Goal: Transaction & Acquisition: Purchase product/service

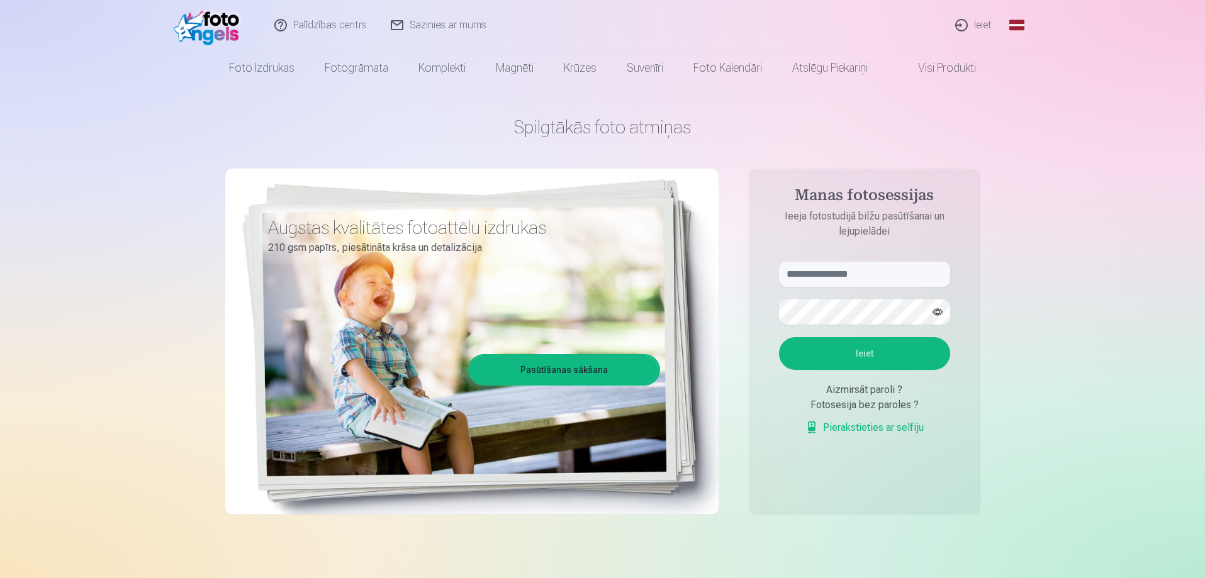
click at [972, 16] on link "Ieiet" at bounding box center [974, 25] width 60 height 50
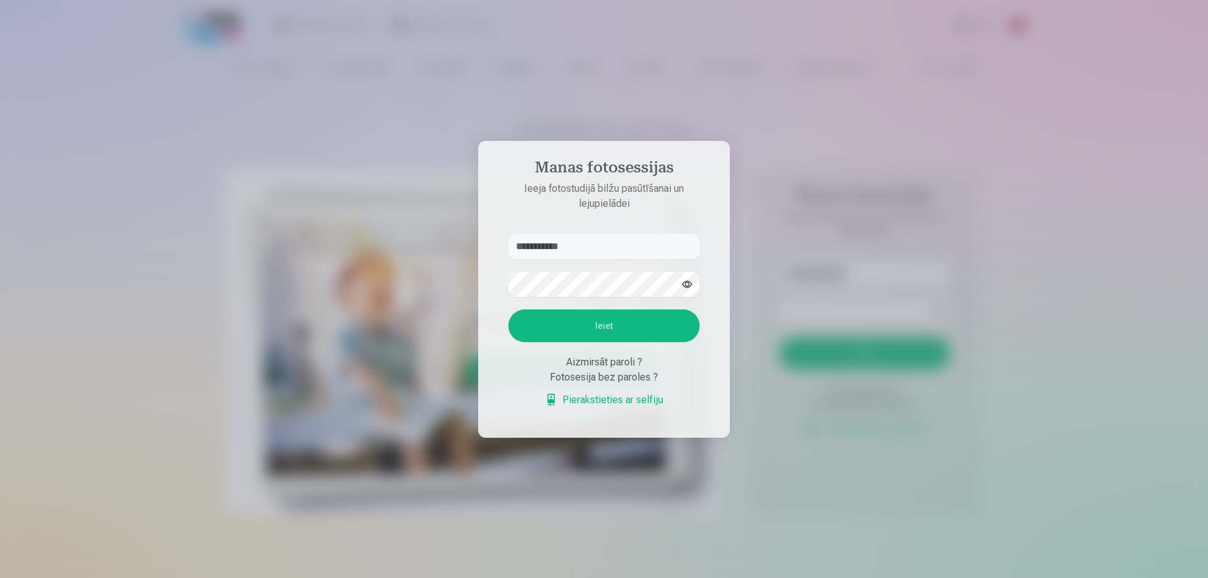
type input "**********"
click at [680, 285] on button "button" at bounding box center [687, 284] width 24 height 24
click at [657, 337] on button "Ieiet" at bounding box center [603, 326] width 191 height 33
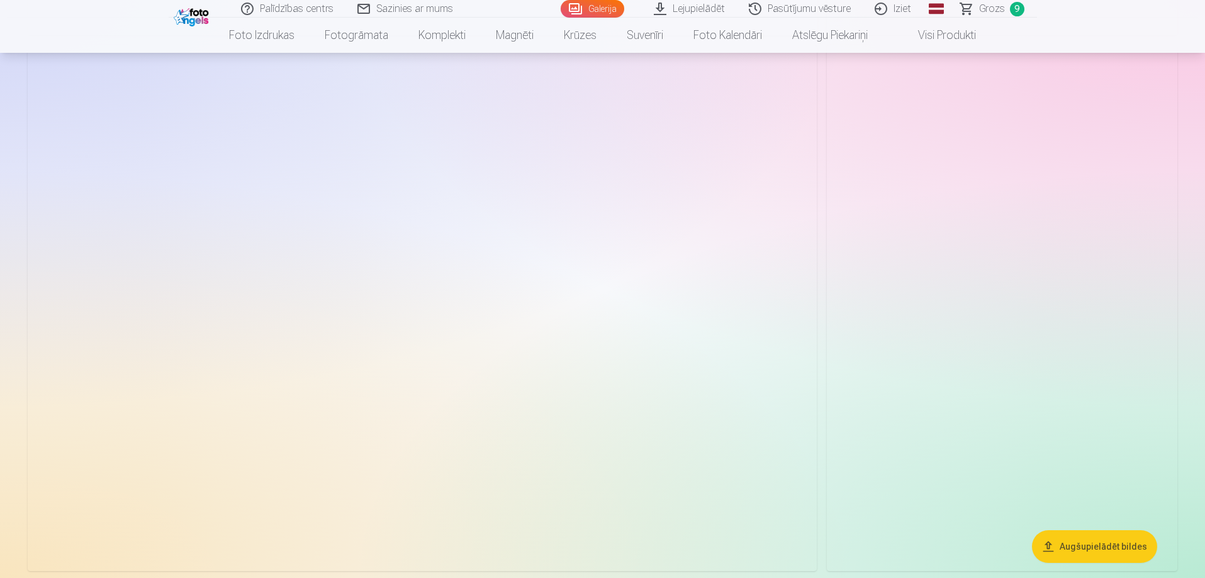
scroll to position [4845, 0]
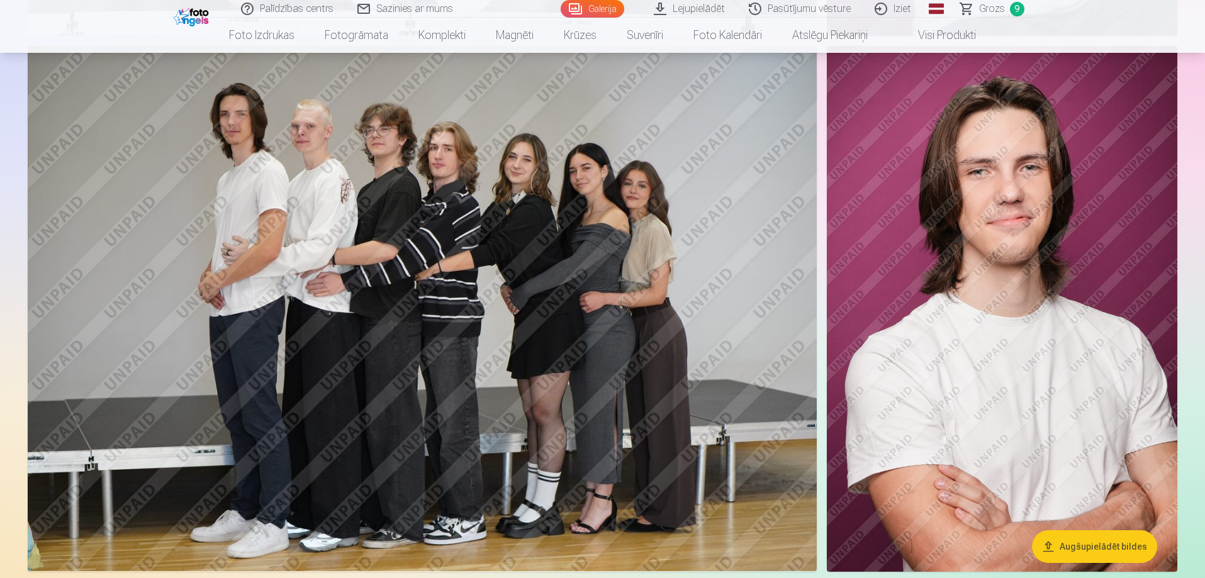
click at [1112, 325] on img at bounding box center [1002, 309] width 350 height 526
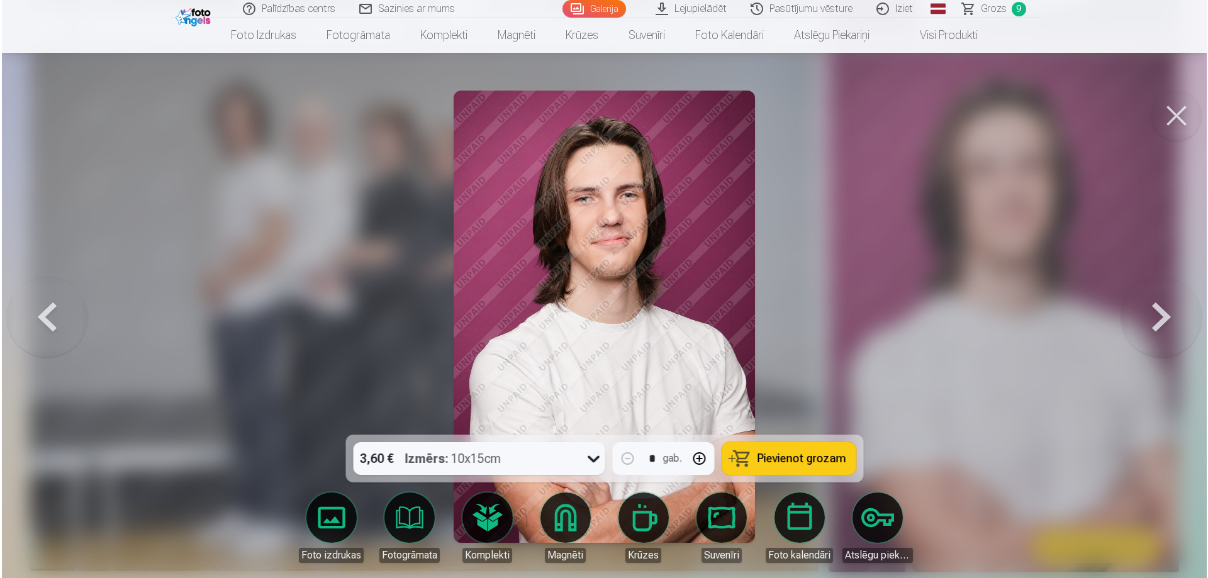
scroll to position [4856, 0]
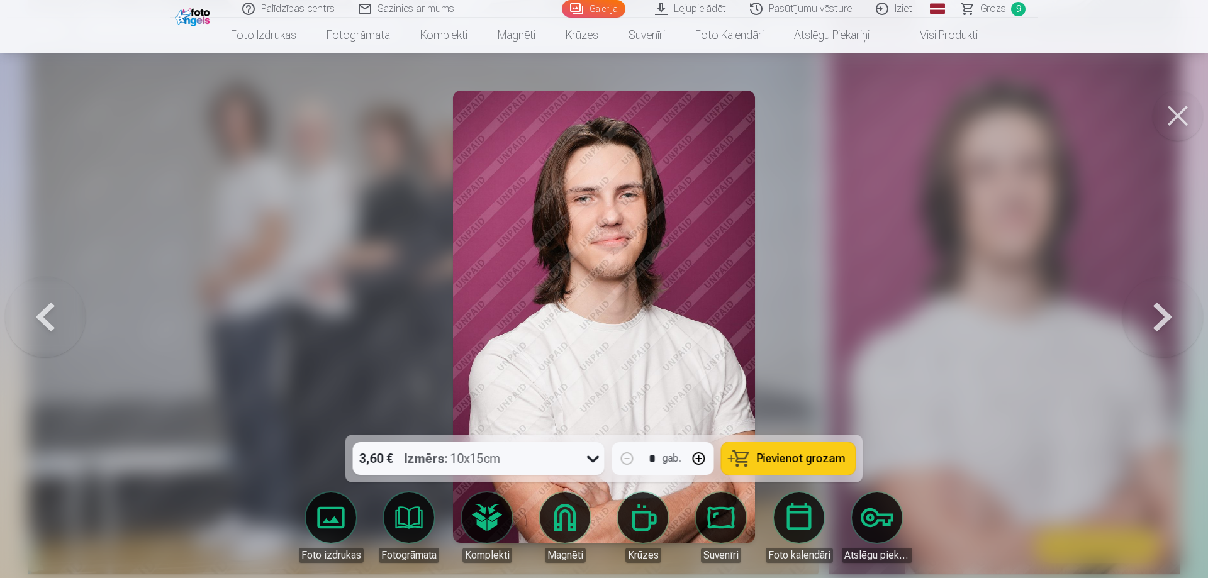
click at [1158, 323] on button at bounding box center [1163, 316] width 81 height 211
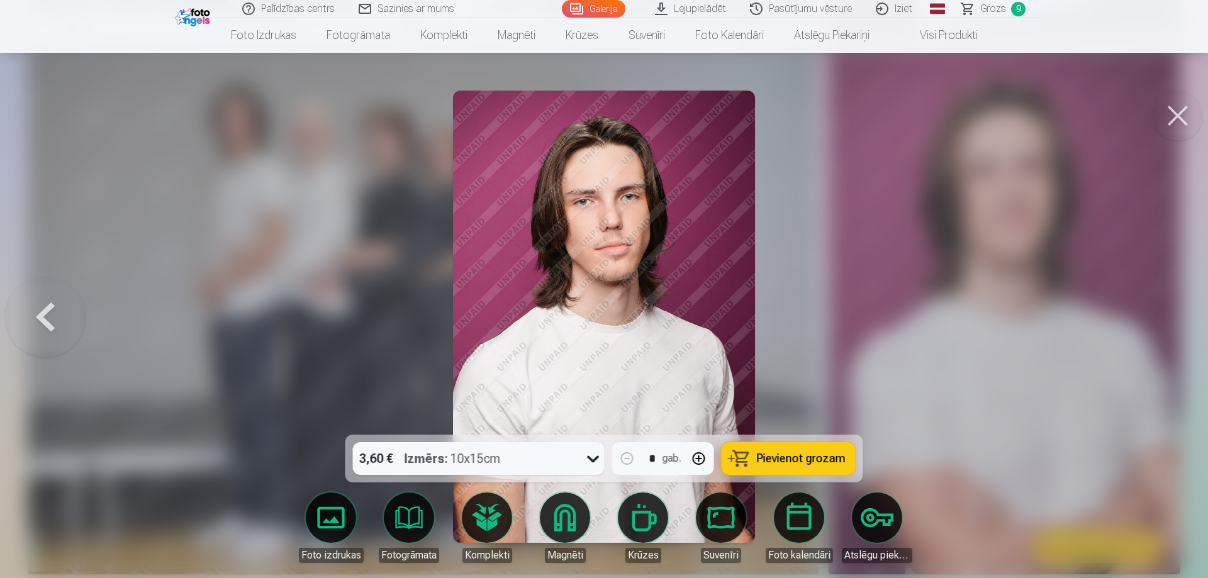
click at [1158, 325] on div at bounding box center [604, 289] width 1208 height 578
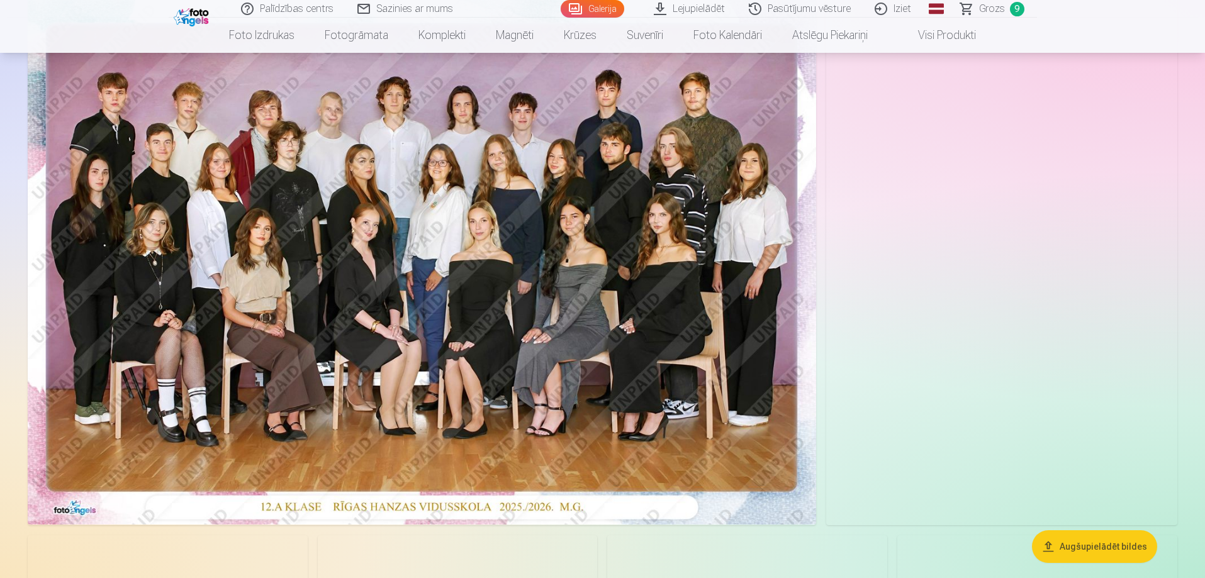
scroll to position [252, 0]
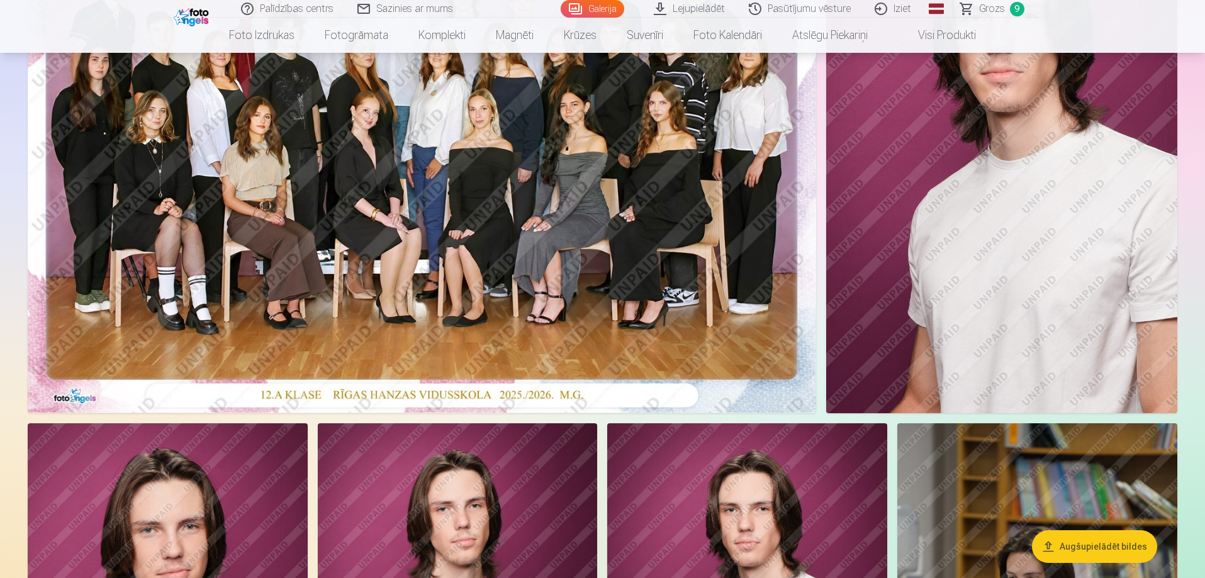
click at [517, 177] on img at bounding box center [422, 150] width 788 height 526
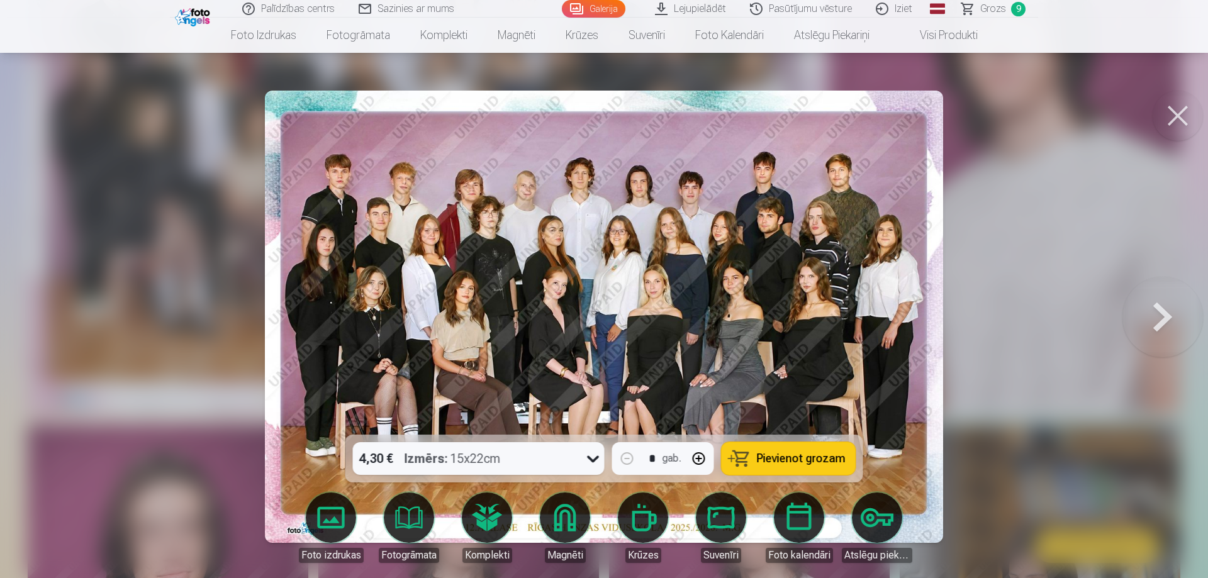
click at [765, 463] on span "Pievienot grozam" at bounding box center [801, 458] width 89 height 11
click at [1169, 313] on button at bounding box center [1163, 316] width 81 height 211
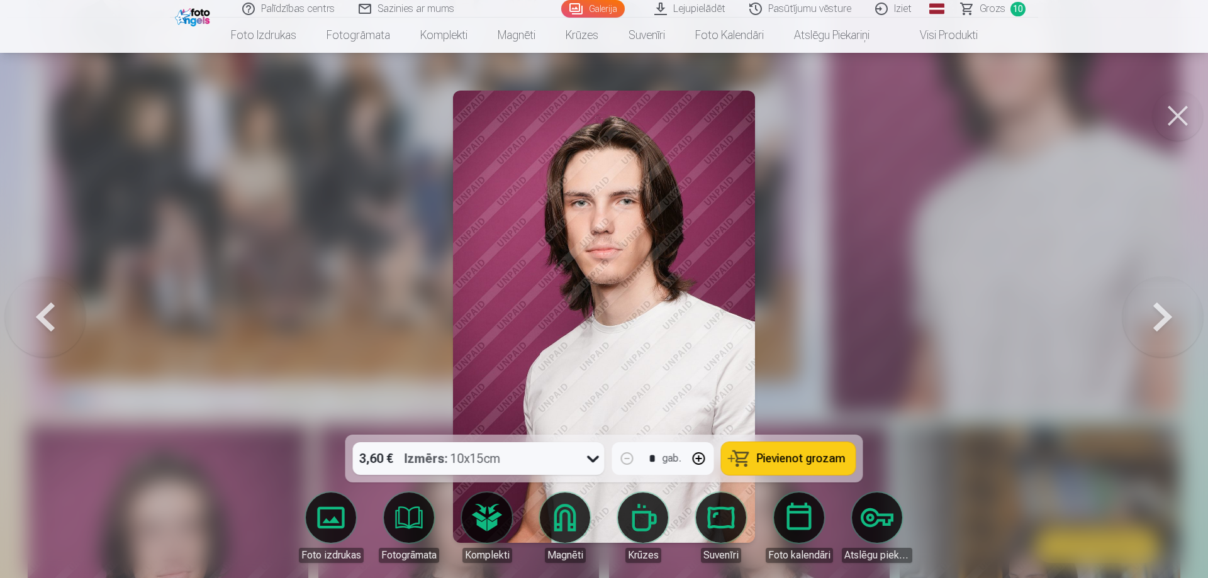
click at [1169, 313] on button at bounding box center [1163, 316] width 81 height 211
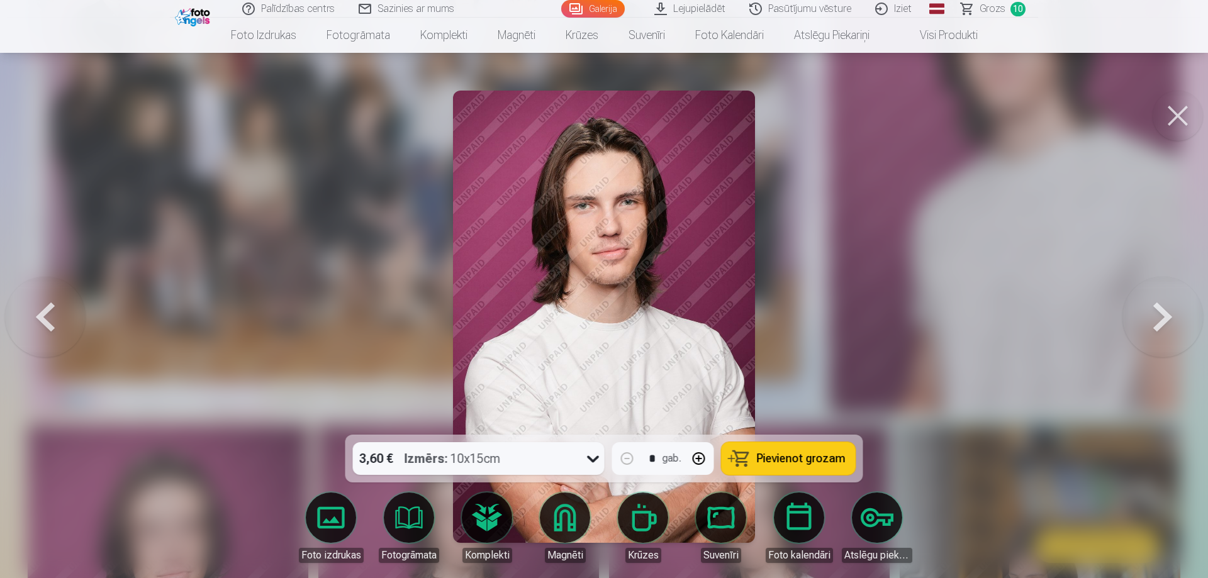
click at [1169, 313] on button at bounding box center [1163, 316] width 81 height 211
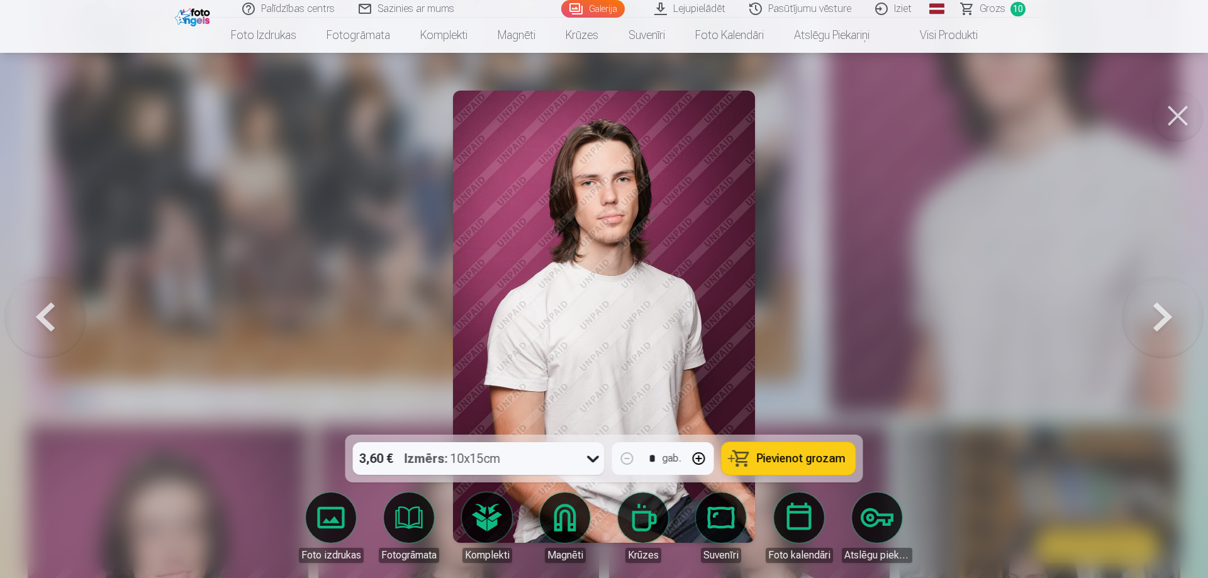
click at [1169, 313] on button at bounding box center [1163, 316] width 81 height 211
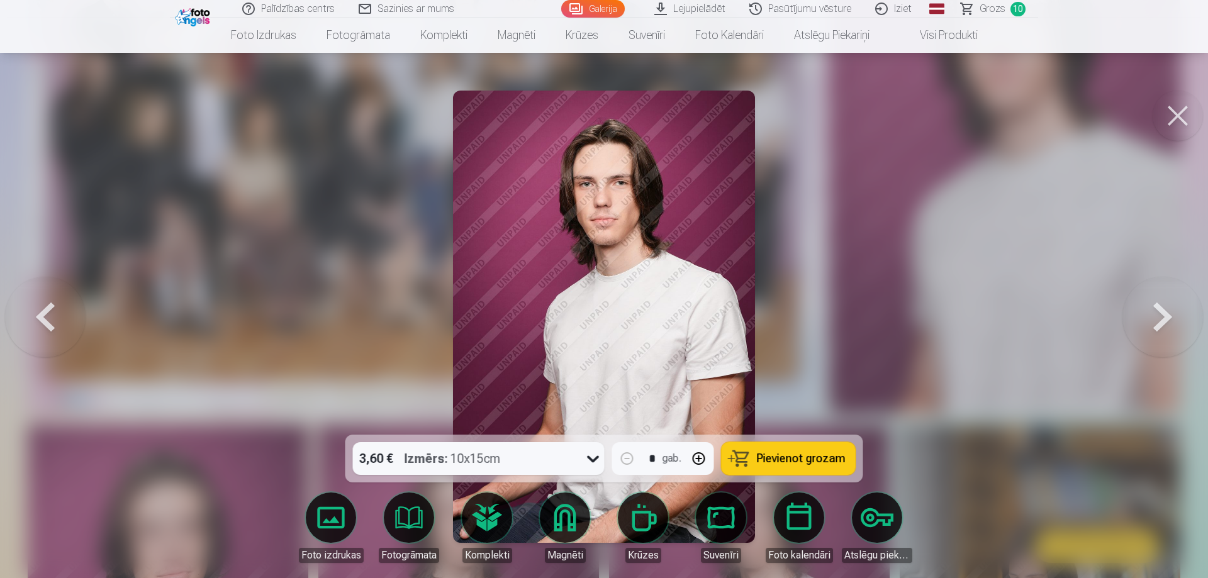
click at [1169, 313] on button at bounding box center [1163, 316] width 81 height 211
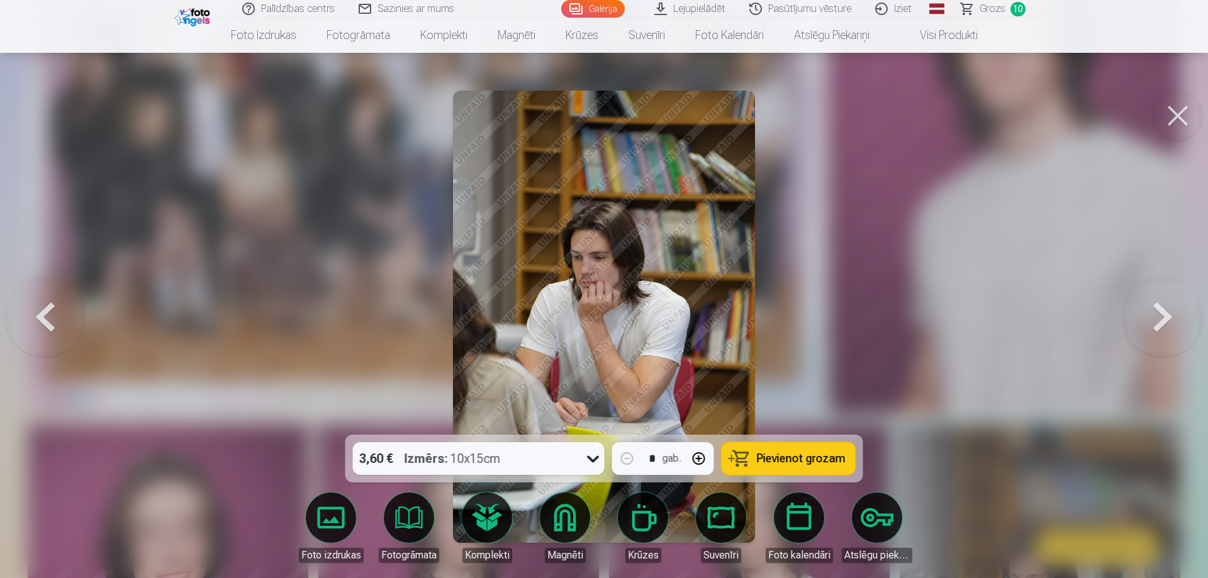
click at [1169, 313] on button at bounding box center [1163, 316] width 81 height 211
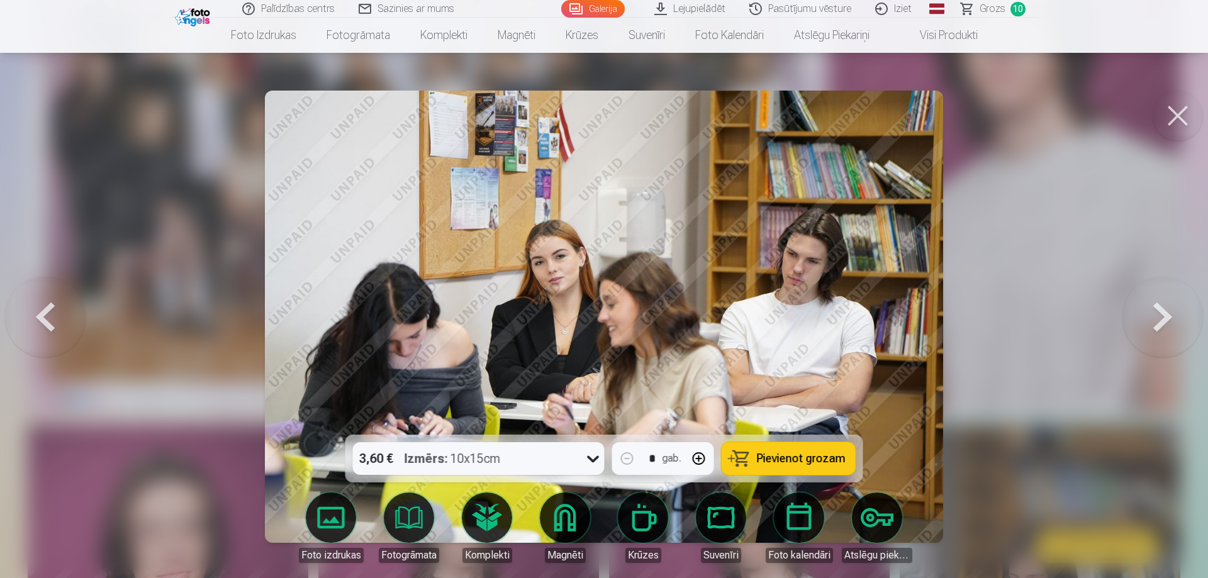
click at [1169, 313] on button at bounding box center [1163, 316] width 81 height 211
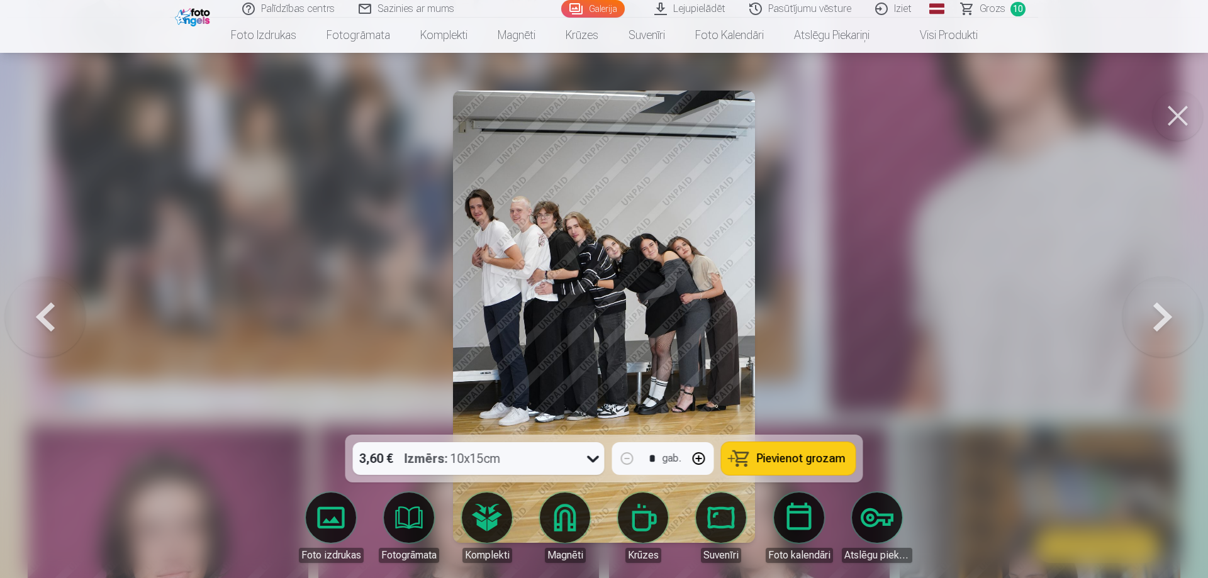
click at [1169, 313] on button at bounding box center [1163, 316] width 81 height 211
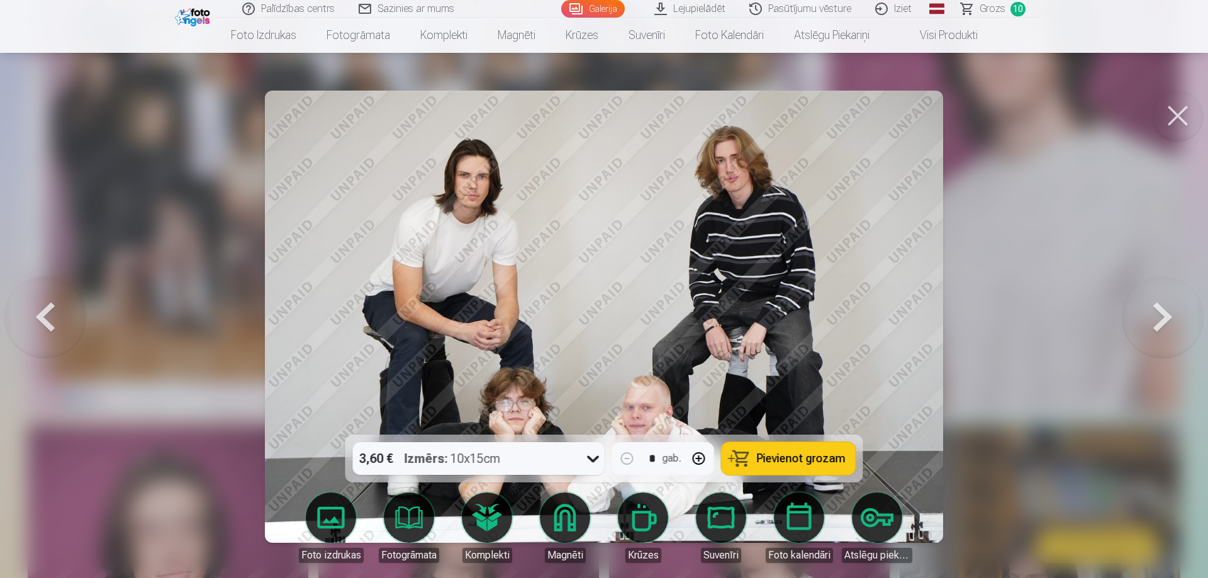
click at [1169, 313] on button at bounding box center [1163, 316] width 81 height 211
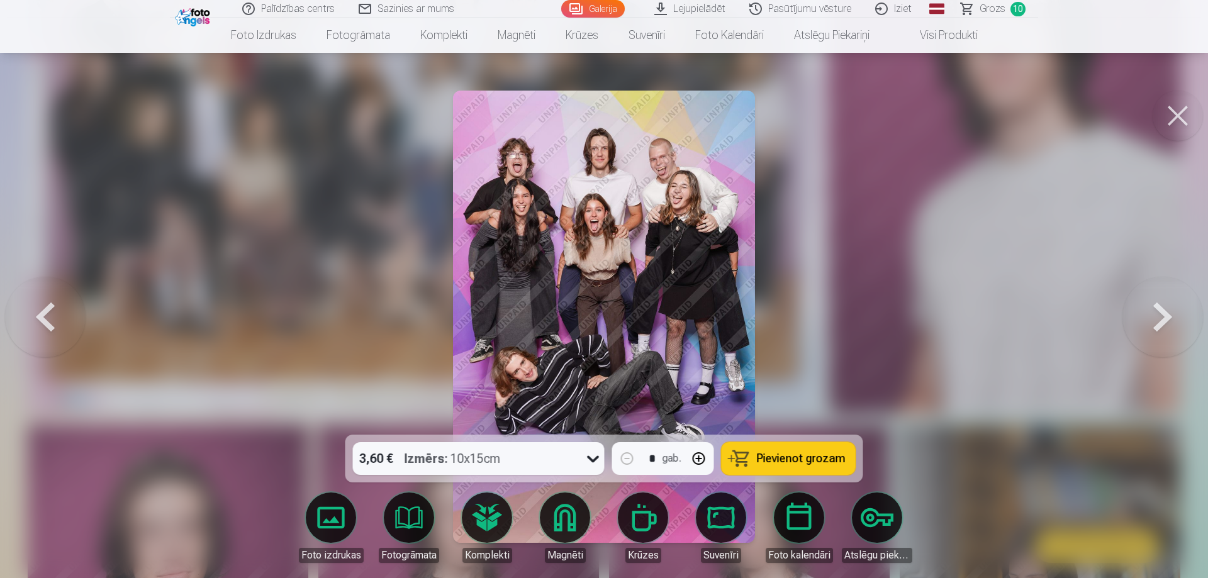
click at [1180, 108] on button at bounding box center [1178, 116] width 50 height 50
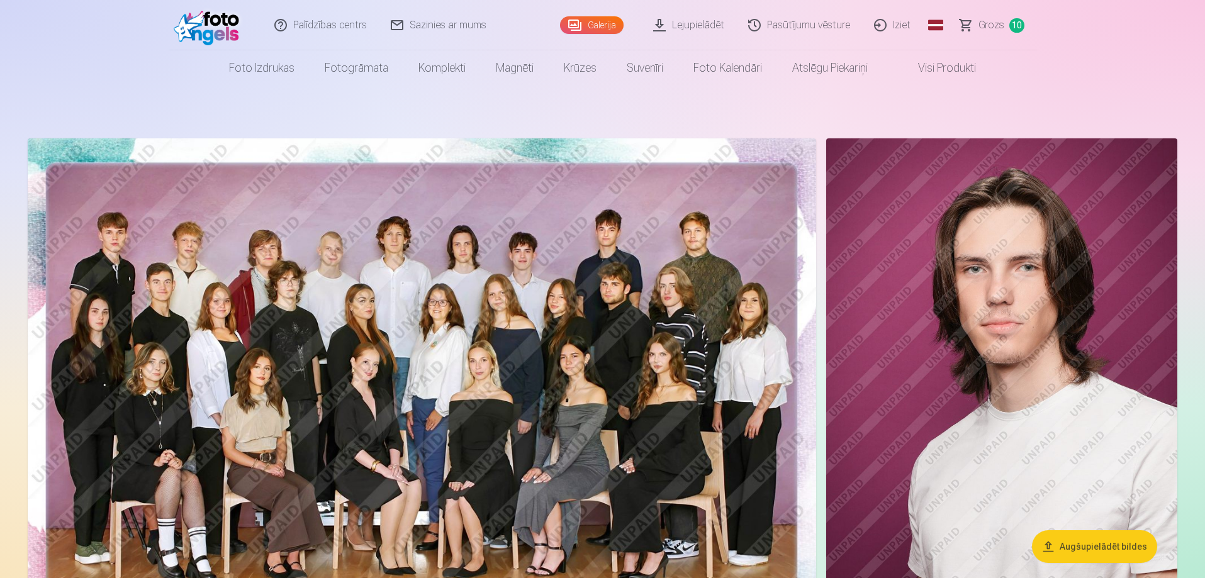
click at [682, 33] on link "Lejupielādēt" at bounding box center [689, 25] width 95 height 50
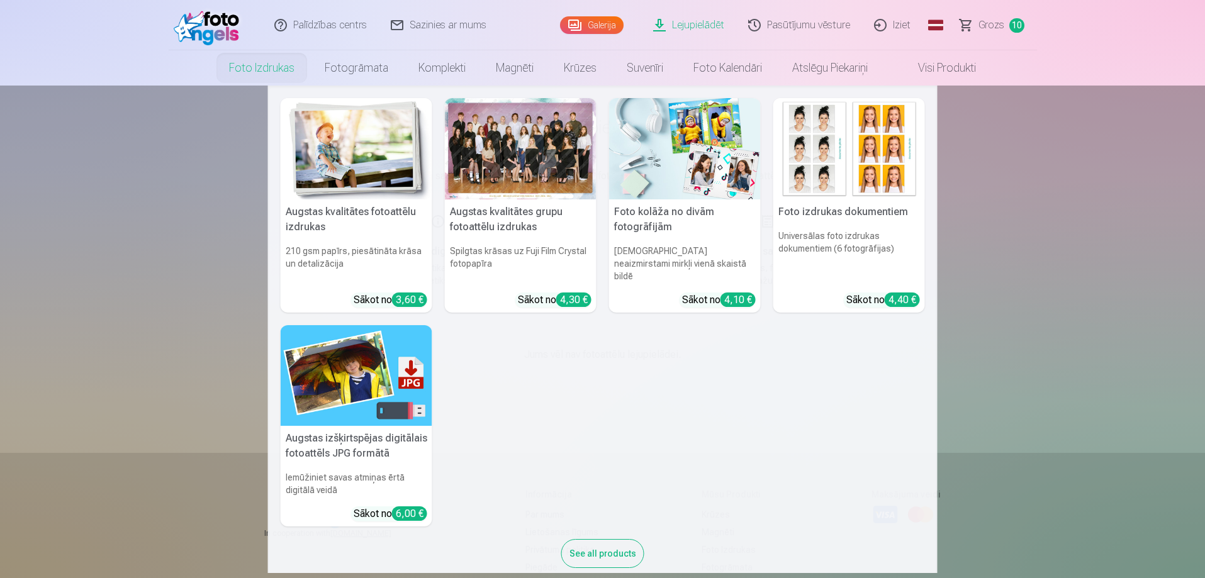
click at [286, 64] on link "Foto izdrukas" at bounding box center [262, 67] width 96 height 35
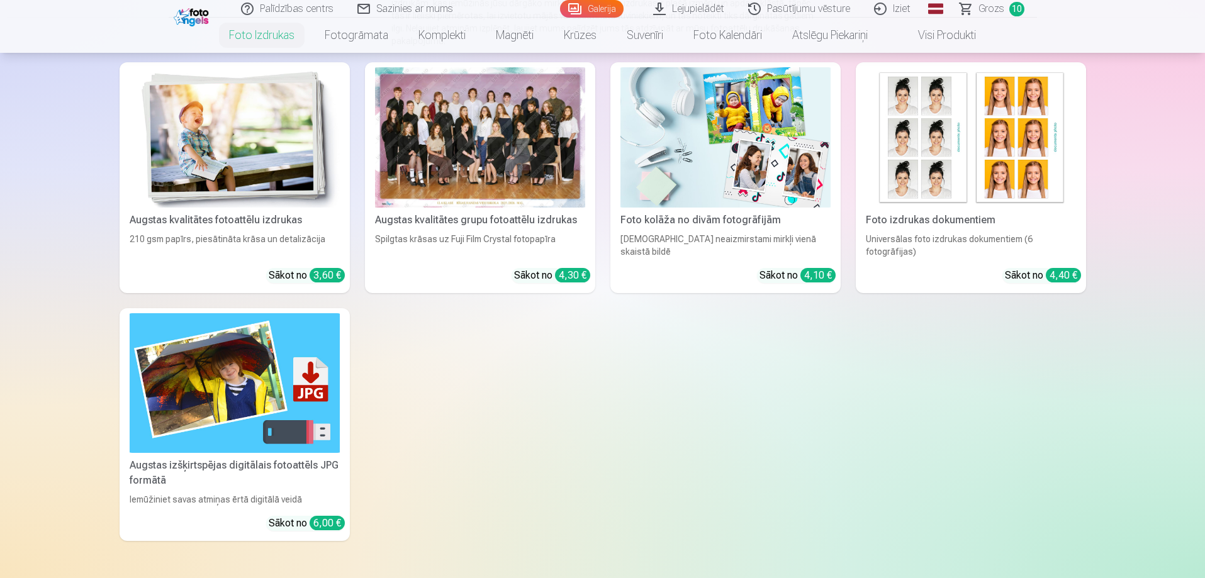
scroll to position [189, 0]
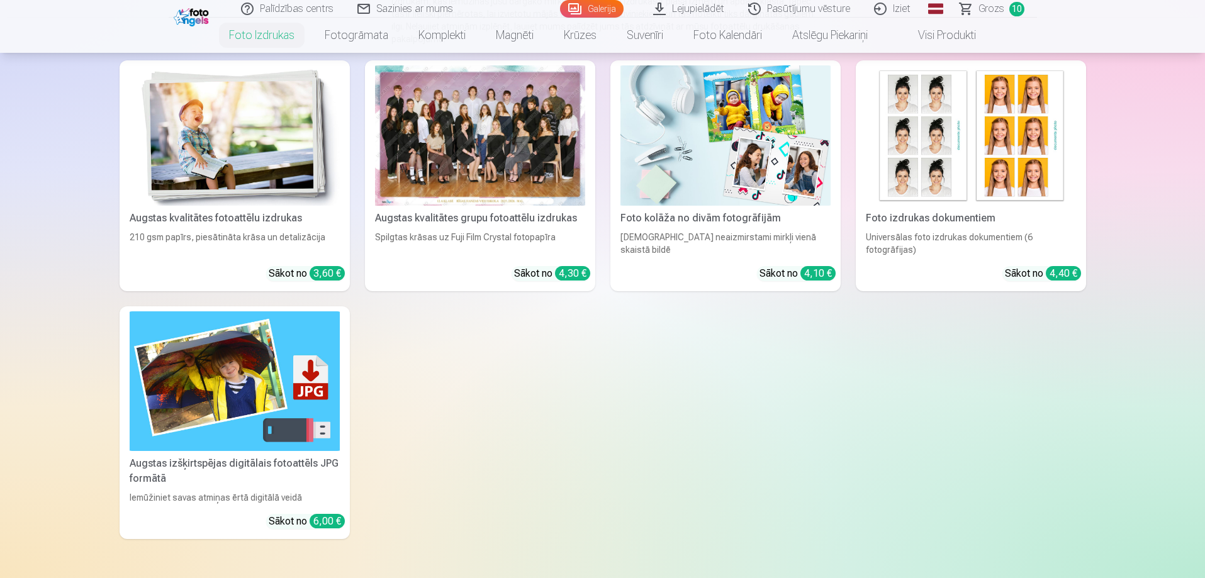
click at [242, 420] on img at bounding box center [235, 381] width 210 height 140
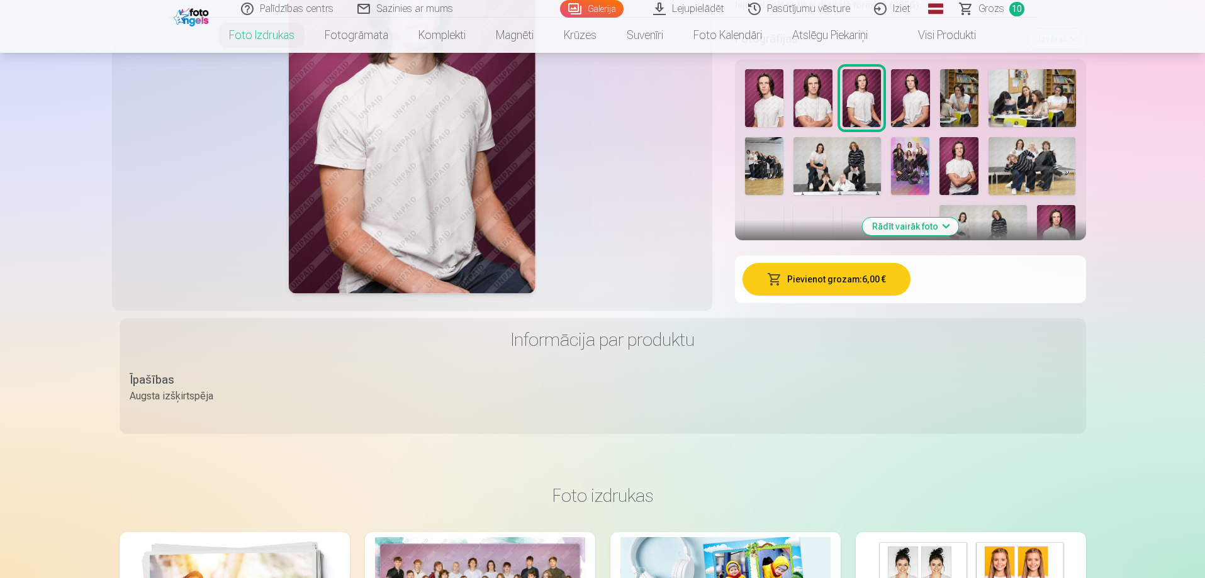
scroll to position [252, 0]
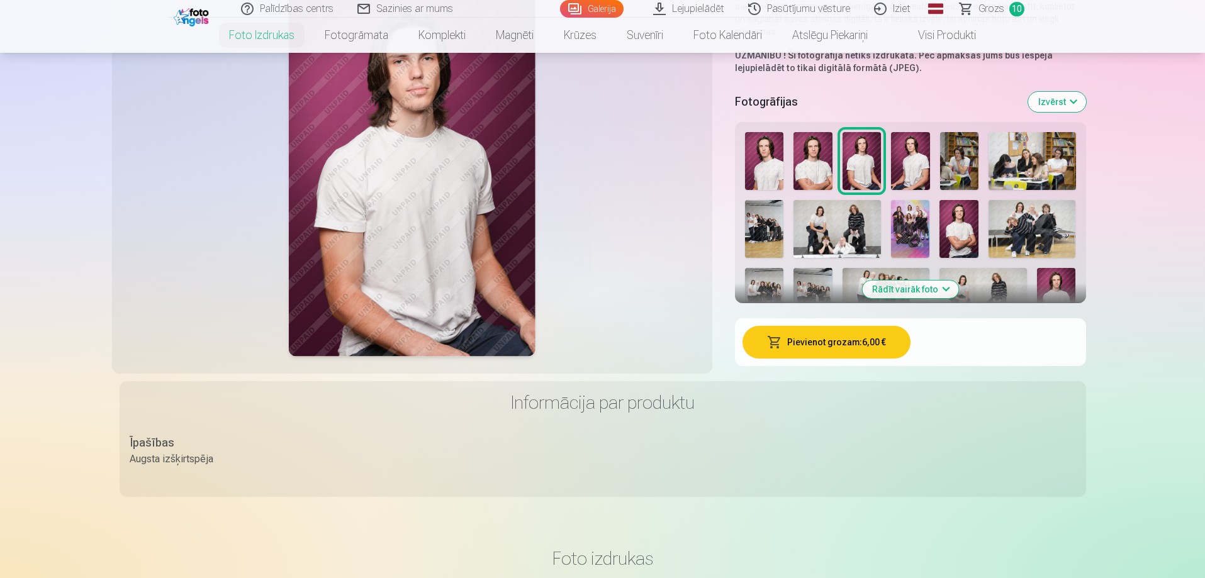
click at [849, 352] on button "Pievienot grozam : 6,00 €" at bounding box center [826, 342] width 168 height 33
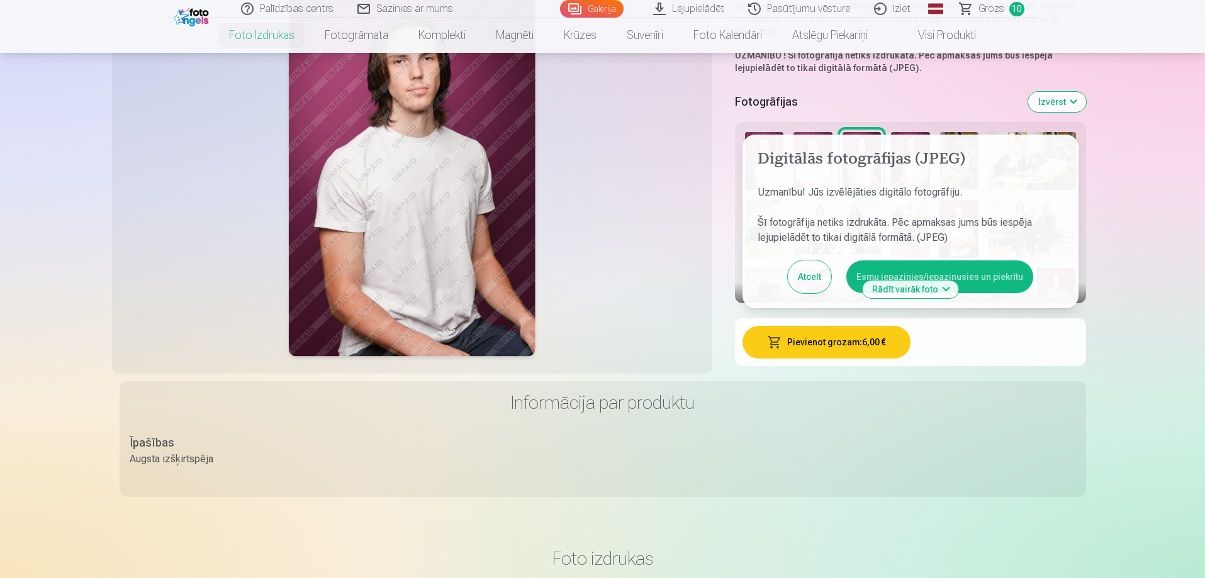
click at [806, 279] on button "Atcelt" at bounding box center [809, 276] width 43 height 33
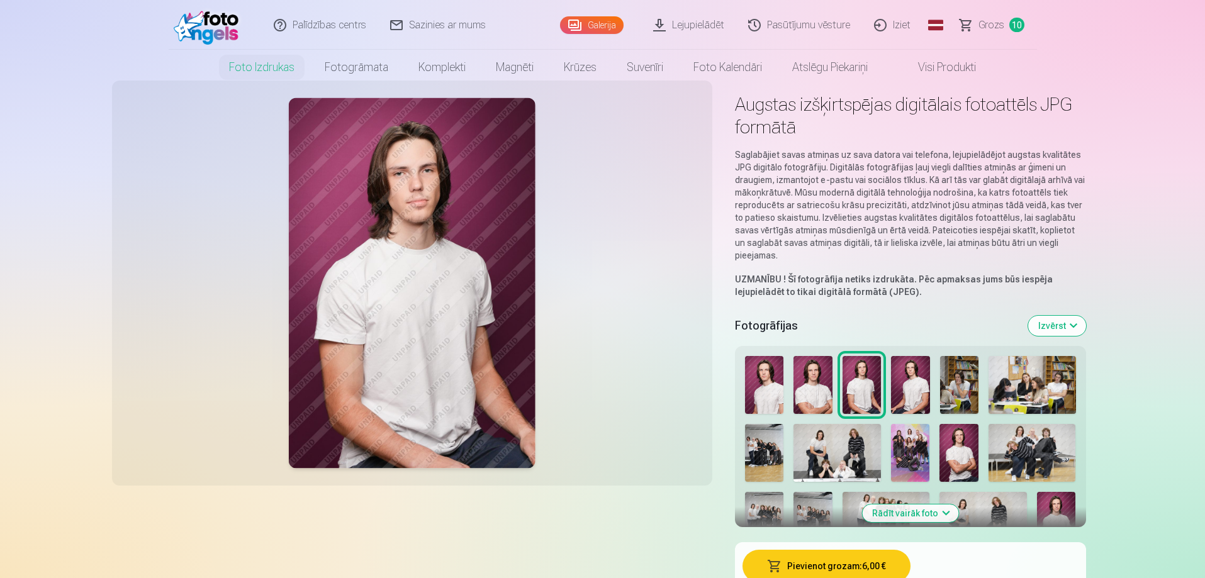
scroll to position [0, 0]
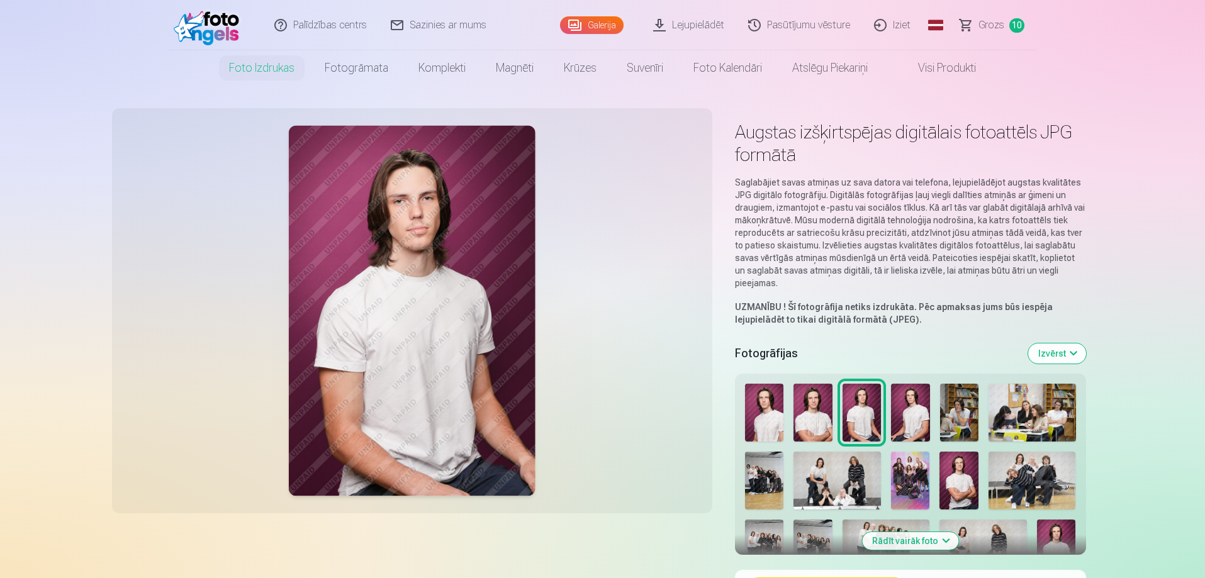
click at [608, 21] on link "Galerija" at bounding box center [592, 25] width 64 height 18
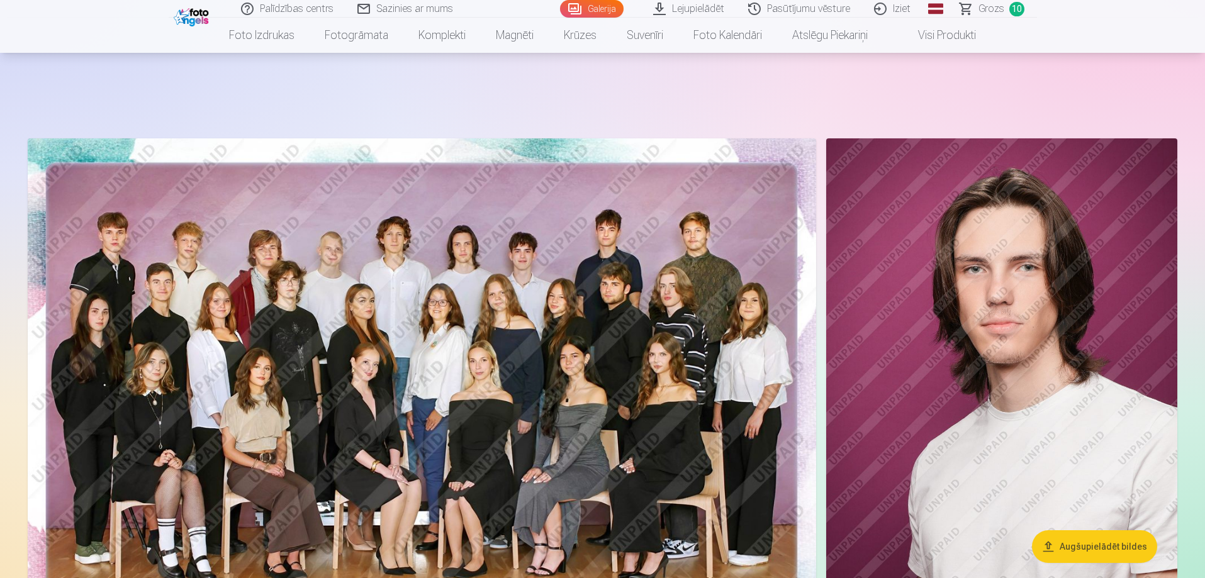
scroll to position [440, 0]
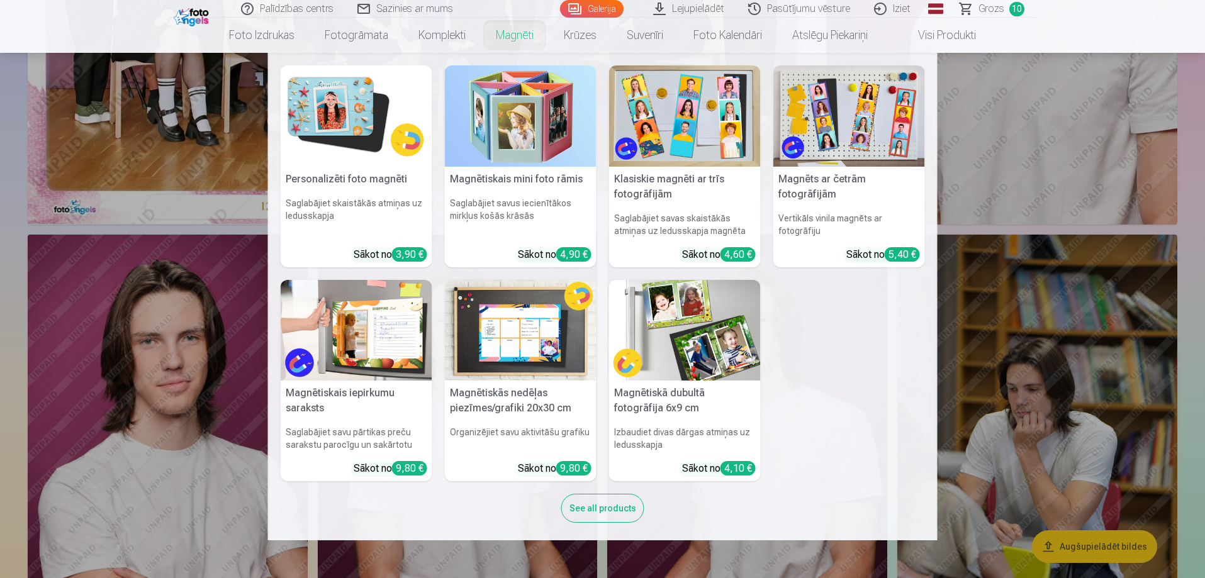
click at [497, 35] on link "Magnēti" at bounding box center [515, 35] width 68 height 35
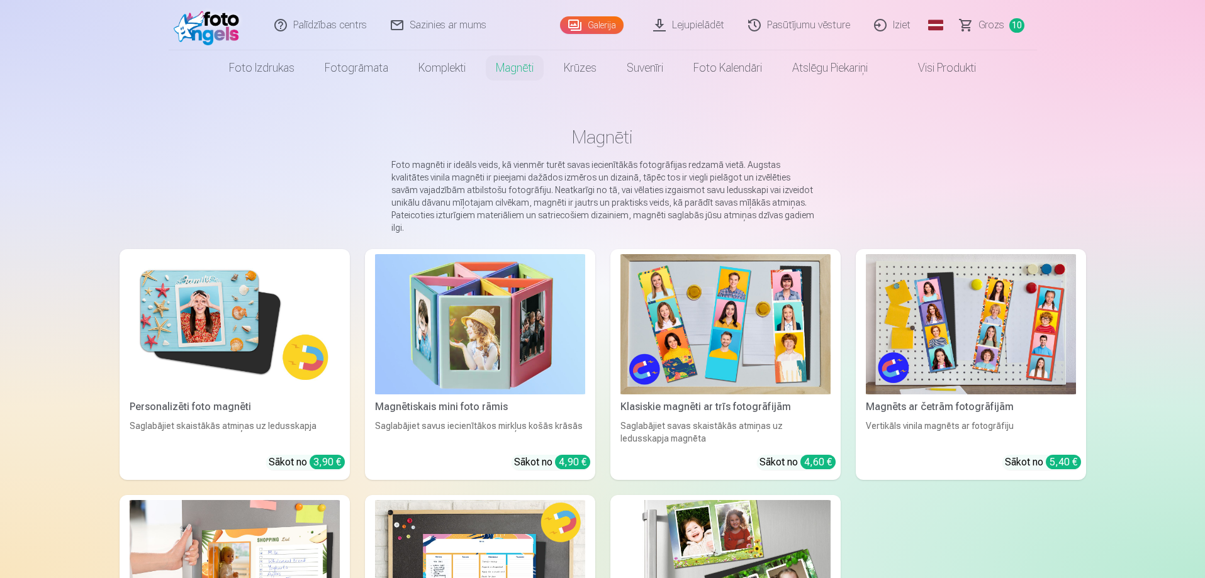
click at [973, 304] on img at bounding box center [971, 324] width 210 height 140
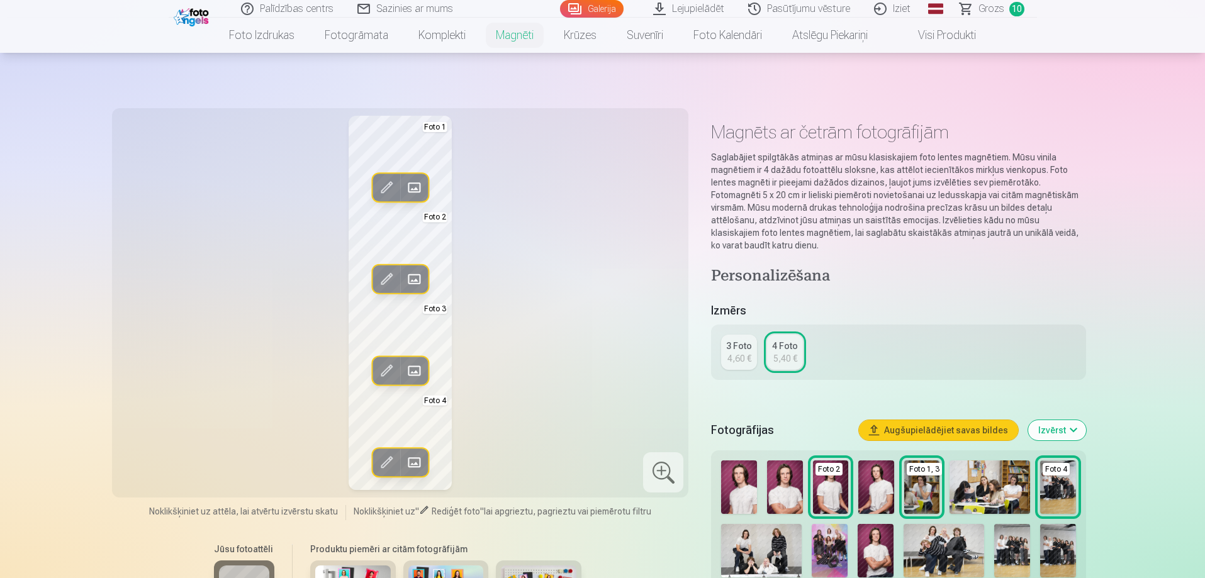
scroll to position [315, 0]
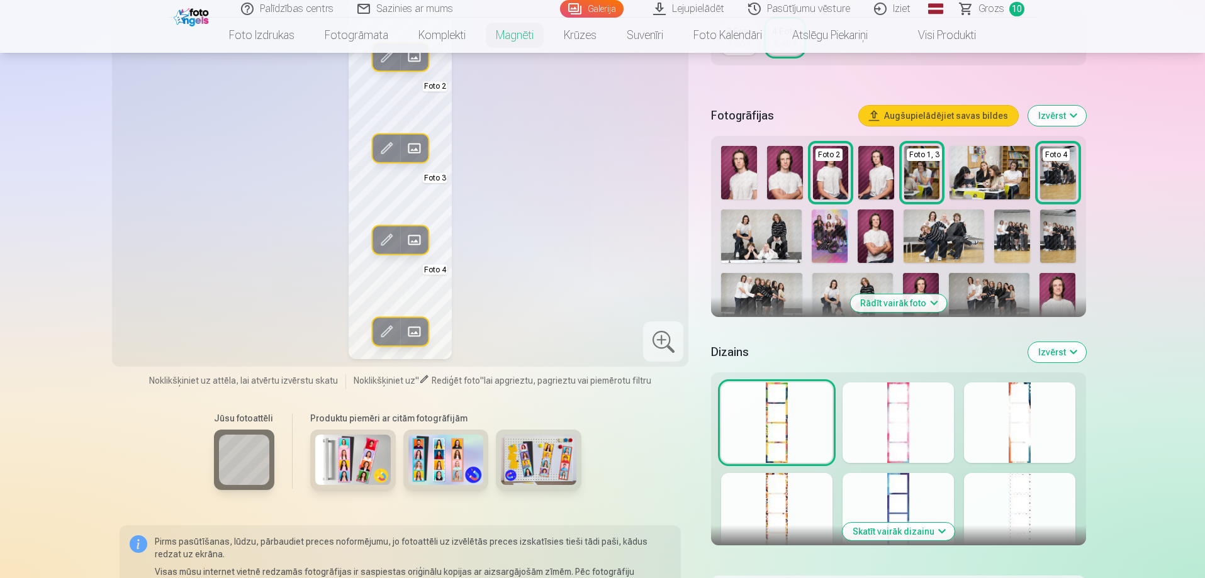
click at [904, 302] on button "Rādīt vairāk foto" at bounding box center [898, 303] width 96 height 18
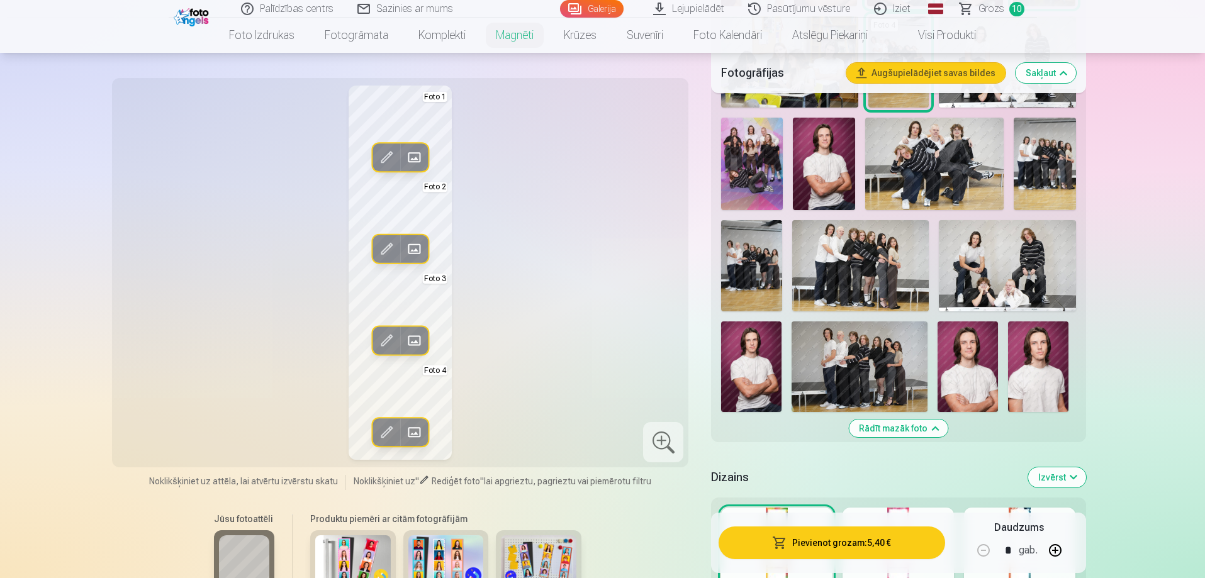
scroll to position [692, 0]
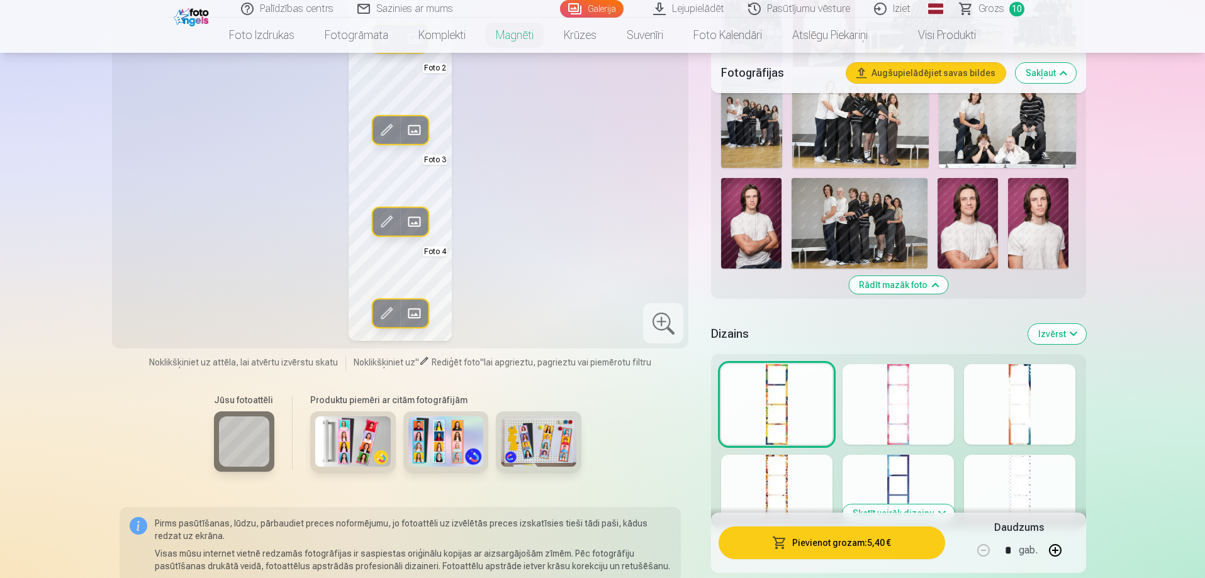
click at [968, 196] on img at bounding box center [968, 223] width 60 height 91
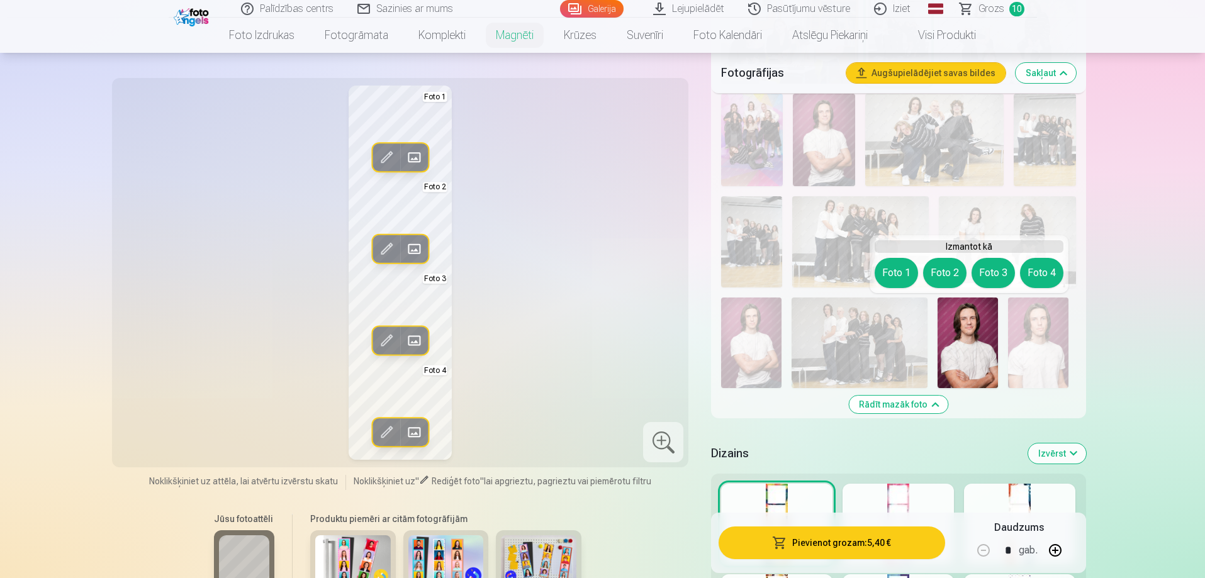
scroll to position [440, 0]
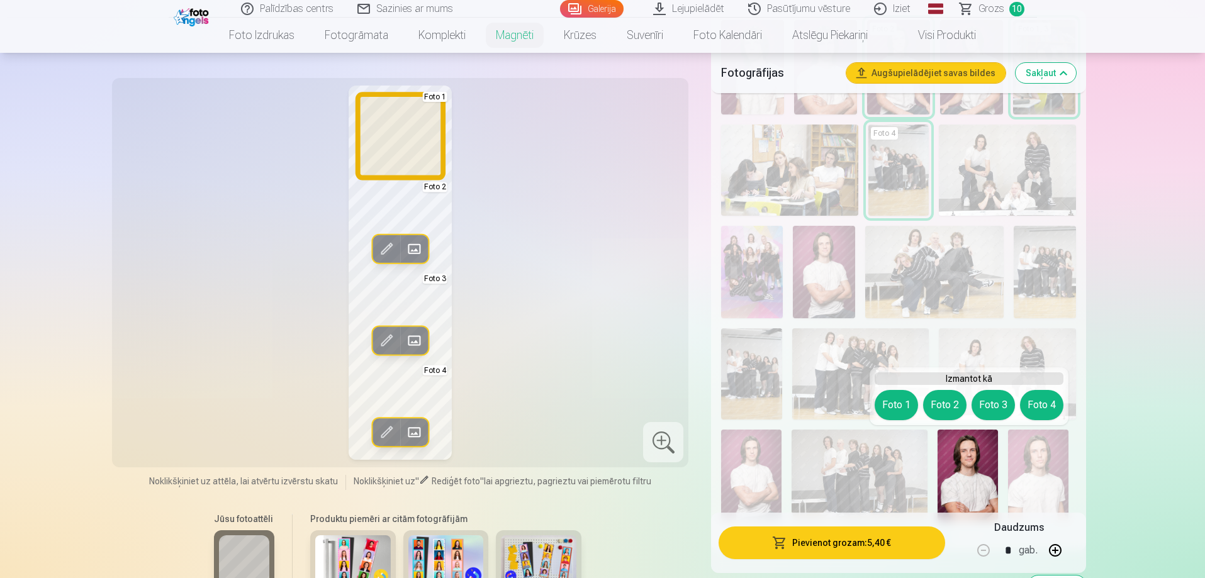
click at [894, 402] on button "Foto 1" at bounding box center [896, 405] width 43 height 30
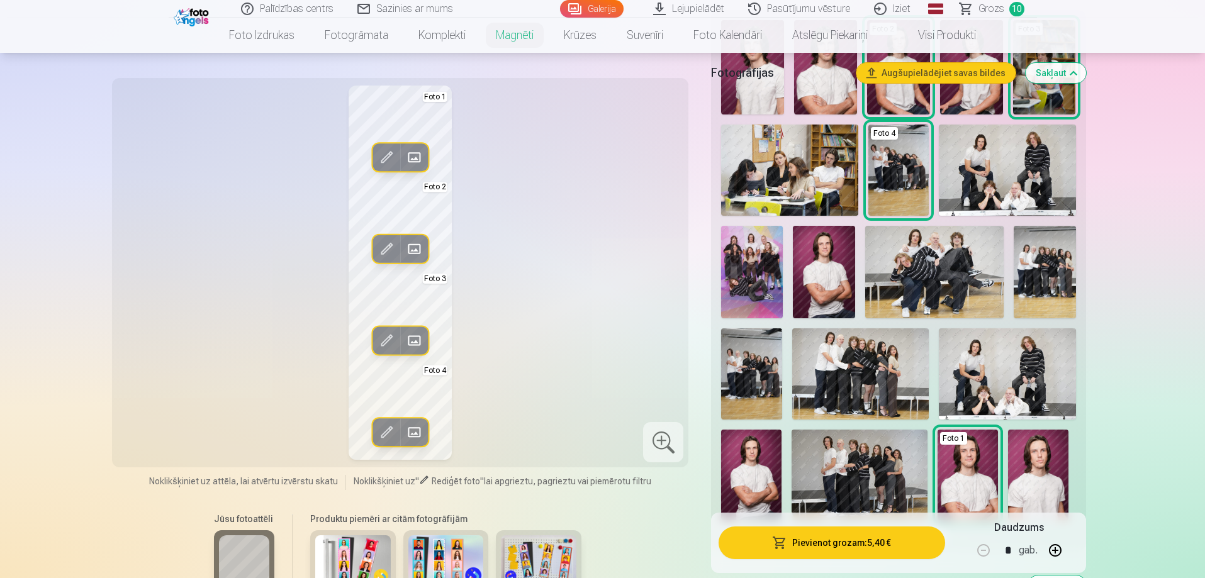
scroll to position [126, 0]
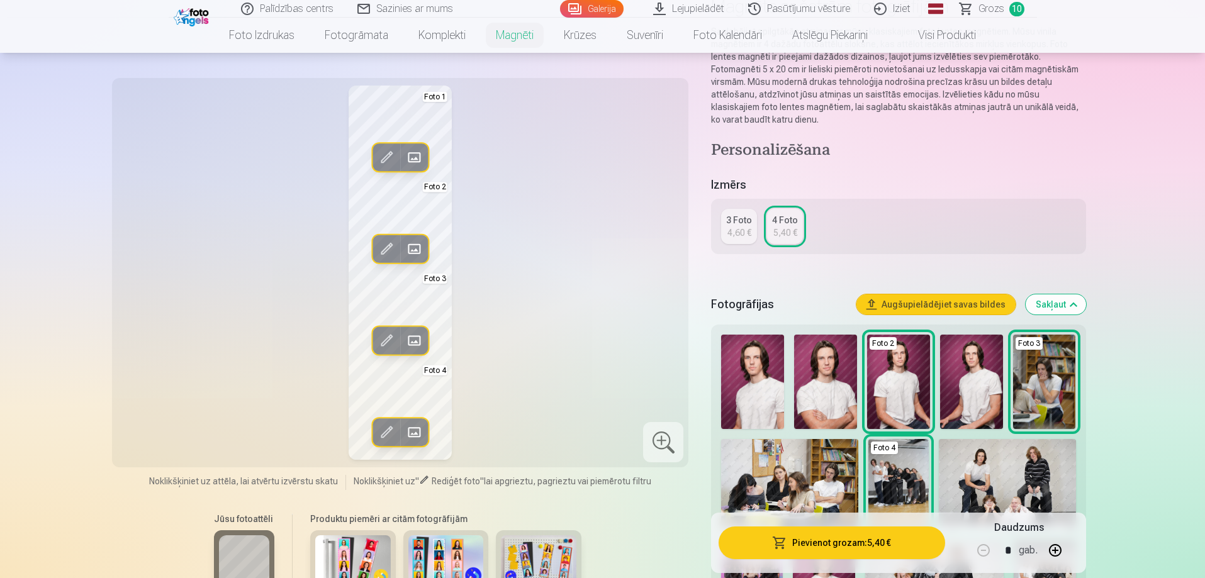
click at [921, 392] on img at bounding box center [898, 382] width 63 height 94
click at [831, 401] on img at bounding box center [825, 382] width 63 height 94
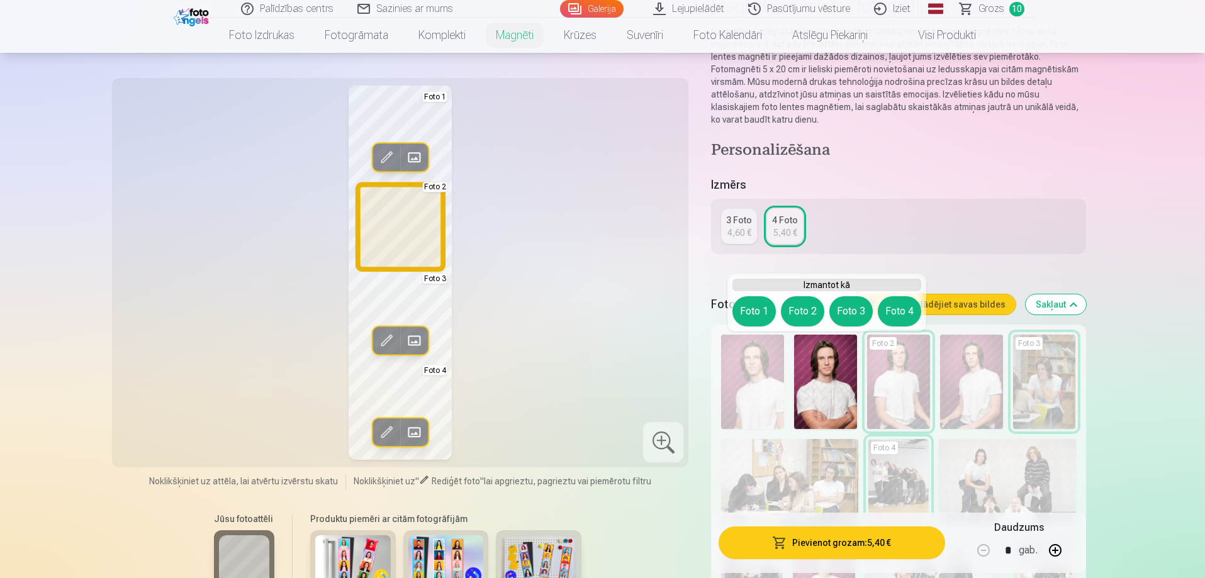
click at [797, 310] on button "Foto 2" at bounding box center [802, 311] width 43 height 30
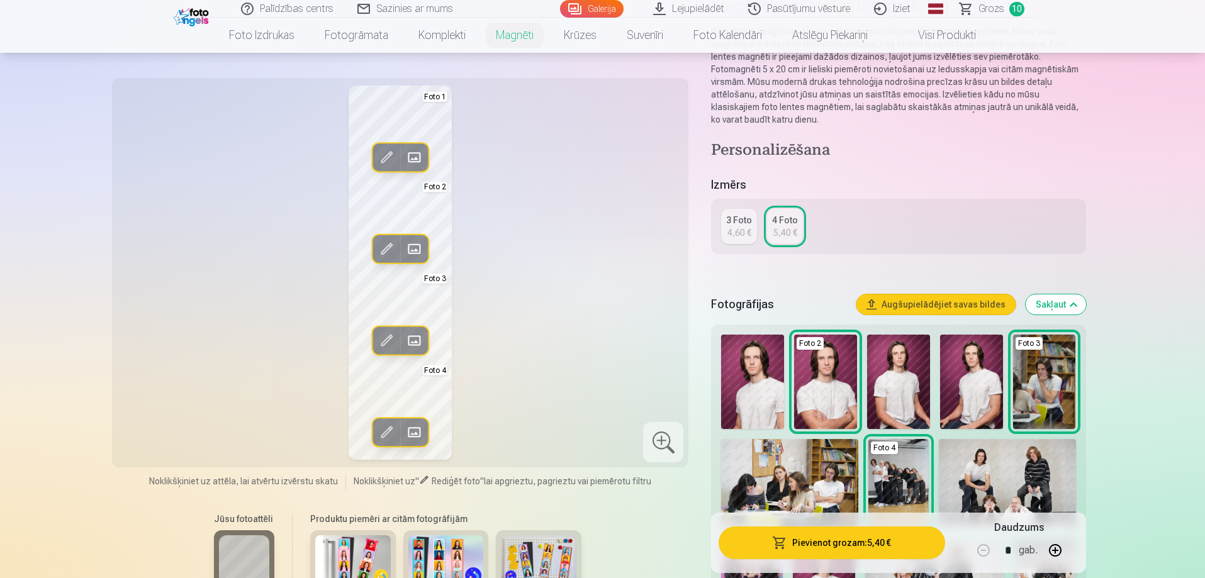
click at [749, 396] on img at bounding box center [752, 382] width 63 height 94
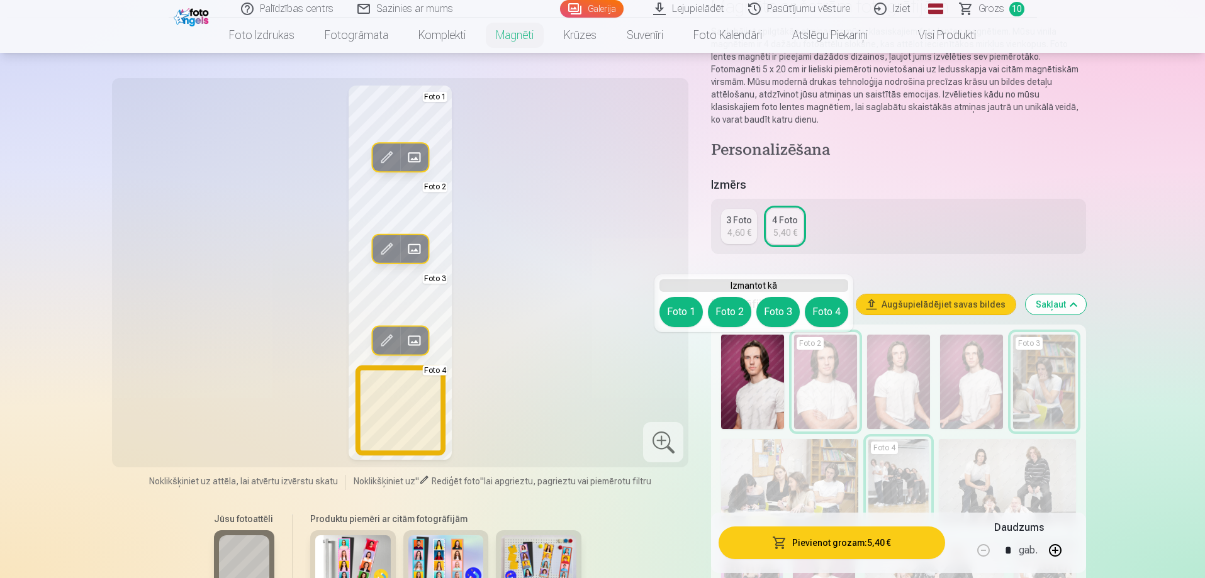
click at [817, 322] on button "Foto 4" at bounding box center [826, 312] width 43 height 30
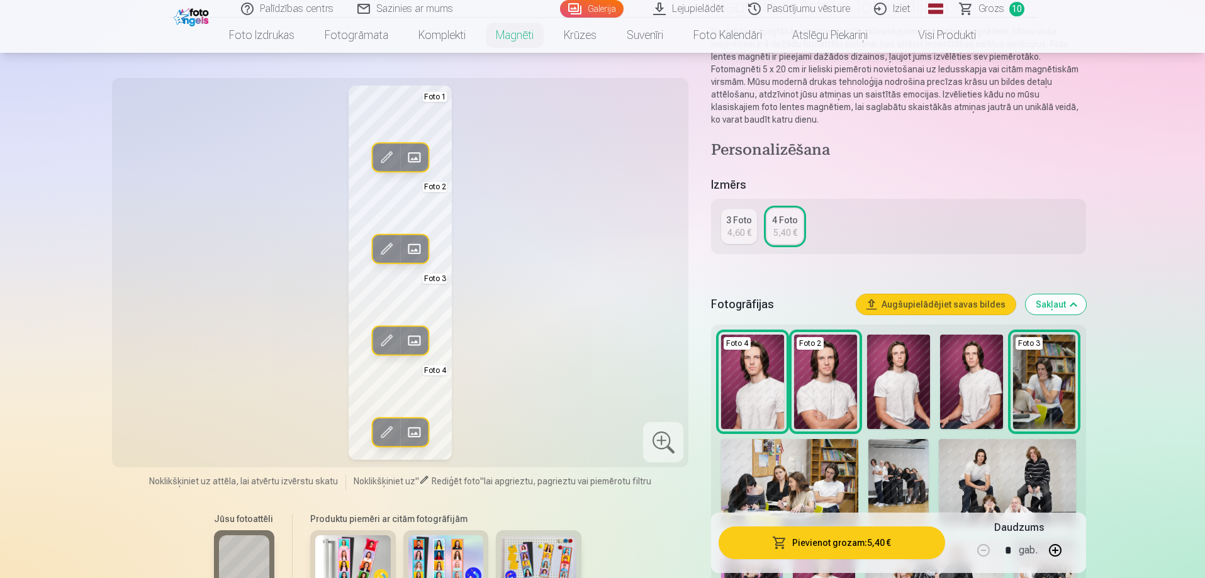
click at [754, 402] on img at bounding box center [752, 382] width 63 height 94
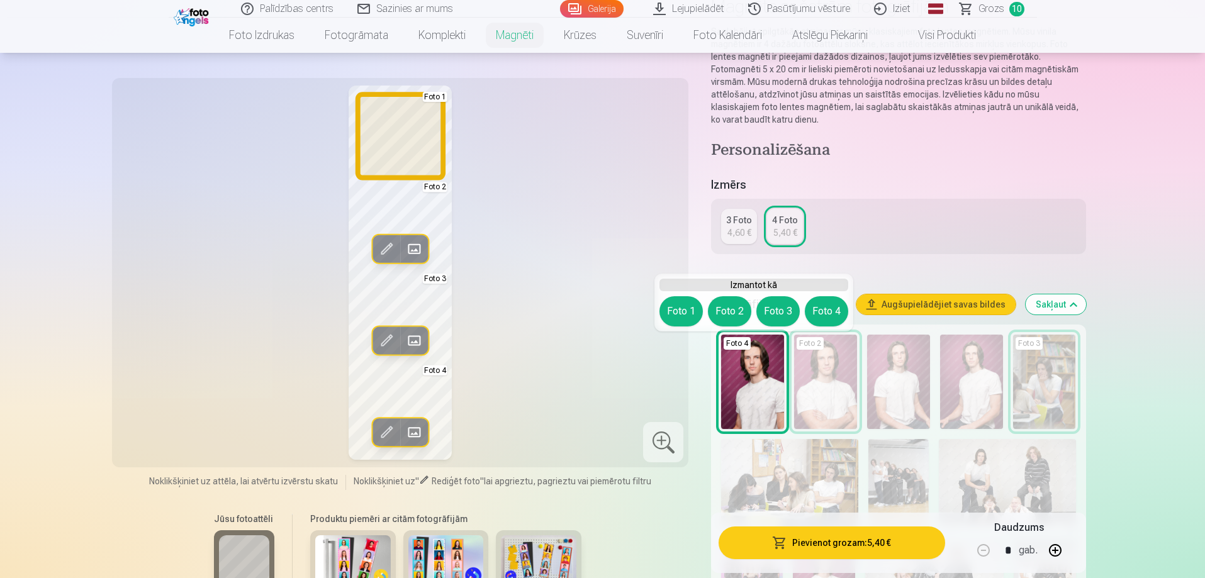
click at [676, 312] on button "Foto 1" at bounding box center [680, 311] width 43 height 30
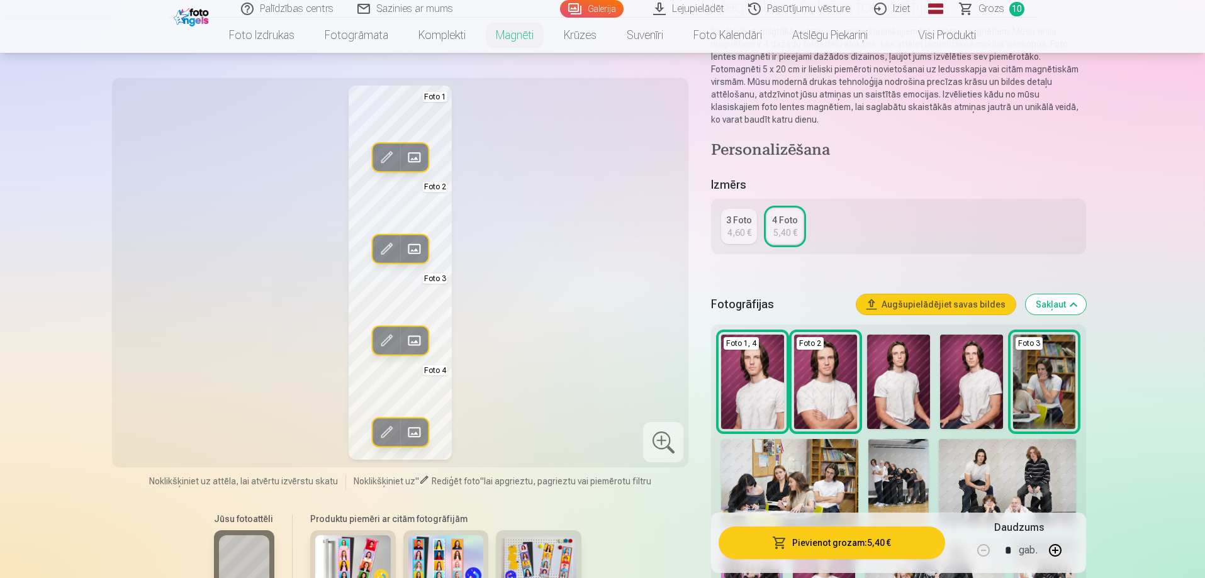
click at [817, 395] on img at bounding box center [825, 382] width 63 height 94
click at [1035, 373] on img at bounding box center [1044, 382] width 63 height 94
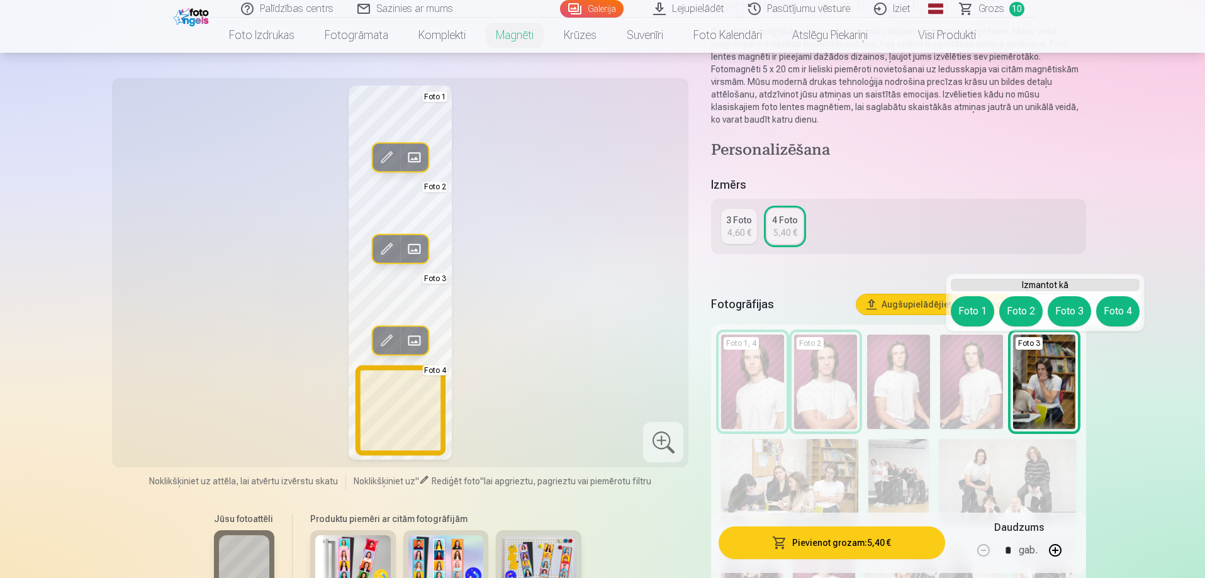
click at [1107, 311] on button "Foto 4" at bounding box center [1117, 311] width 43 height 30
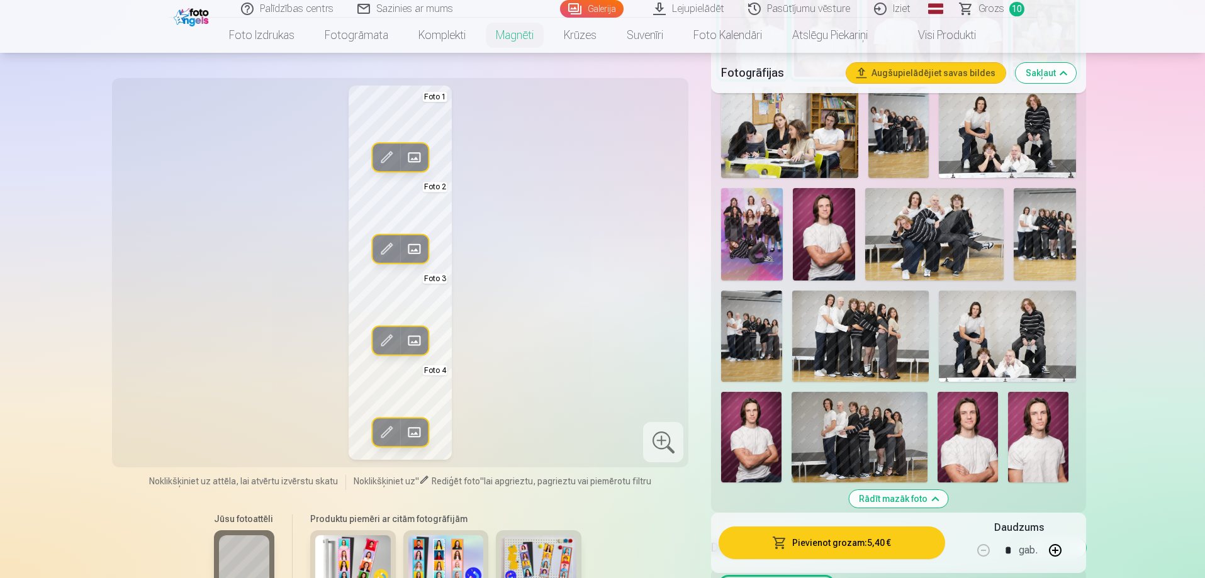
scroll to position [629, 0]
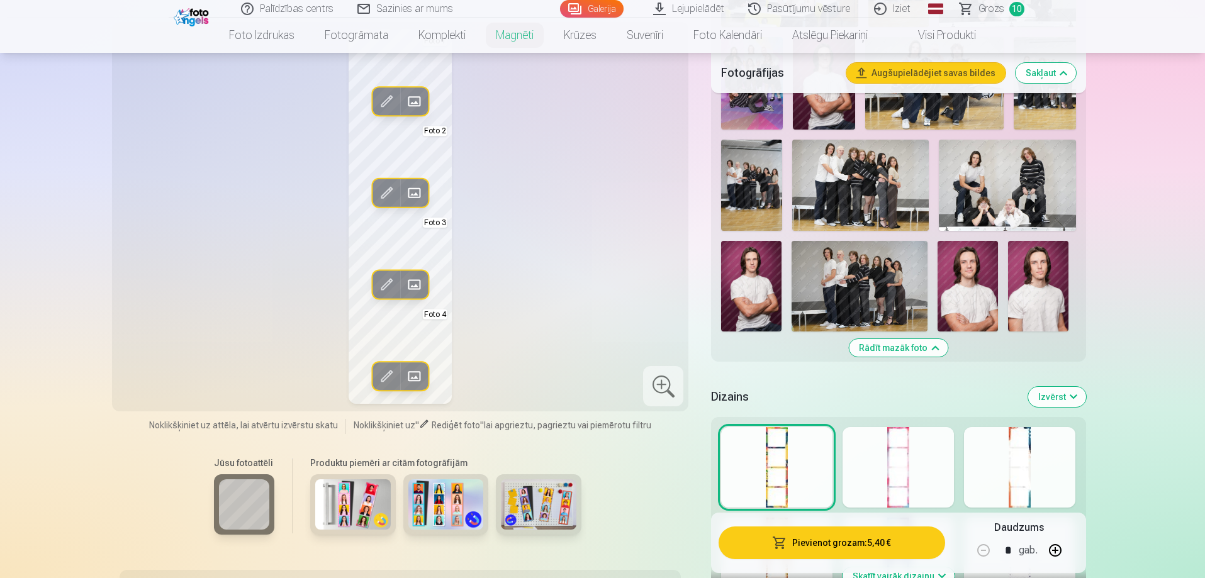
click at [979, 292] on img at bounding box center [968, 286] width 60 height 91
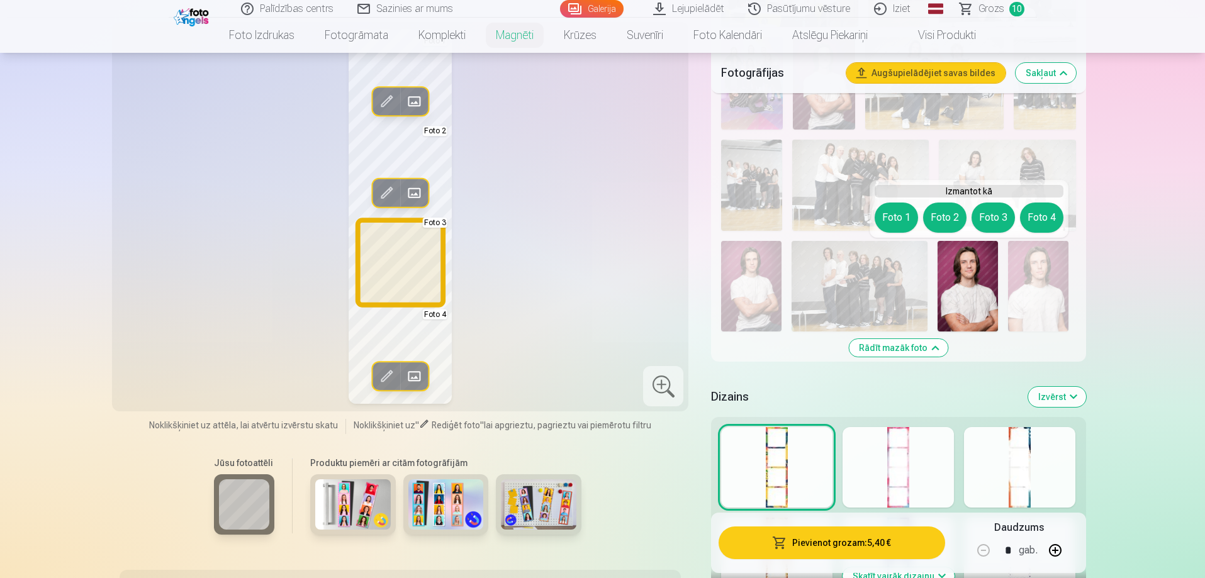
click at [990, 221] on button "Foto 3" at bounding box center [992, 218] width 43 height 30
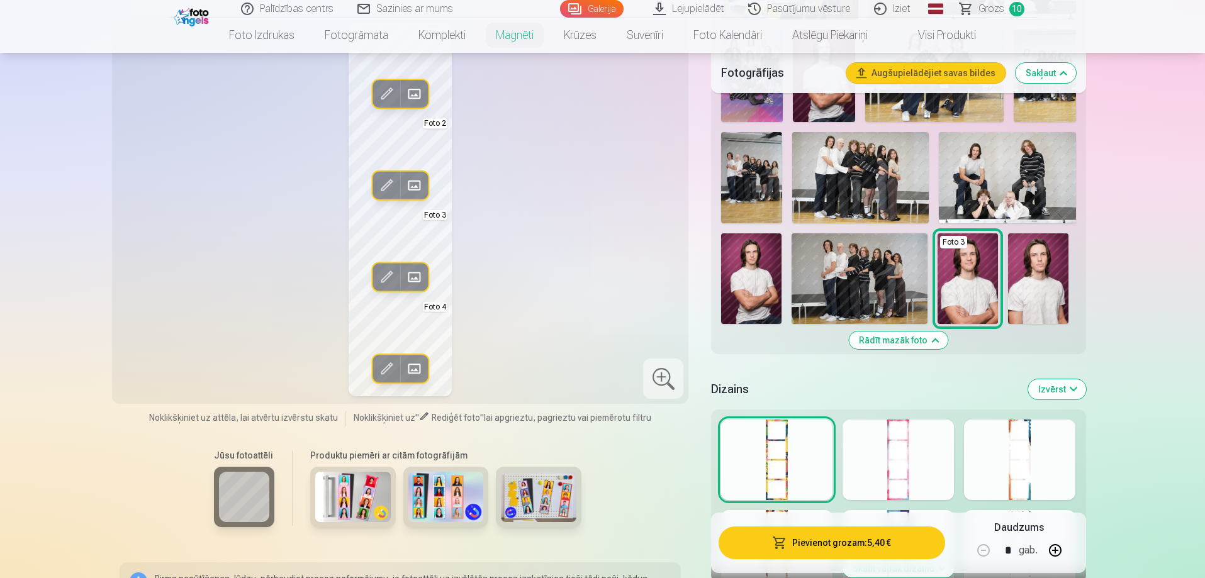
scroll to position [566, 0]
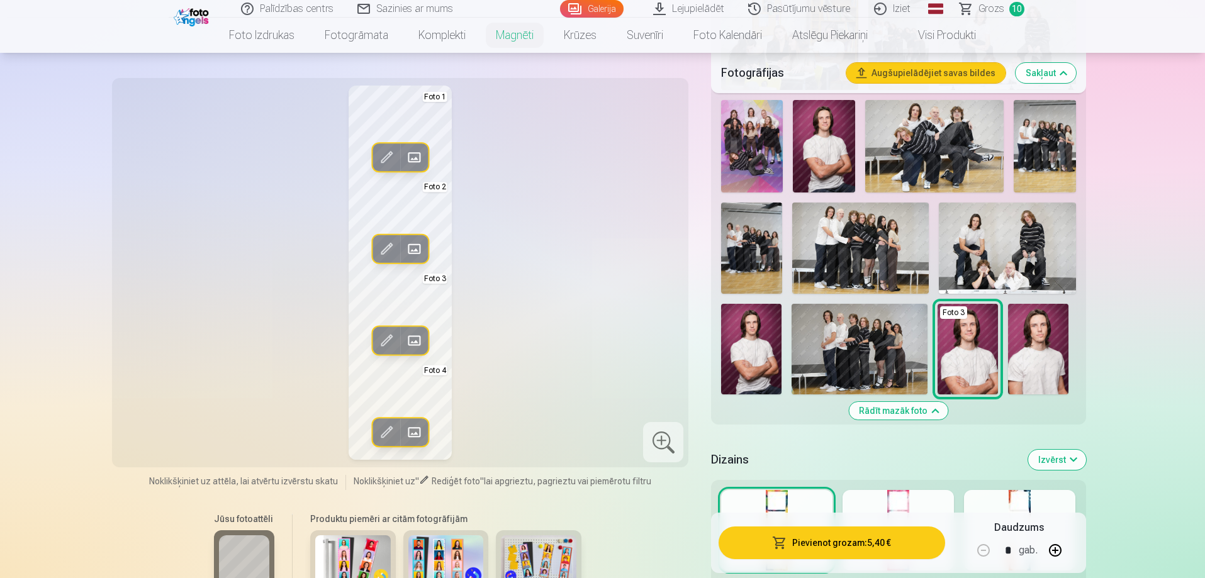
click at [765, 329] on img at bounding box center [751, 349] width 60 height 91
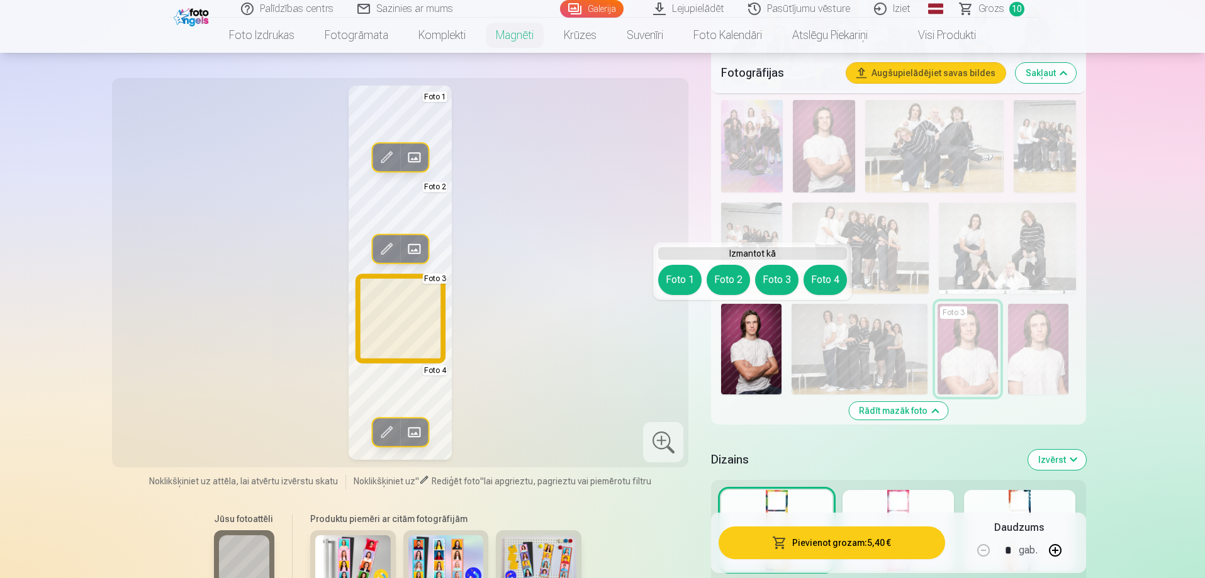
click at [775, 283] on button "Foto 3" at bounding box center [776, 280] width 43 height 30
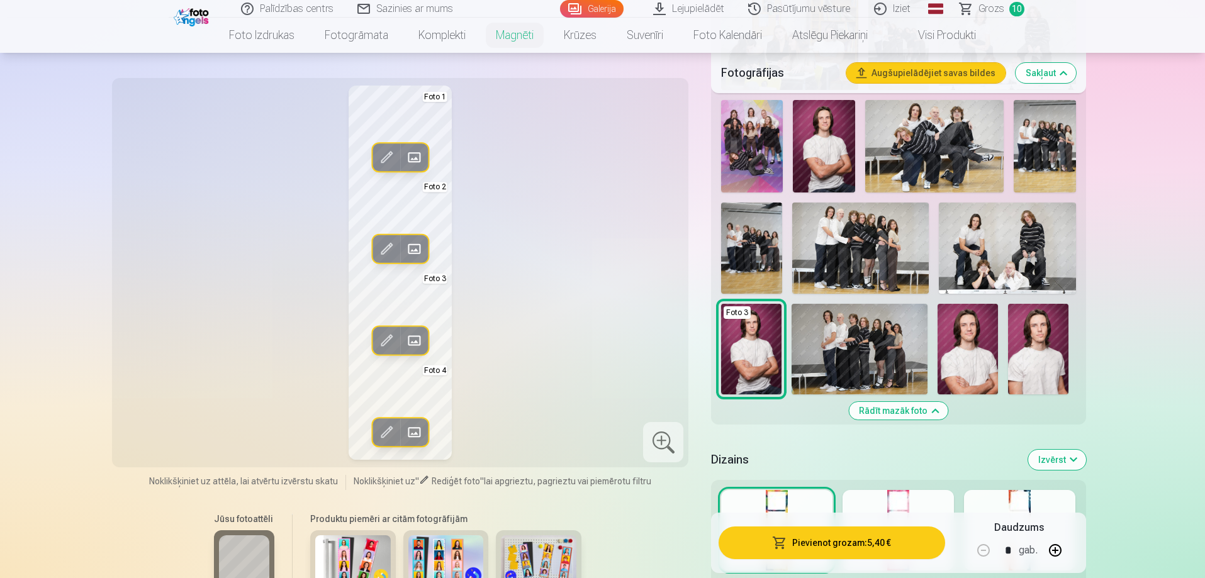
click at [834, 123] on img at bounding box center [824, 146] width 62 height 92
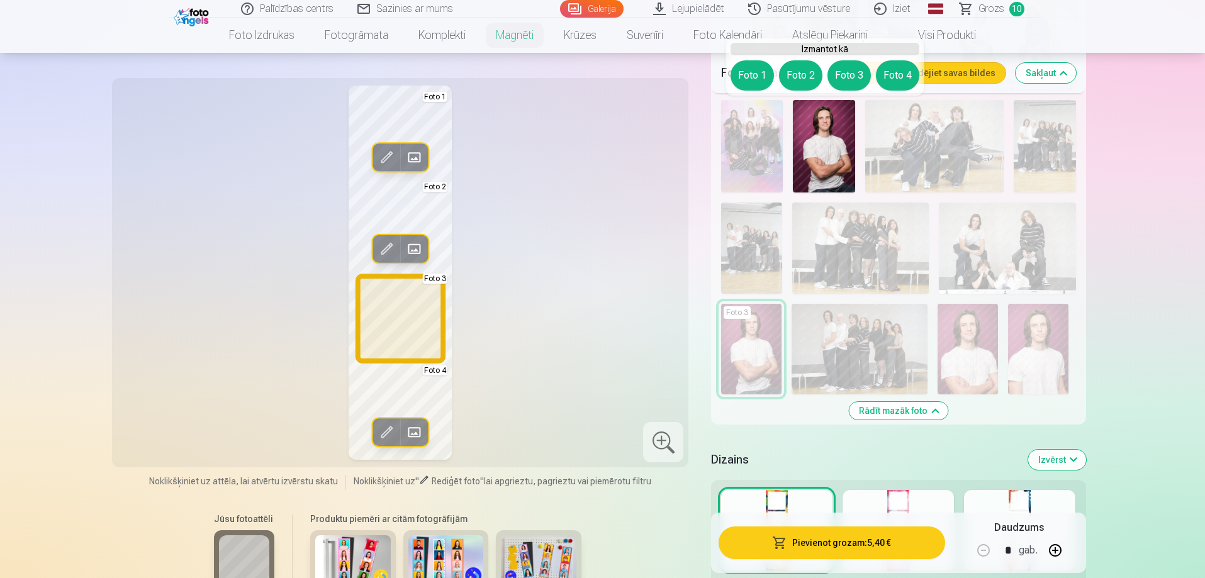
click at [851, 70] on button "Foto 3" at bounding box center [848, 75] width 43 height 30
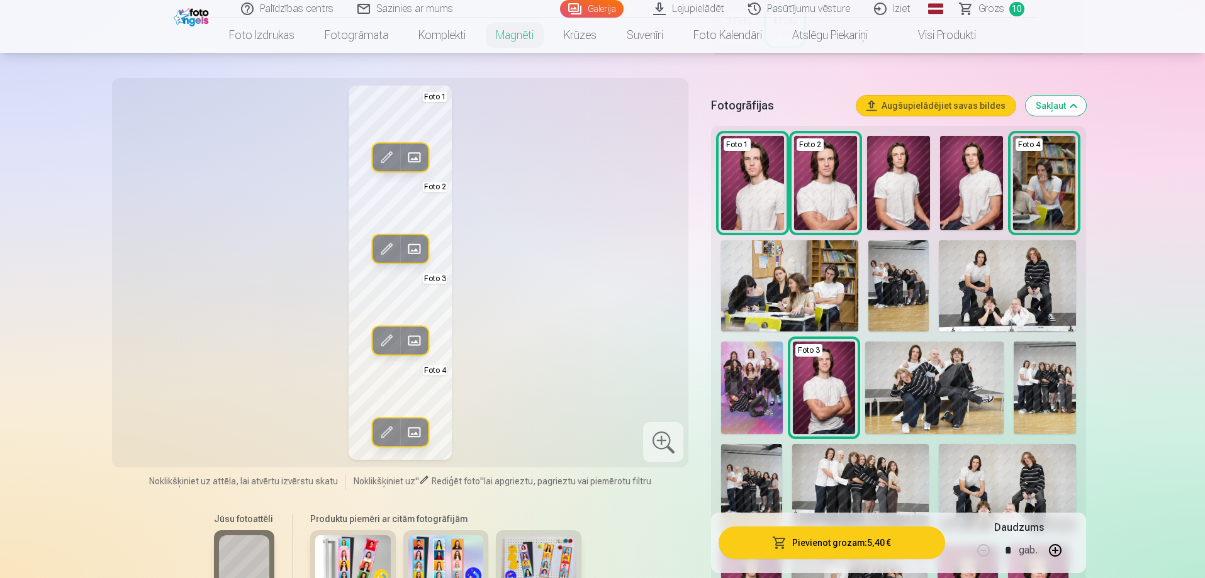
scroll to position [252, 0]
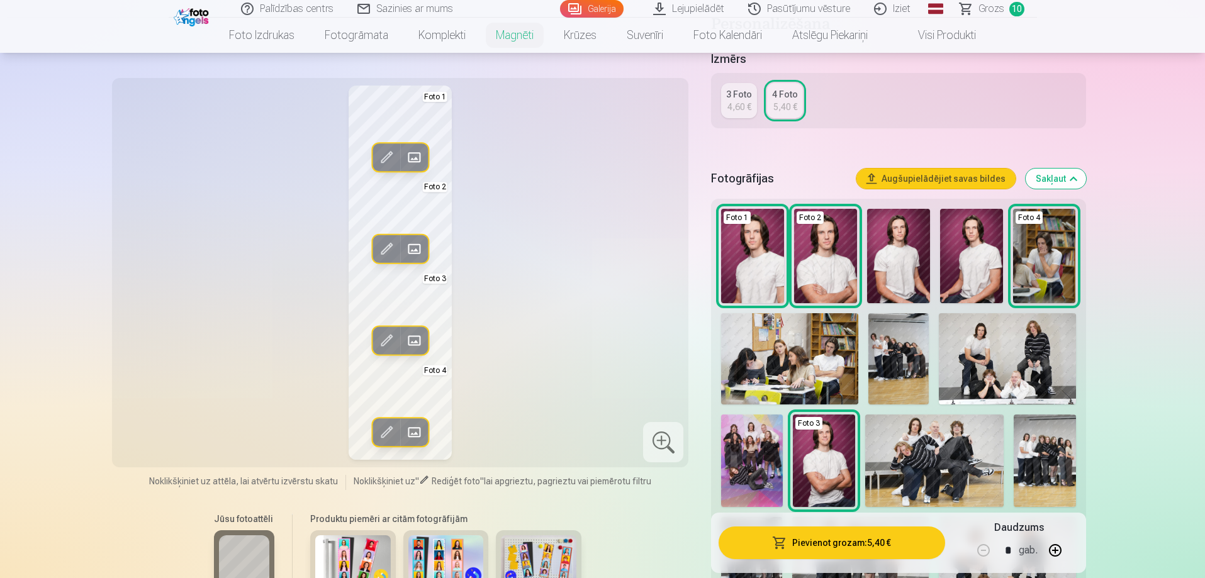
click at [965, 260] on img at bounding box center [971, 256] width 63 height 94
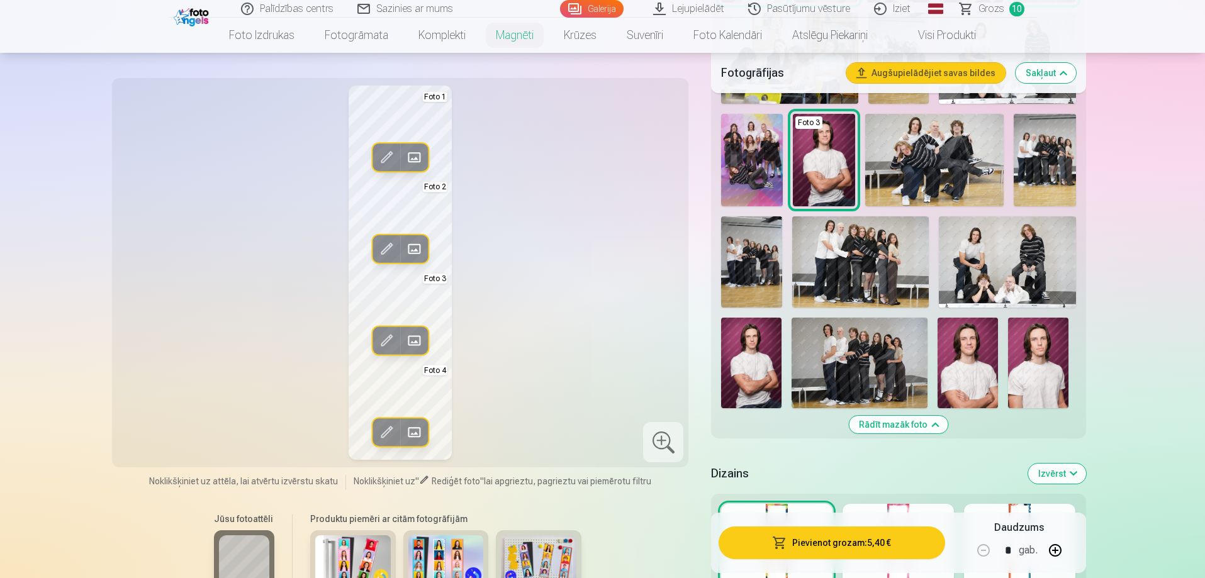
scroll to position [440, 0]
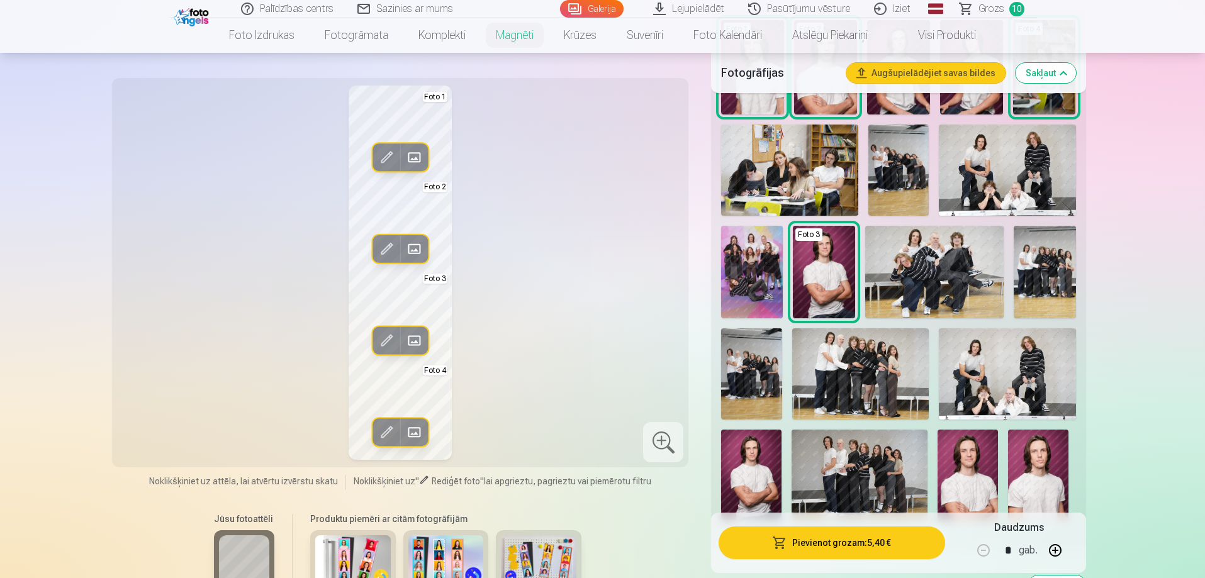
click at [970, 467] on img at bounding box center [968, 475] width 60 height 91
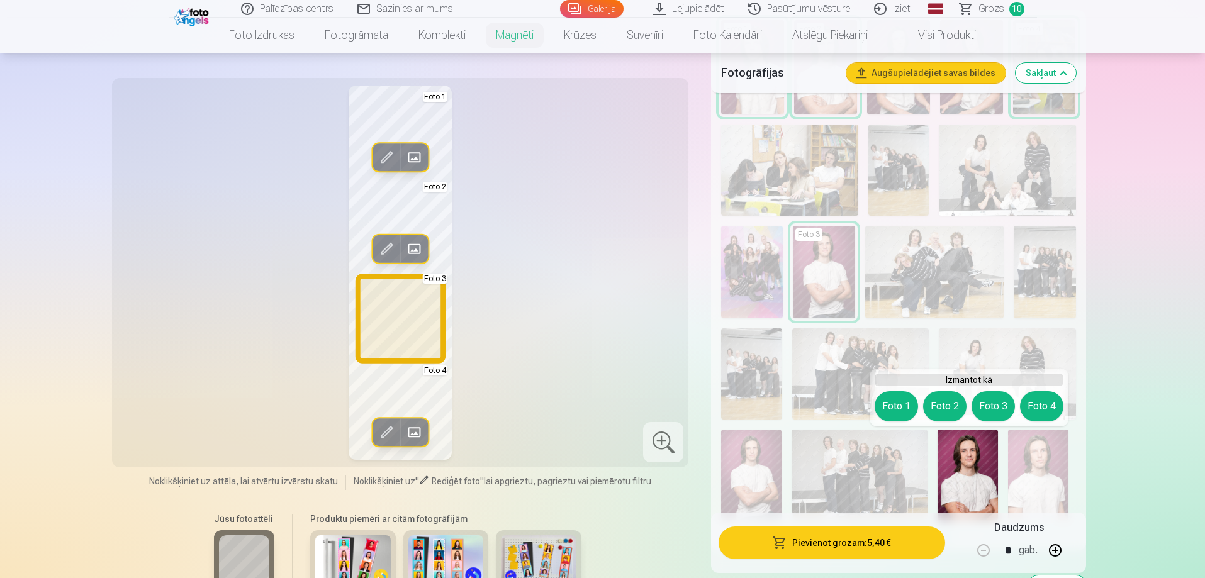
click at [997, 412] on button "Foto 3" at bounding box center [992, 406] width 43 height 30
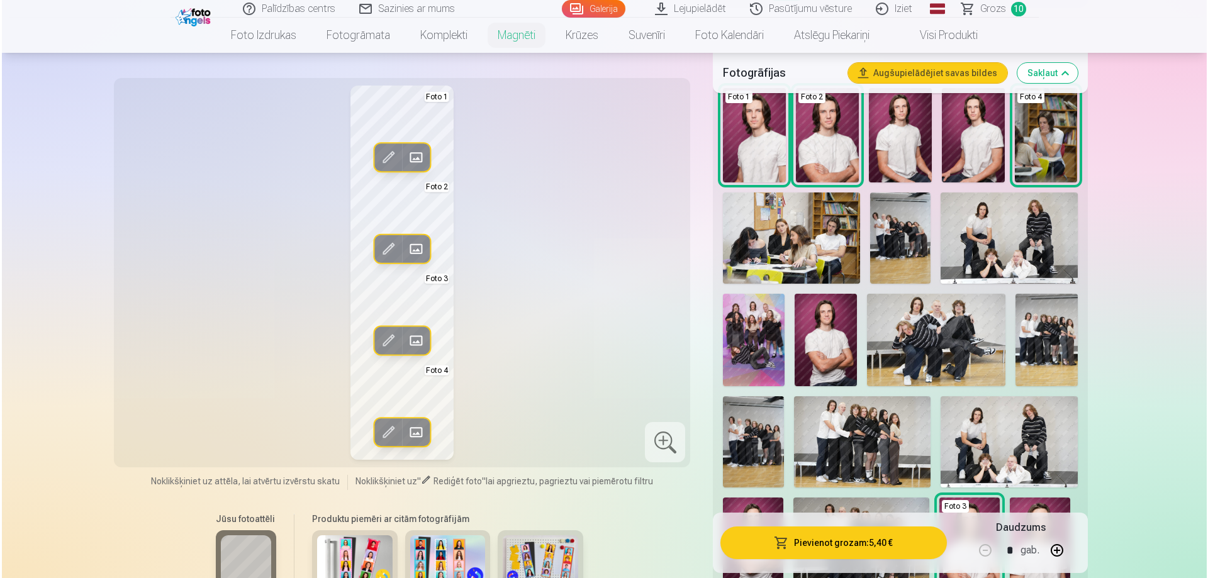
scroll to position [189, 0]
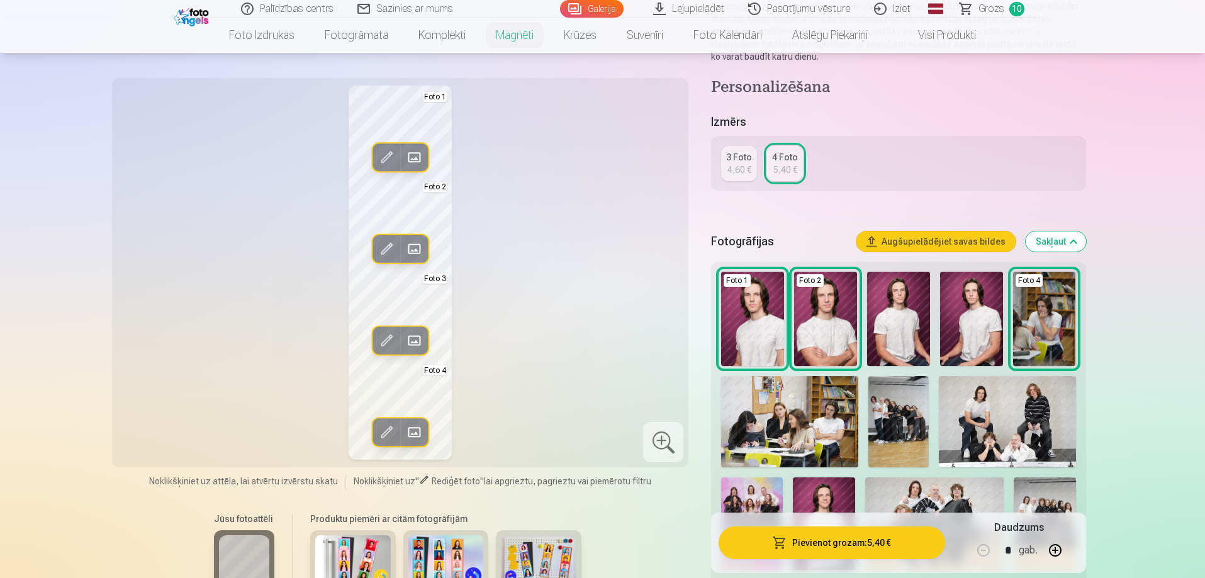
click at [869, 535] on button "Pievienot grozam : 5,40 €" at bounding box center [832, 543] width 226 height 33
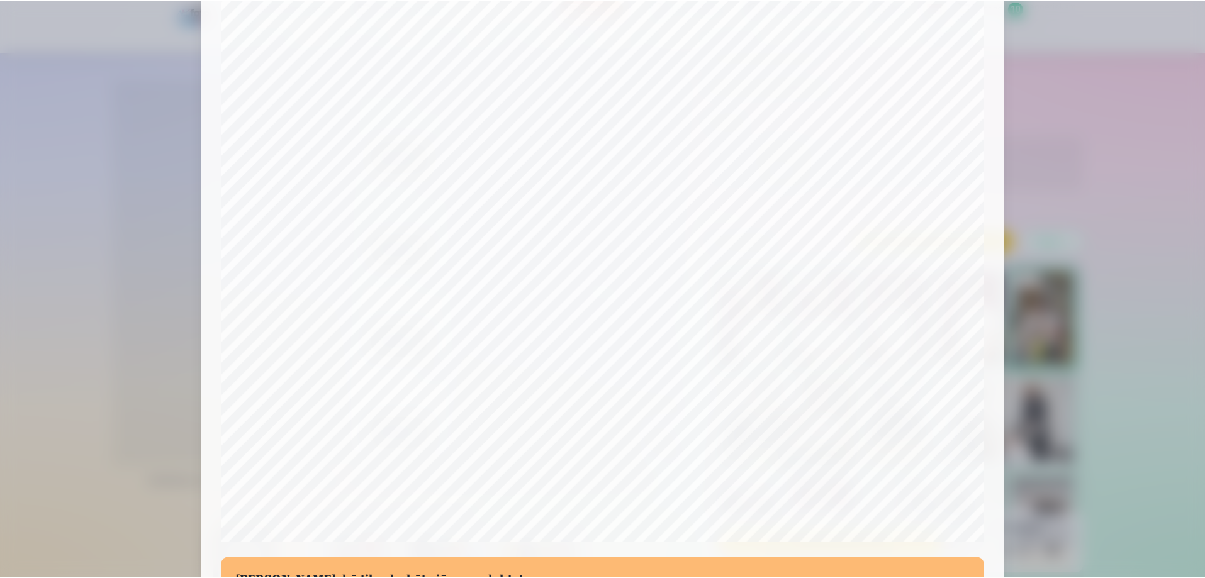
scroll to position [328, 0]
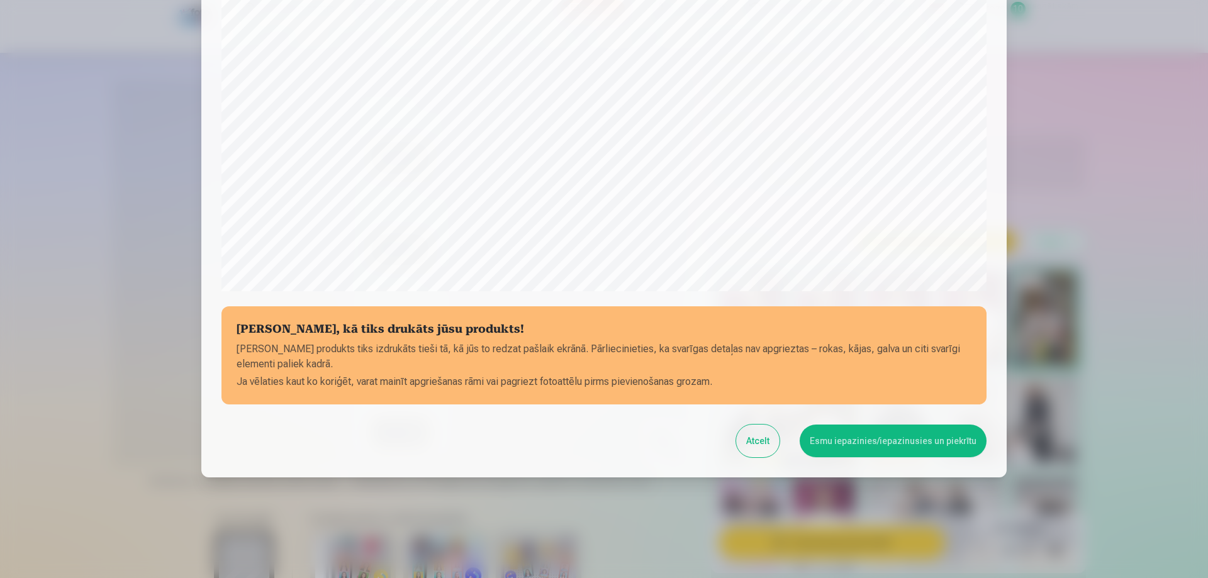
click at [914, 439] on button "Esmu iepazinies/iepazinusies un piekrītu" at bounding box center [893, 441] width 187 height 33
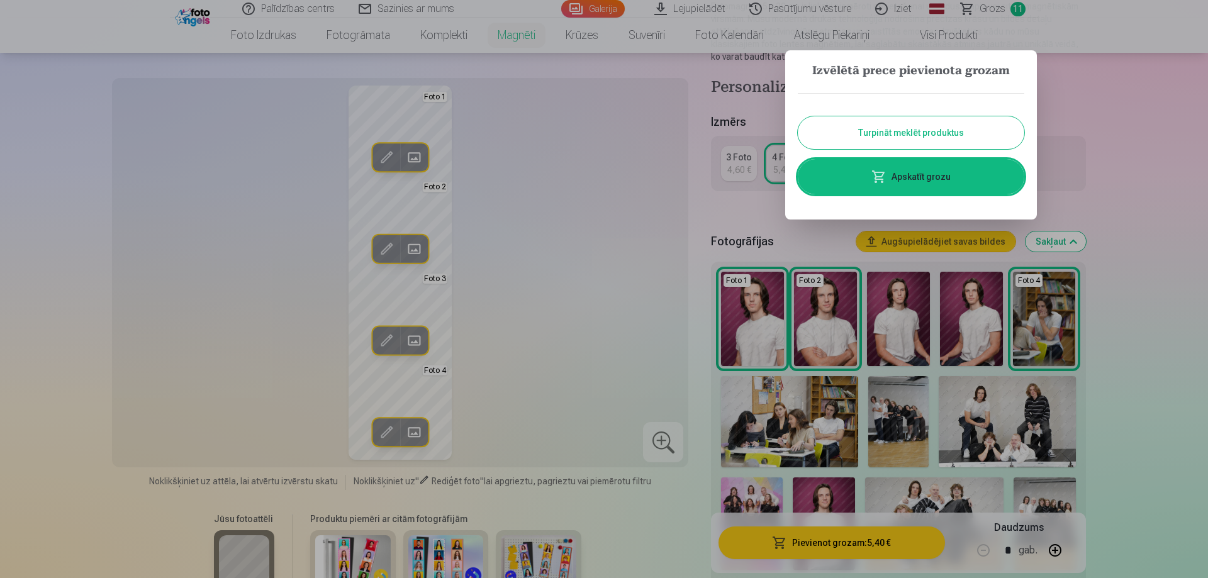
click at [914, 138] on button "Turpināt meklēt produktus" at bounding box center [911, 132] width 227 height 33
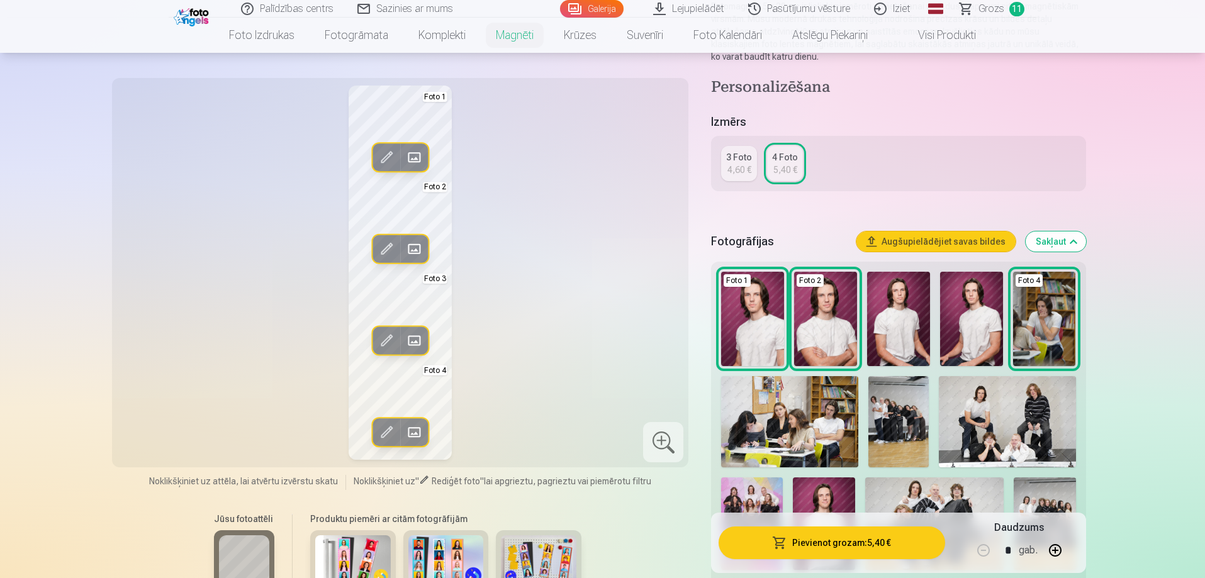
click at [914, 138] on div "3 Foto 4,60 € 4 Foto 5,40 €" at bounding box center [898, 163] width 374 height 55
click at [815, 427] on img at bounding box center [789, 421] width 137 height 91
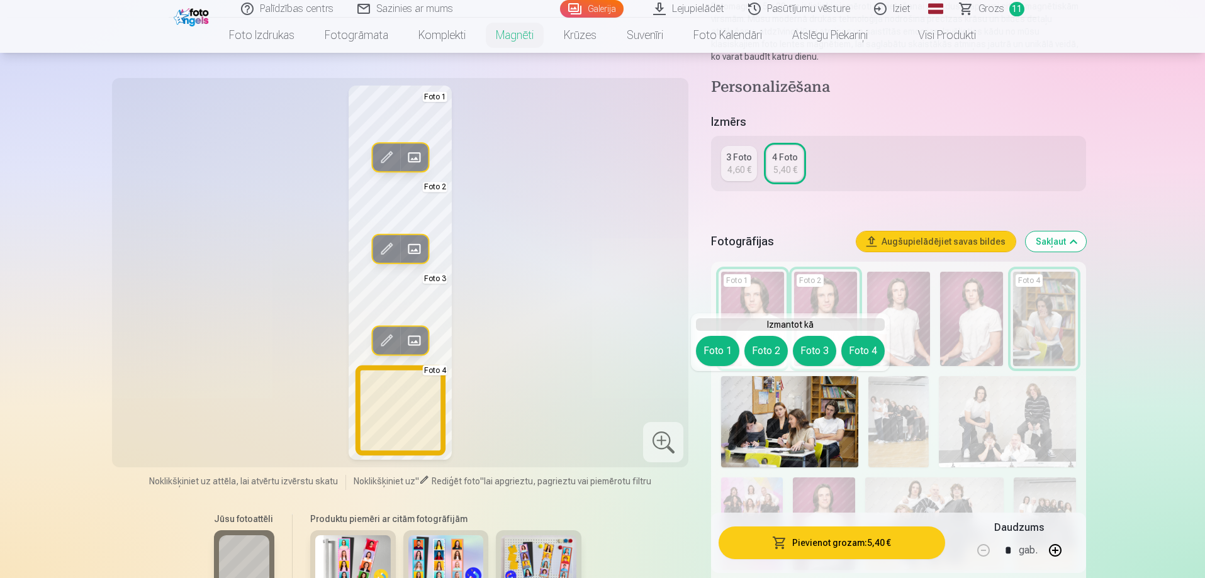
click at [860, 344] on button "Foto 4" at bounding box center [862, 351] width 43 height 30
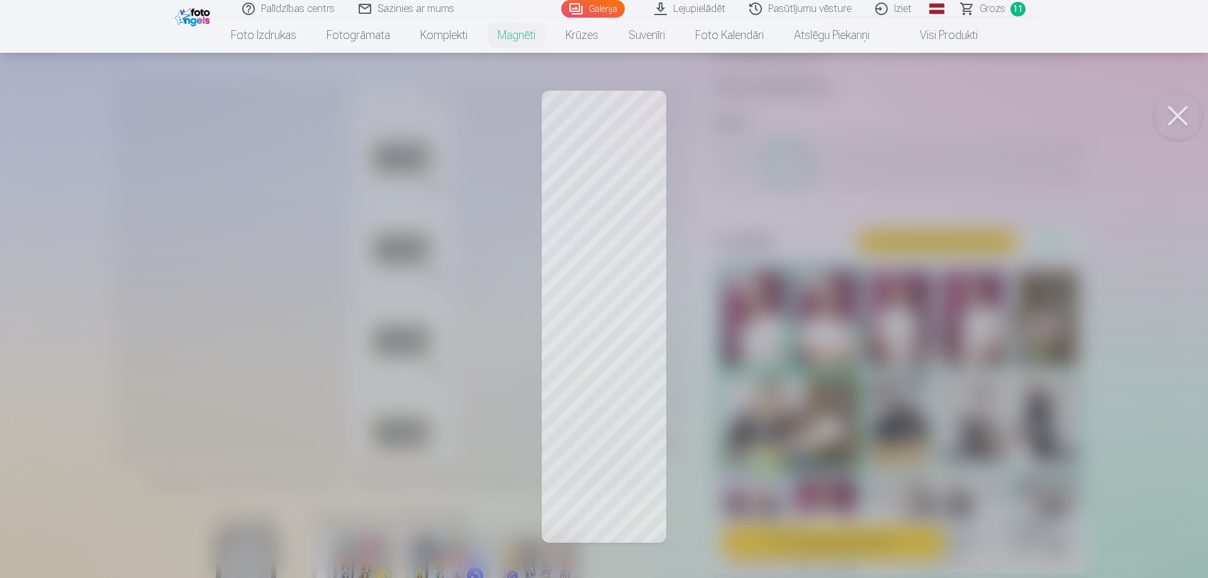
drag, startPoint x: 630, startPoint y: 482, endPoint x: 565, endPoint y: 478, distance: 64.9
click at [565, 478] on div at bounding box center [604, 289] width 1208 height 578
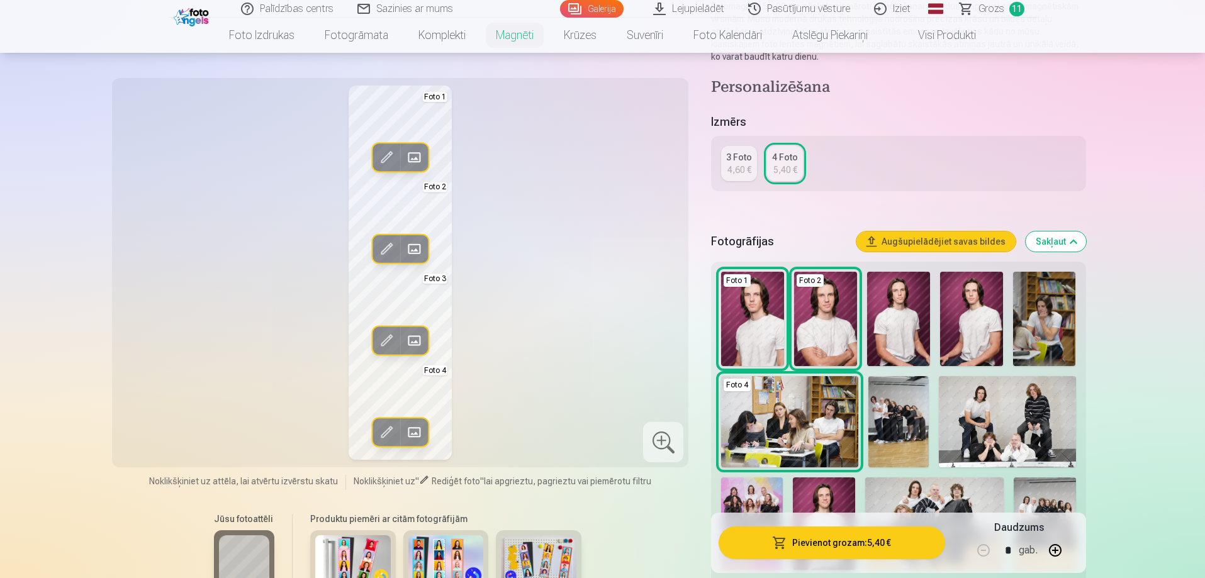
click at [1041, 296] on img at bounding box center [1044, 319] width 63 height 94
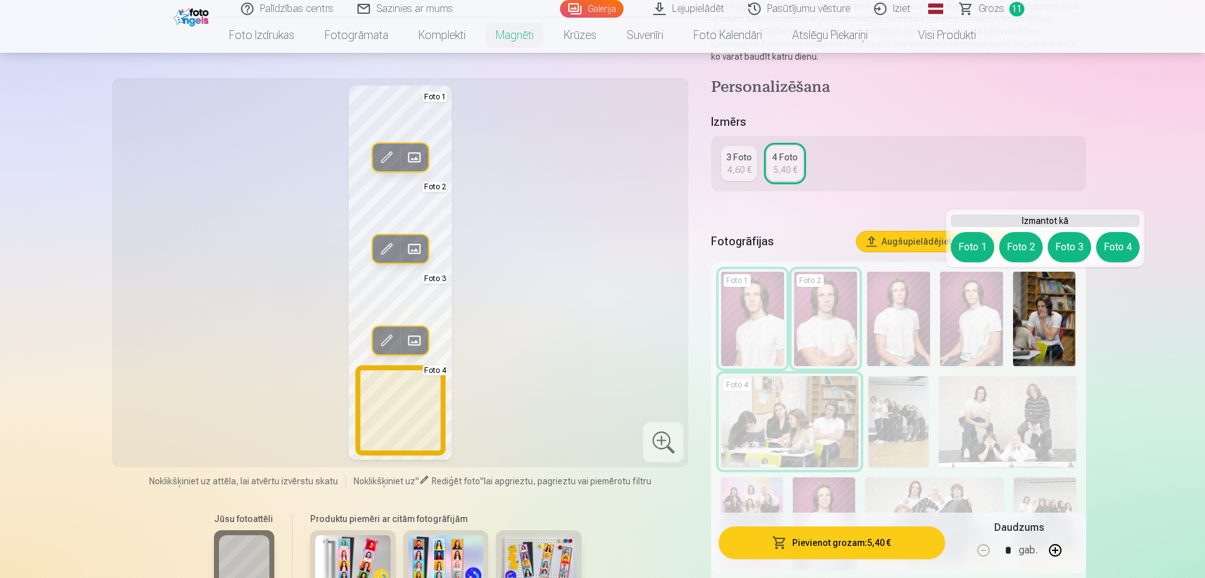
click at [1119, 248] on button "Foto 4" at bounding box center [1117, 247] width 43 height 30
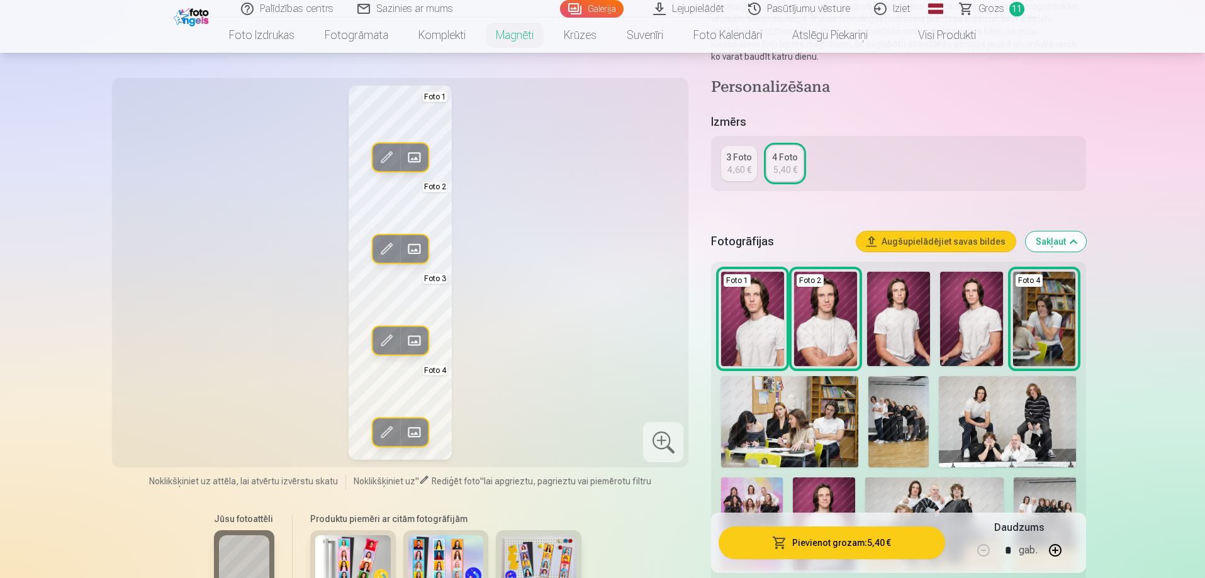
click at [555, 388] on div "Rediģēt foto Aizstāt Foto 1 Rediģēt foto Aizstāt Foto 2 Rediģēt foto Aizstāt Fo…" at bounding box center [401, 273] width 562 height 374
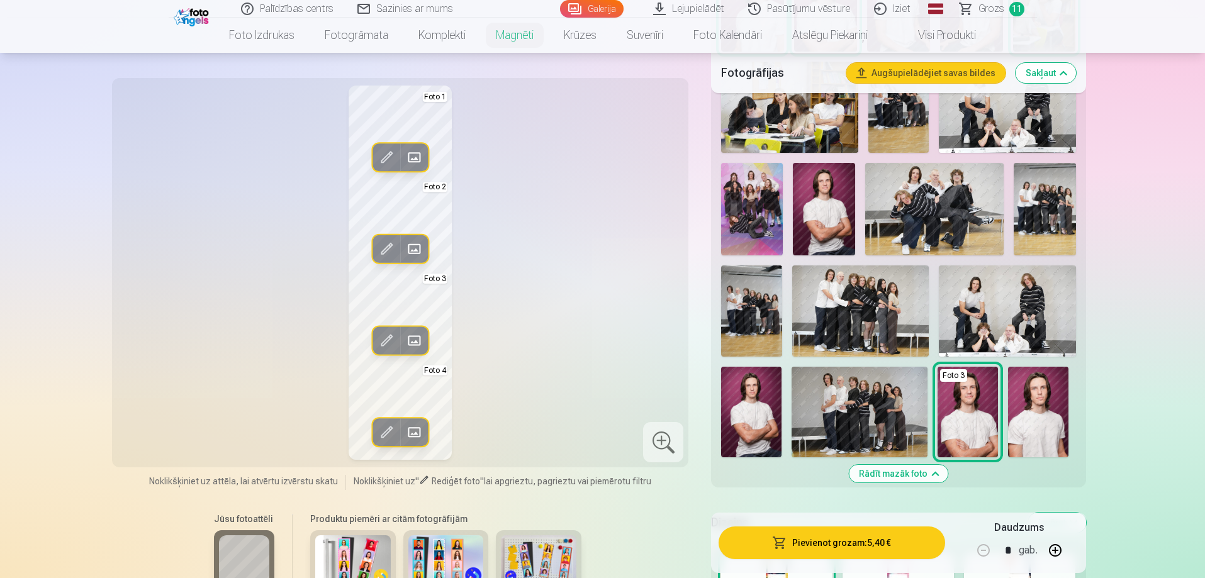
click at [366, 557] on img at bounding box center [353, 560] width 76 height 50
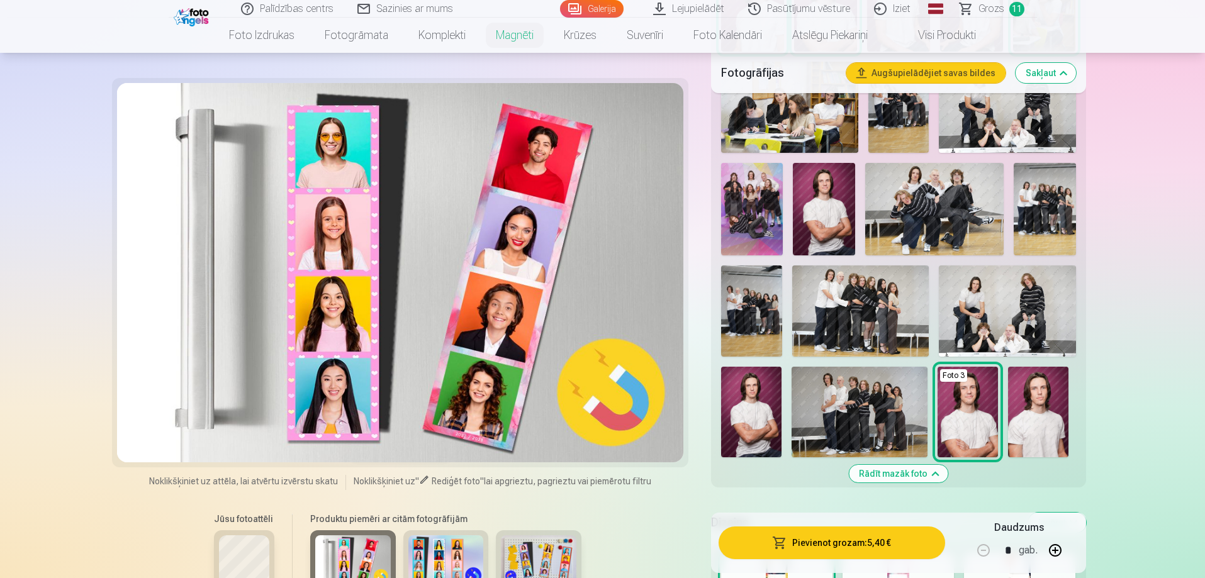
click at [418, 561] on img at bounding box center [446, 560] width 76 height 50
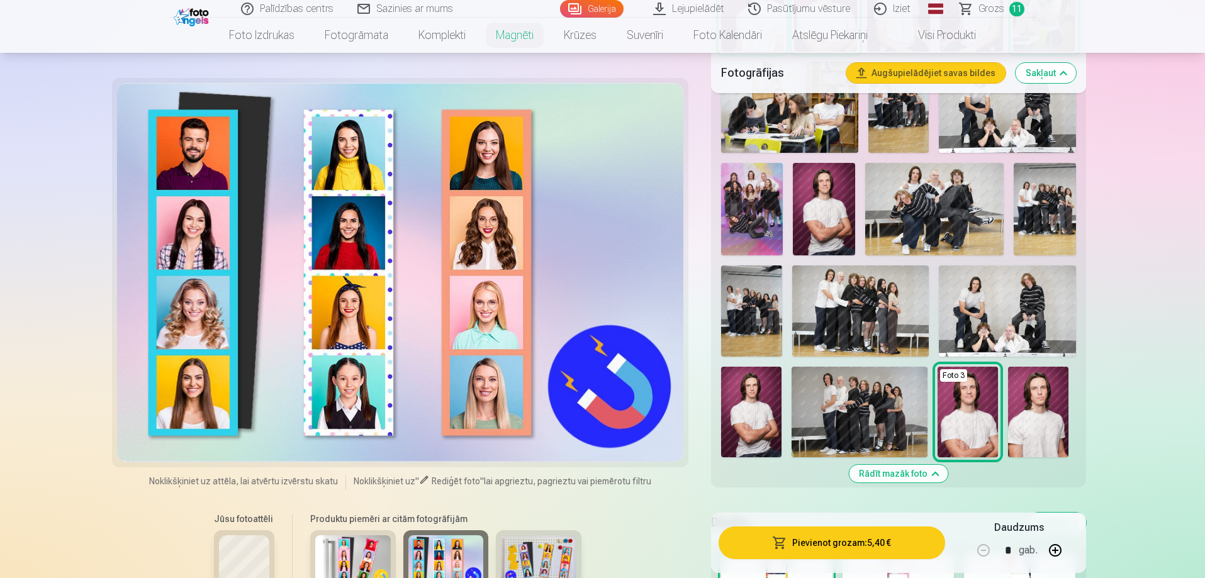
click at [521, 567] on img at bounding box center [539, 560] width 76 height 50
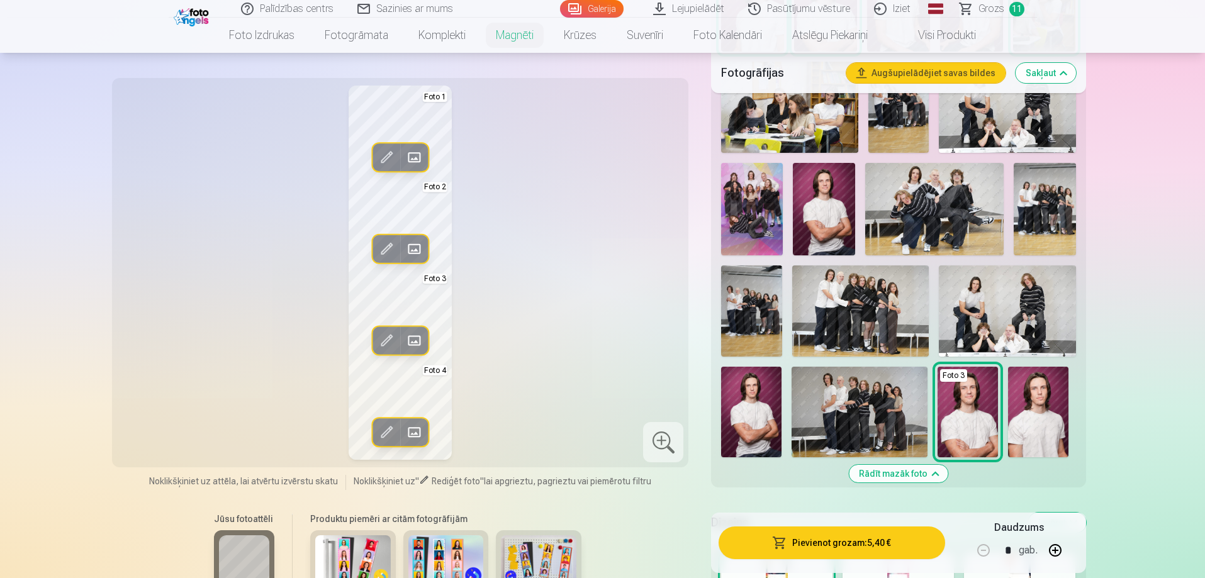
click at [544, 572] on img at bounding box center [539, 560] width 76 height 50
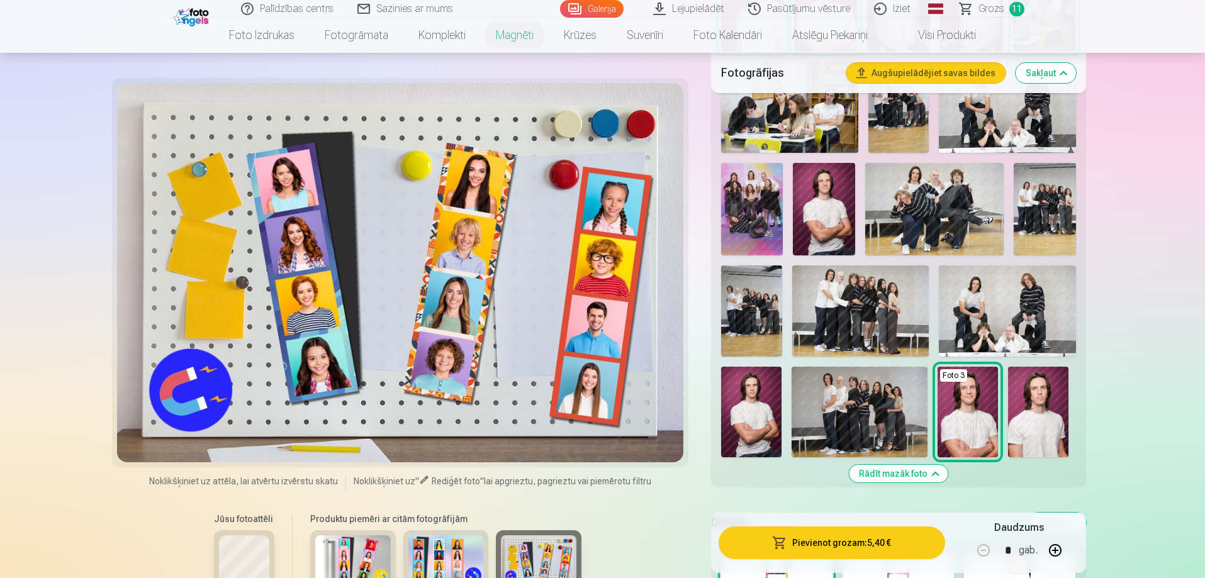
click at [546, 321] on div at bounding box center [400, 272] width 567 height 379
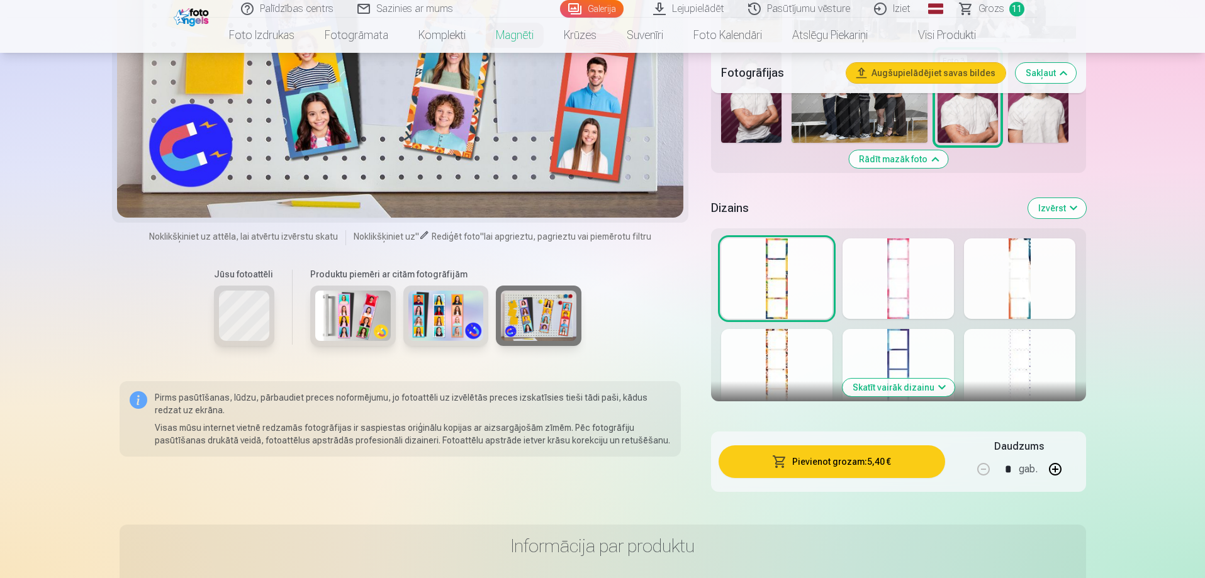
scroll to position [566, 0]
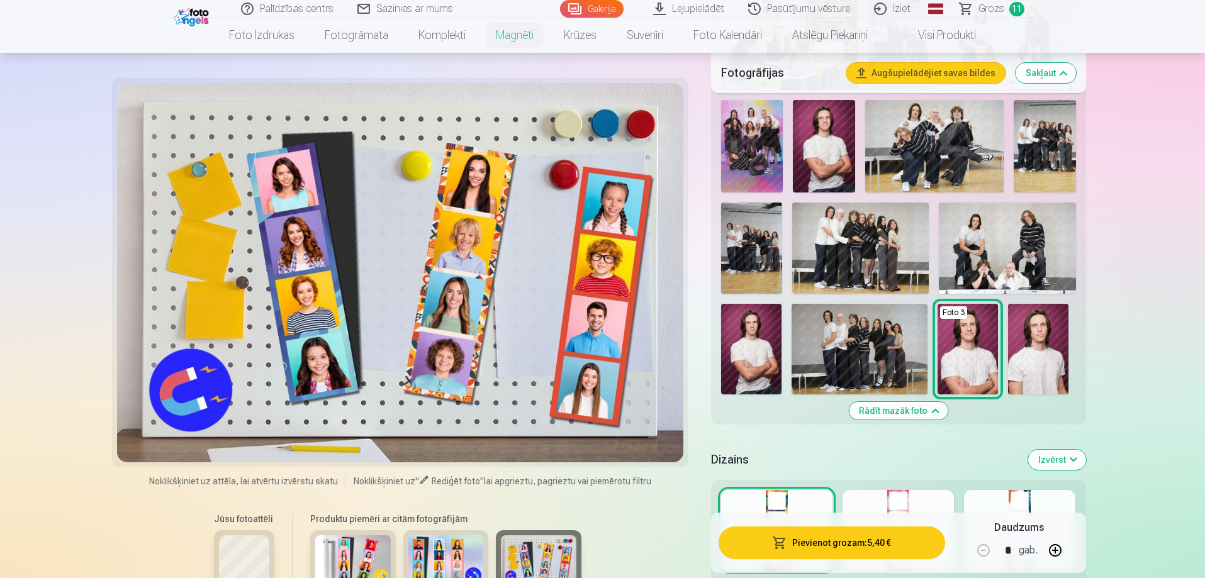
click at [761, 333] on img at bounding box center [751, 349] width 60 height 91
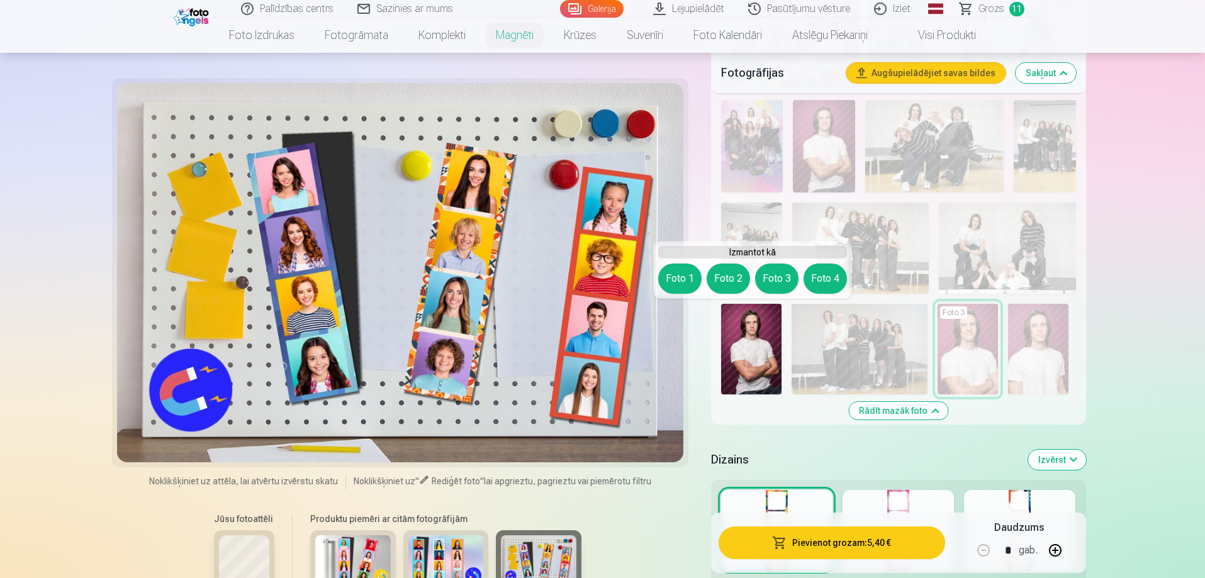
click at [681, 276] on button "Foto 1" at bounding box center [679, 279] width 43 height 30
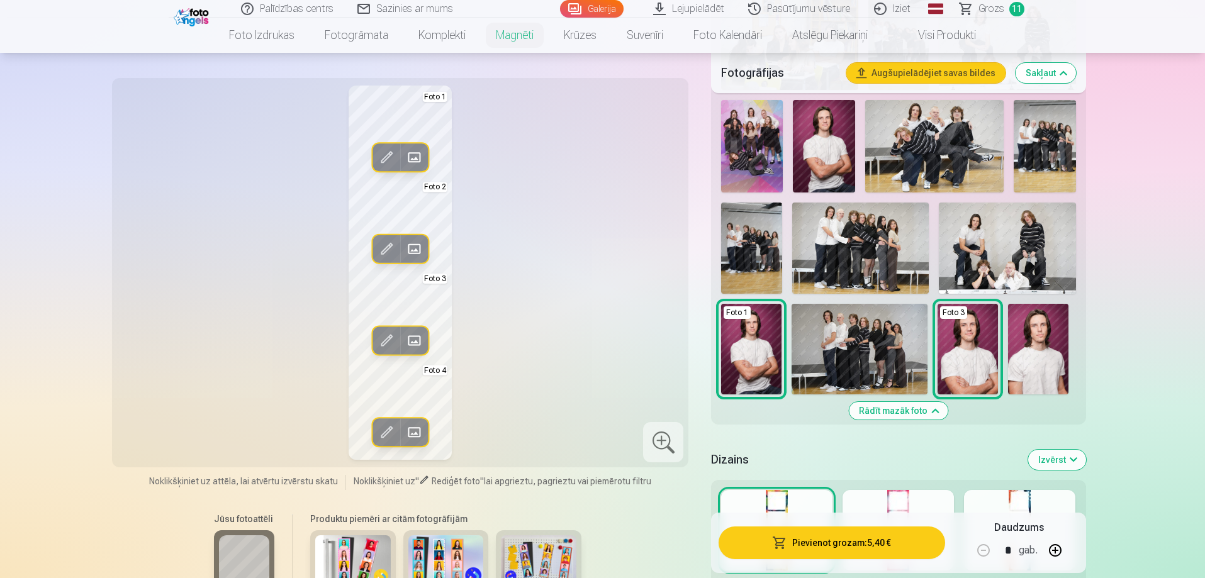
scroll to position [252, 0]
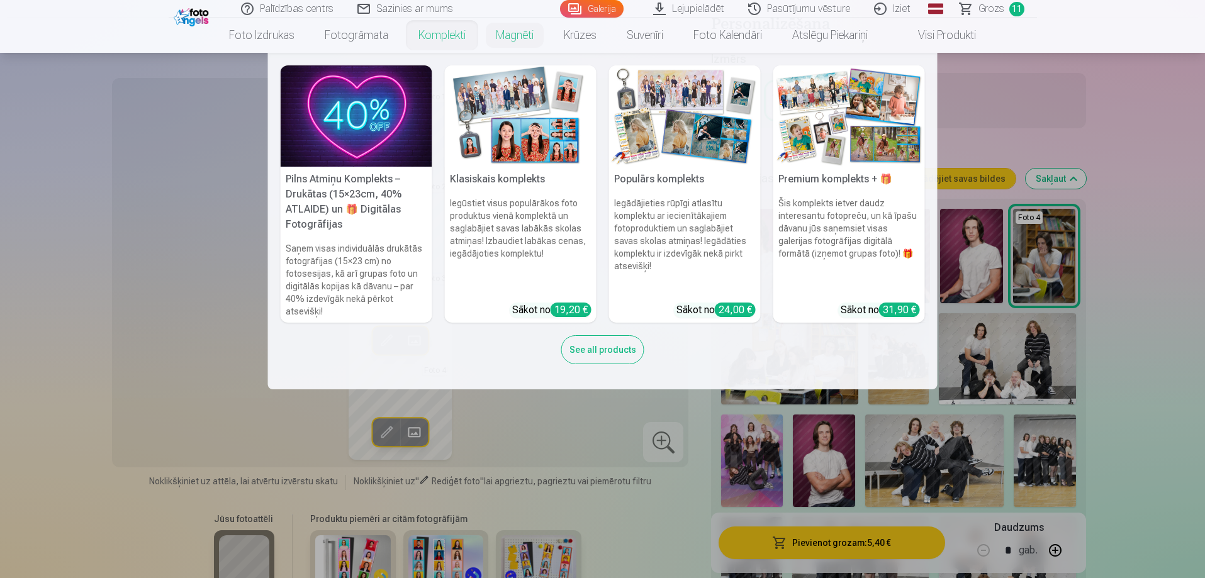
click at [442, 37] on link "Komplekti" at bounding box center [441, 35] width 77 height 35
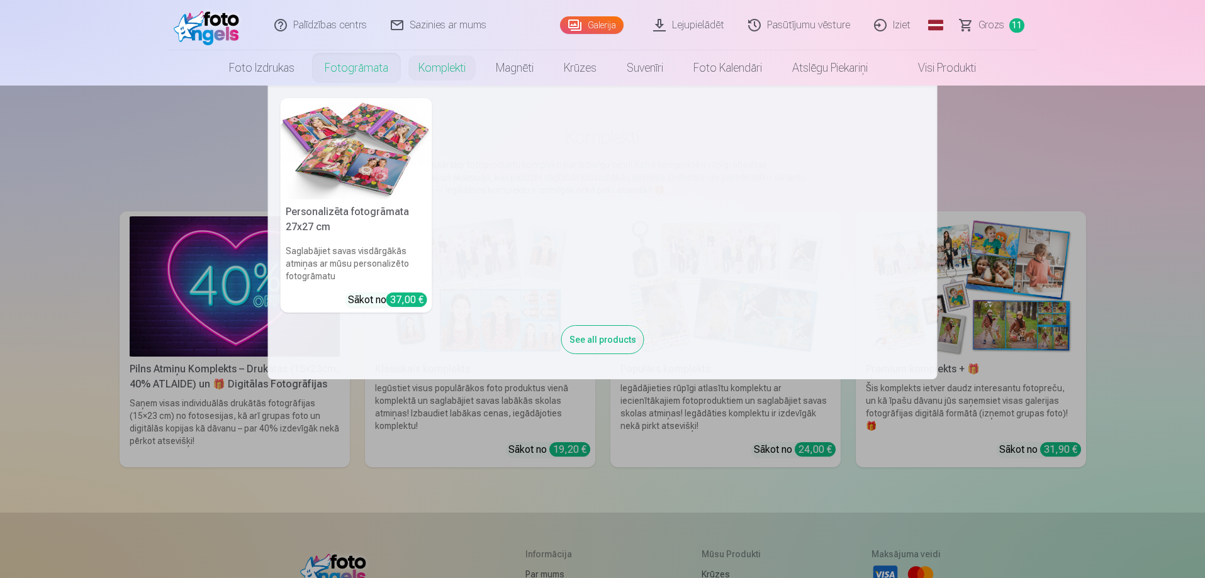
click at [375, 70] on link "Fotogrāmata" at bounding box center [357, 67] width 94 height 35
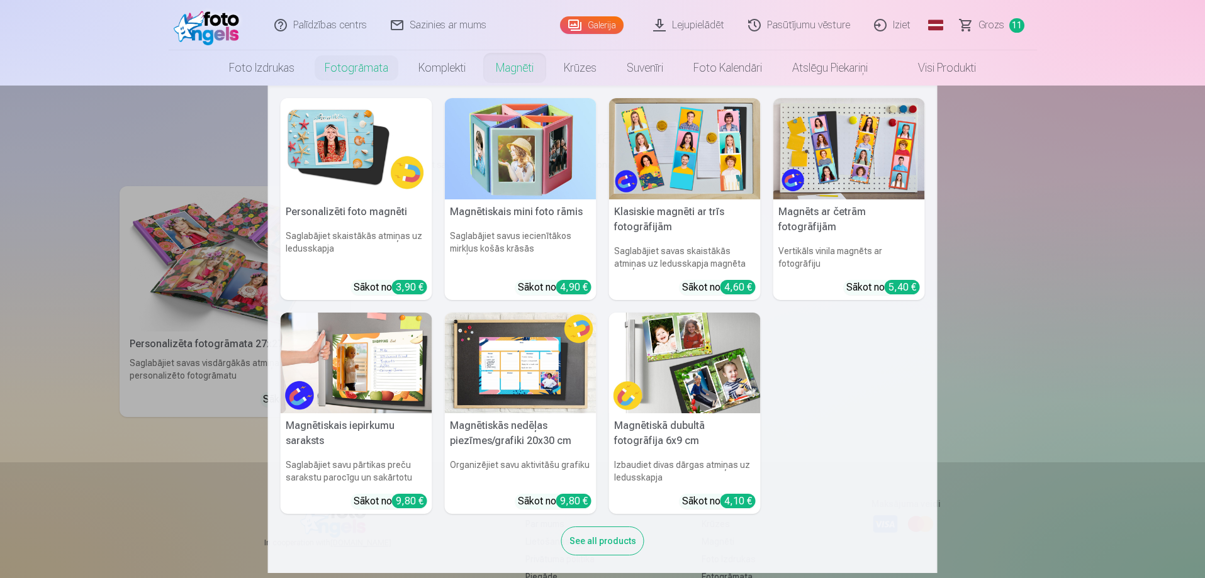
click at [526, 76] on link "Magnēti" at bounding box center [515, 67] width 68 height 35
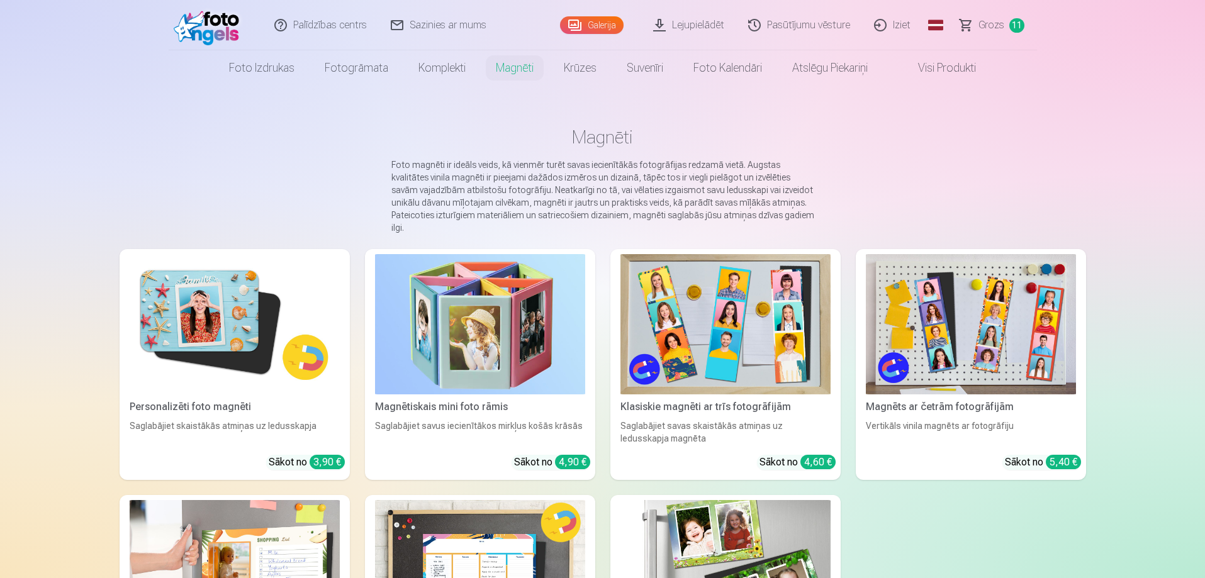
click at [378, 117] on main "Magnēti Foto magnēti ir ideāls veids, kā vienmēr turēt savas iecienītākās fotog…" at bounding box center [603, 430] width 966 height 688
click at [283, 164] on main "Magnēti Foto magnēti ir ideāls veids, kā vienmēr turēt savas iecienītākās fotog…" at bounding box center [603, 430] width 966 height 688
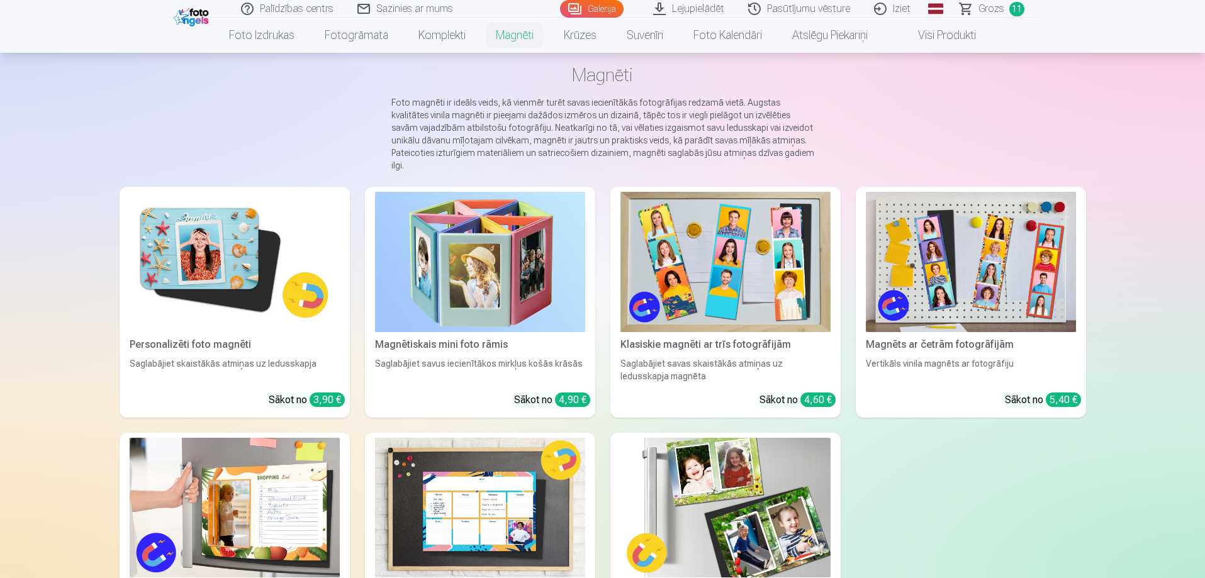
scroll to position [63, 0]
click at [284, 298] on img at bounding box center [235, 261] width 210 height 140
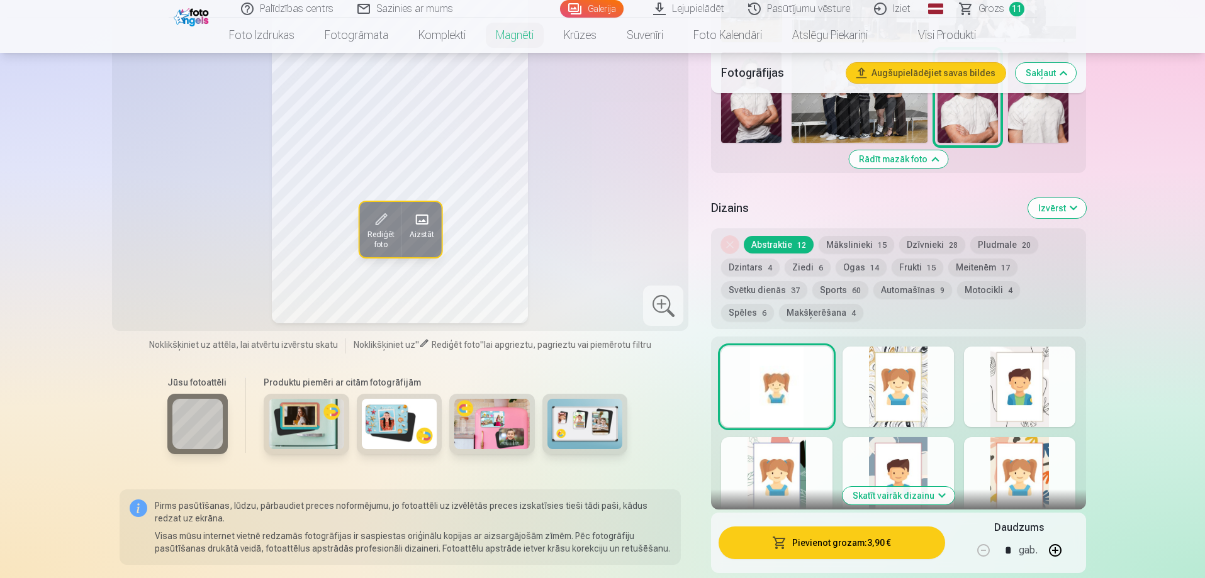
scroll to position [1070, 0]
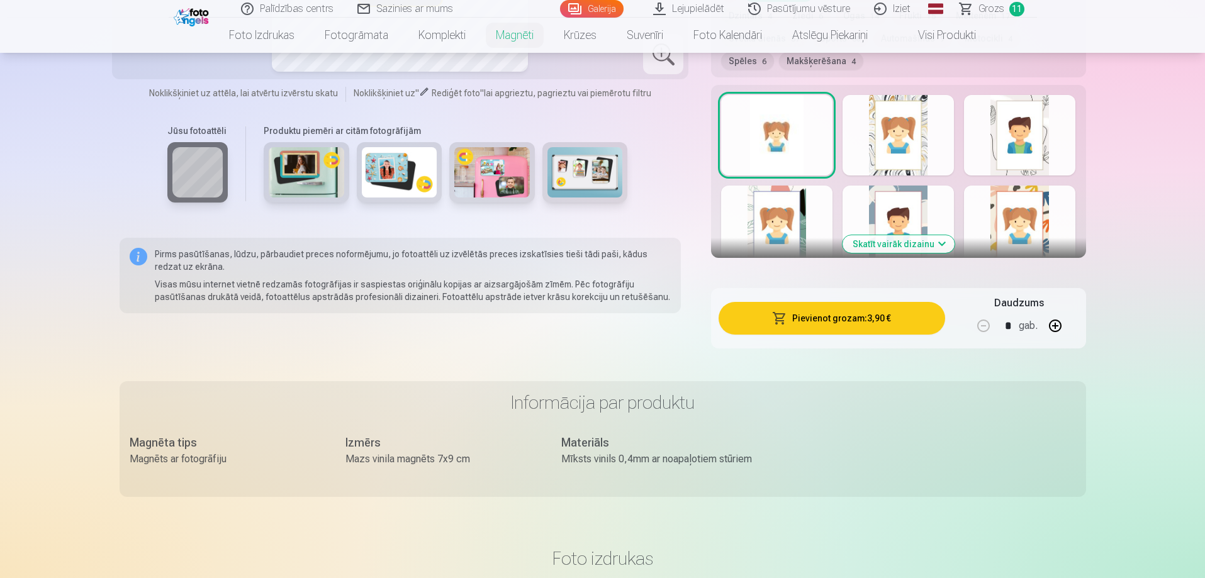
click at [897, 235] on button "Skatīt vairāk dizainu" at bounding box center [899, 244] width 112 height 18
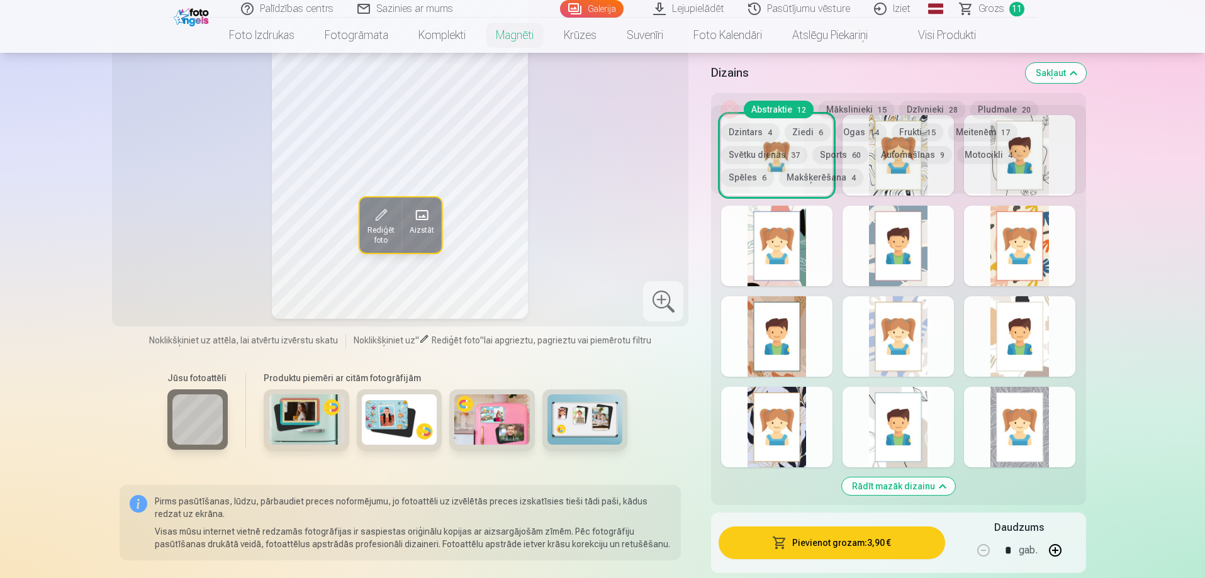
scroll to position [881, 0]
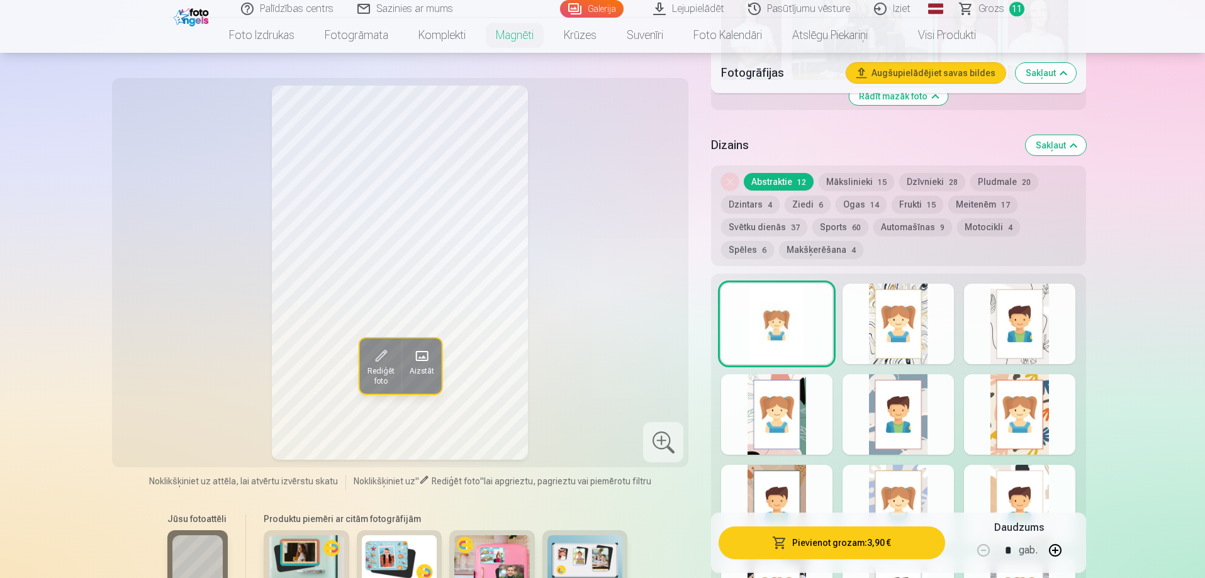
click at [384, 363] on button "Rediģēt foto" at bounding box center [380, 366] width 42 height 55
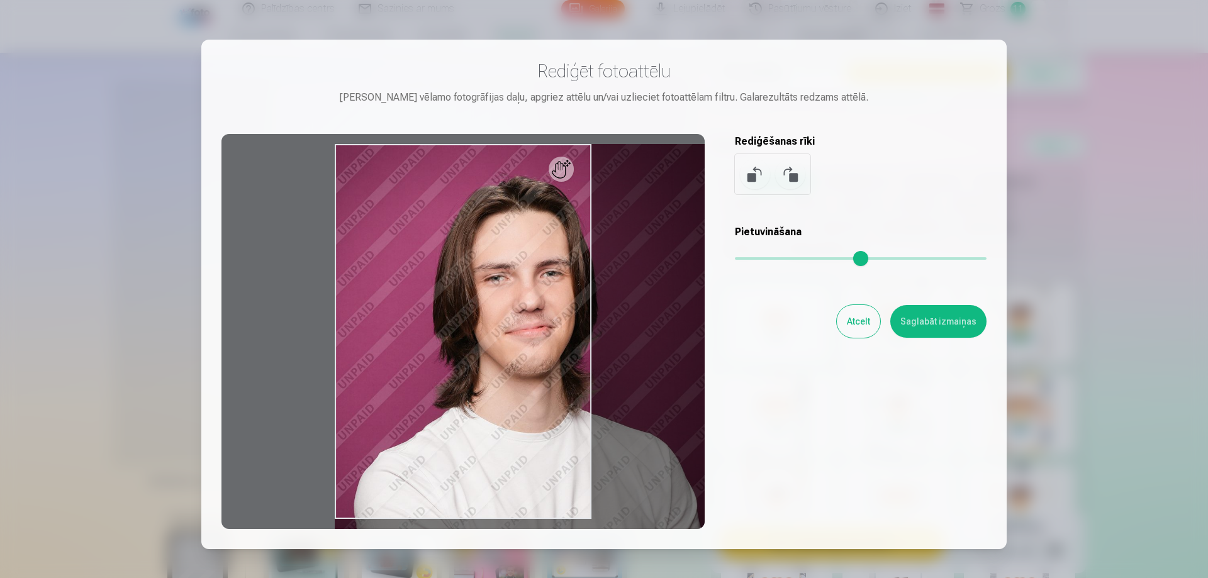
drag, startPoint x: 741, startPoint y: 261, endPoint x: 800, endPoint y: 259, distance: 59.2
click at [800, 259] on input "range" at bounding box center [861, 258] width 252 height 3
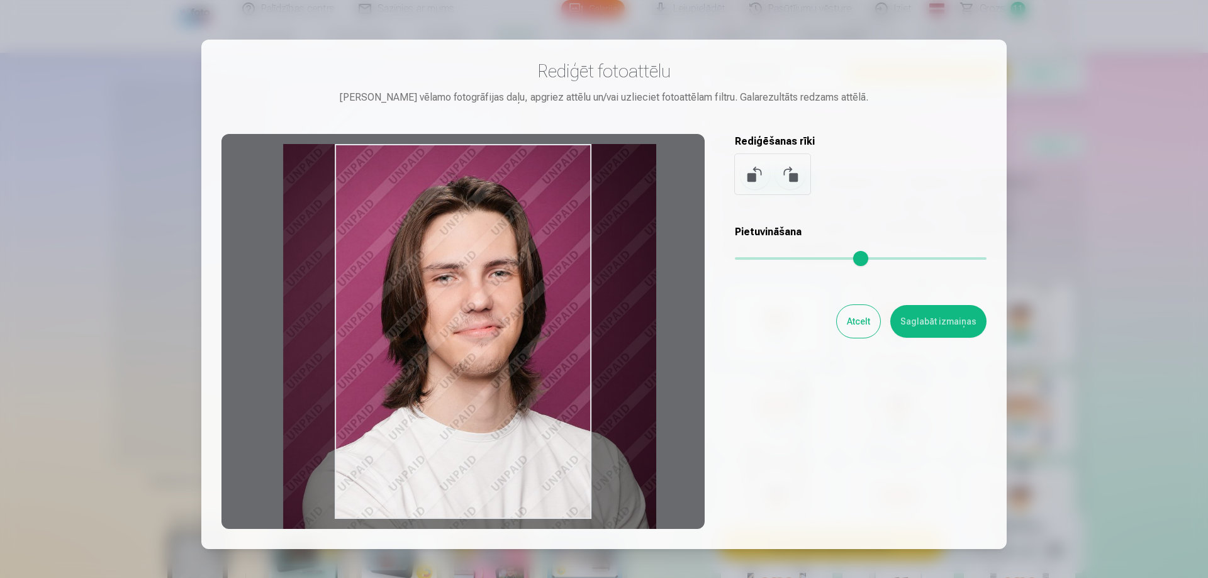
drag, startPoint x: 529, startPoint y: 335, endPoint x: 478, endPoint y: 343, distance: 52.1
click at [478, 343] on div at bounding box center [462, 331] width 483 height 395
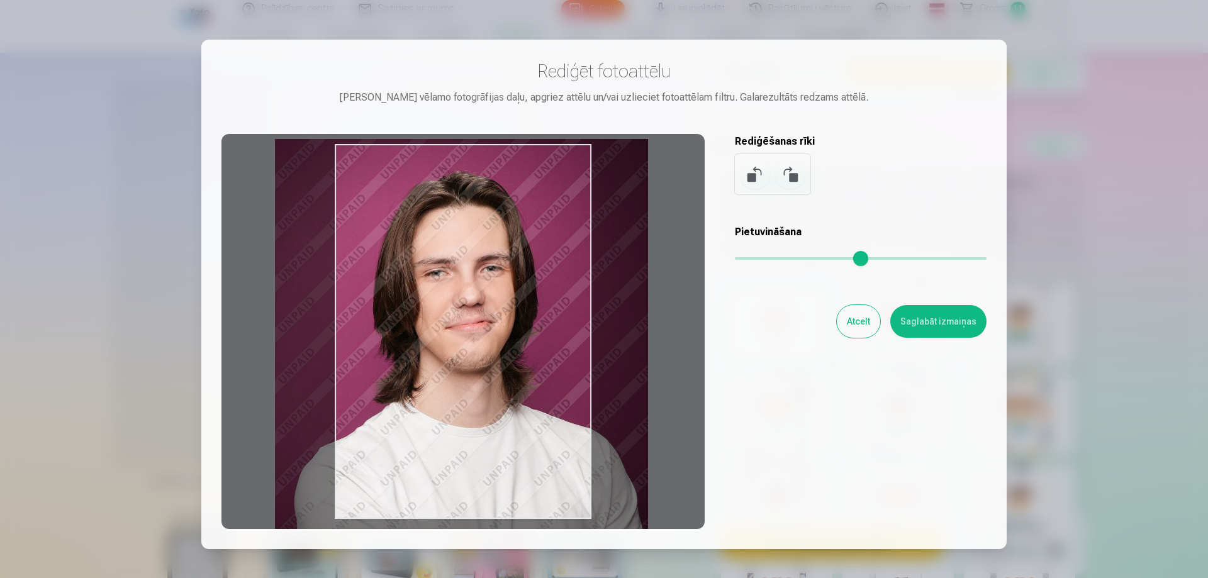
type input "****"
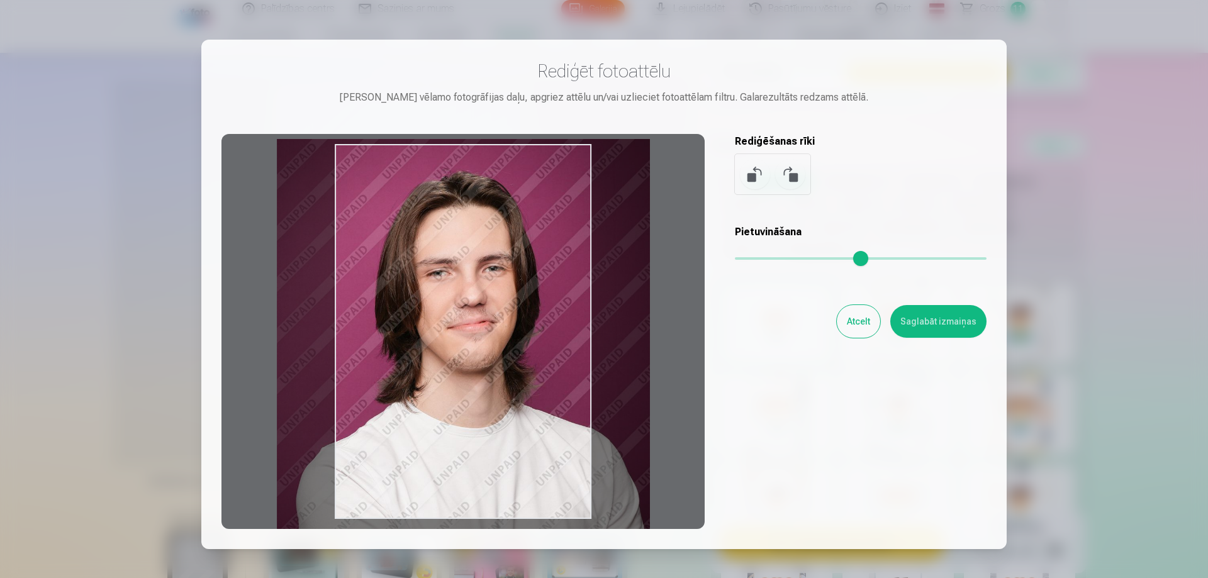
drag, startPoint x: 463, startPoint y: 415, endPoint x: 452, endPoint y: 416, distance: 11.4
click at [452, 416] on div at bounding box center [462, 331] width 483 height 395
click at [951, 323] on button "Saglabāt izmaiņas" at bounding box center [938, 321] width 96 height 33
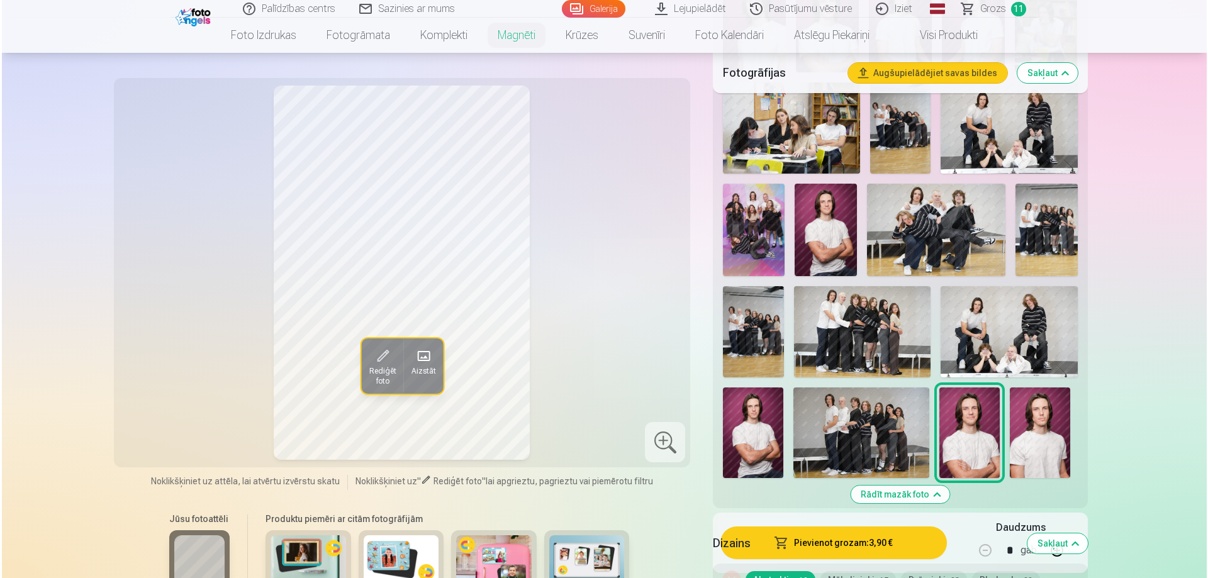
scroll to position [692, 0]
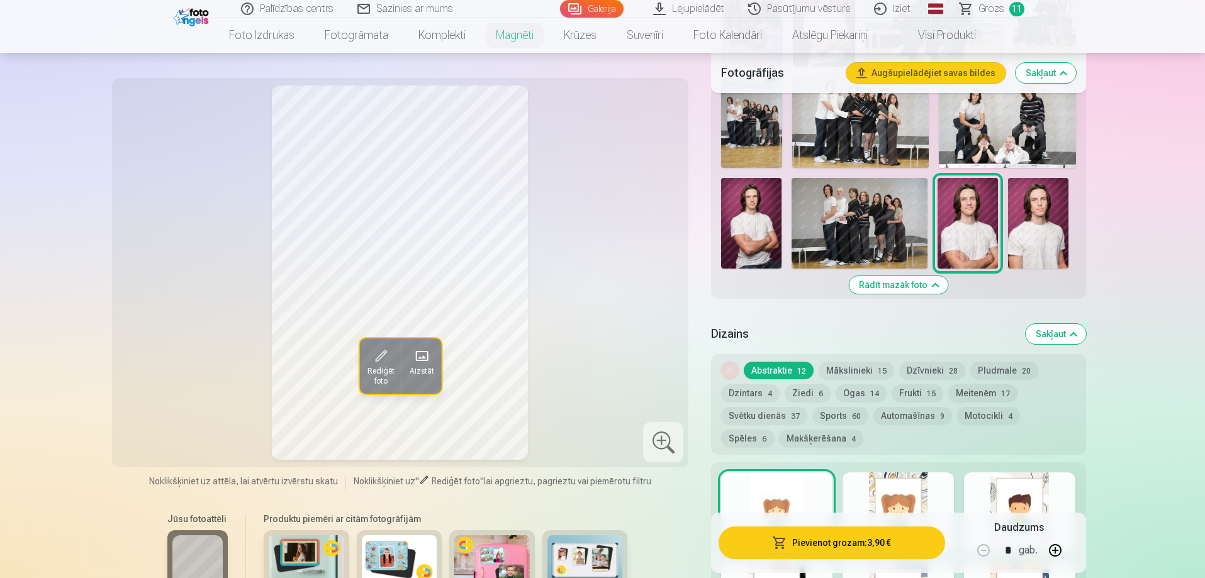
click at [1051, 554] on button "button" at bounding box center [1055, 550] width 30 height 30
click at [1052, 554] on button "button" at bounding box center [1055, 550] width 30 height 30
type input "*"
click at [879, 547] on button "Pievienot grozam : 11,70 €" at bounding box center [832, 543] width 226 height 33
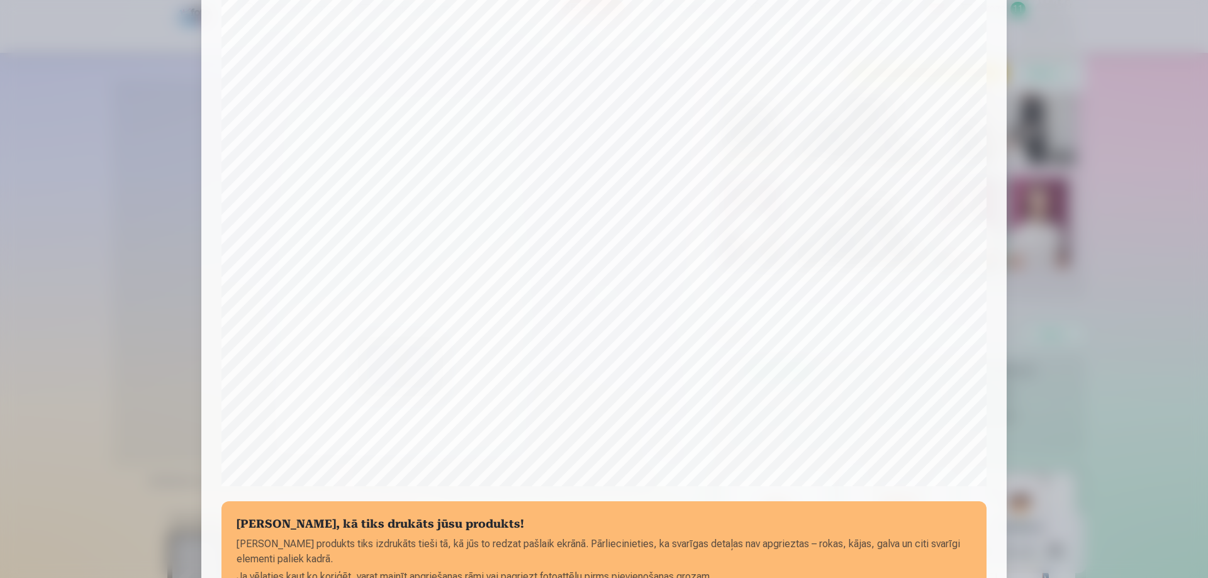
scroll to position [202, 0]
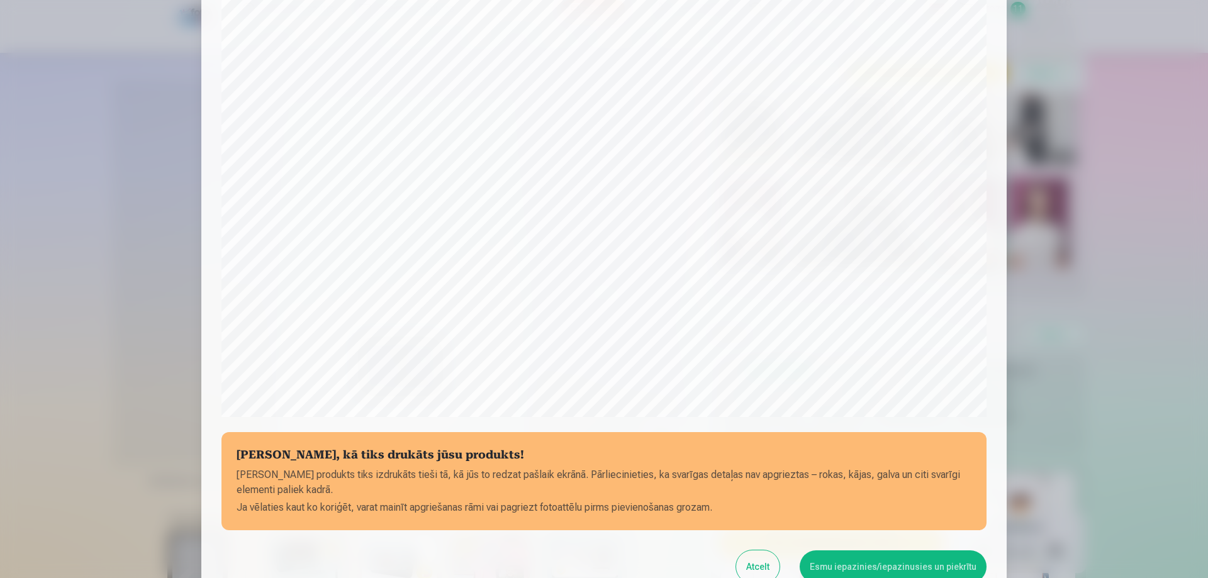
click at [883, 565] on button "Esmu iepazinies/iepazinusies un piekrītu" at bounding box center [893, 567] width 187 height 33
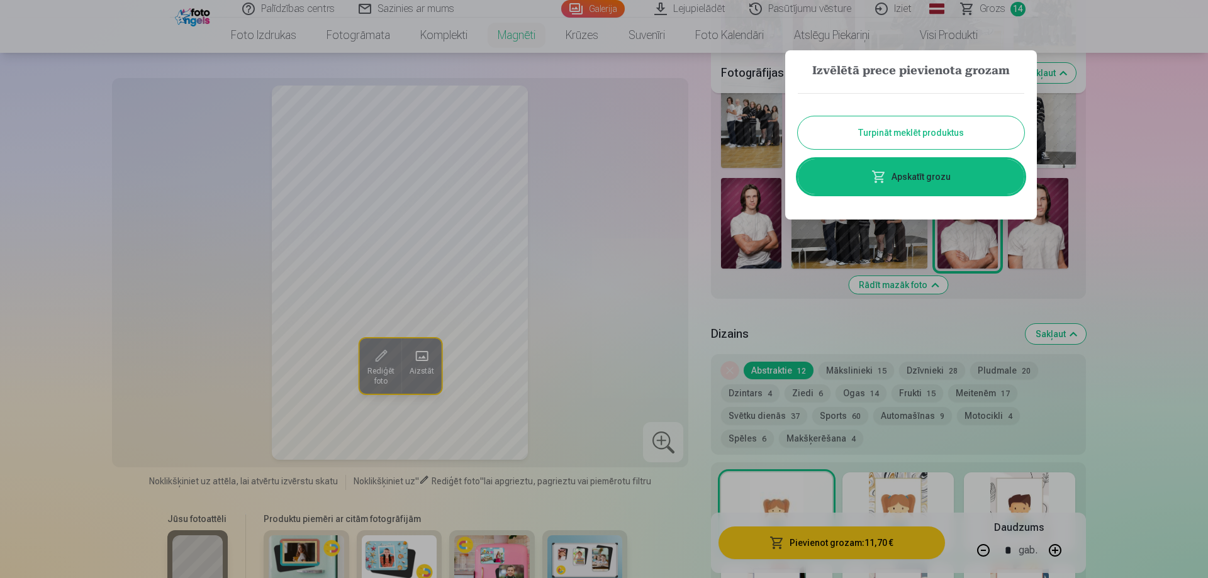
click at [910, 133] on button "Turpināt meklēt produktus" at bounding box center [911, 132] width 227 height 33
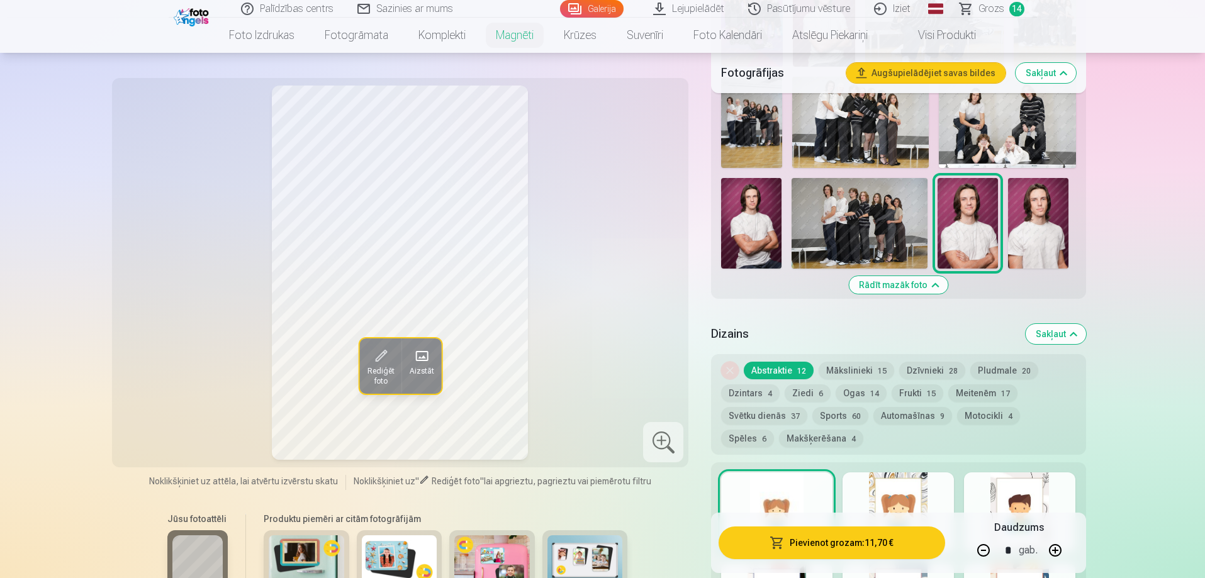
click at [761, 210] on img at bounding box center [751, 223] width 60 height 91
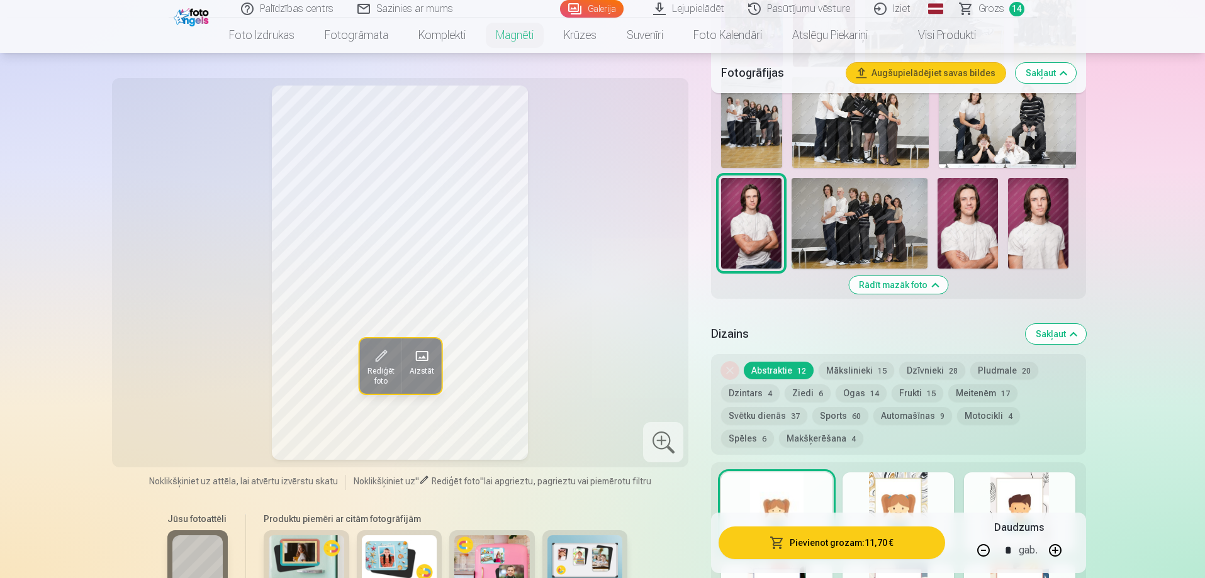
click at [378, 377] on span "Rediģēt foto" at bounding box center [380, 376] width 27 height 20
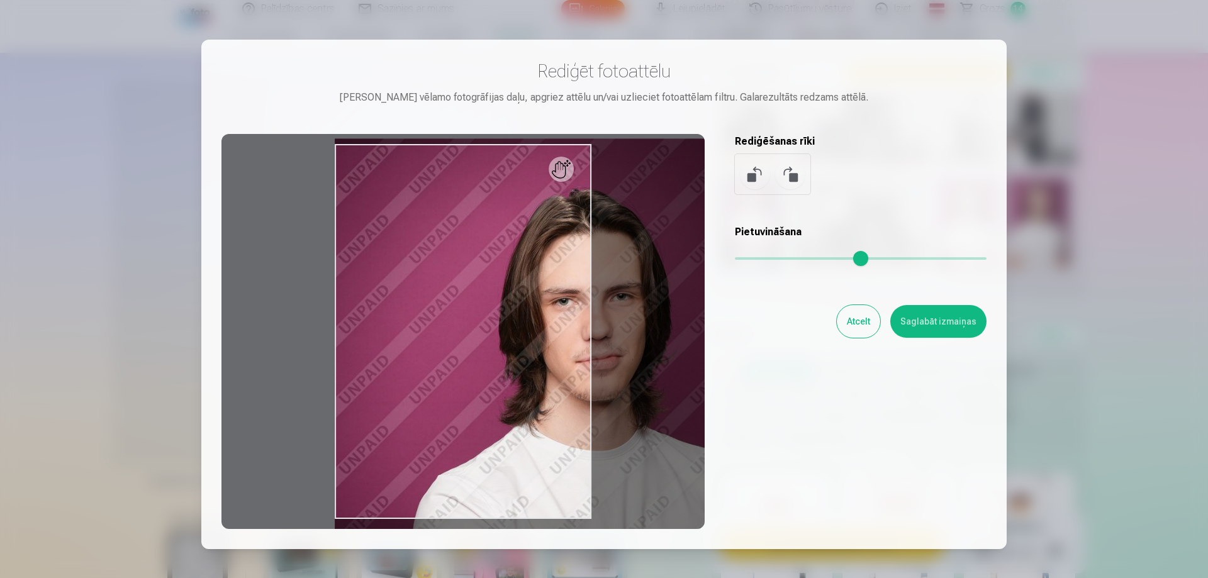
drag, startPoint x: 741, startPoint y: 258, endPoint x: 827, endPoint y: 263, distance: 86.3
click at [827, 260] on input "range" at bounding box center [861, 258] width 252 height 3
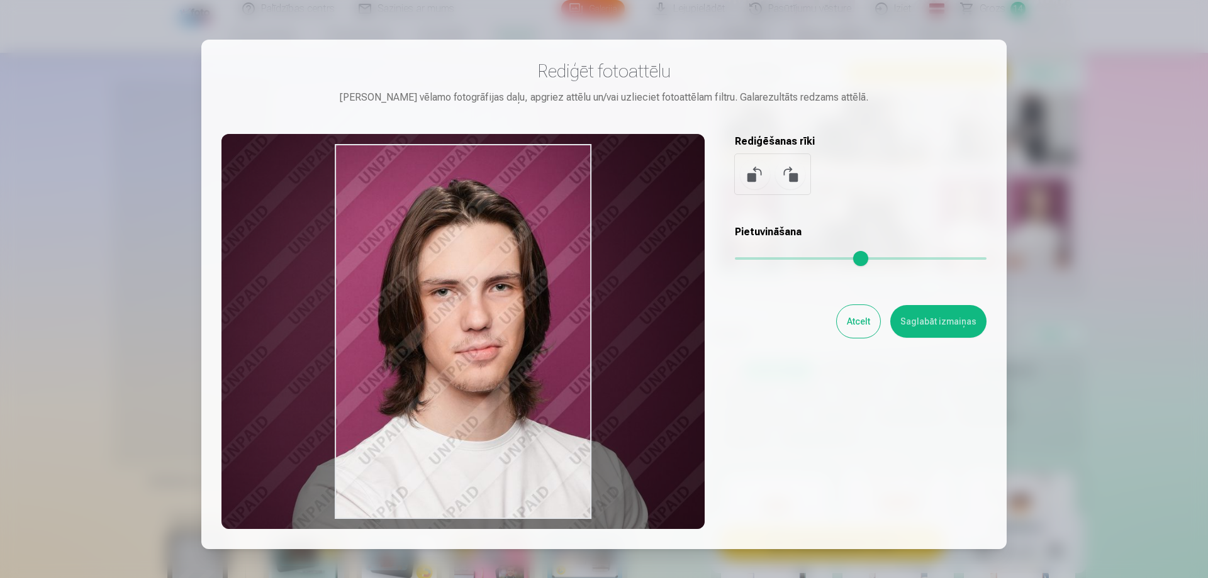
drag, startPoint x: 571, startPoint y: 361, endPoint x: 451, endPoint y: 351, distance: 119.9
click at [451, 351] on div at bounding box center [462, 331] width 483 height 395
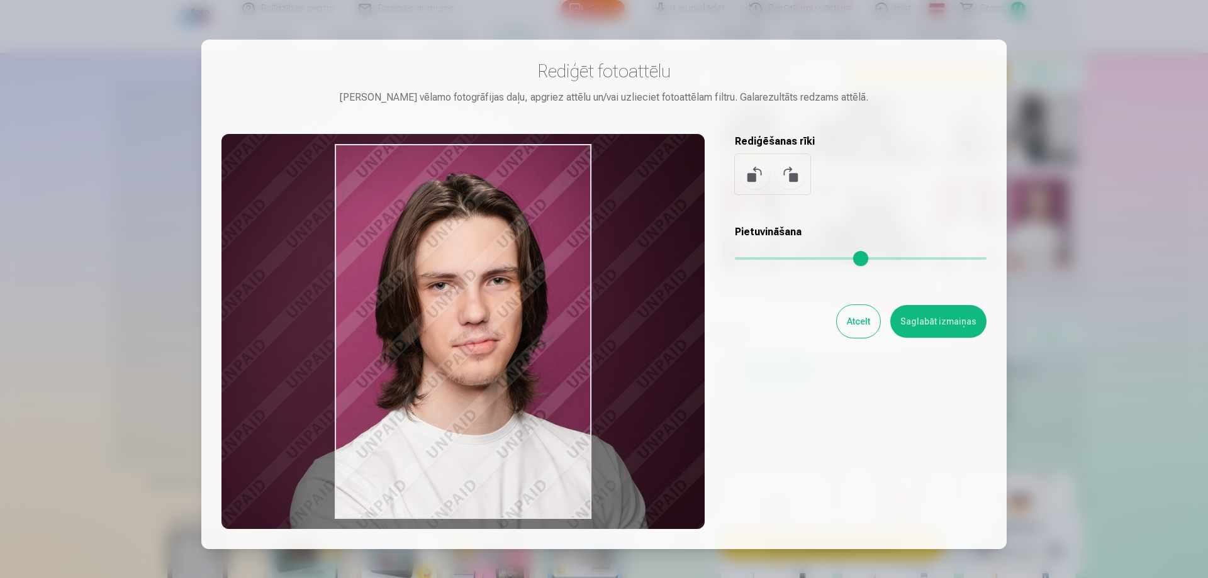
type input "****"
drag, startPoint x: 503, startPoint y: 462, endPoint x: 499, endPoint y: 456, distance: 7.7
click at [499, 456] on div at bounding box center [462, 331] width 483 height 395
click at [947, 318] on button "Saglabāt izmaiņas" at bounding box center [938, 321] width 96 height 33
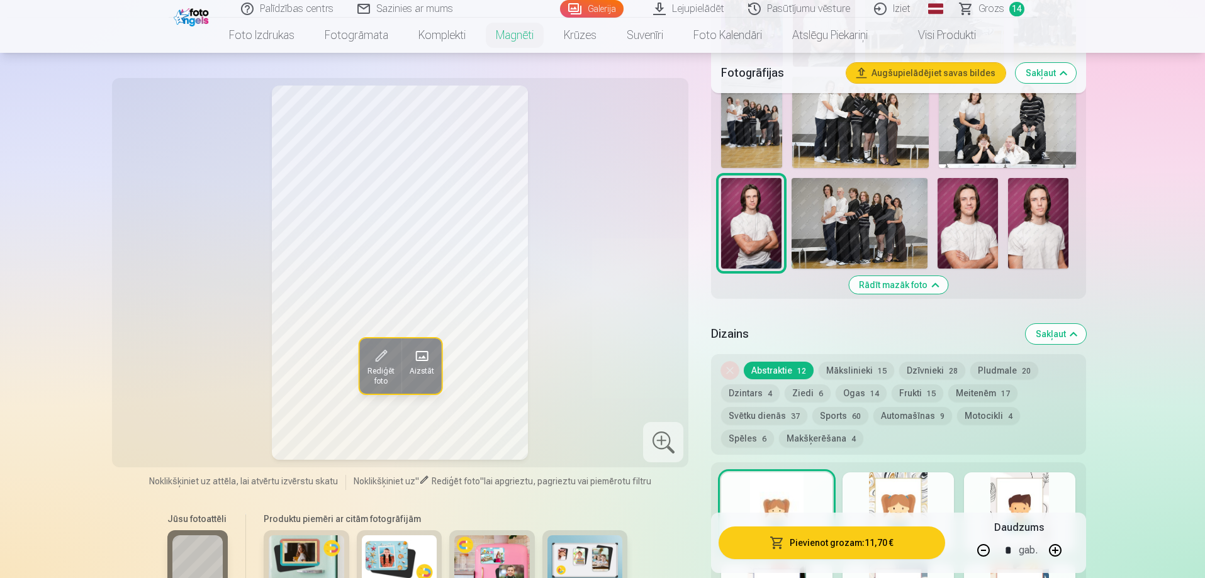
click at [865, 549] on button "Pievienot grozam : 11,70 €" at bounding box center [832, 543] width 226 height 33
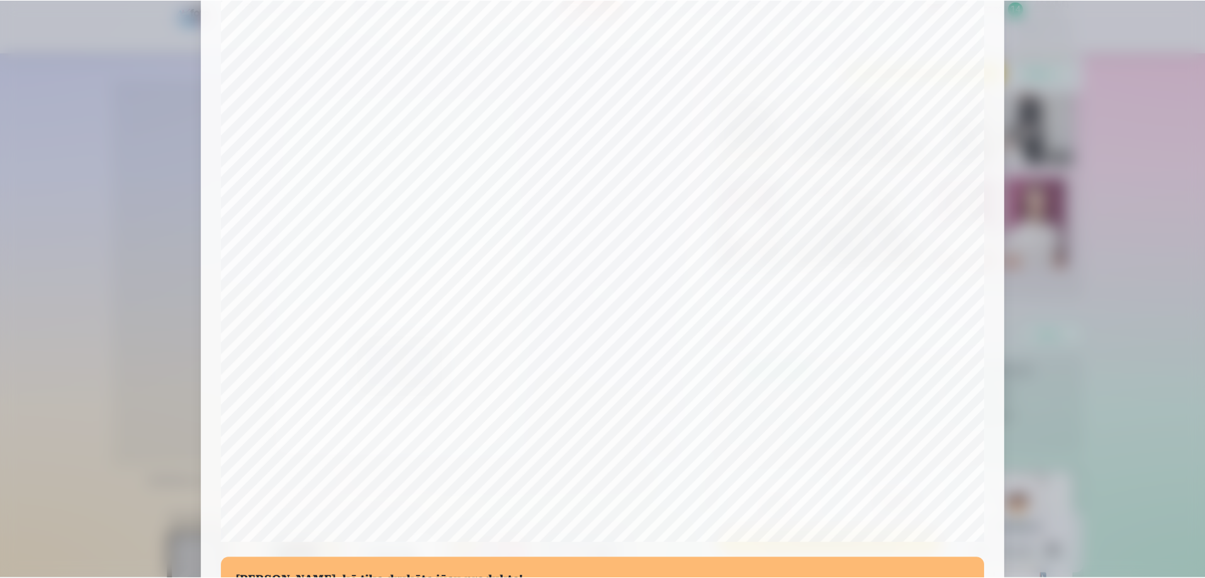
scroll to position [328, 0]
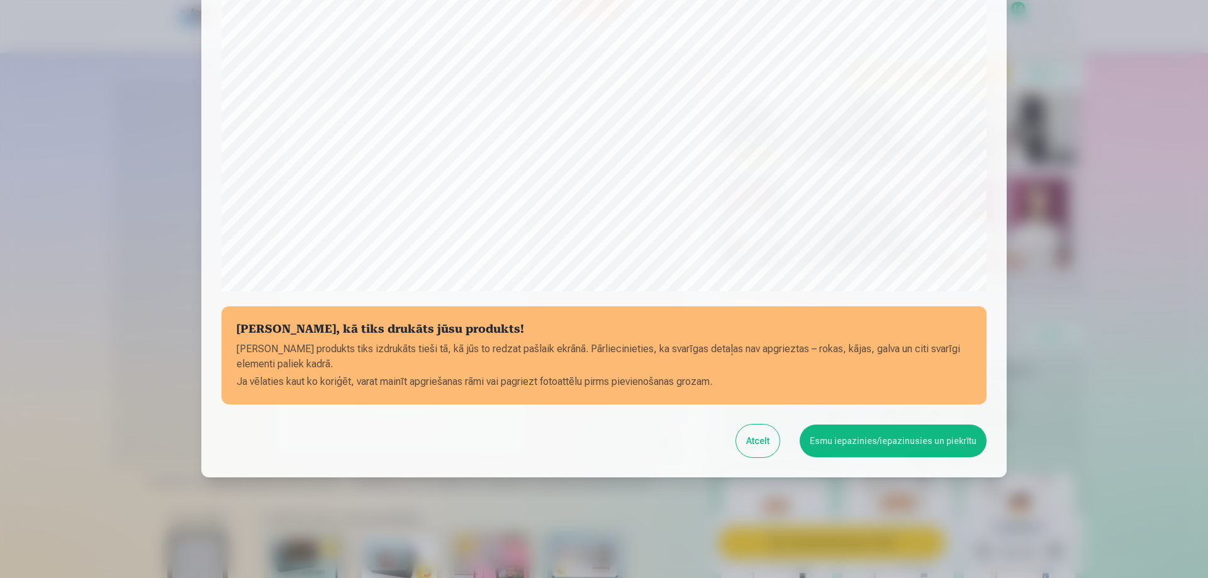
click at [839, 440] on button "Esmu iepazinies/iepazinusies un piekrītu" at bounding box center [893, 441] width 187 height 33
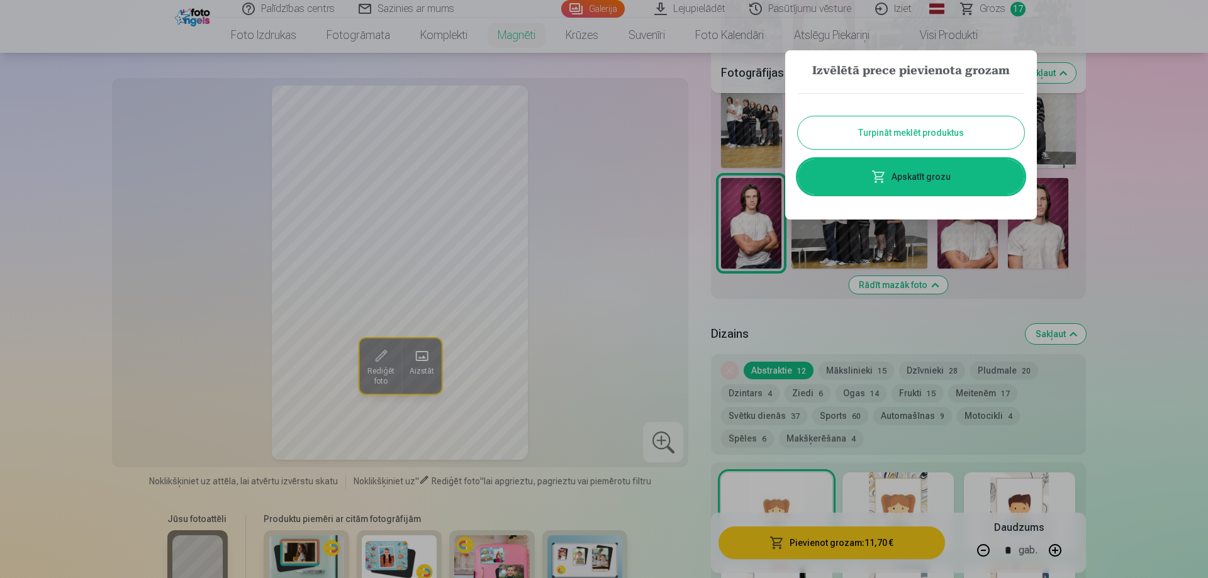
click at [858, 135] on button "Turpināt meklēt produktus" at bounding box center [911, 132] width 227 height 33
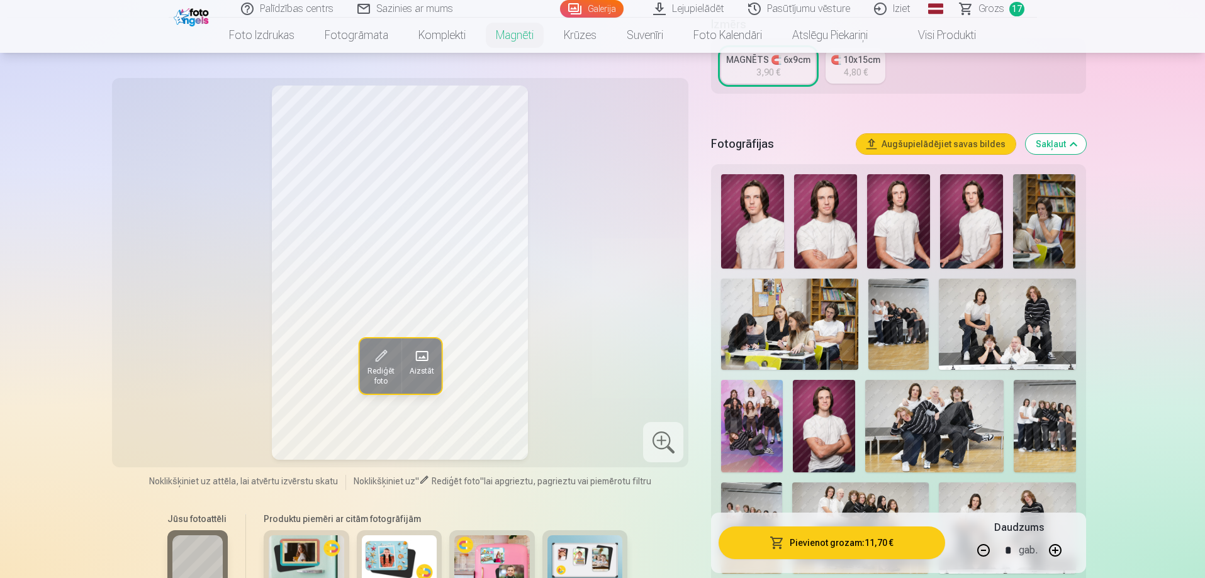
scroll to position [126, 0]
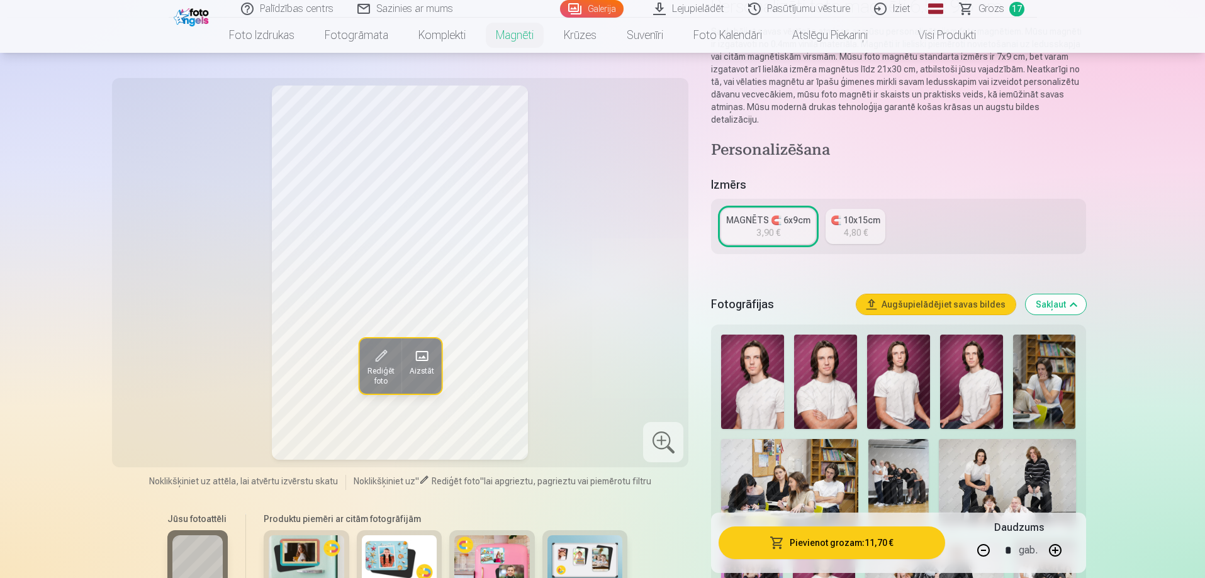
click at [926, 294] on button "Augšupielādējiet savas bildes" at bounding box center [935, 304] width 159 height 20
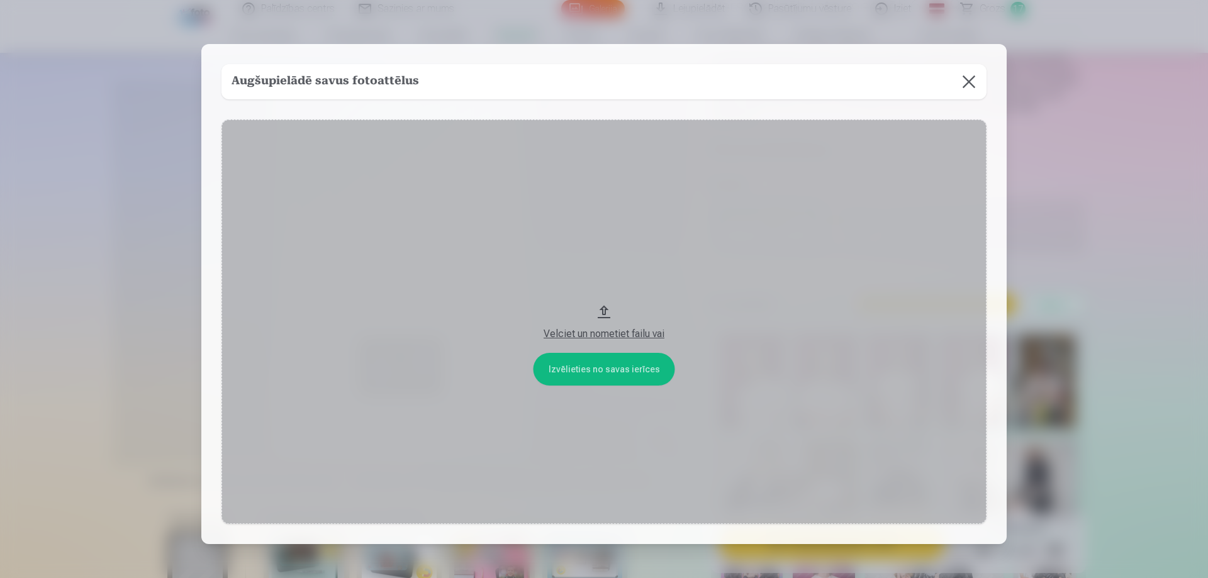
click at [968, 79] on button at bounding box center [968, 81] width 35 height 35
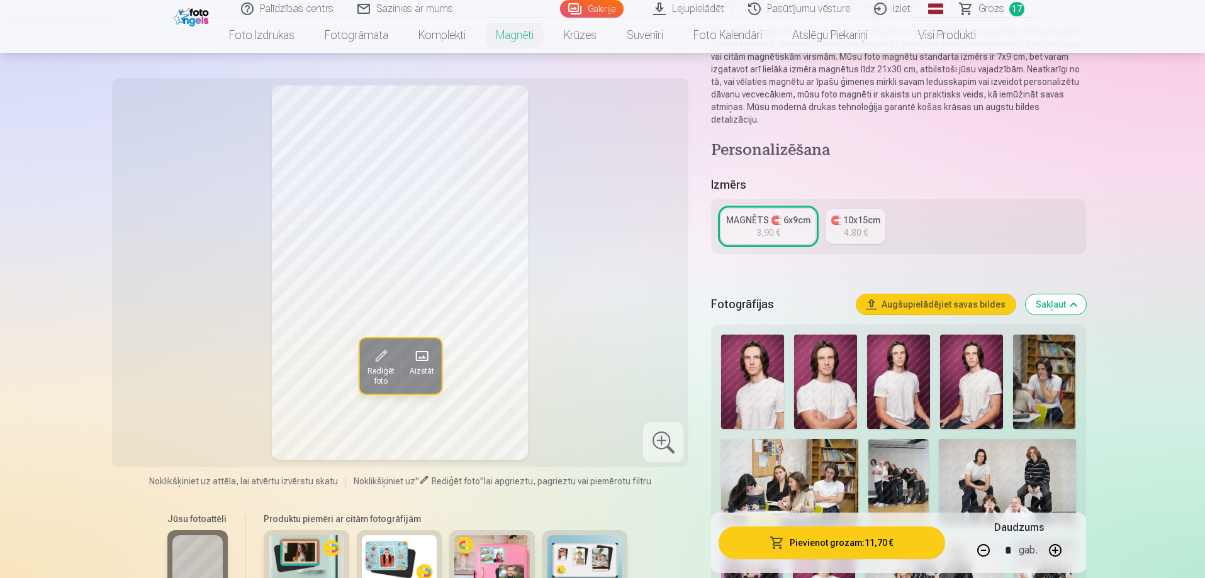
click at [1075, 294] on button "Sakļaut" at bounding box center [1056, 304] width 60 height 20
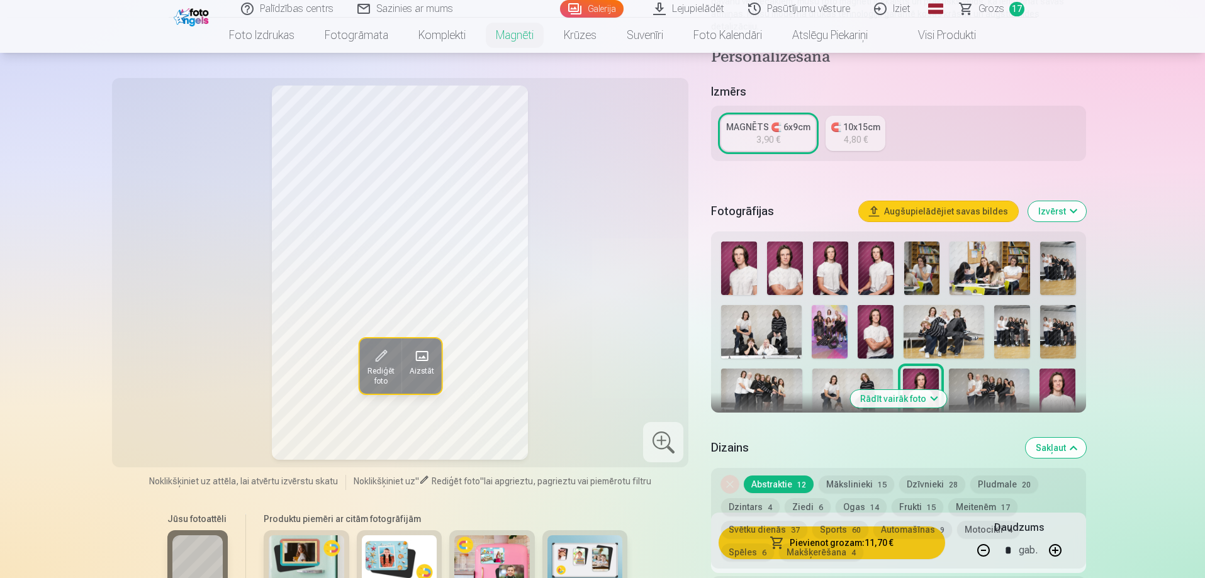
scroll to position [220, 0]
click at [1079, 201] on button "Izvērst" at bounding box center [1057, 211] width 58 height 20
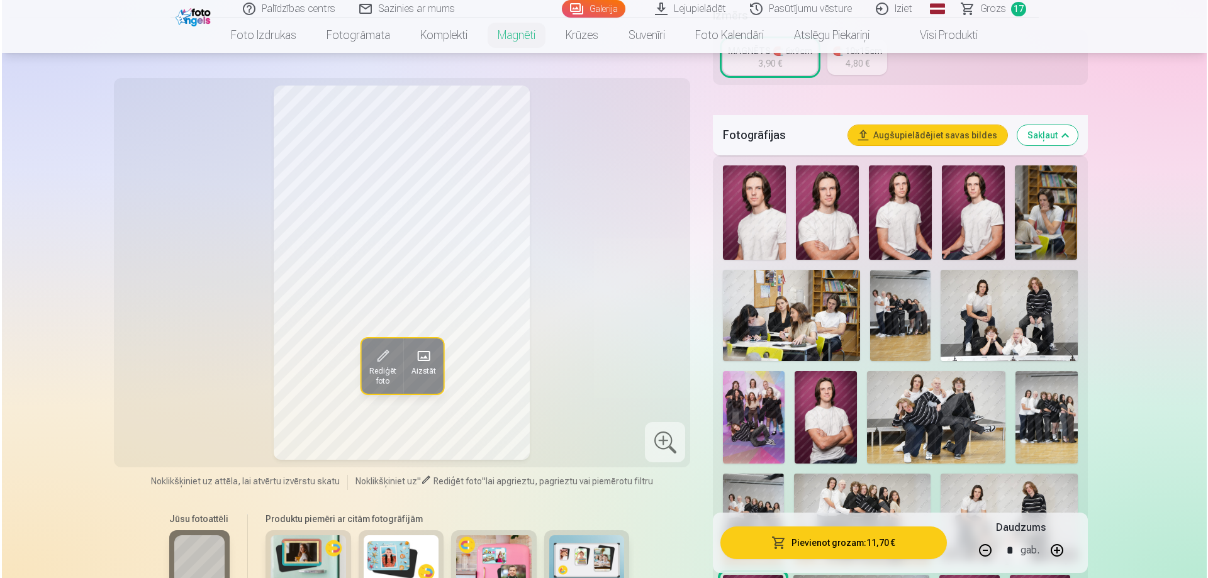
scroll to position [408, 0]
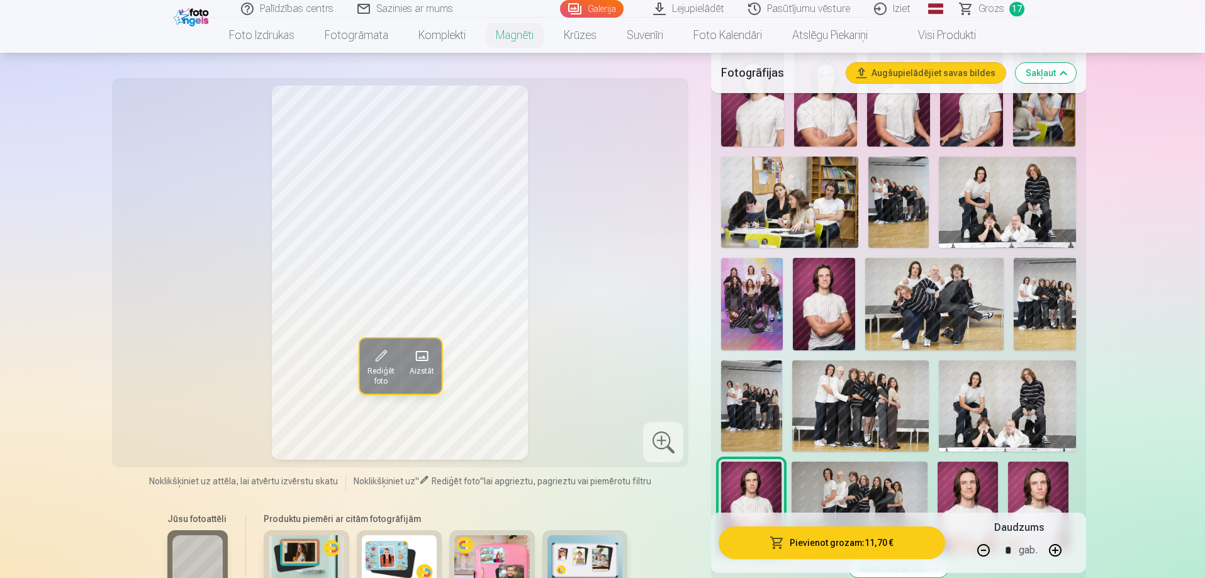
click at [735, 292] on img at bounding box center [752, 304] width 62 height 92
click at [383, 372] on span "Rediģēt foto" at bounding box center [380, 376] width 27 height 20
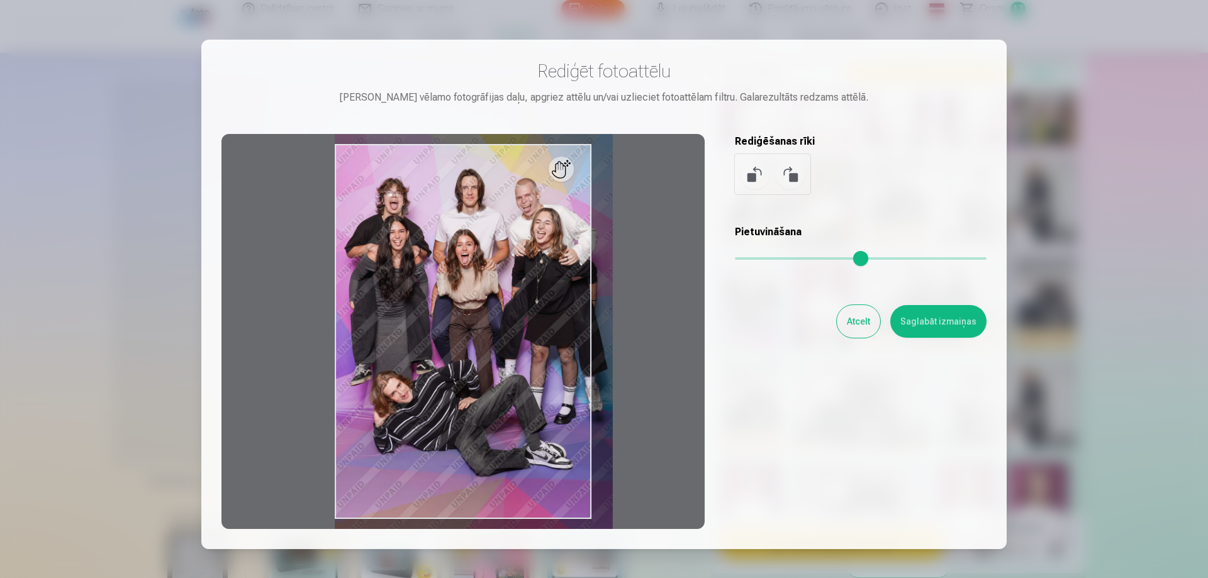
type input "*"
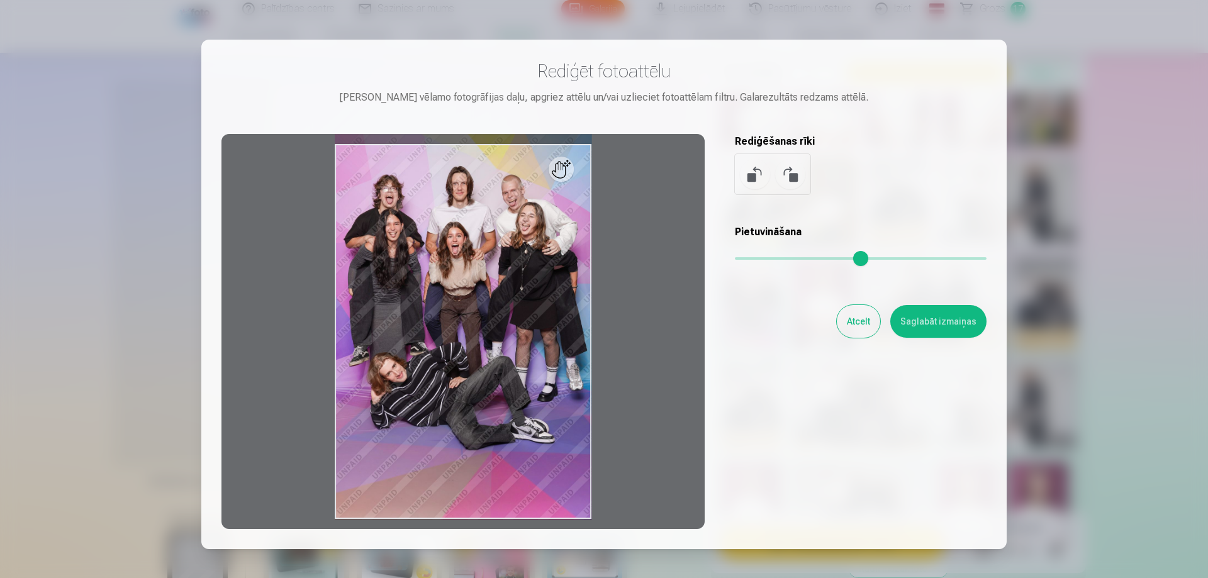
drag, startPoint x: 742, startPoint y: 256, endPoint x: 731, endPoint y: 259, distance: 11.8
click at [735, 259] on input "range" at bounding box center [861, 258] width 252 height 3
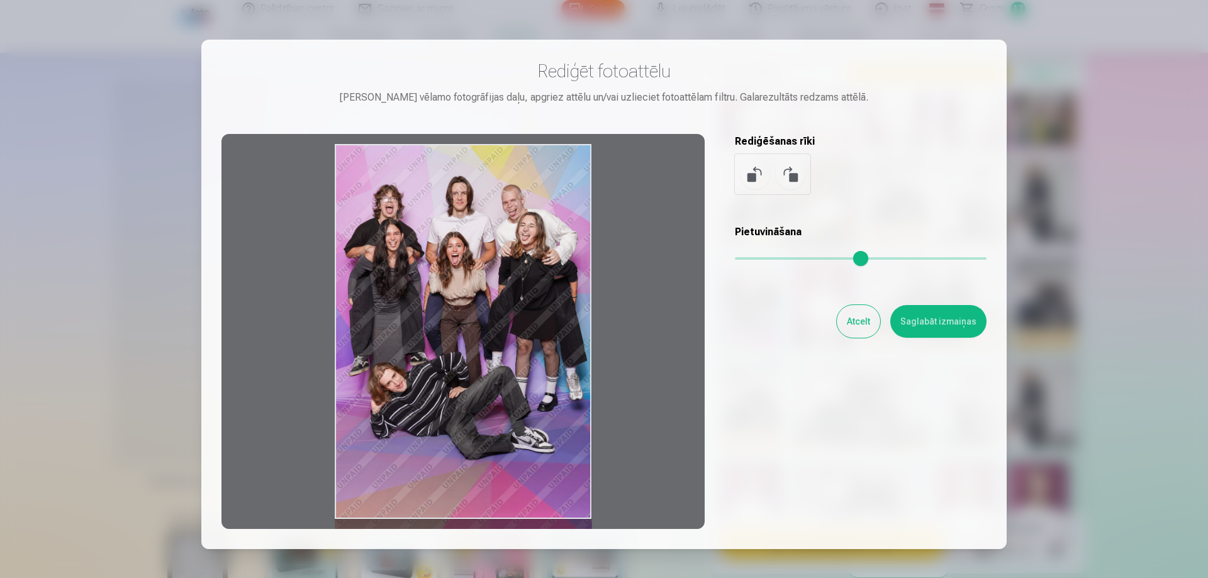
drag, startPoint x: 507, startPoint y: 288, endPoint x: 480, endPoint y: 326, distance: 46.4
click at [480, 326] on div at bounding box center [462, 331] width 483 height 395
click at [961, 314] on button "Saglabāt izmaiņas" at bounding box center [938, 321] width 96 height 33
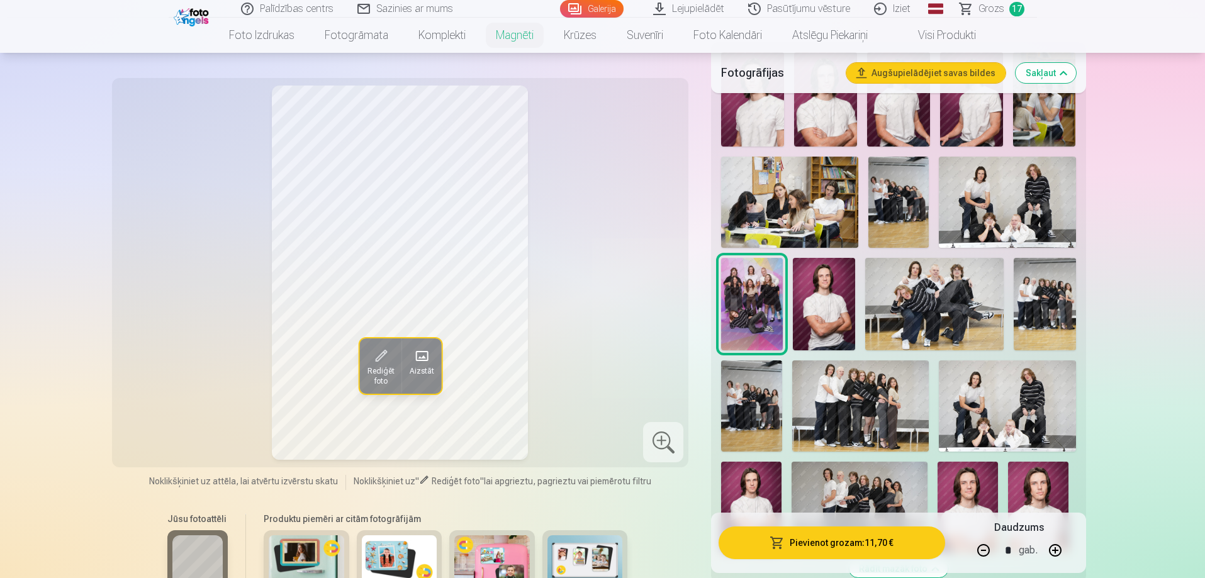
click at [982, 556] on button "button" at bounding box center [983, 550] width 30 height 30
type input "*"
click at [782, 544] on span "button" at bounding box center [779, 543] width 15 height 13
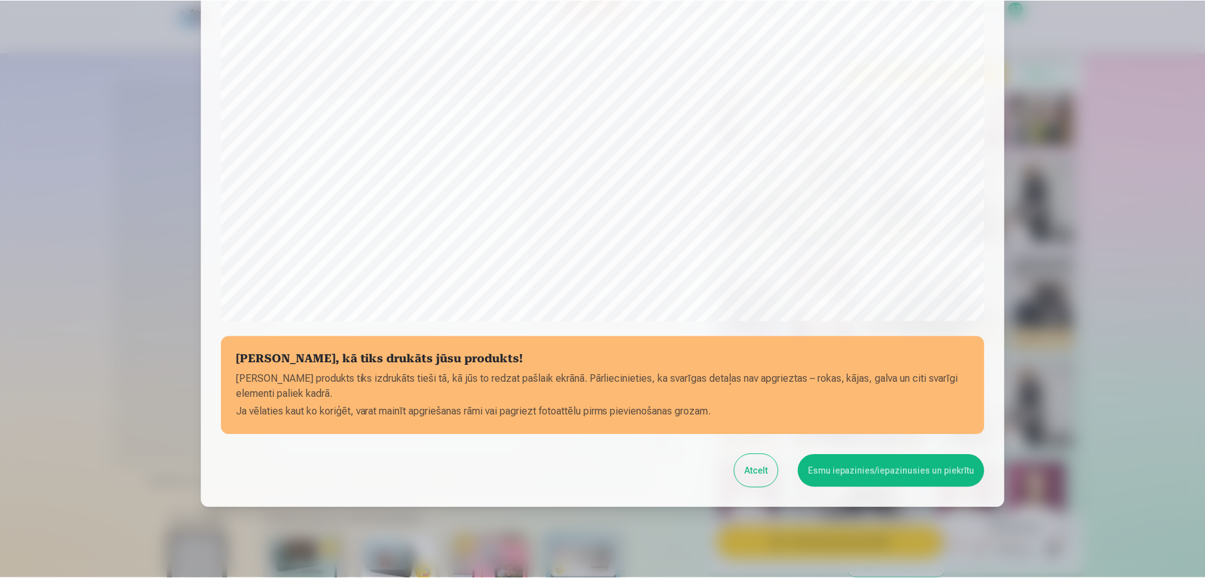
scroll to position [328, 0]
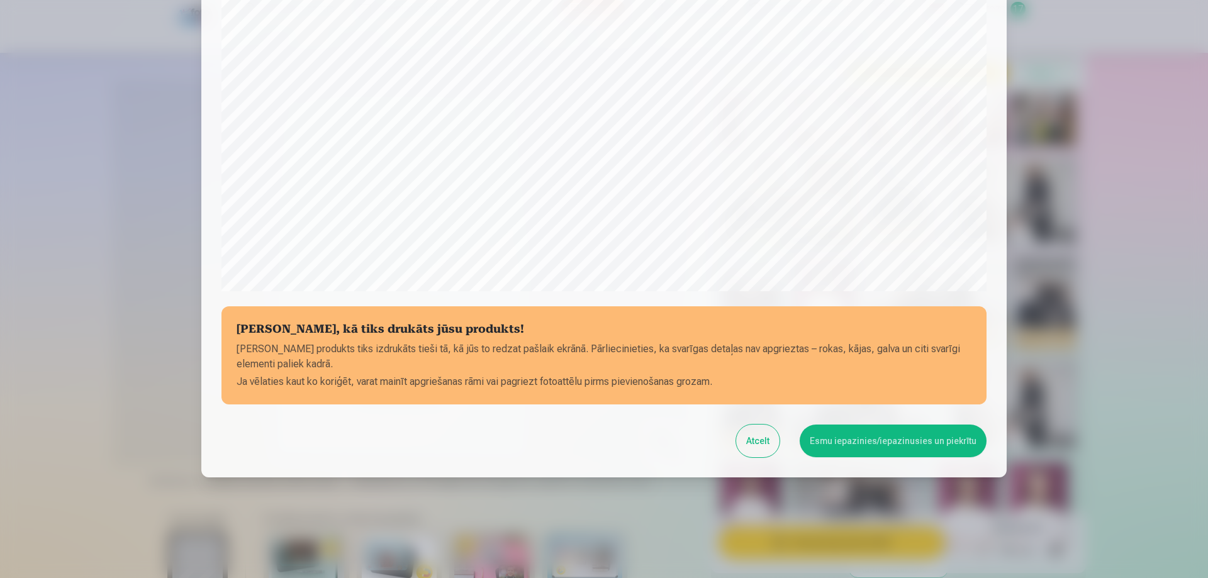
click at [886, 449] on button "Esmu iepazinies/iepazinusies un piekrītu" at bounding box center [893, 441] width 187 height 33
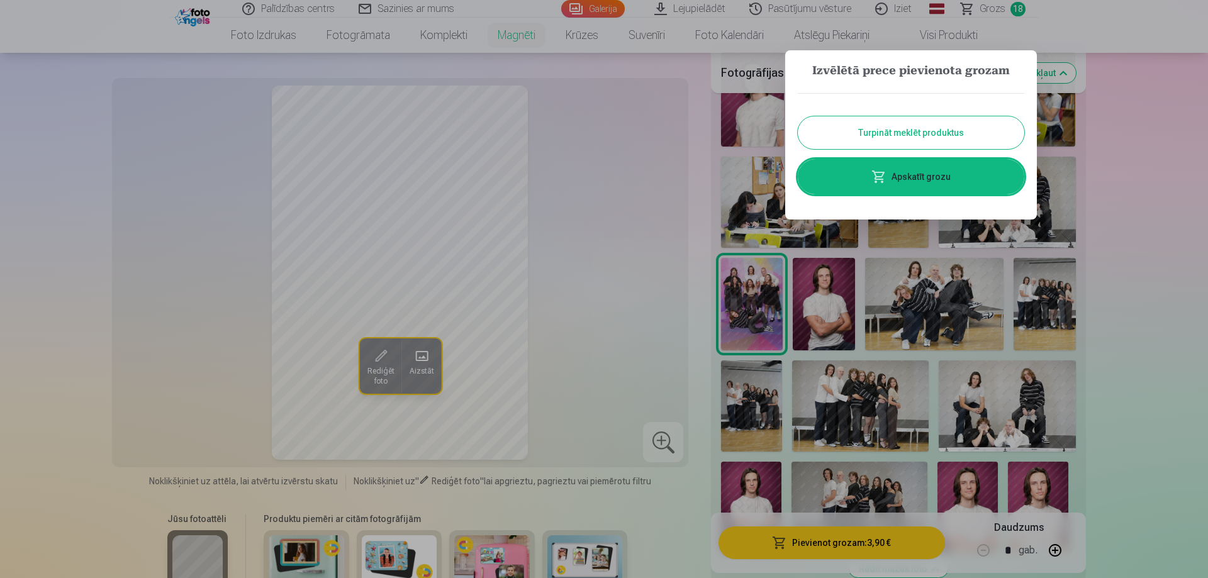
click at [889, 401] on div at bounding box center [604, 289] width 1208 height 578
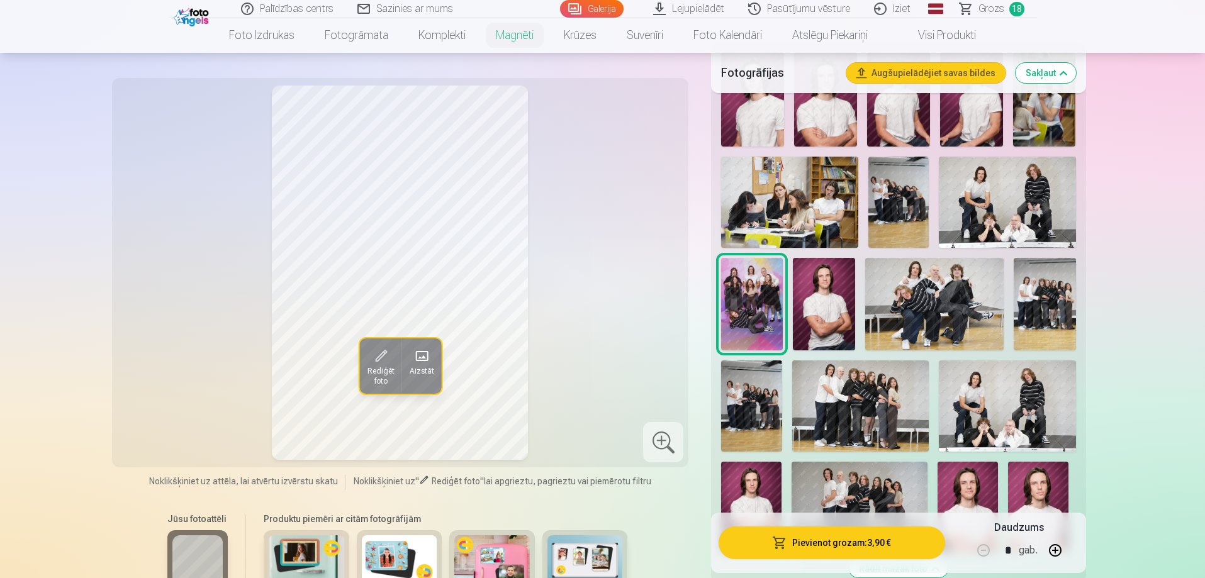
click at [889, 401] on img at bounding box center [860, 406] width 137 height 91
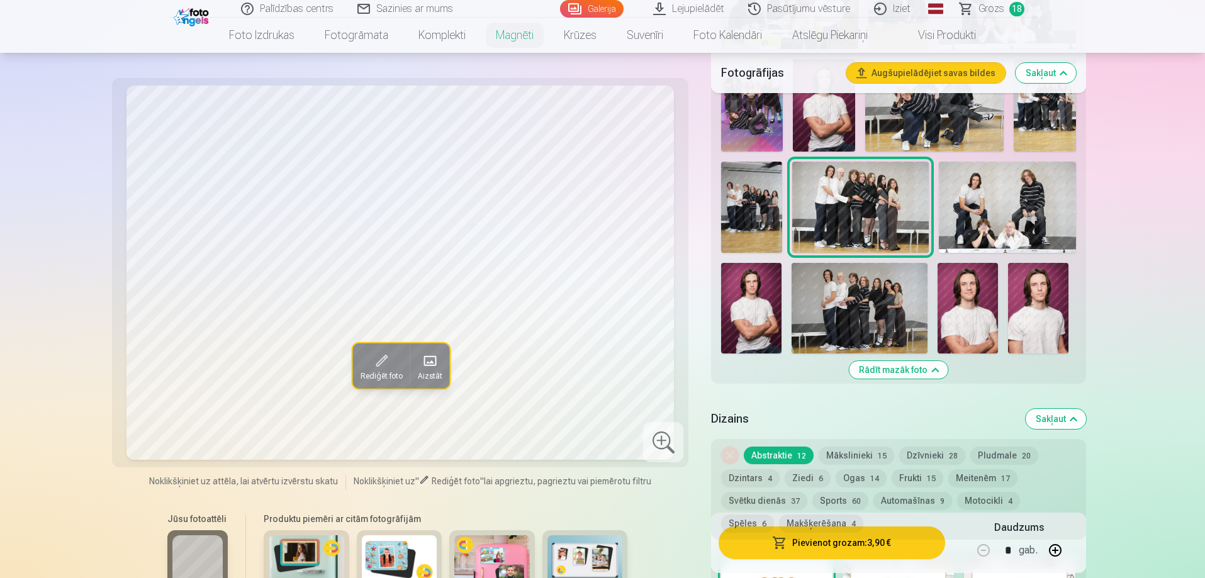
scroll to position [534, 0]
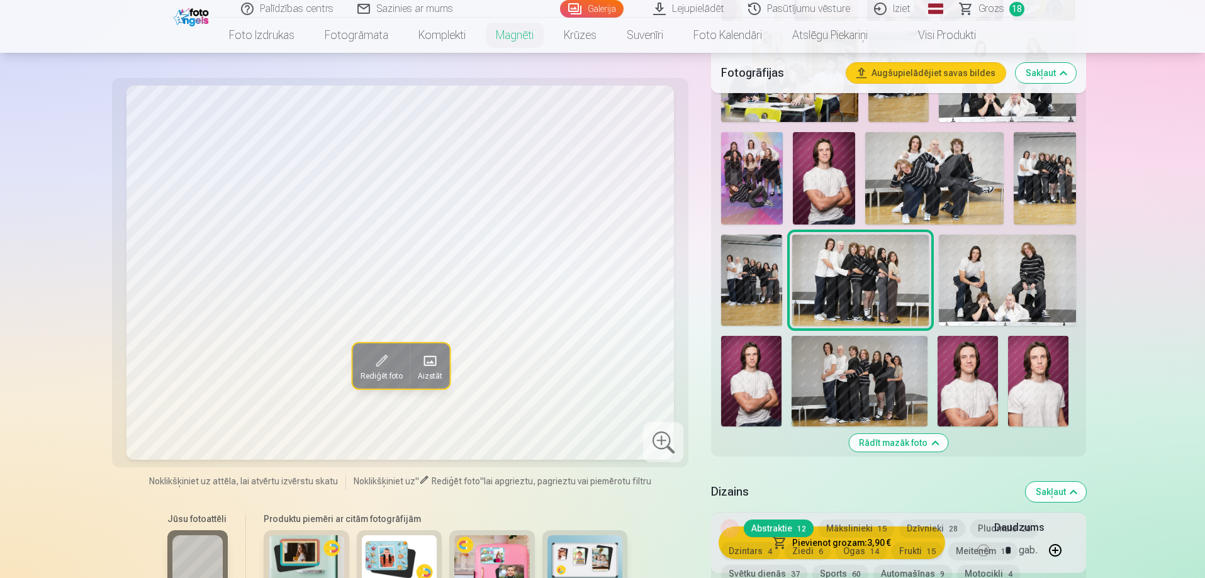
click at [844, 358] on img at bounding box center [860, 381] width 136 height 91
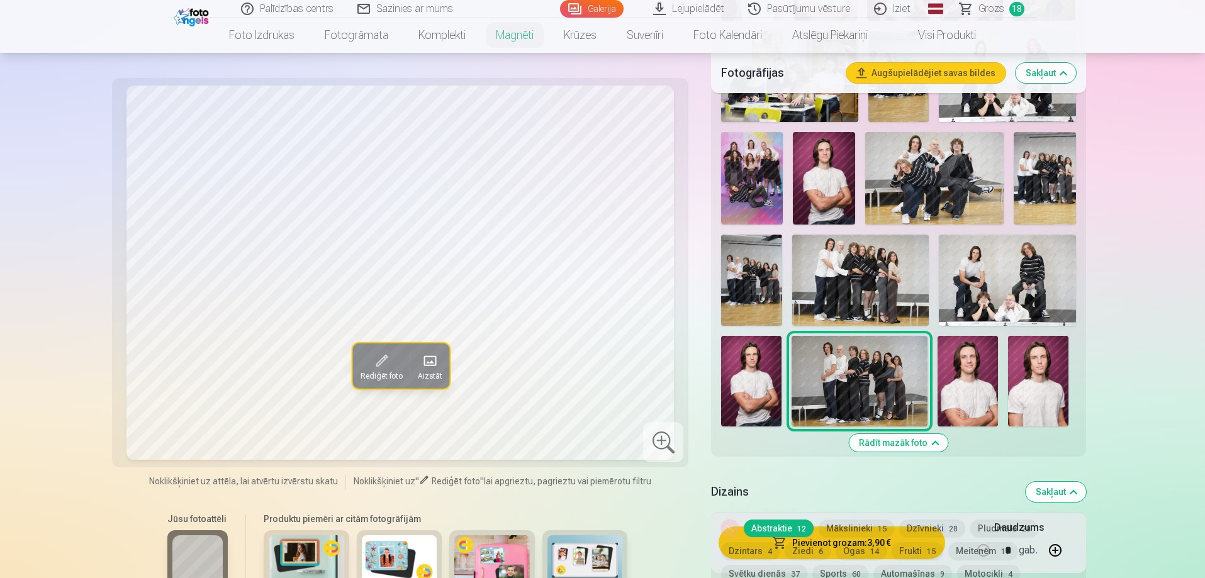
click at [836, 262] on img at bounding box center [860, 280] width 137 height 91
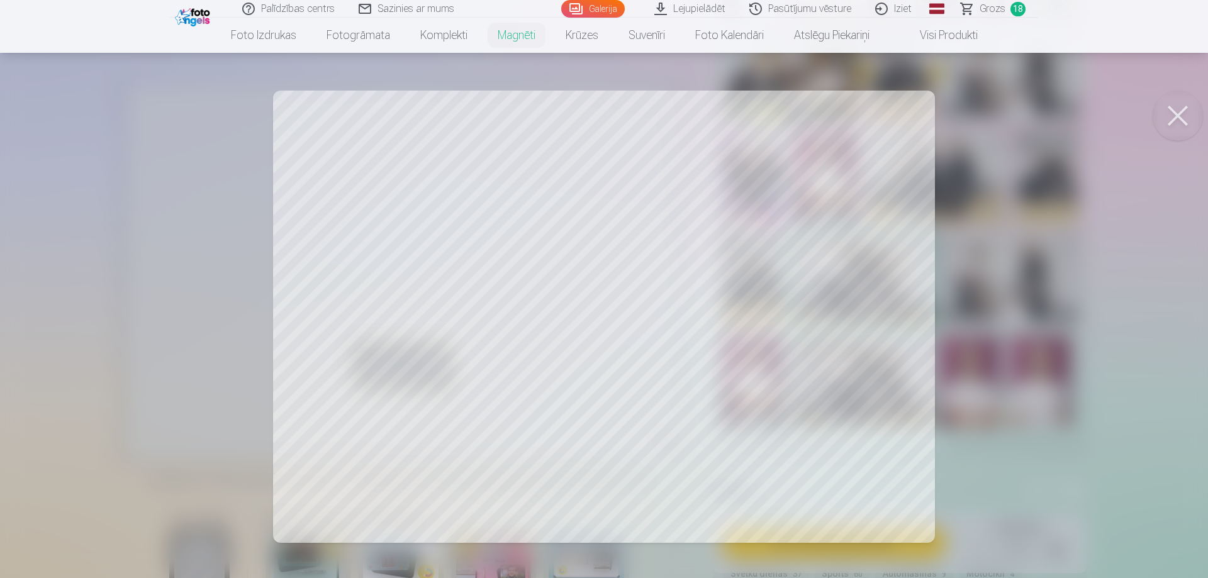
click at [1178, 107] on button at bounding box center [1178, 116] width 50 height 50
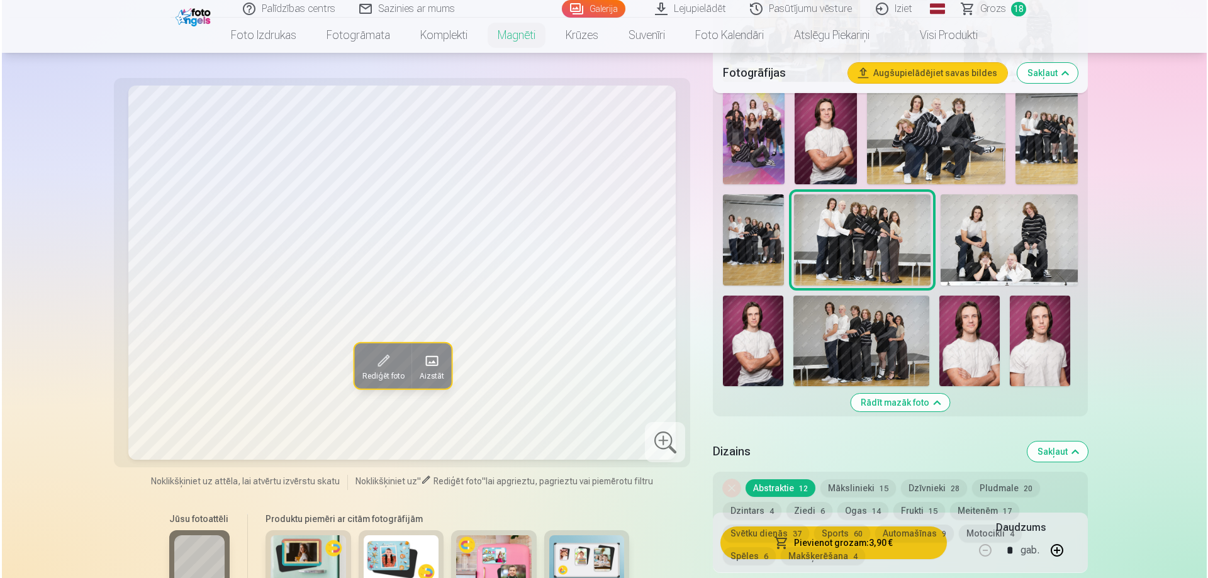
scroll to position [723, 0]
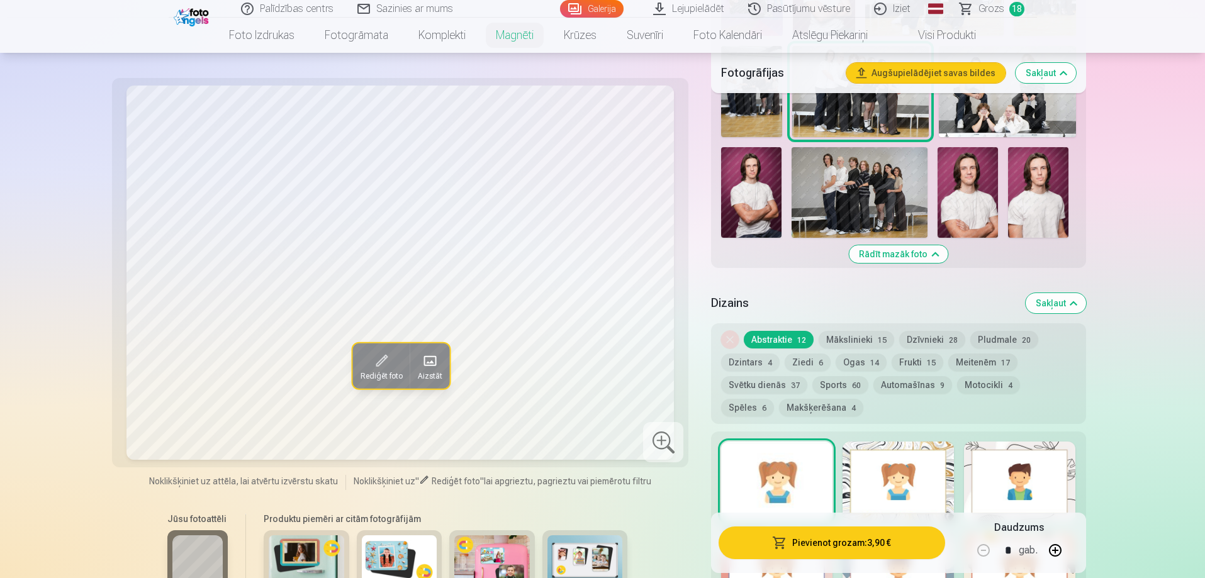
click at [847, 542] on button "Pievienot grozam : 3,90 €" at bounding box center [832, 543] width 226 height 33
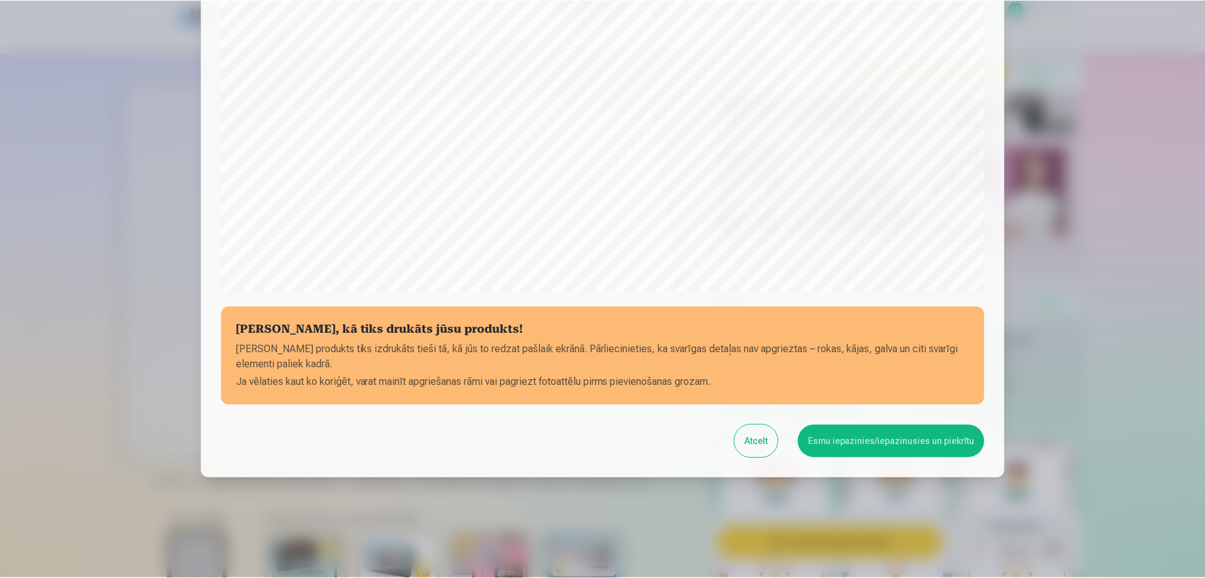
scroll to position [328, 0]
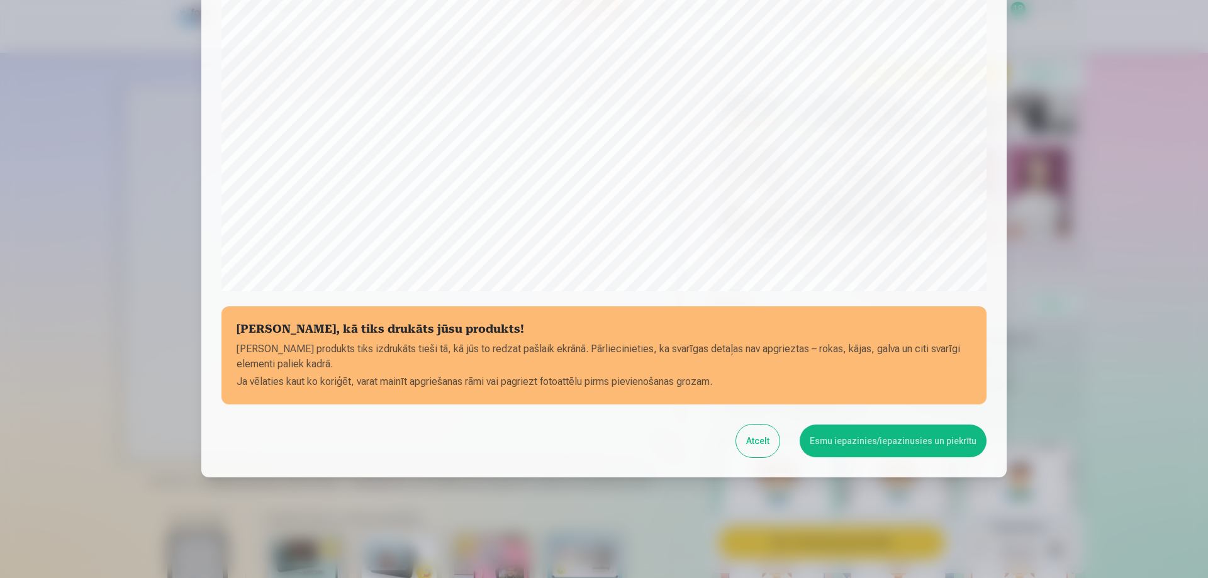
click at [873, 434] on button "Esmu iepazinies/iepazinusies un piekrītu" at bounding box center [893, 441] width 187 height 33
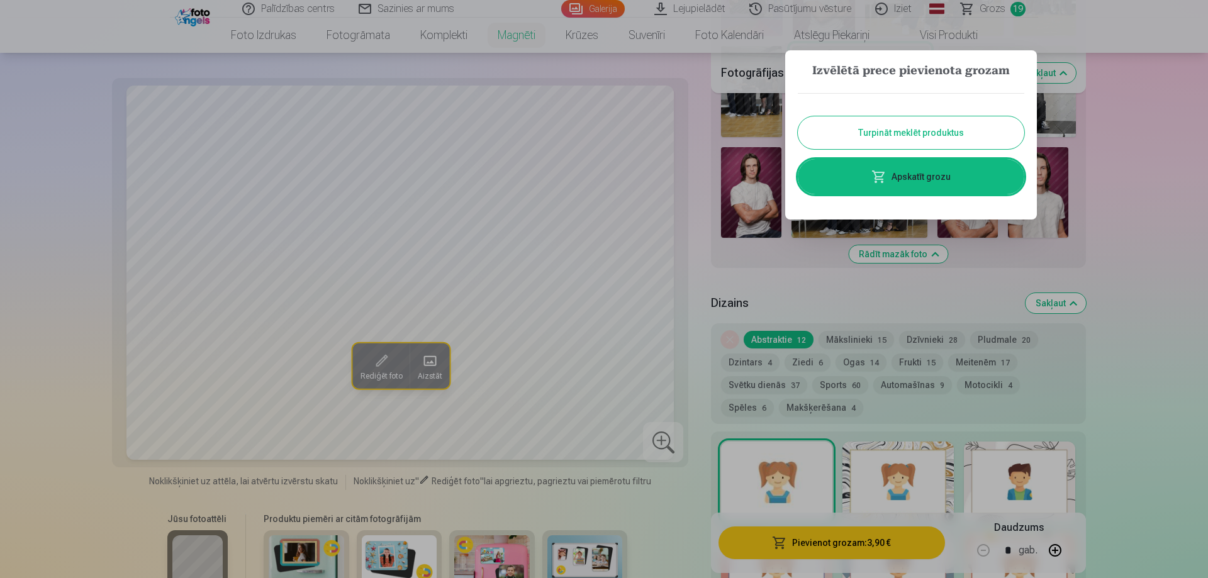
click at [913, 135] on button "Turpināt meklēt produktus" at bounding box center [911, 132] width 227 height 33
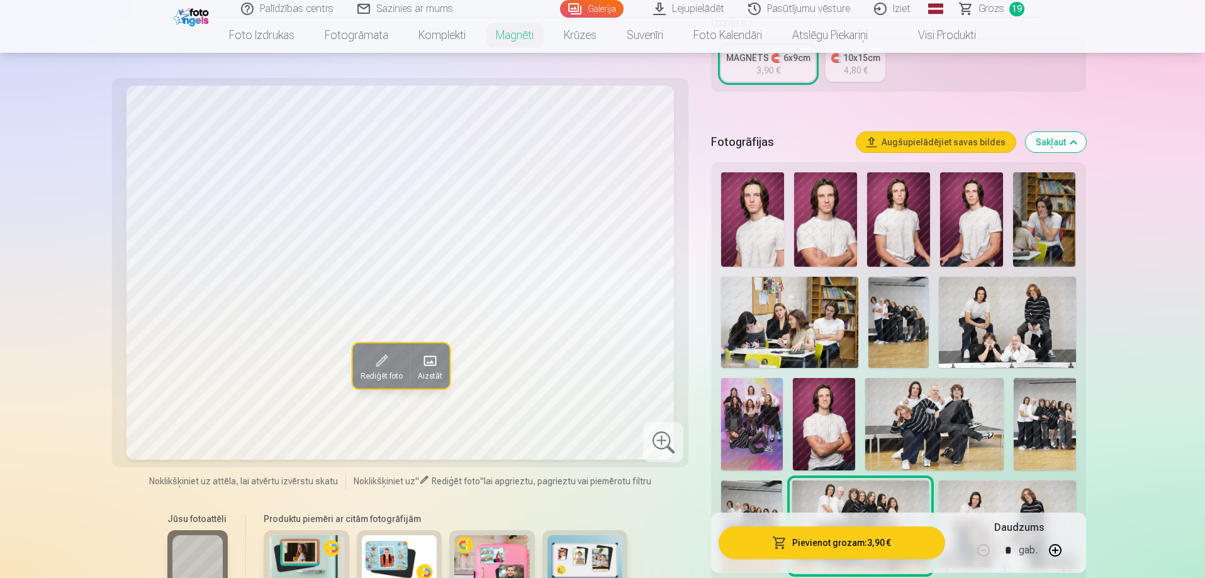
scroll to position [283, 0]
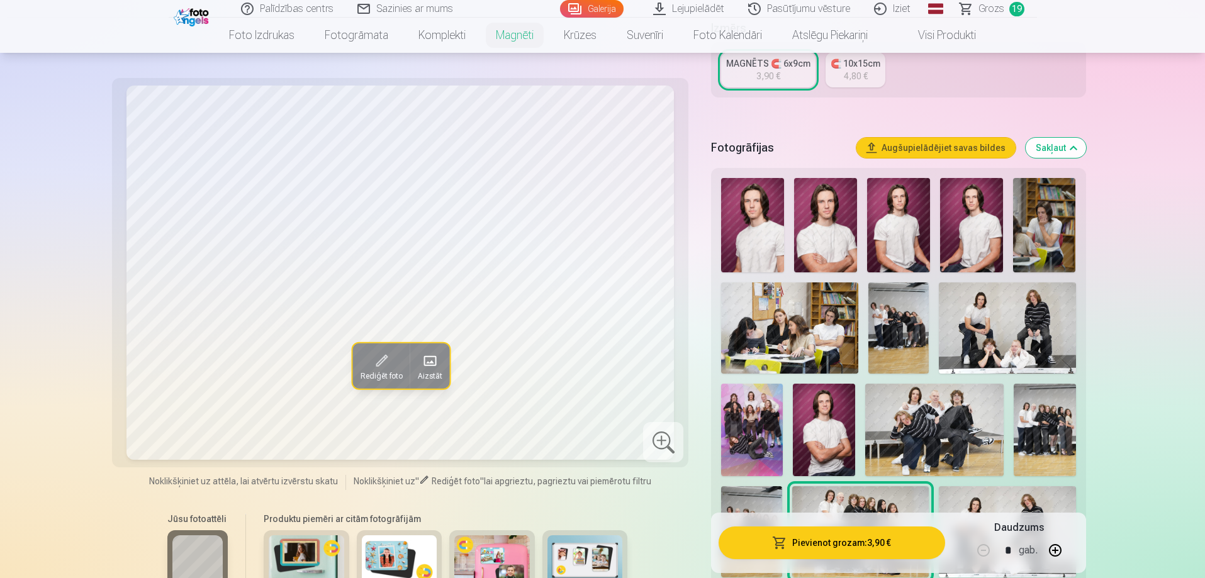
click at [890, 301] on img at bounding box center [898, 328] width 61 height 91
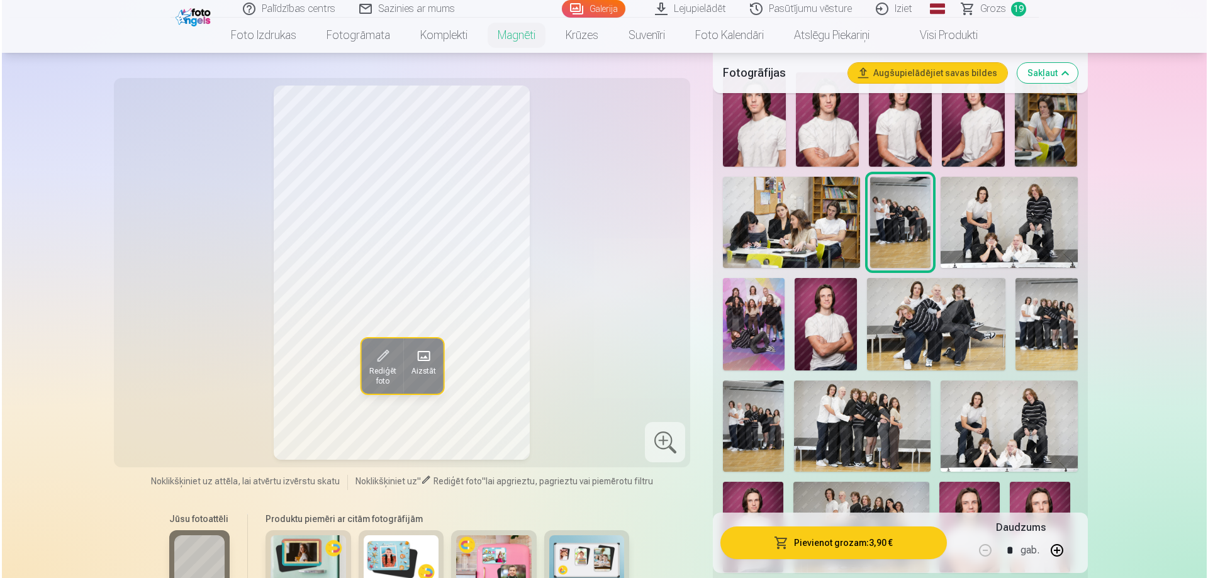
scroll to position [408, 0]
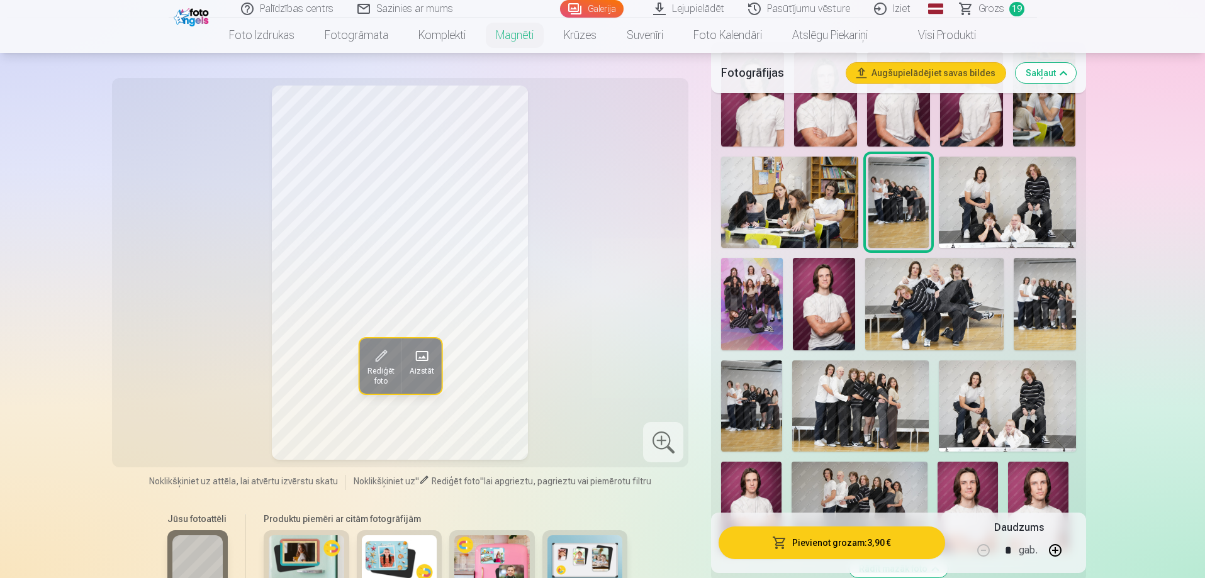
click at [840, 462] on img at bounding box center [860, 507] width 136 height 91
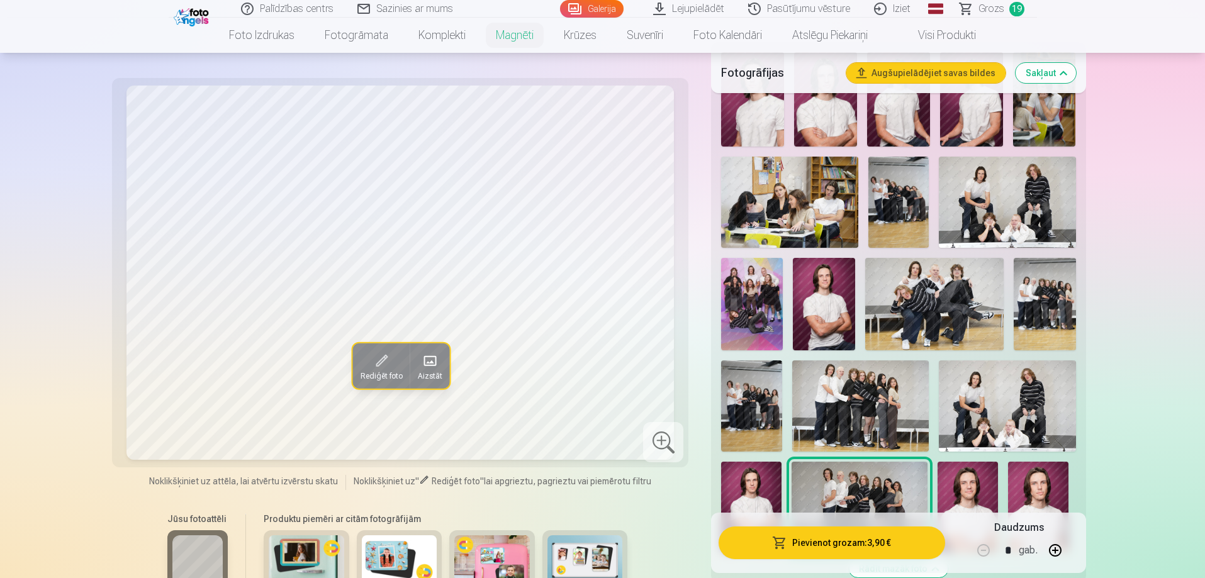
click at [995, 403] on img at bounding box center [1007, 406] width 137 height 91
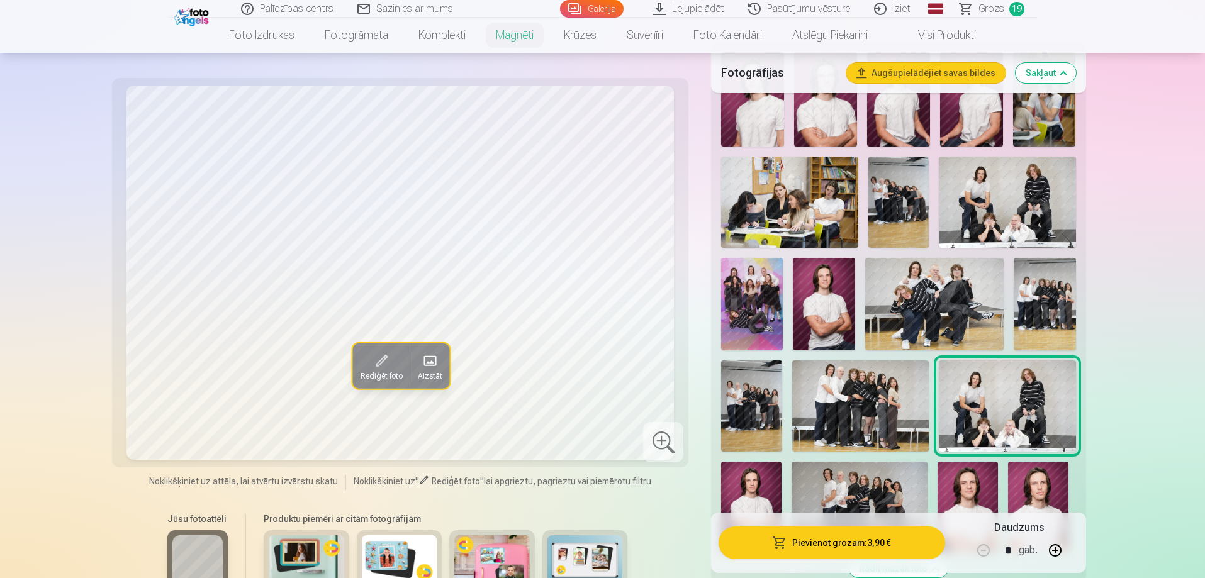
click at [903, 277] on img at bounding box center [934, 304] width 139 height 92
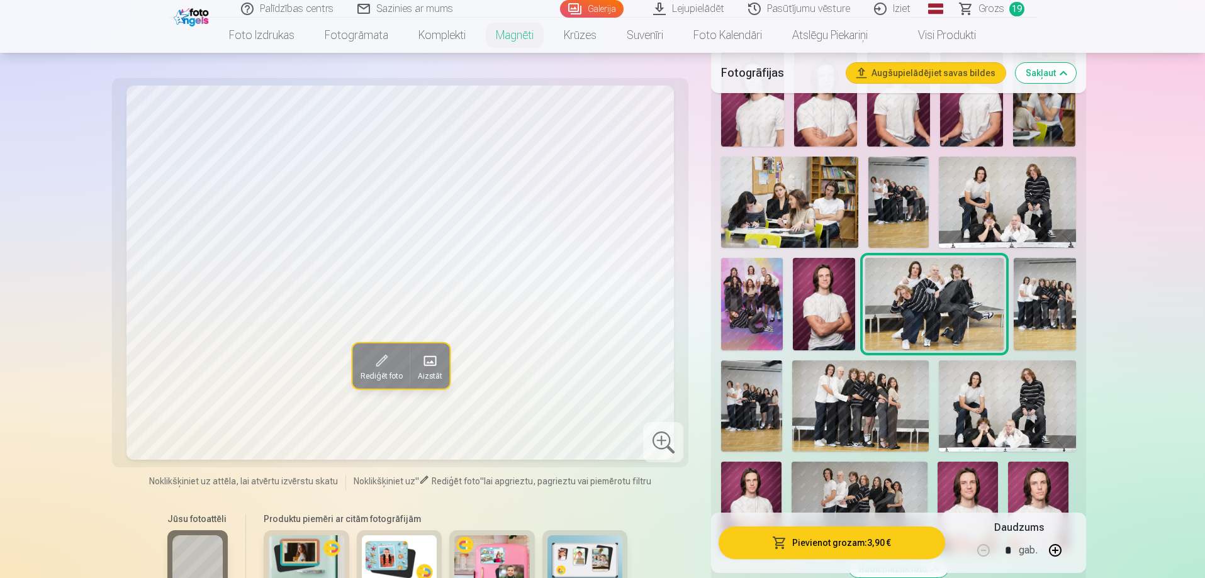
click at [1005, 403] on img at bounding box center [1007, 406] width 137 height 91
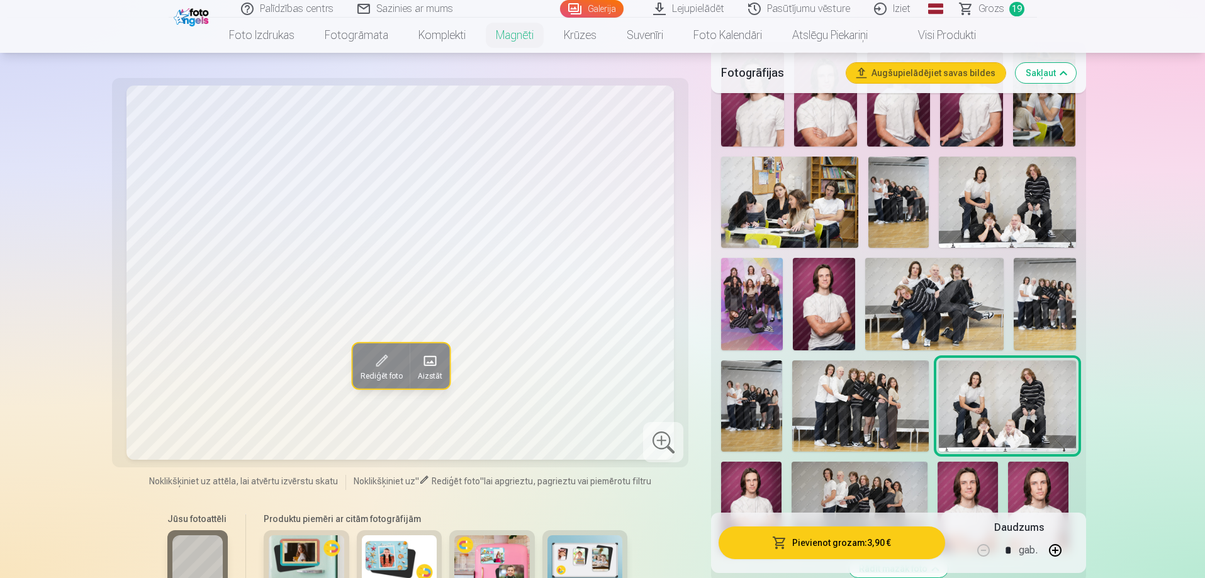
click at [865, 541] on button "Pievienot grozam : 3,90 €" at bounding box center [832, 543] width 226 height 33
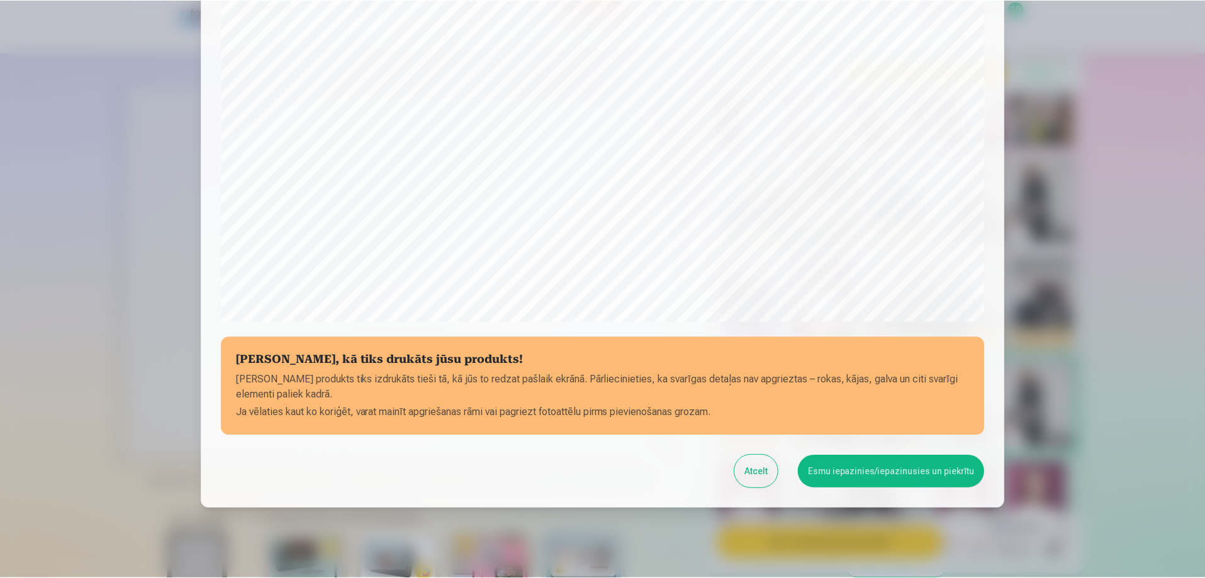
scroll to position [328, 0]
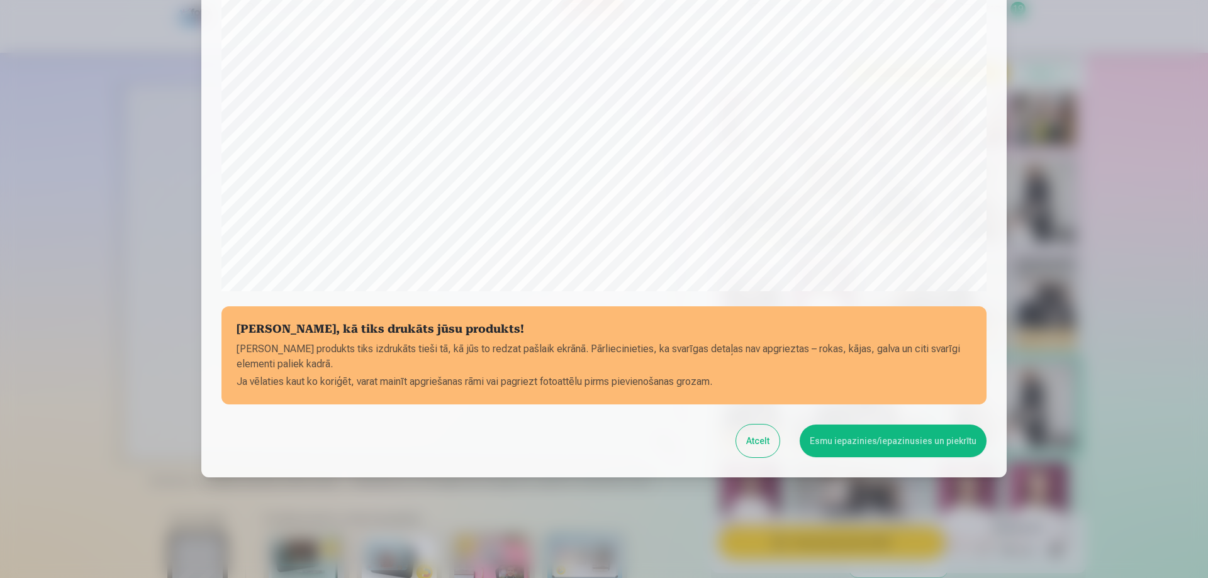
click at [848, 443] on button "Esmu iepazinies/iepazinusies un piekrītu" at bounding box center [893, 441] width 187 height 33
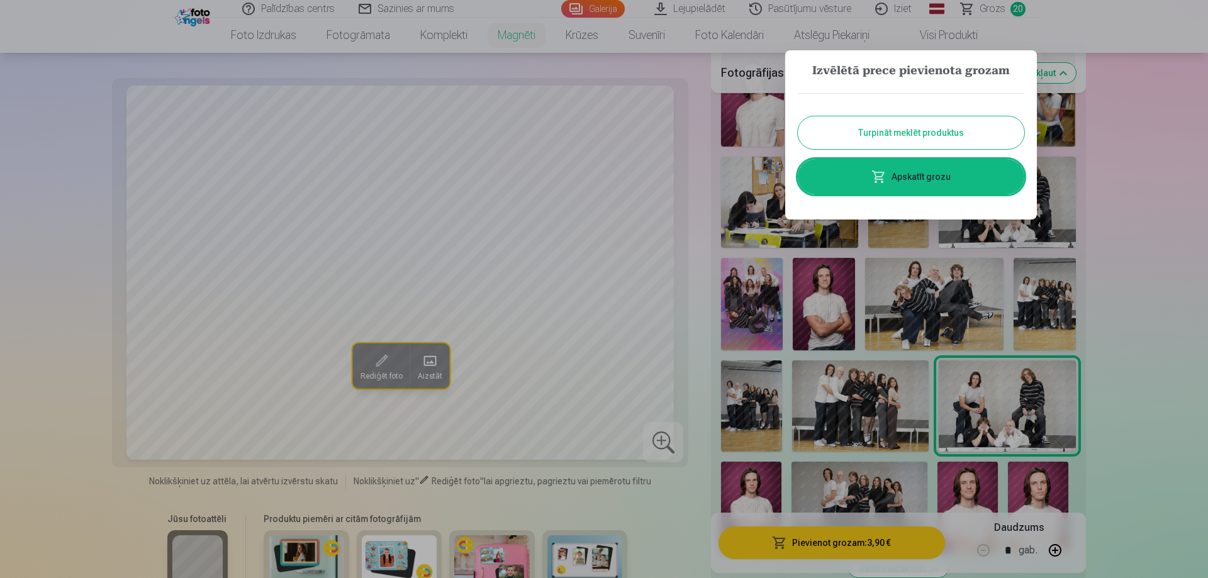
click at [861, 138] on button "Turpināt meklēt produktus" at bounding box center [911, 132] width 227 height 33
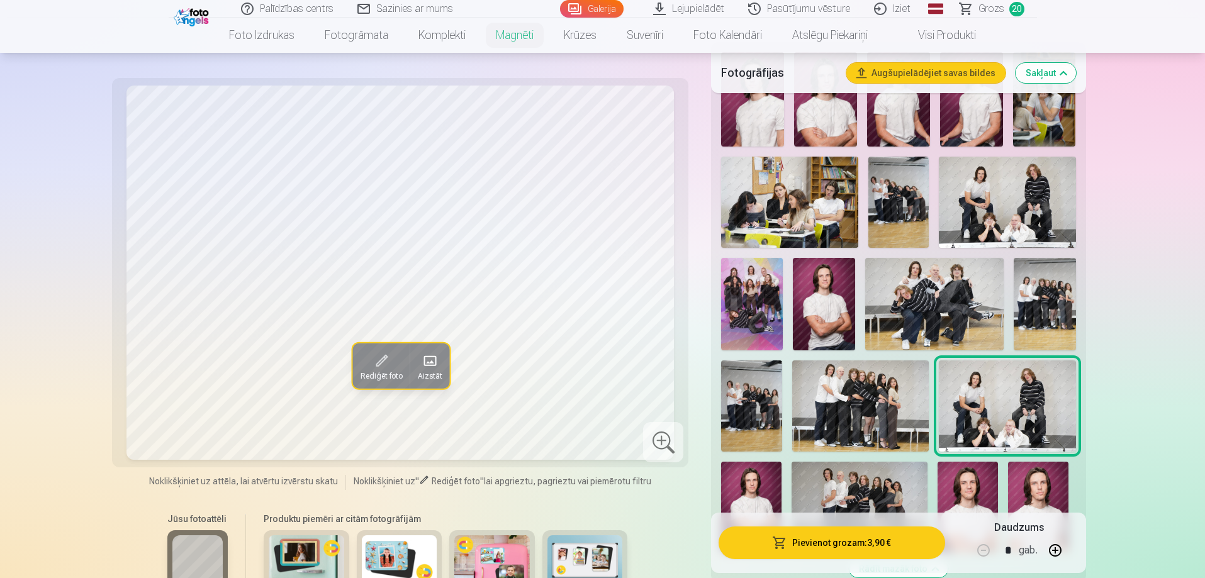
click at [983, 188] on img at bounding box center [1007, 202] width 137 height 91
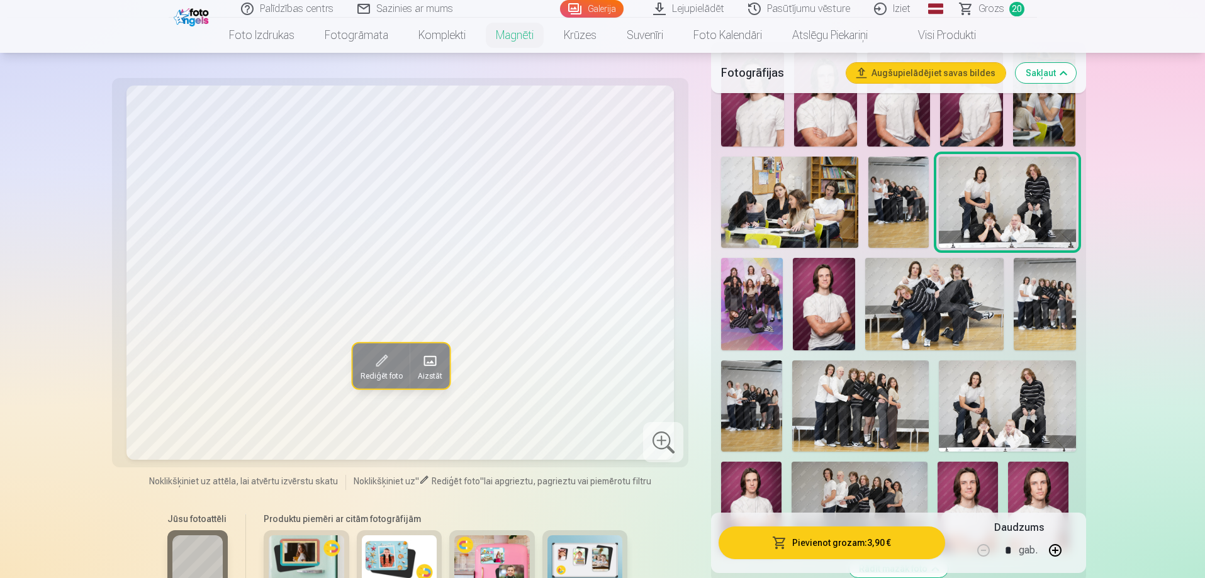
click at [999, 392] on img at bounding box center [1007, 406] width 137 height 91
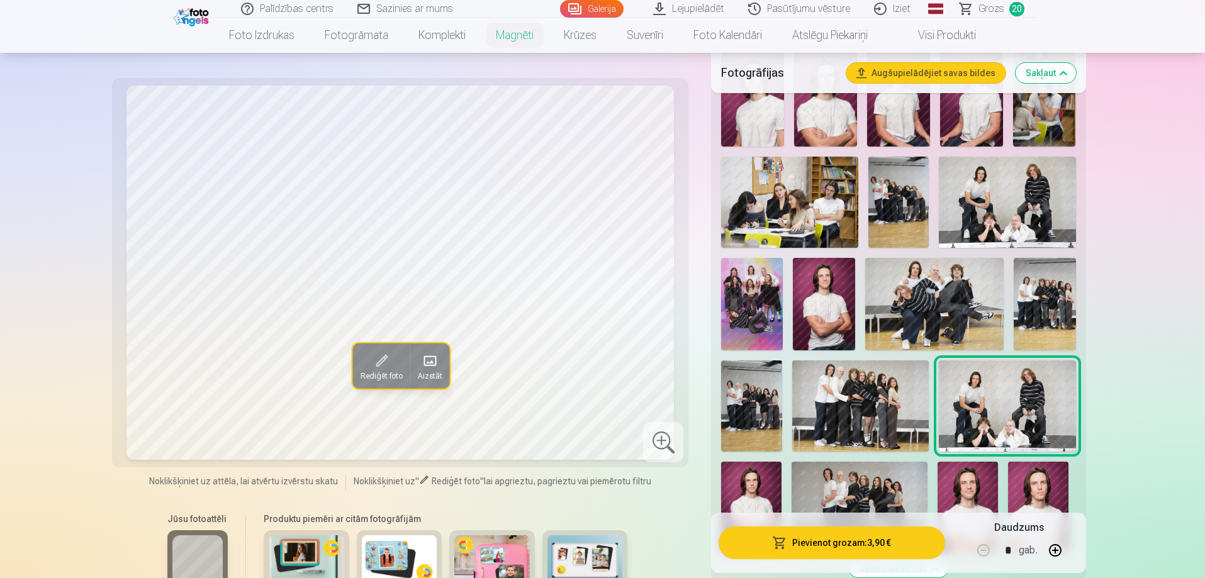
click at [965, 192] on img at bounding box center [1007, 202] width 137 height 91
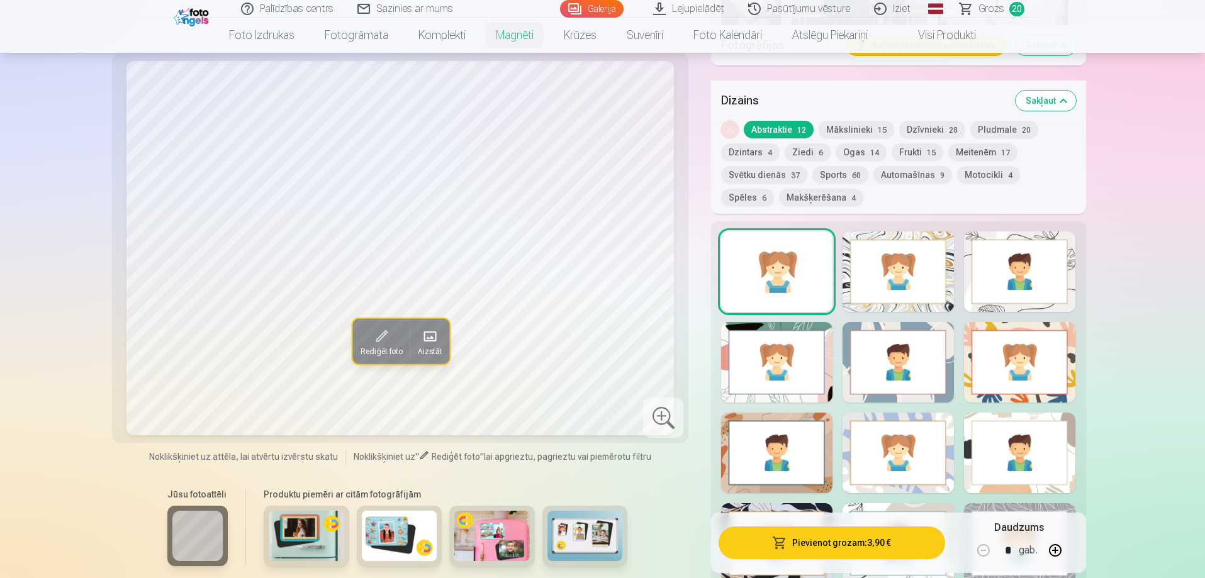
scroll to position [1038, 0]
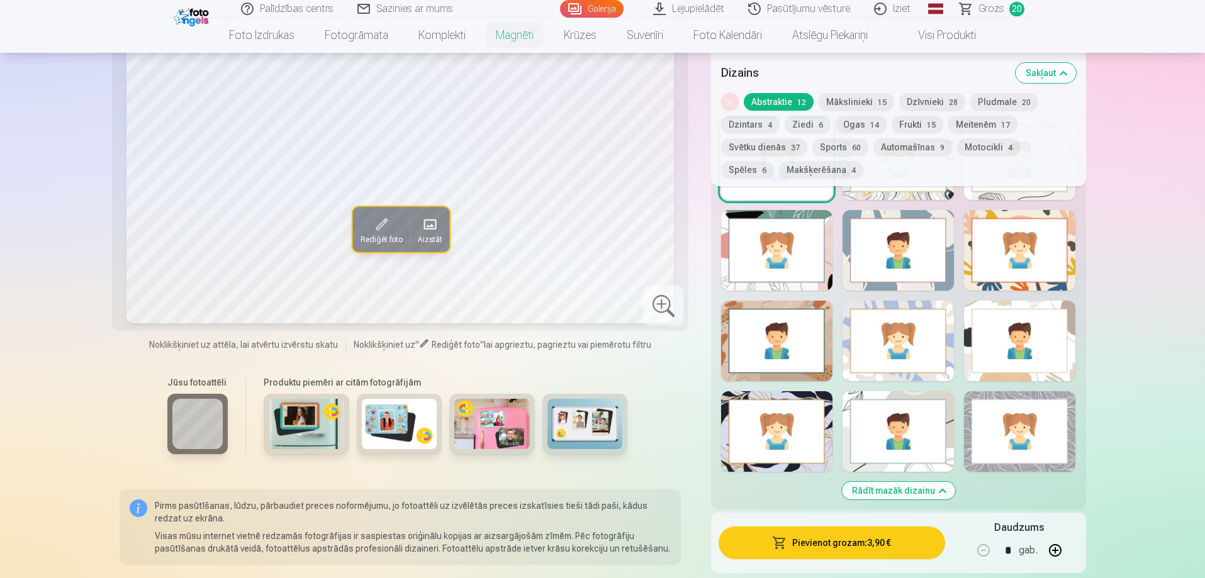
click at [932, 482] on button "Rādīt mazāk dizainu" at bounding box center [898, 491] width 113 height 18
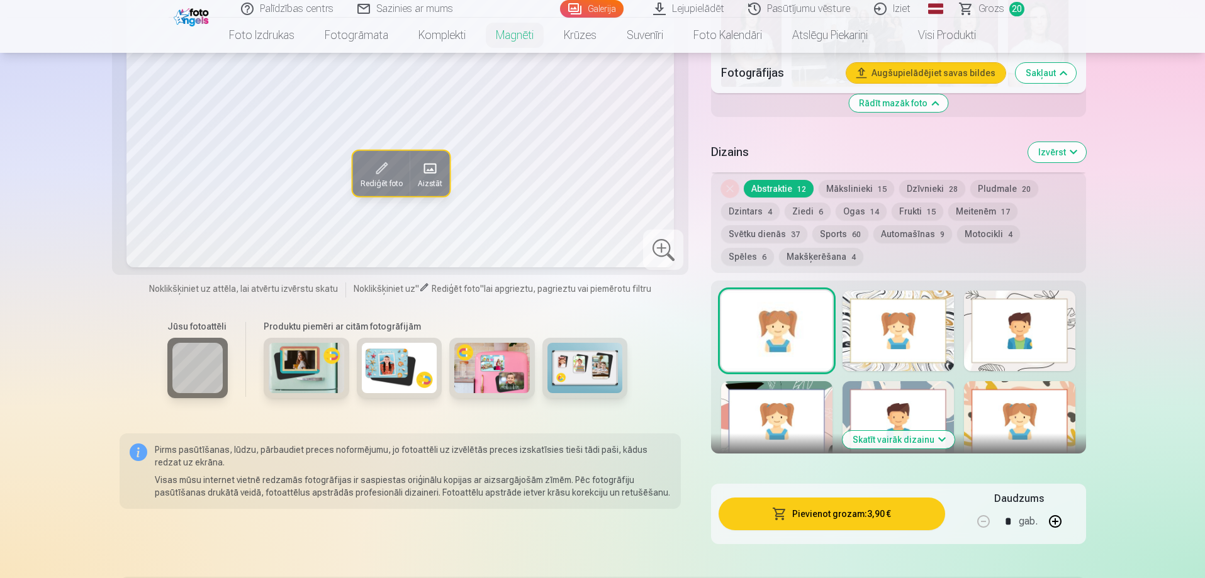
scroll to position [869, 0]
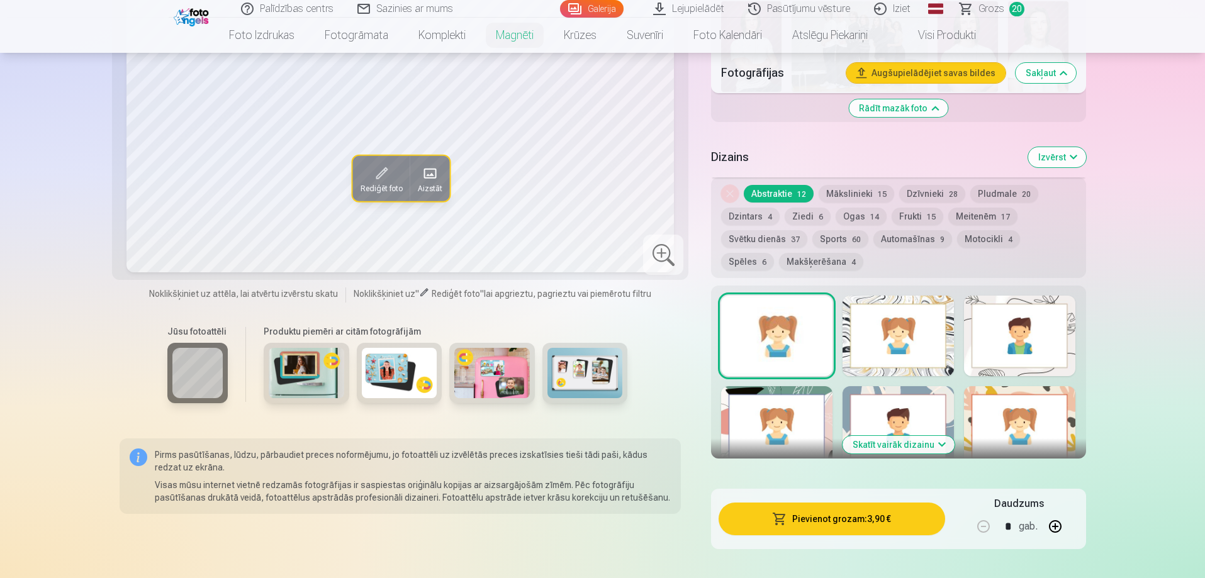
click at [897, 436] on button "Skatīt vairāk dizainu" at bounding box center [899, 445] width 112 height 18
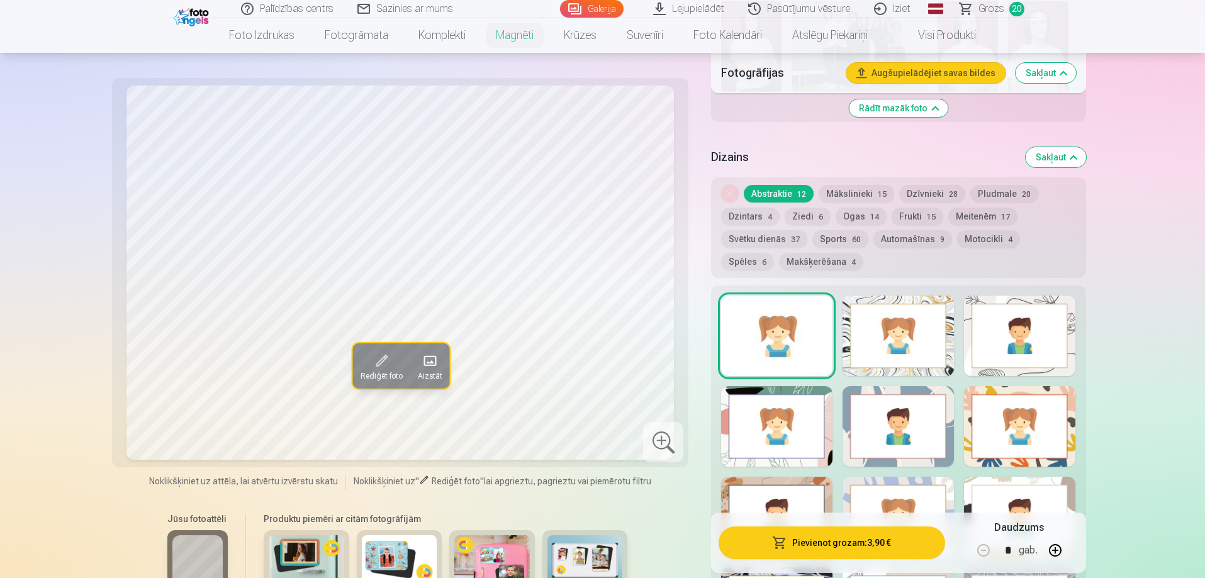
click at [814, 308] on div at bounding box center [776, 336] width 111 height 81
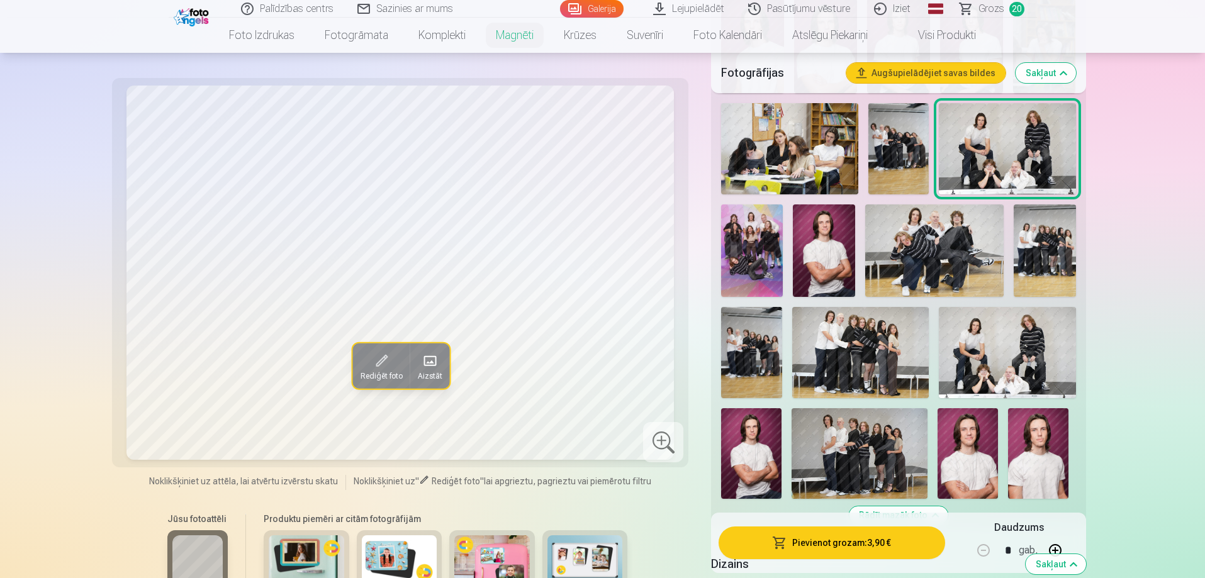
scroll to position [554, 0]
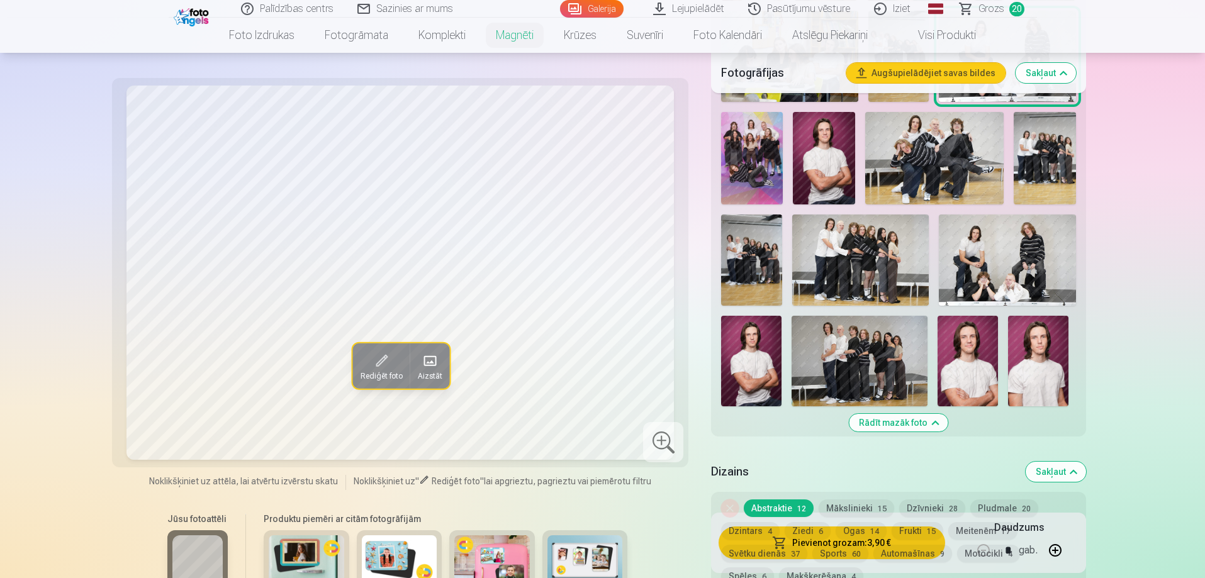
click at [751, 348] on img at bounding box center [751, 361] width 60 height 91
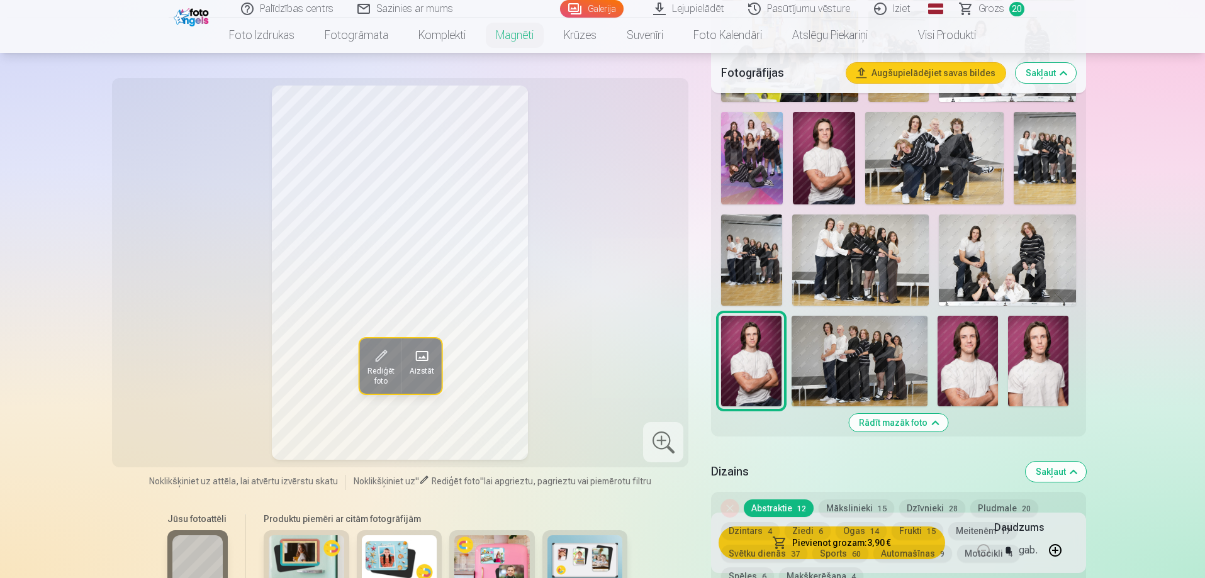
click at [968, 345] on img at bounding box center [968, 361] width 60 height 91
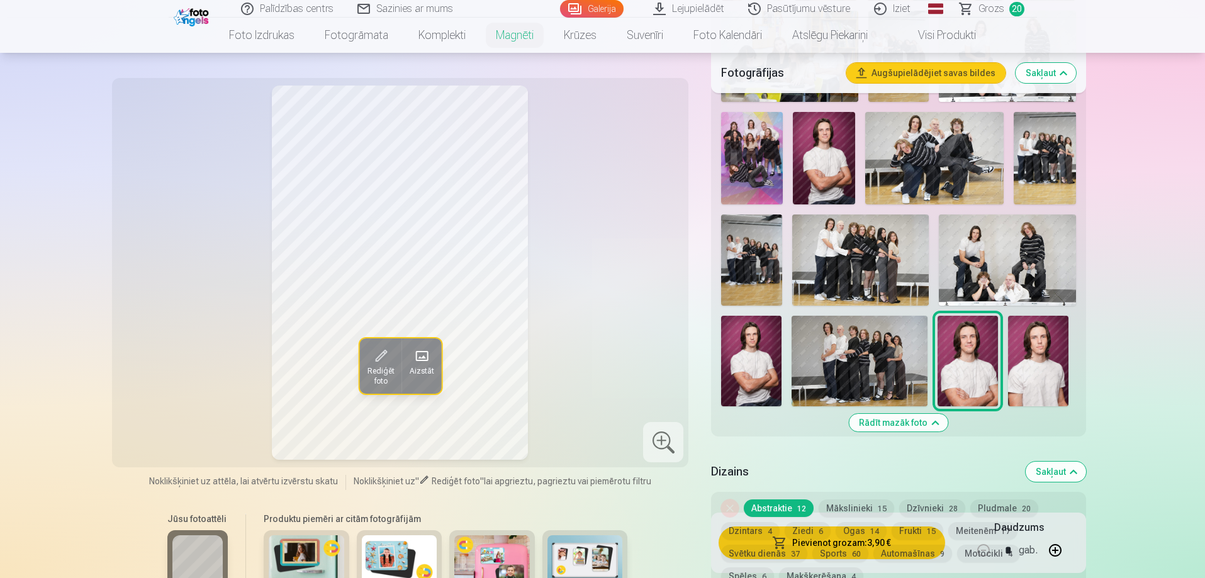
click at [1042, 361] on img at bounding box center [1038, 361] width 60 height 91
click at [826, 151] on img at bounding box center [824, 158] width 62 height 92
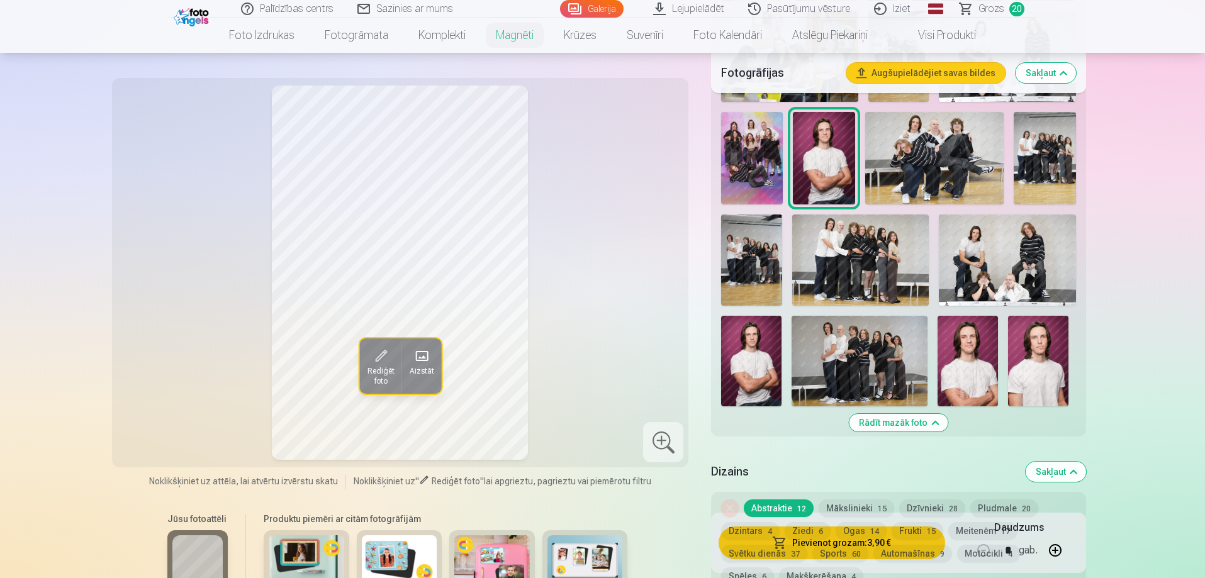
click at [761, 328] on img at bounding box center [751, 361] width 60 height 91
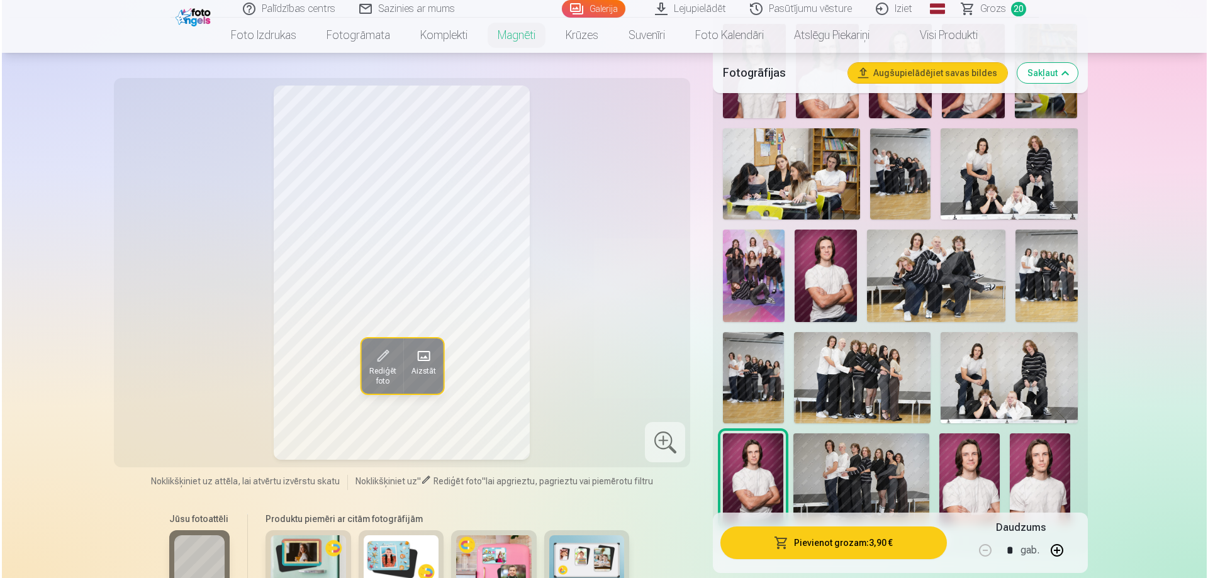
scroll to position [303, 0]
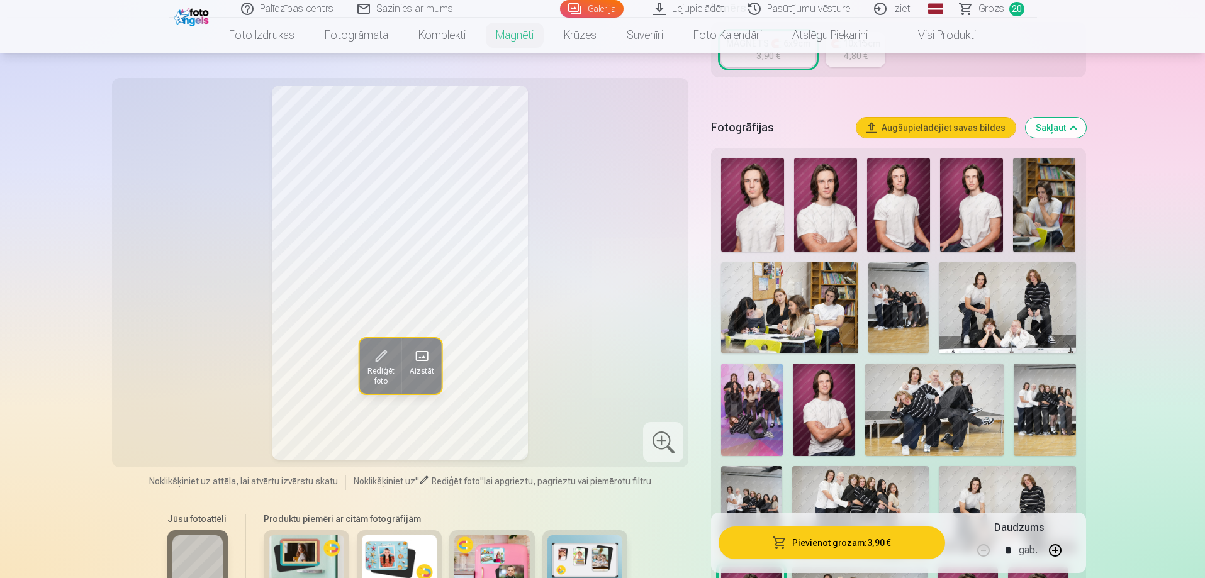
click at [759, 206] on img at bounding box center [752, 205] width 63 height 94
click at [821, 212] on img at bounding box center [825, 205] width 63 height 94
click at [848, 542] on button "Pievienot grozam : 3,90 €" at bounding box center [832, 543] width 226 height 33
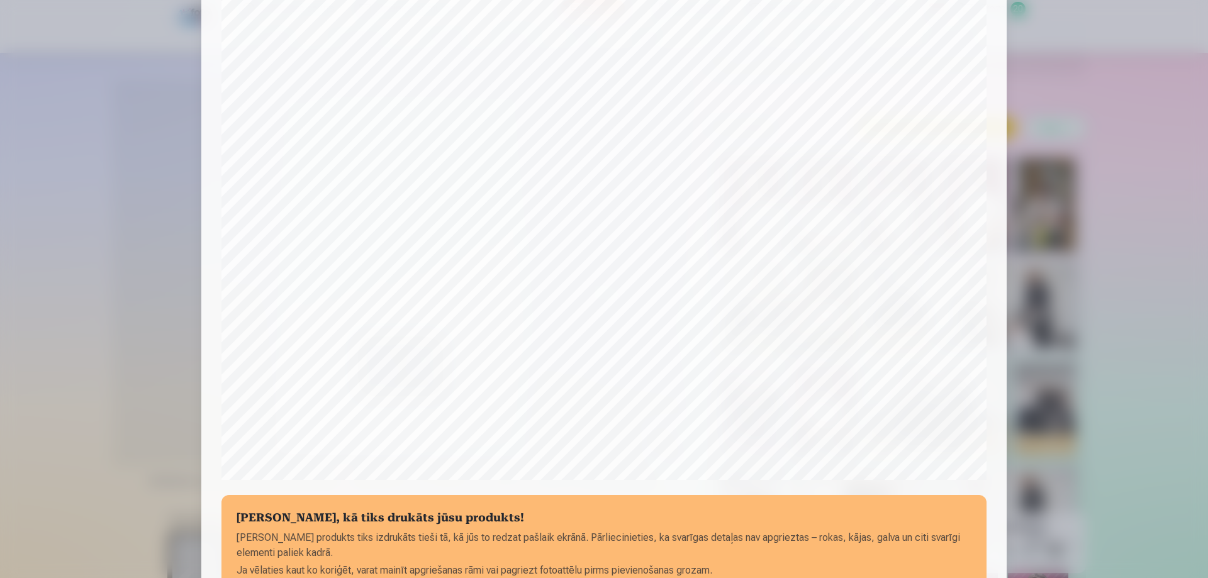
scroll to position [252, 0]
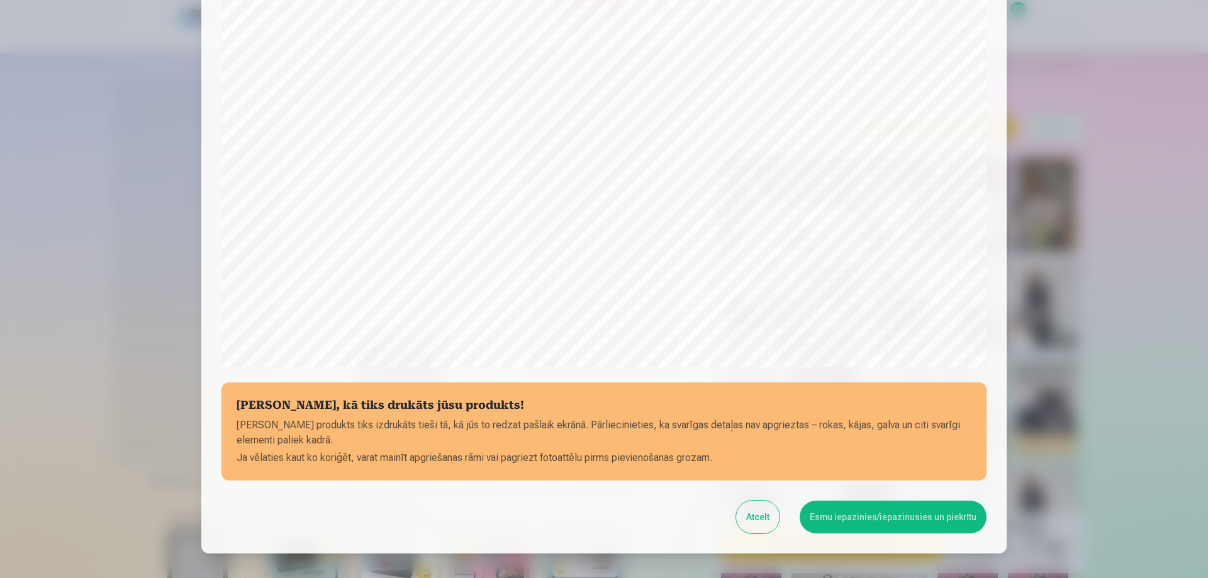
click at [885, 513] on button "Esmu iepazinies/iepazinusies un piekrītu" at bounding box center [893, 517] width 187 height 33
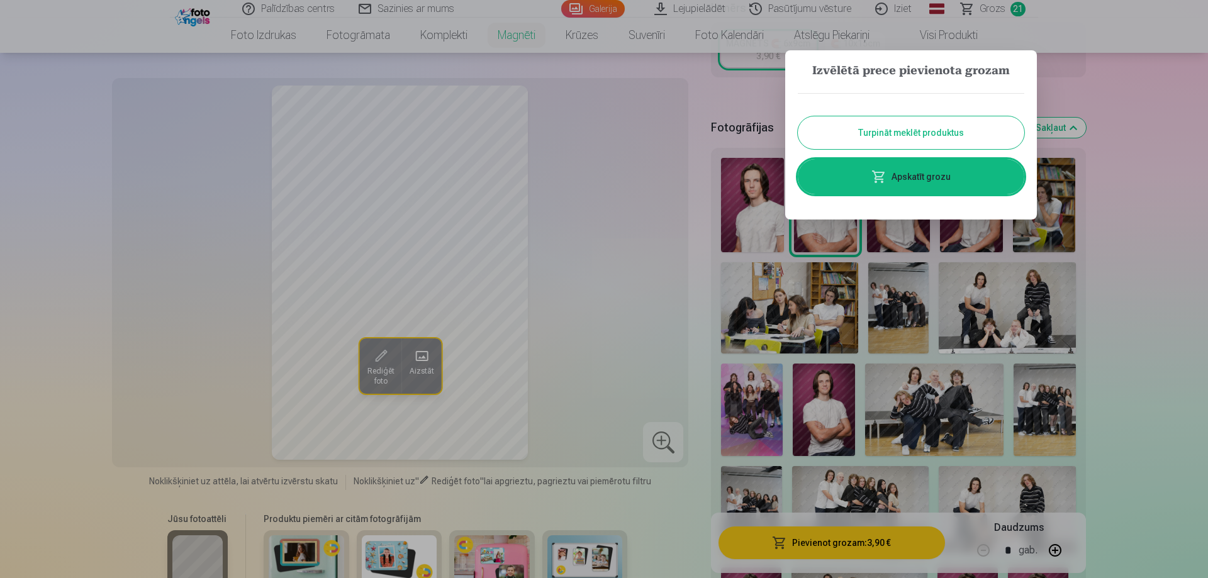
click at [925, 186] on link "Apskatīt grozu" at bounding box center [911, 176] width 227 height 35
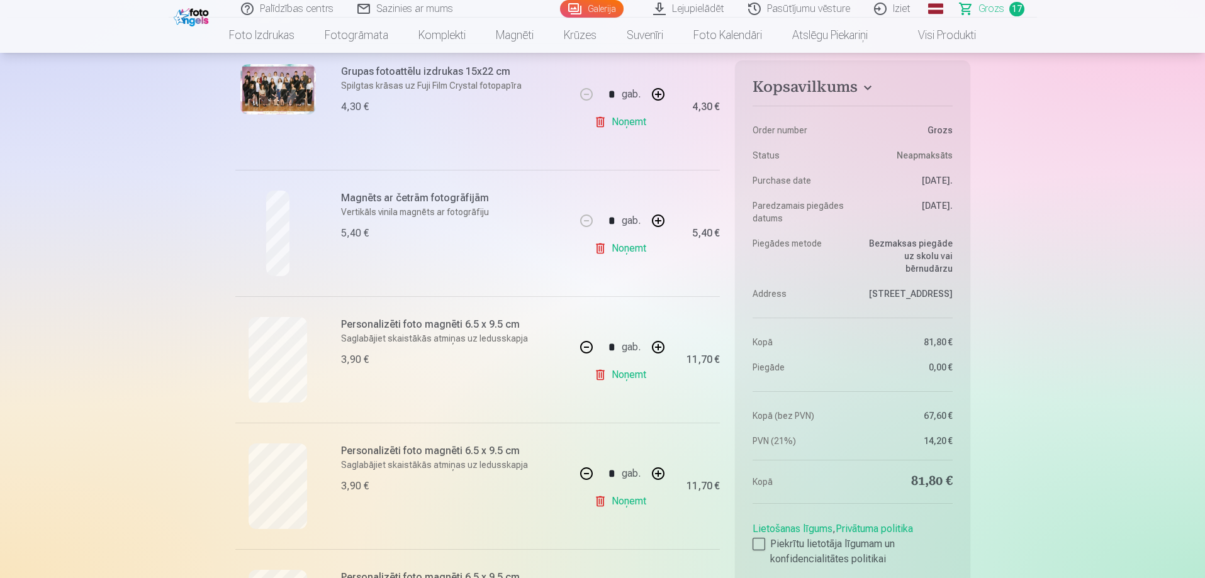
scroll to position [1510, 0]
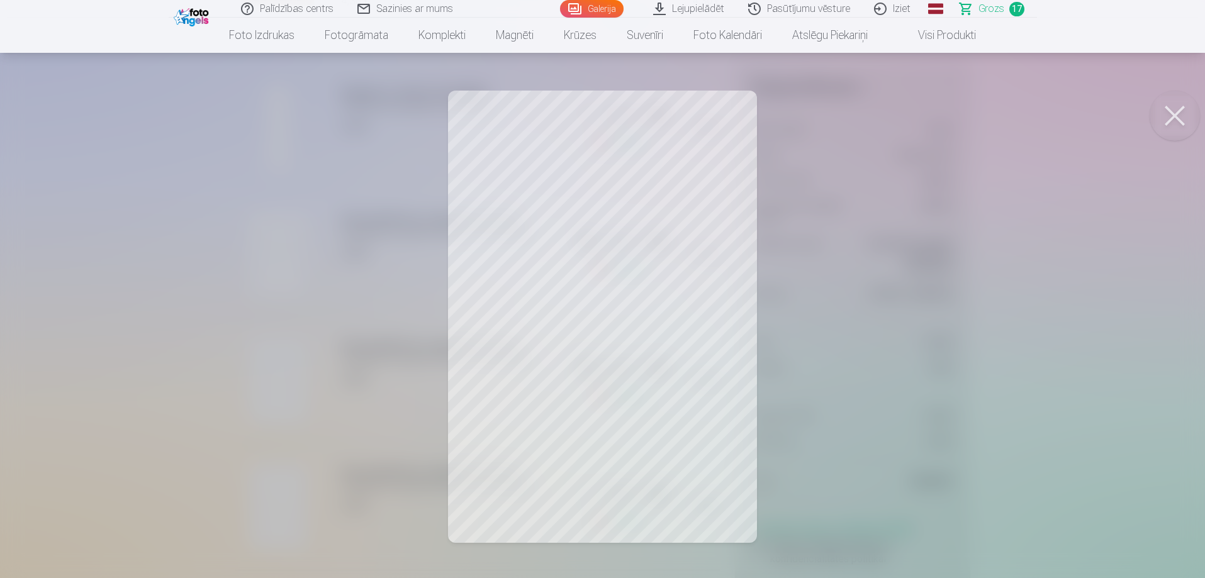
click at [262, 257] on div at bounding box center [602, 289] width 1205 height 578
click at [1179, 115] on button at bounding box center [1178, 116] width 50 height 50
click at [1172, 108] on button at bounding box center [1178, 116] width 50 height 50
click at [1180, 117] on button at bounding box center [1178, 116] width 50 height 50
click at [1179, 116] on button at bounding box center [1178, 116] width 50 height 50
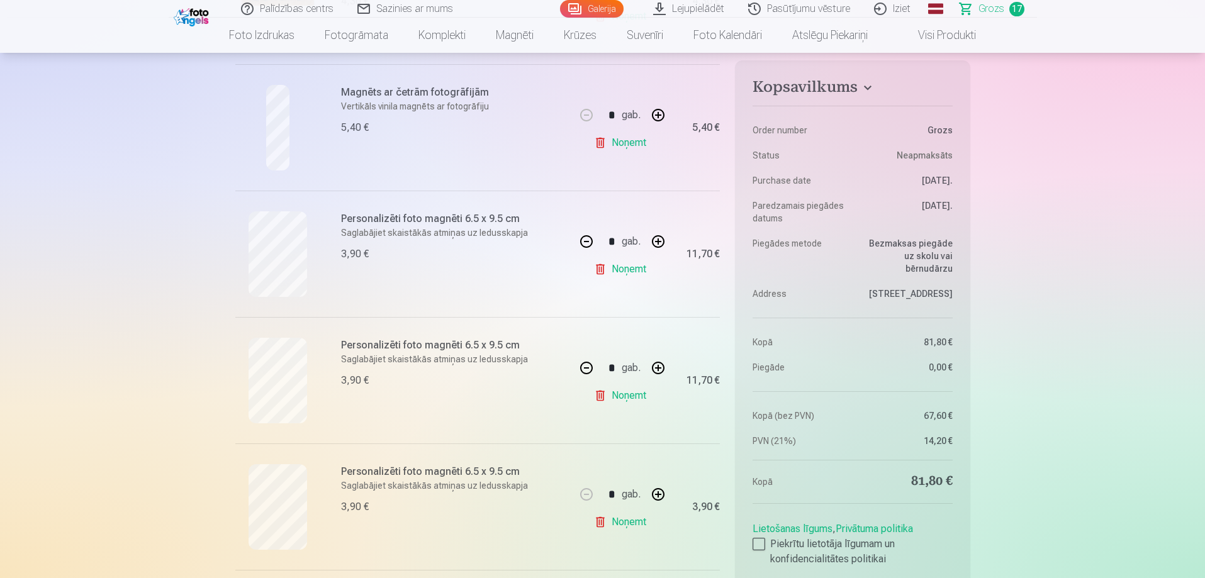
click at [629, 399] on link "Noņemt" at bounding box center [622, 395] width 57 height 25
type input "*"
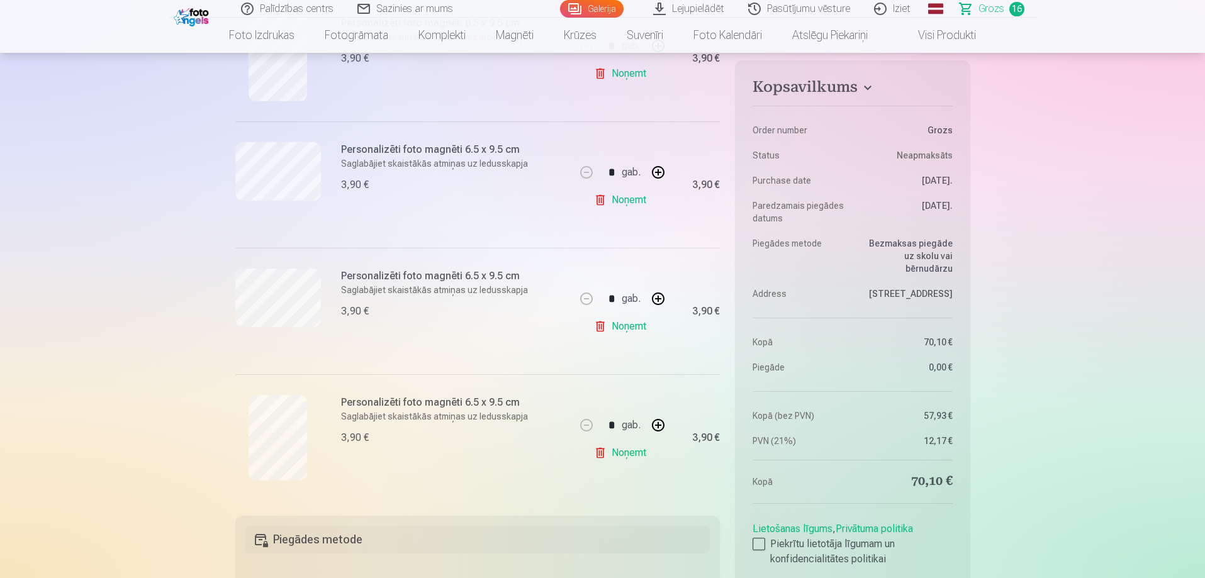
scroll to position [1888, 0]
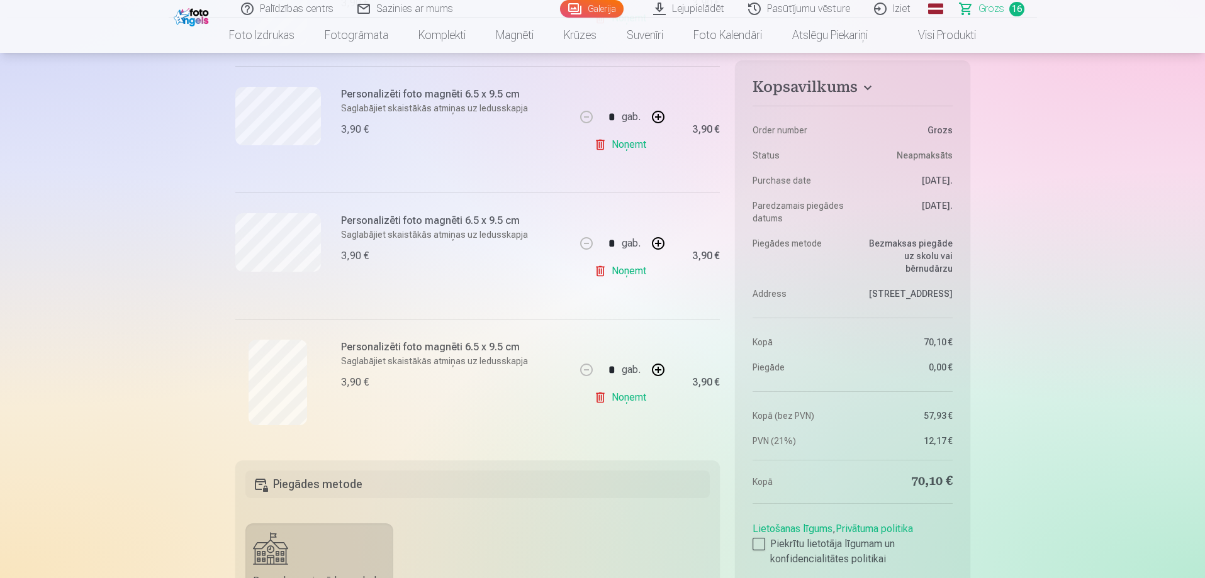
click at [629, 402] on link "Noņemt" at bounding box center [622, 397] width 57 height 25
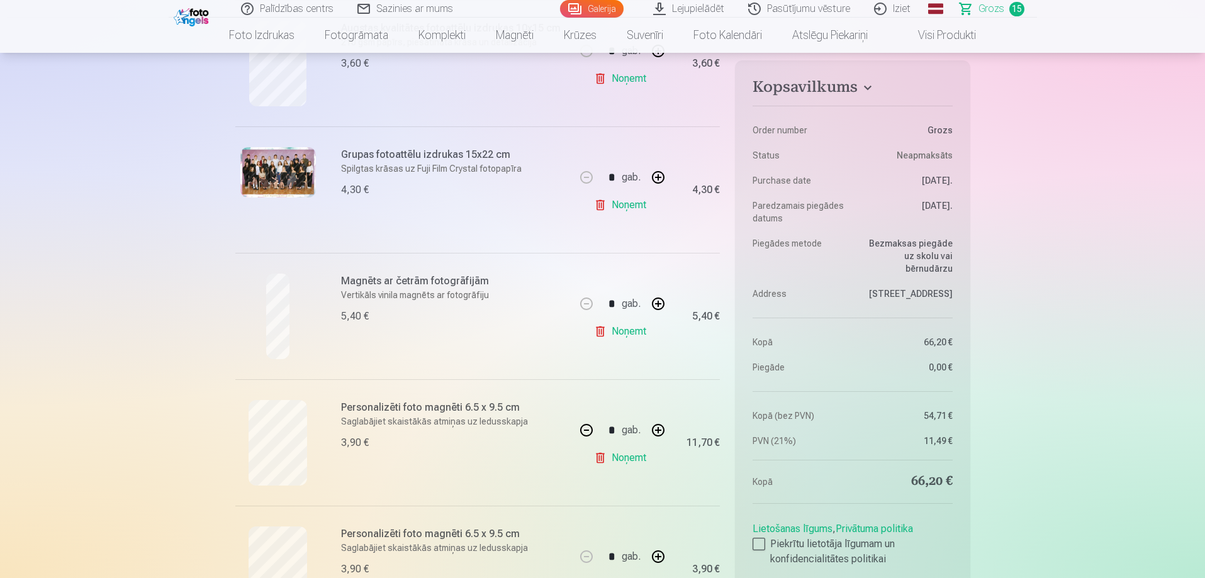
scroll to position [944, 0]
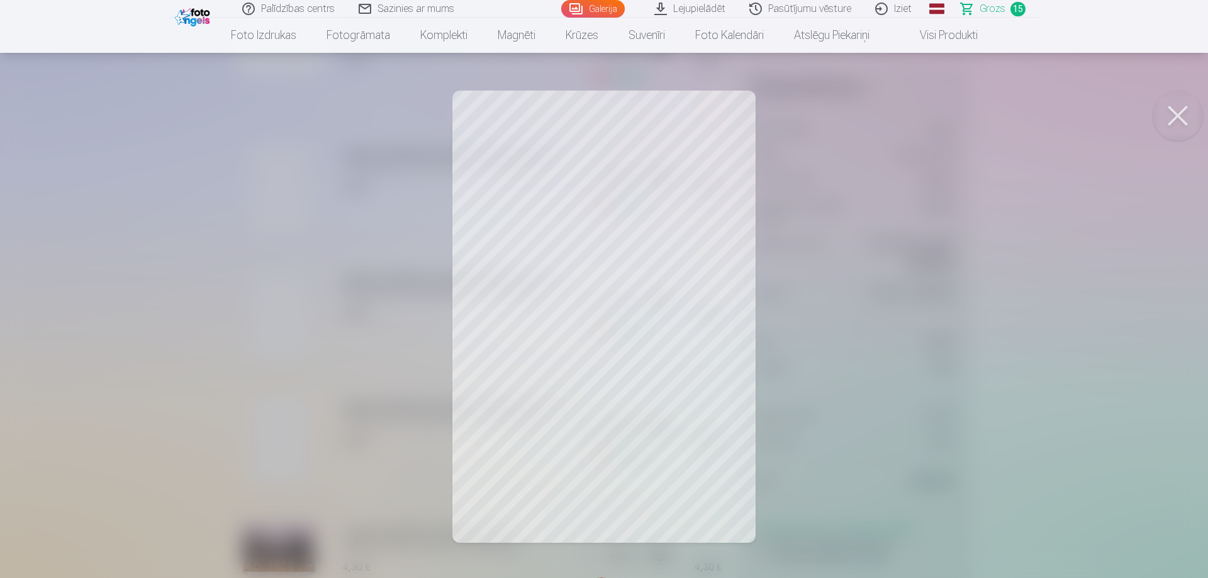
click at [1174, 107] on button at bounding box center [1178, 116] width 50 height 50
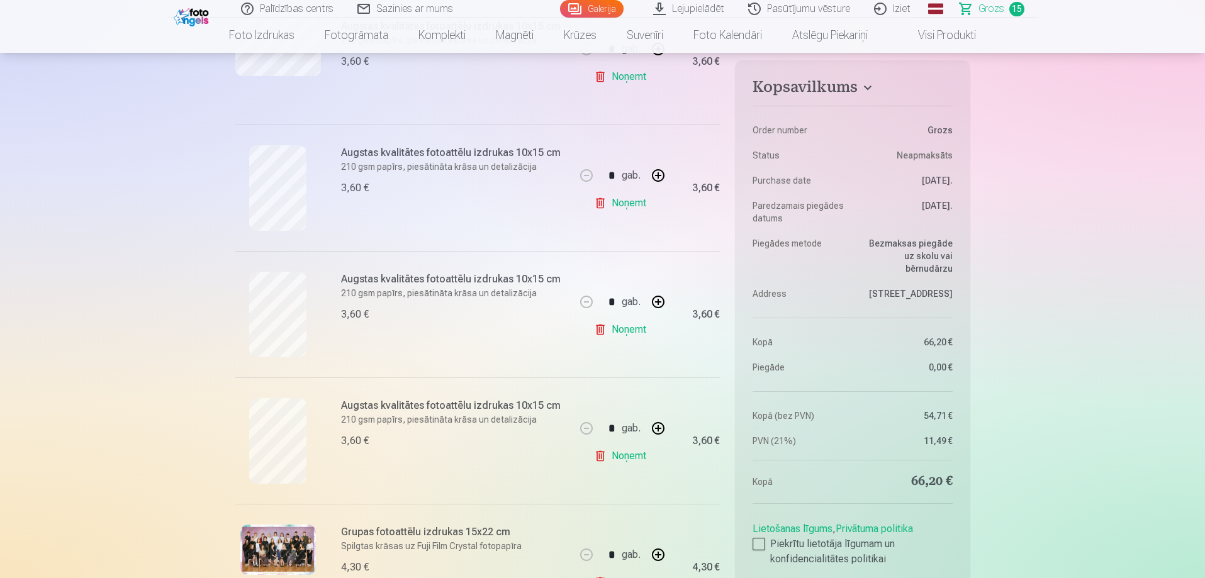
scroll to position [818, 0]
click at [627, 201] on link "Noņemt" at bounding box center [622, 202] width 57 height 25
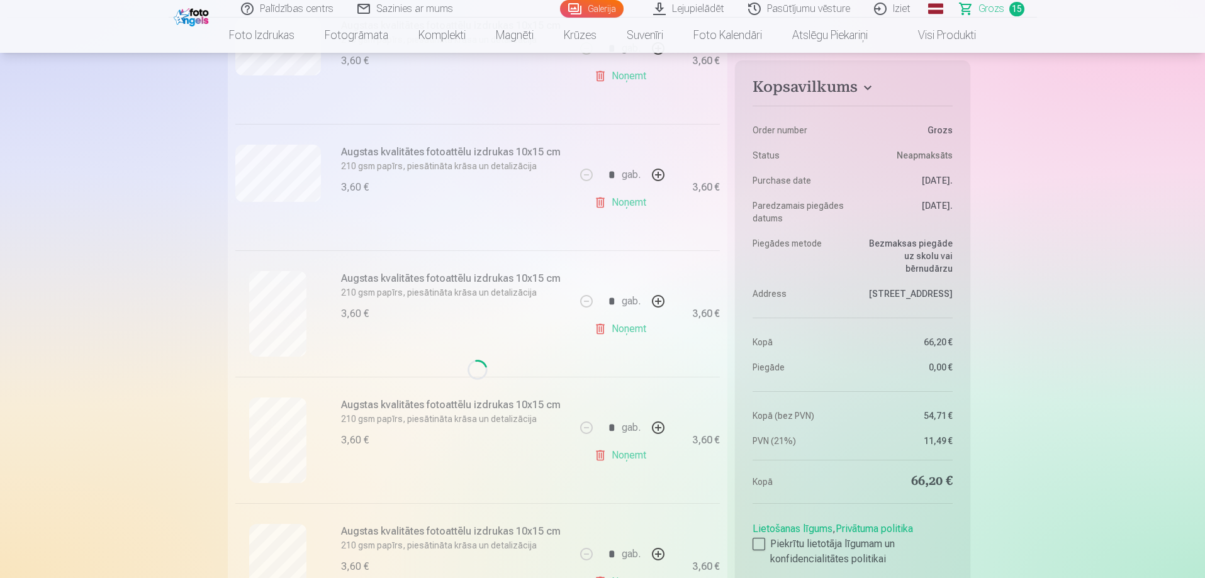
type input "*"
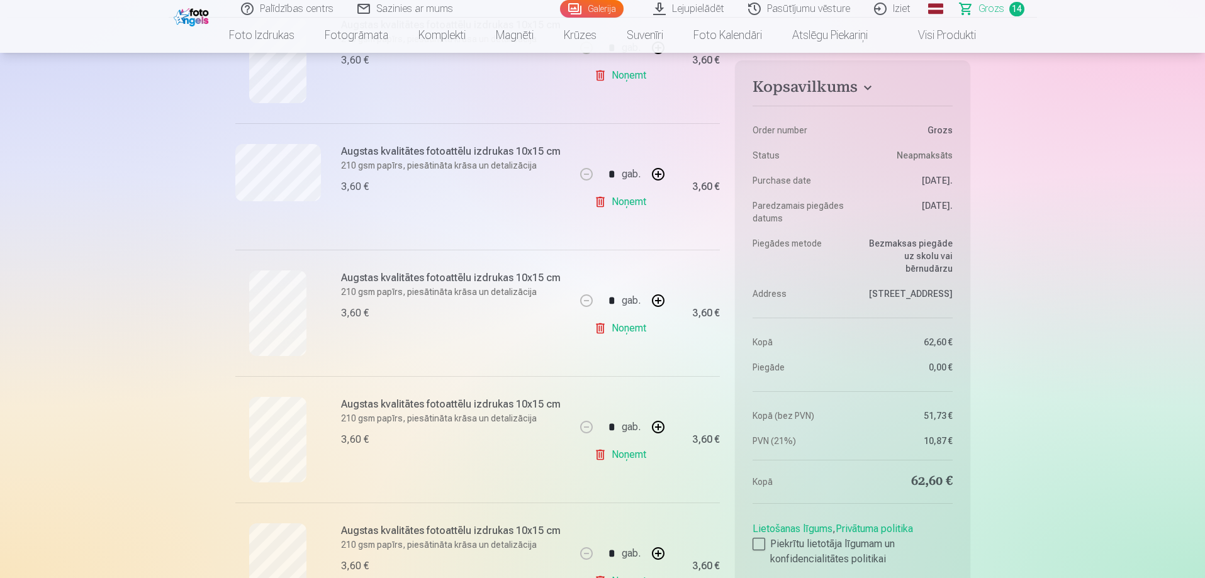
scroll to position [881, 0]
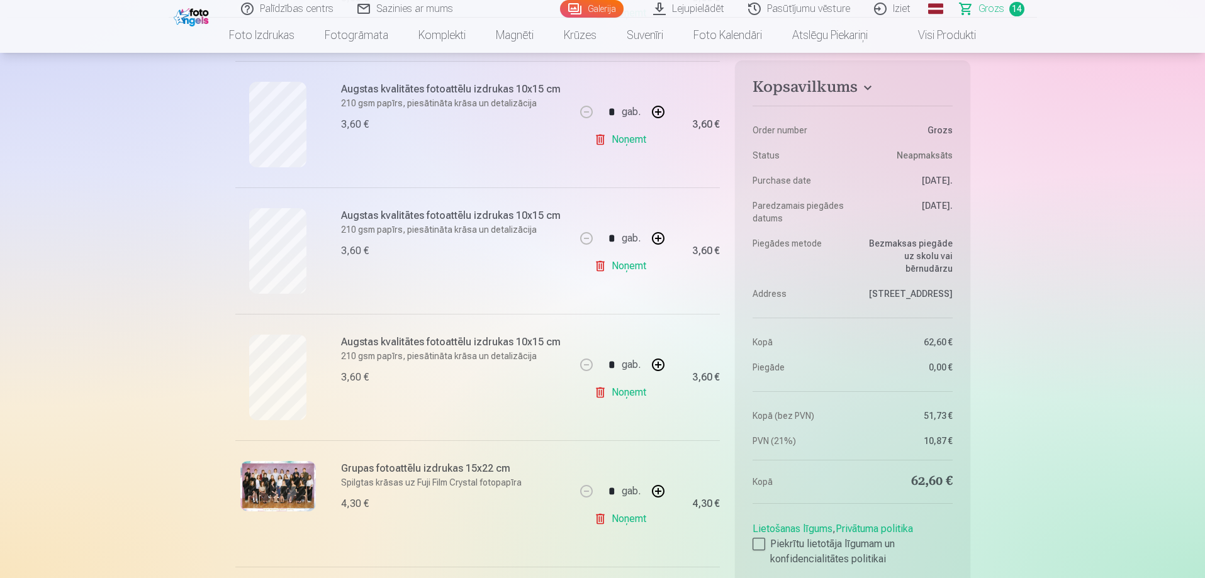
click at [630, 513] on link "Noņemt" at bounding box center [622, 519] width 57 height 25
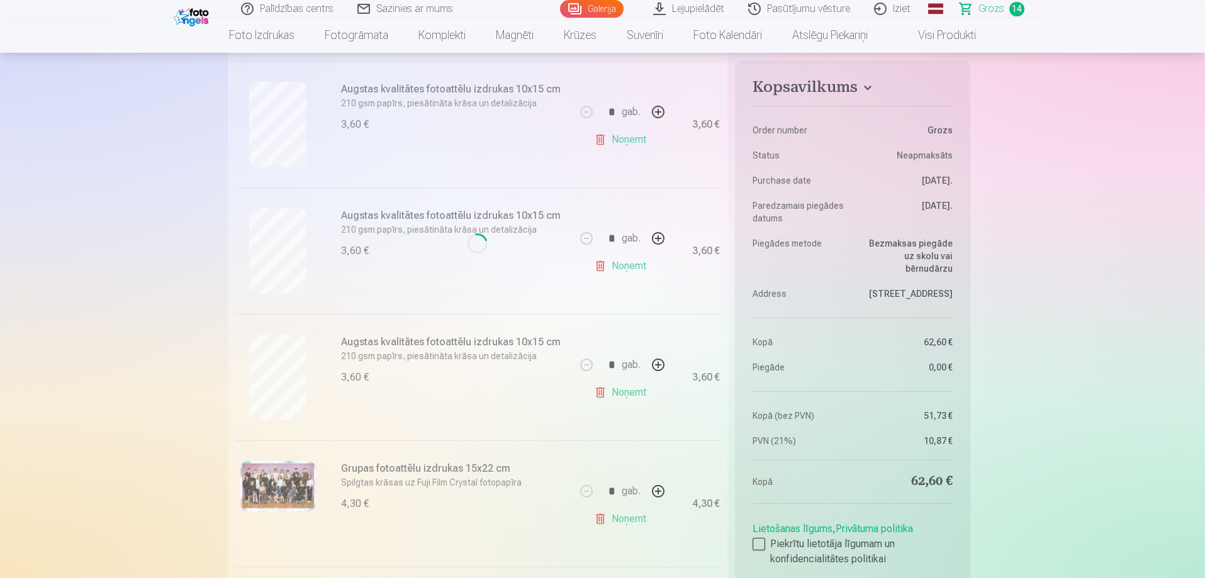
type input "*"
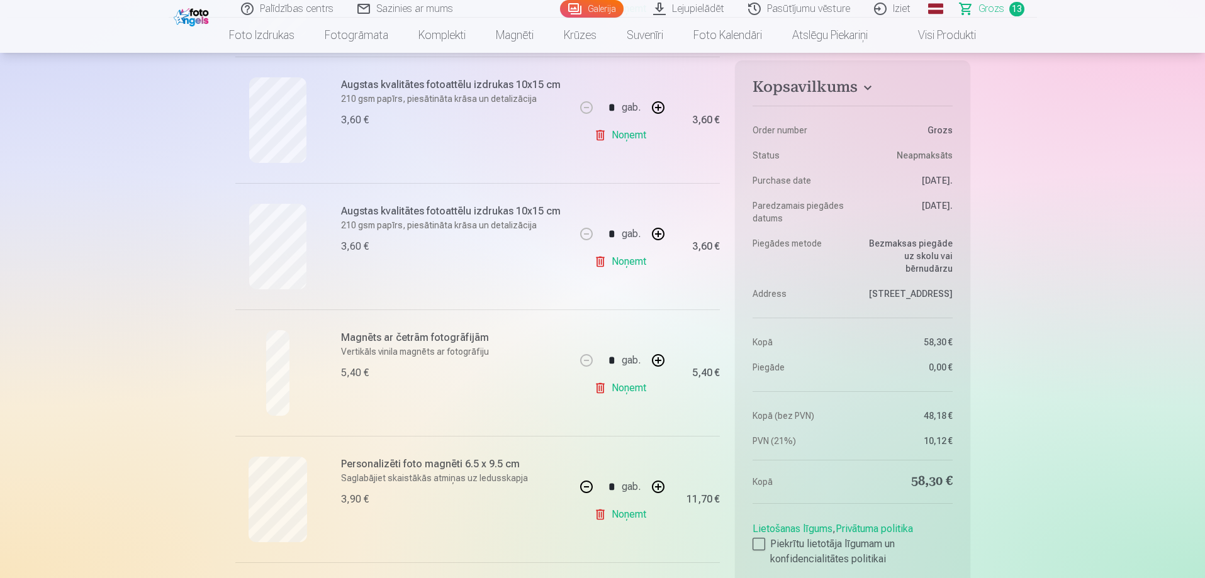
scroll to position [1133, 0]
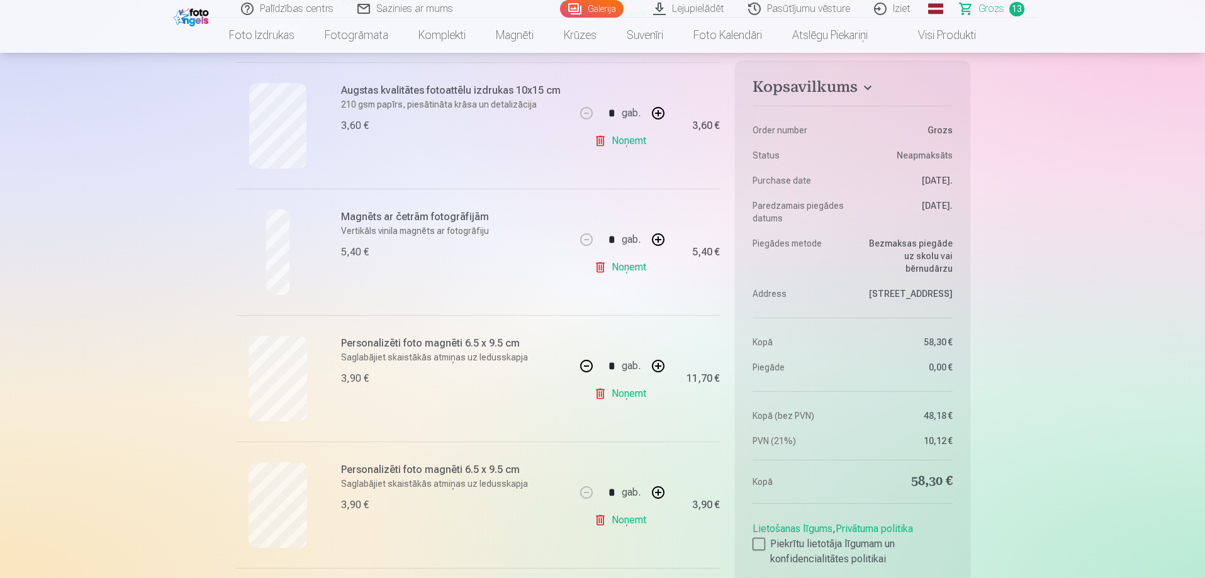
click at [627, 138] on link "Noņemt" at bounding box center [622, 140] width 57 height 25
type input "*"
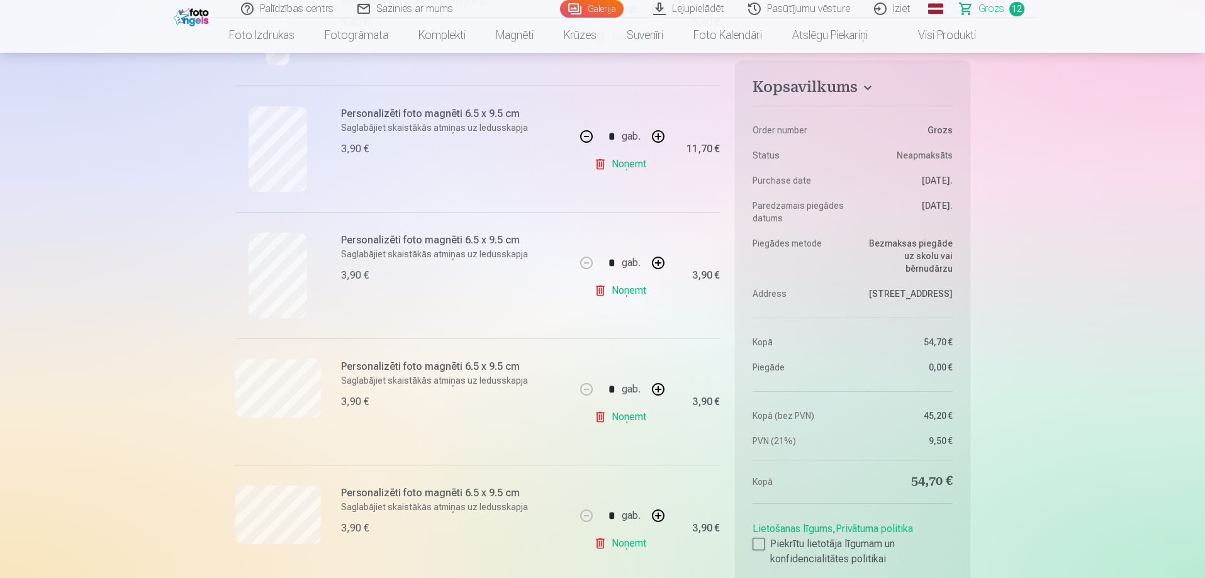
scroll to position [1258, 0]
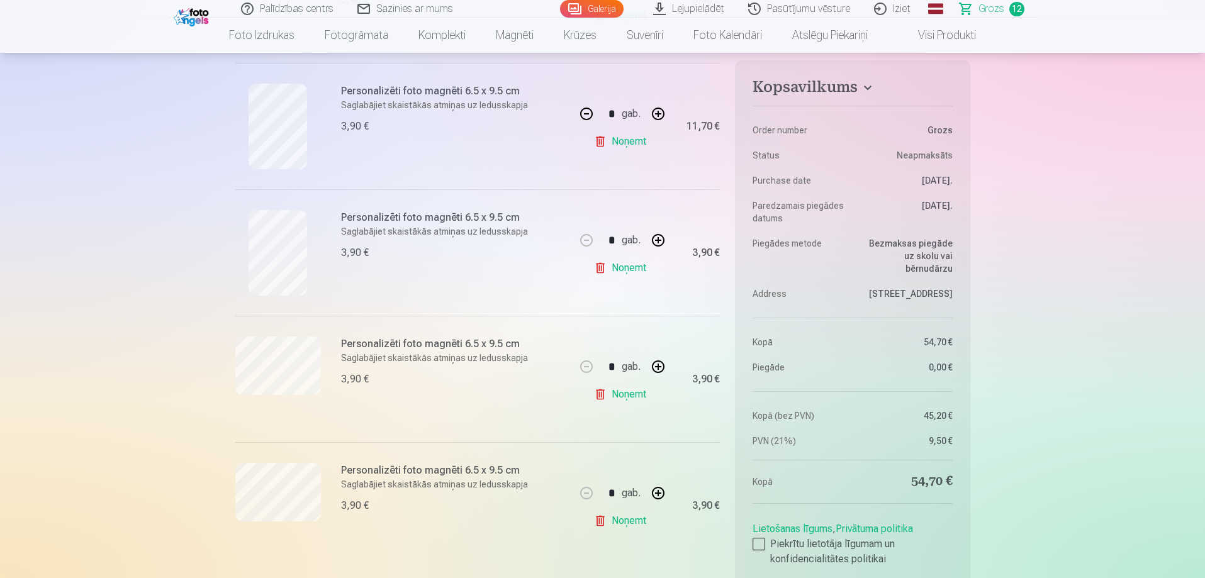
click at [629, 520] on link "Noņemt" at bounding box center [622, 520] width 57 height 25
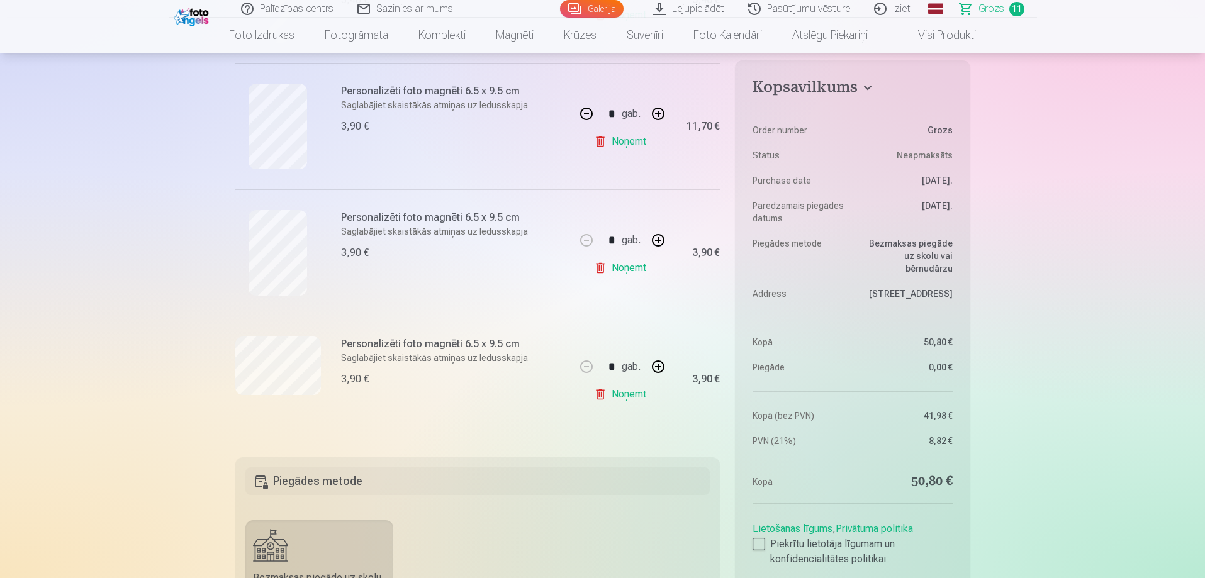
click at [634, 396] on link "Noņemt" at bounding box center [622, 394] width 57 height 25
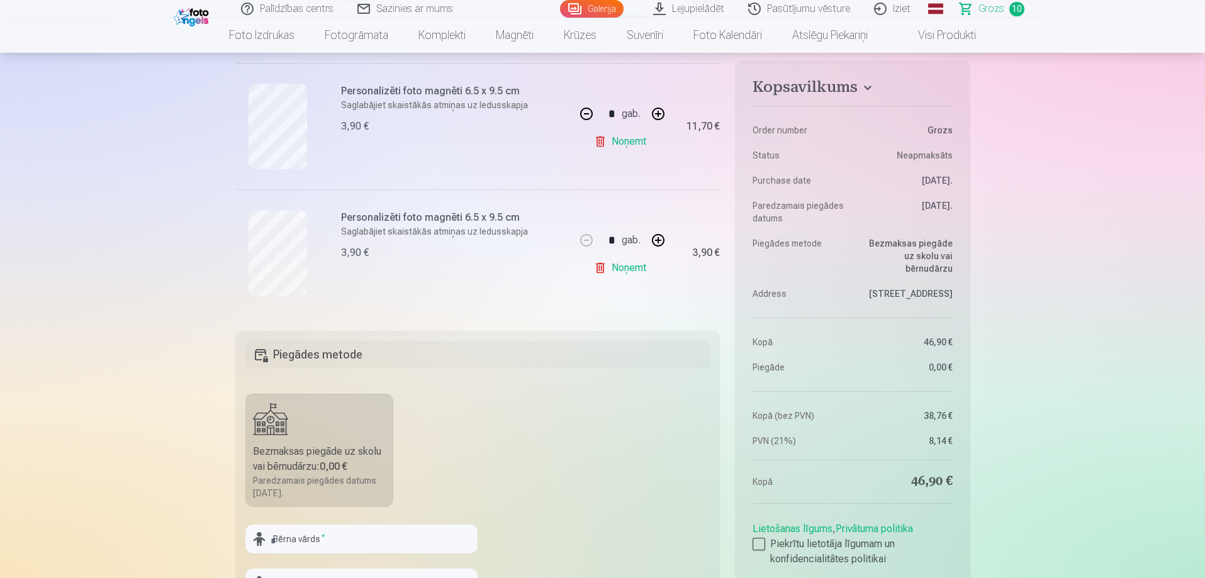
click at [622, 264] on link "Noņemt" at bounding box center [622, 267] width 57 height 25
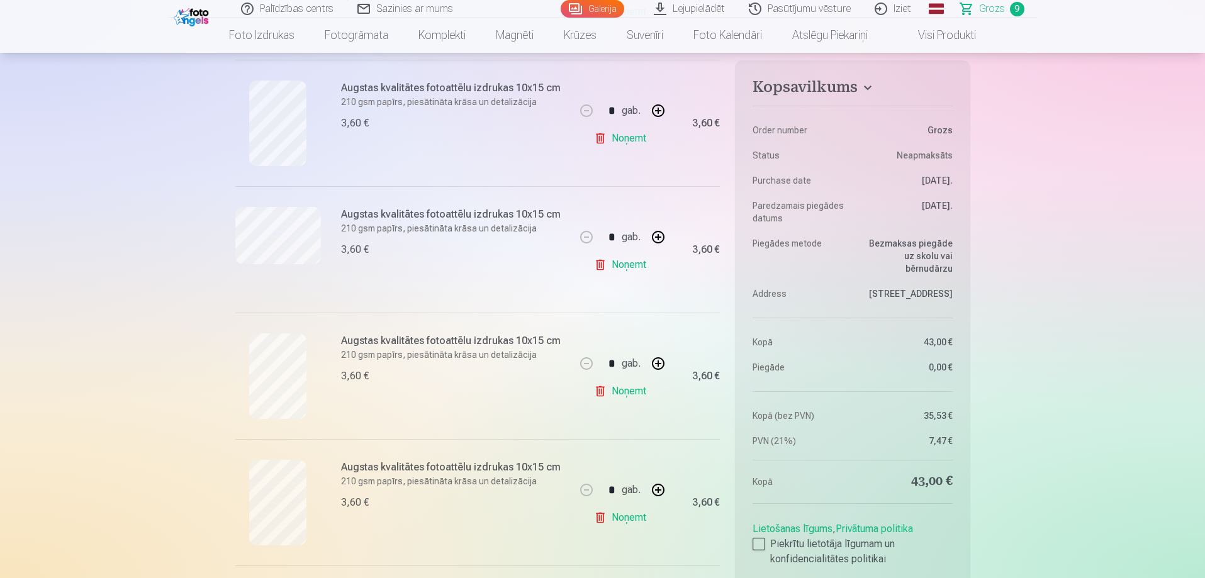
scroll to position [440, 0]
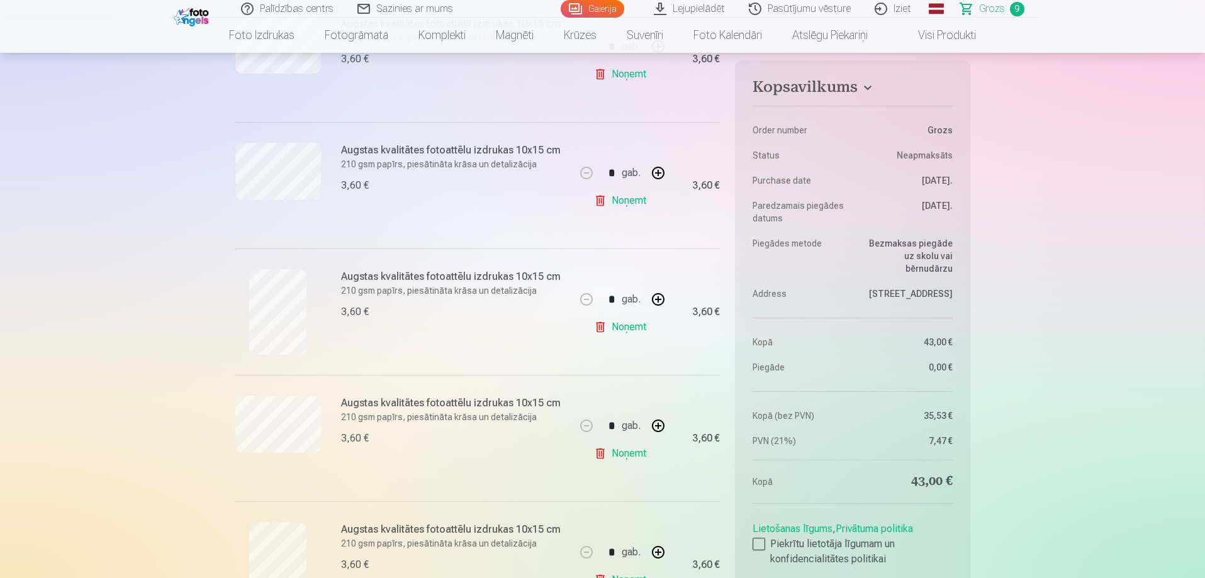
click at [640, 323] on link "Noņemt" at bounding box center [622, 327] width 57 height 25
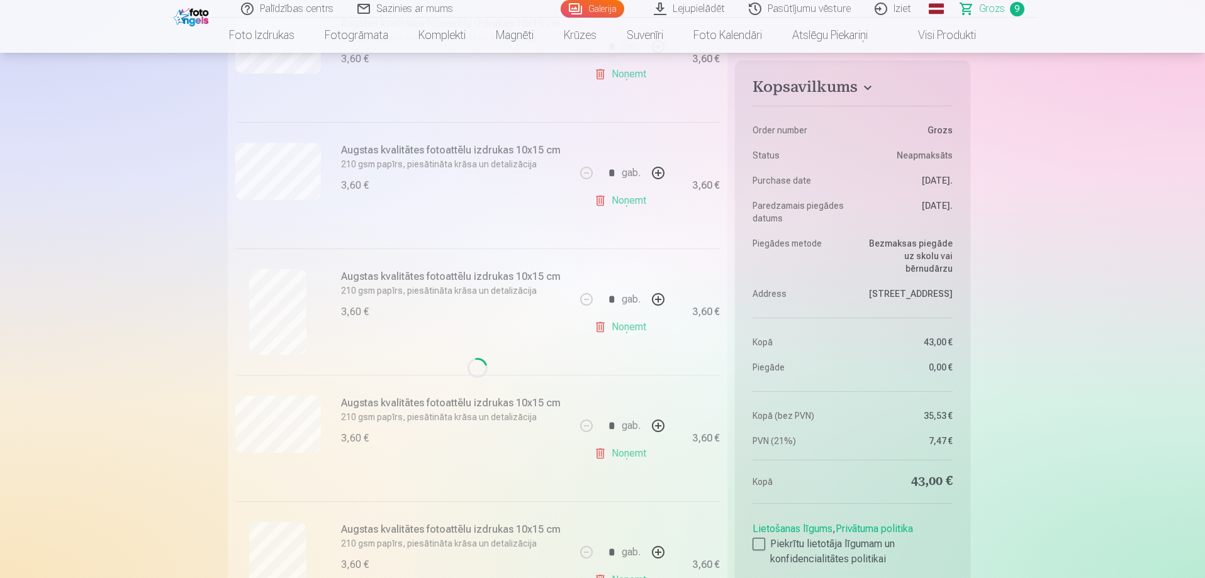
type input "*"
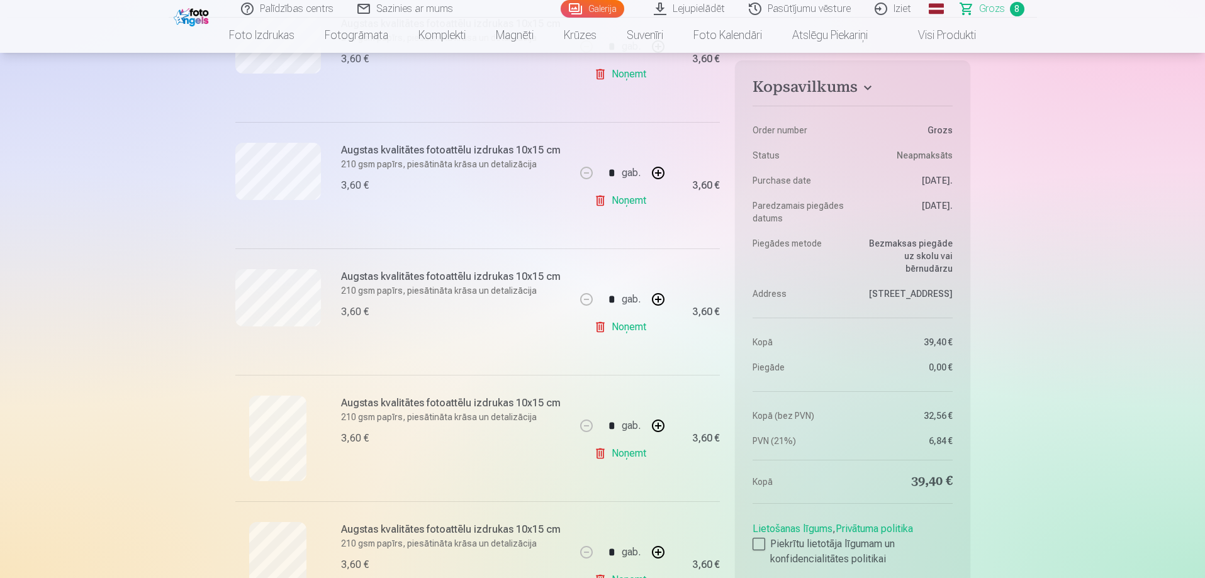
scroll to position [0, 0]
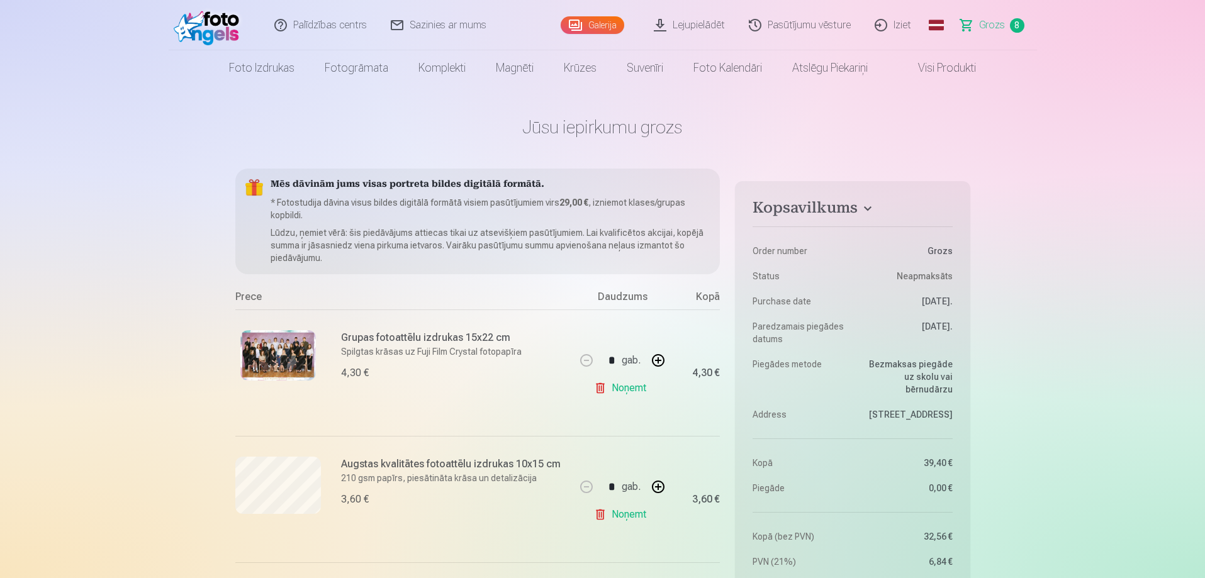
click at [605, 31] on link "Galerija" at bounding box center [593, 25] width 64 height 18
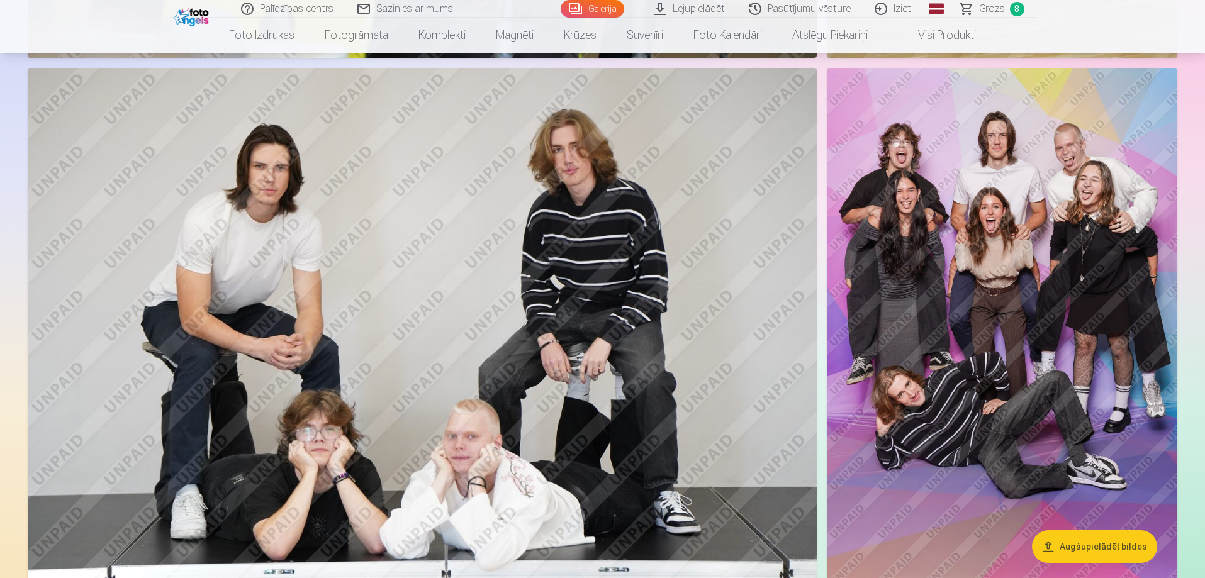
click at [1058, 281] on img at bounding box center [1002, 331] width 350 height 526
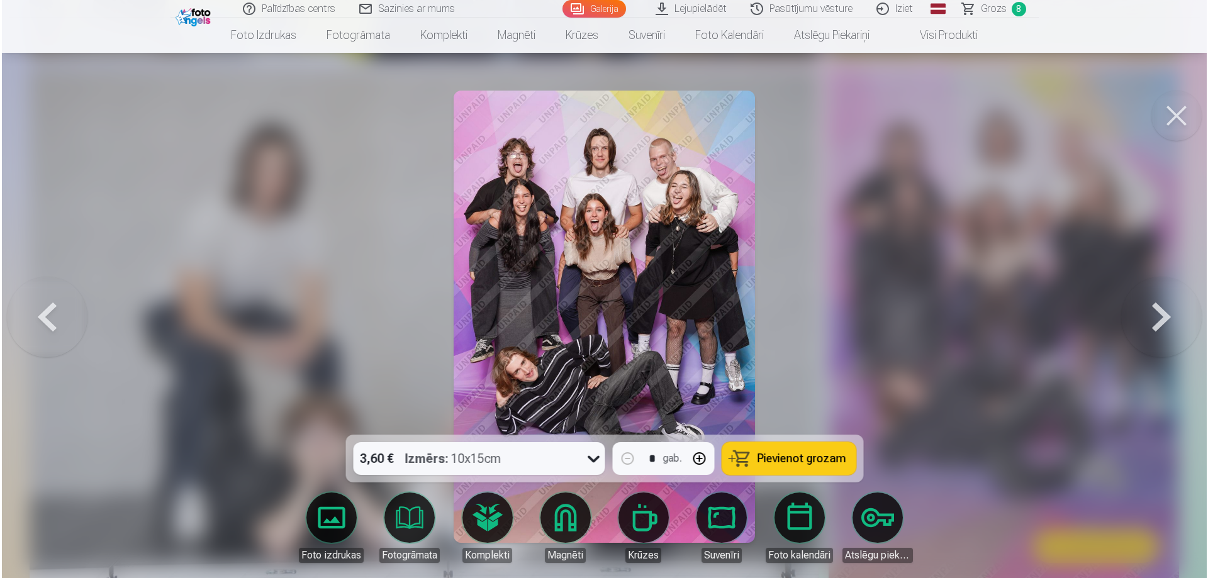
scroll to position [1576, 0]
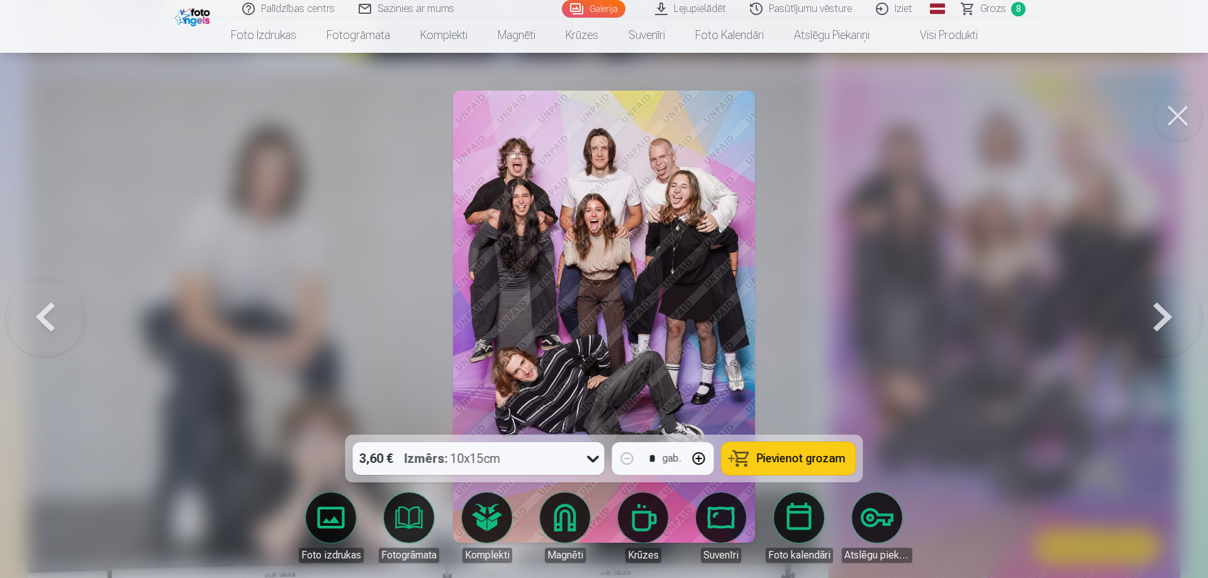
click at [805, 464] on span "Pievienot grozam" at bounding box center [801, 458] width 89 height 11
click at [997, 4] on span "Grozs" at bounding box center [993, 8] width 26 height 15
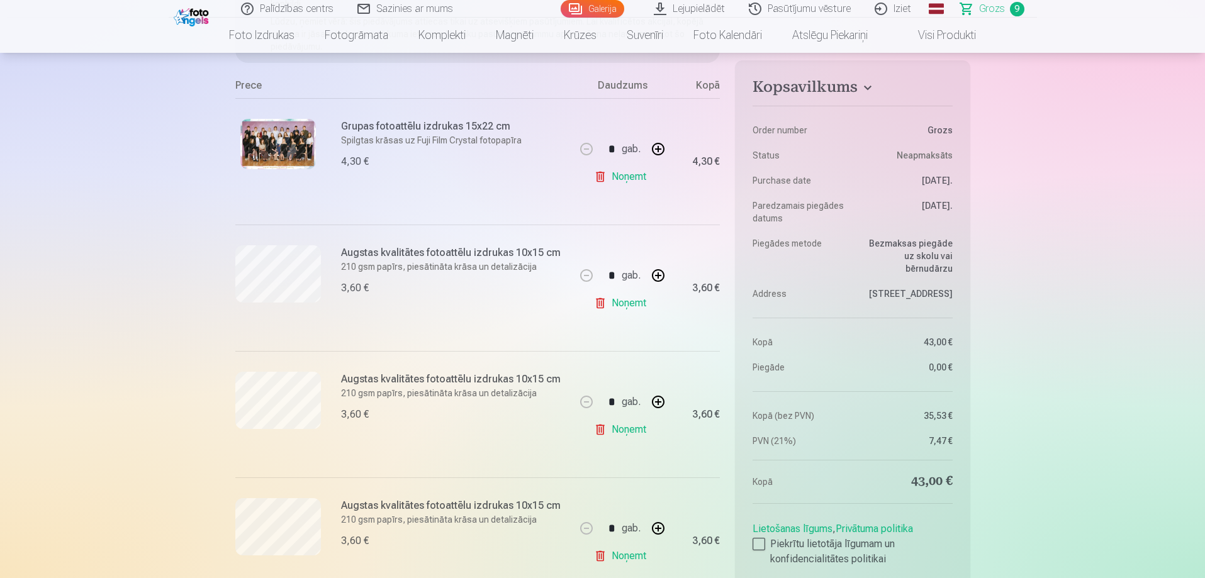
scroll to position [315, 0]
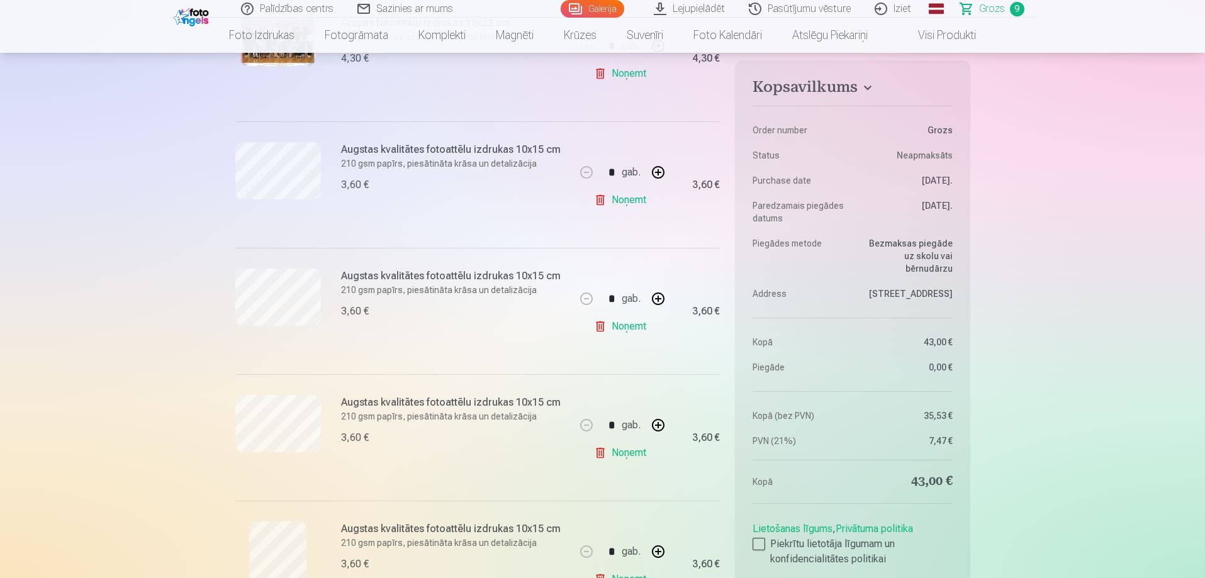
click at [633, 207] on link "Noņemt" at bounding box center [622, 200] width 57 height 25
type input "*"
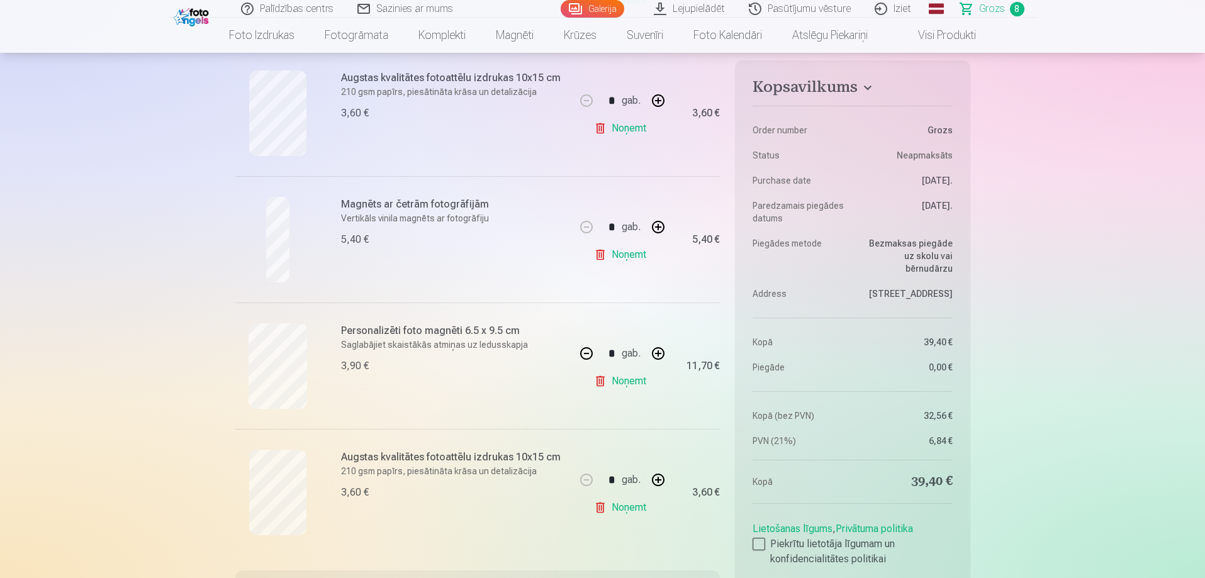
scroll to position [755, 0]
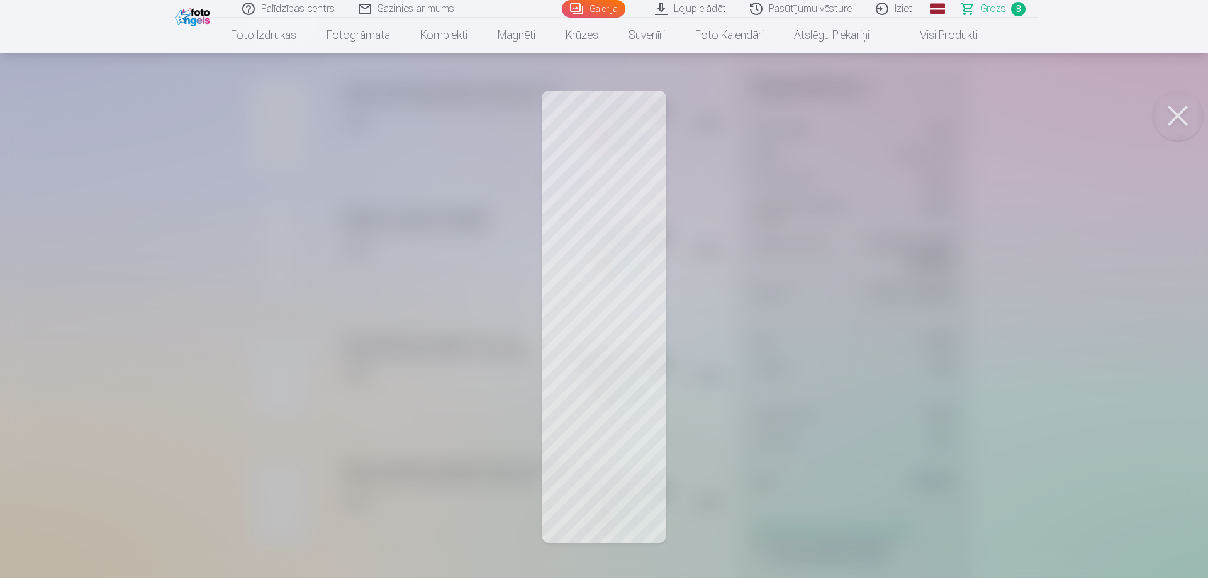
click at [1179, 118] on button at bounding box center [1178, 116] width 50 height 50
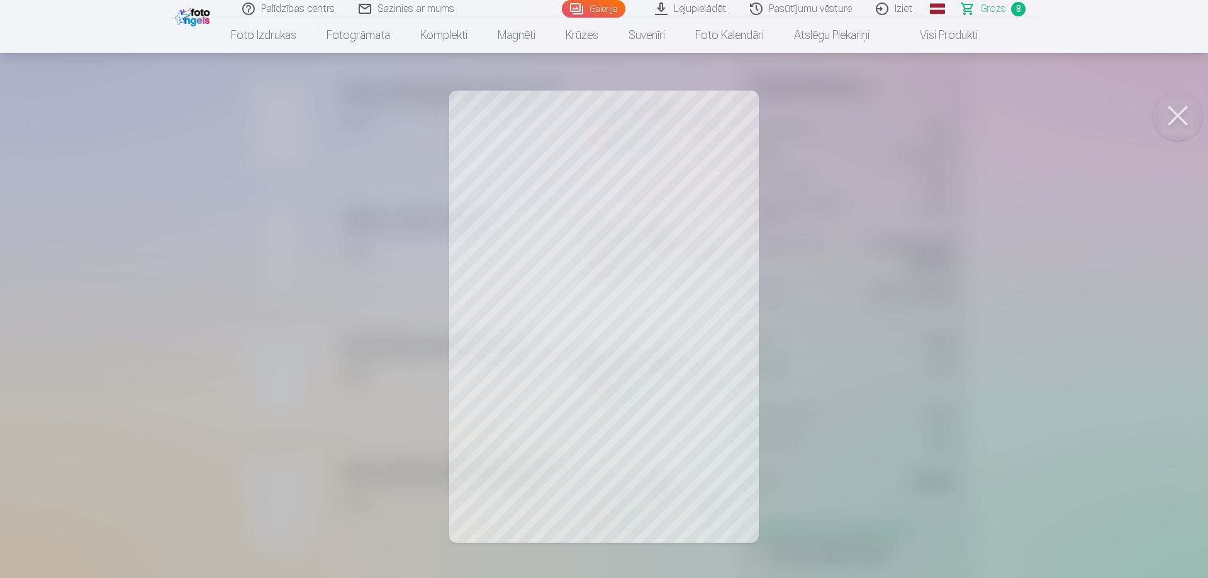
click at [1177, 109] on button at bounding box center [1178, 116] width 50 height 50
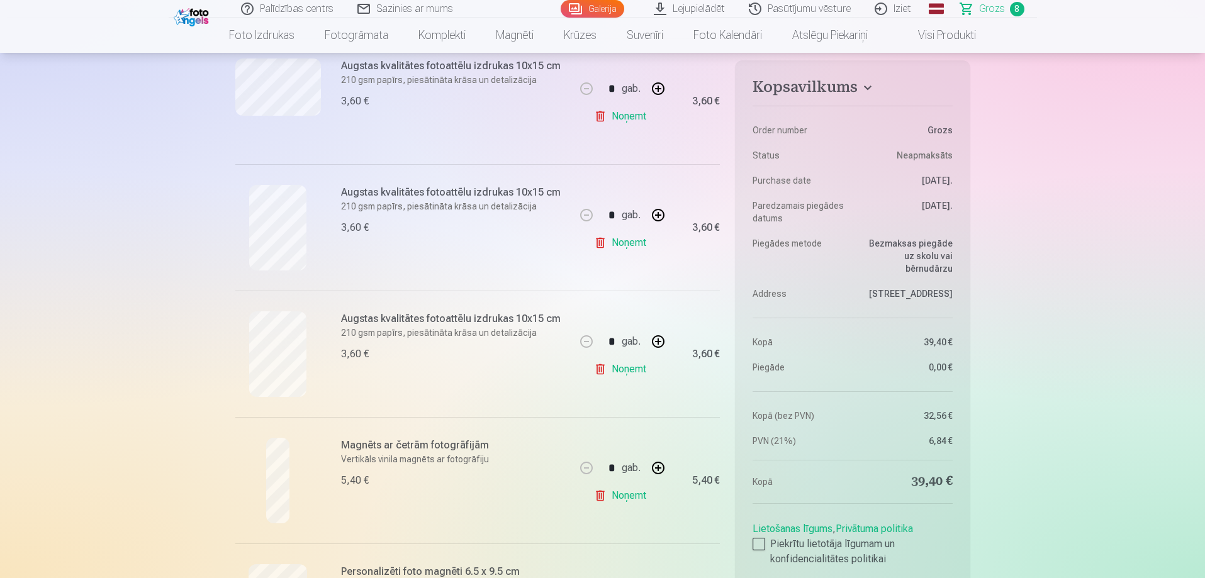
scroll to position [503, 0]
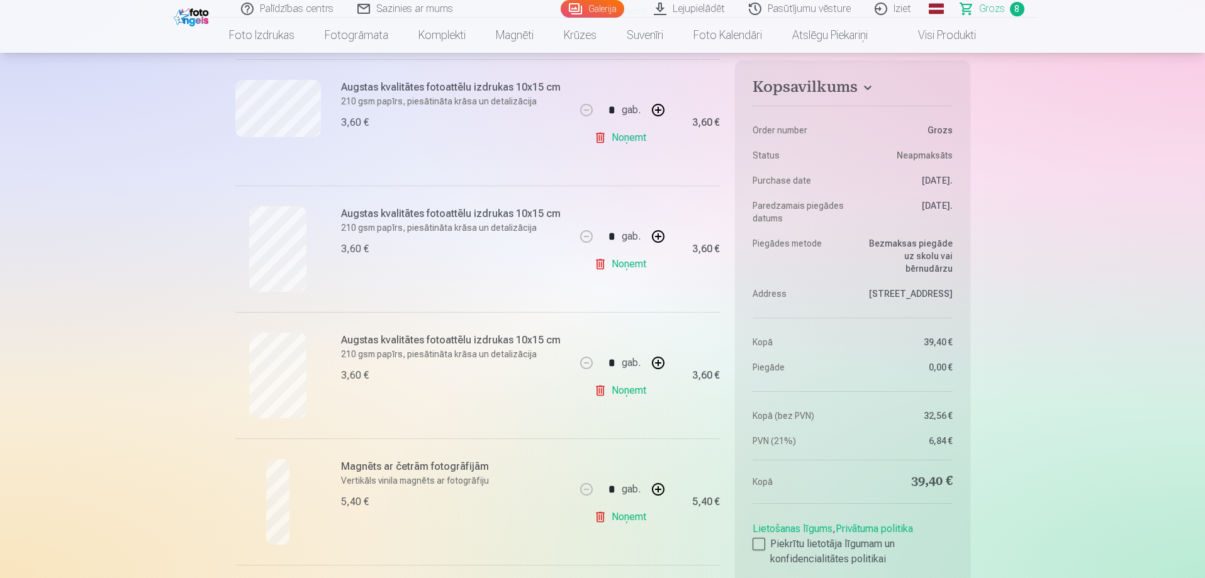
click at [630, 259] on link "Noņemt" at bounding box center [622, 264] width 57 height 25
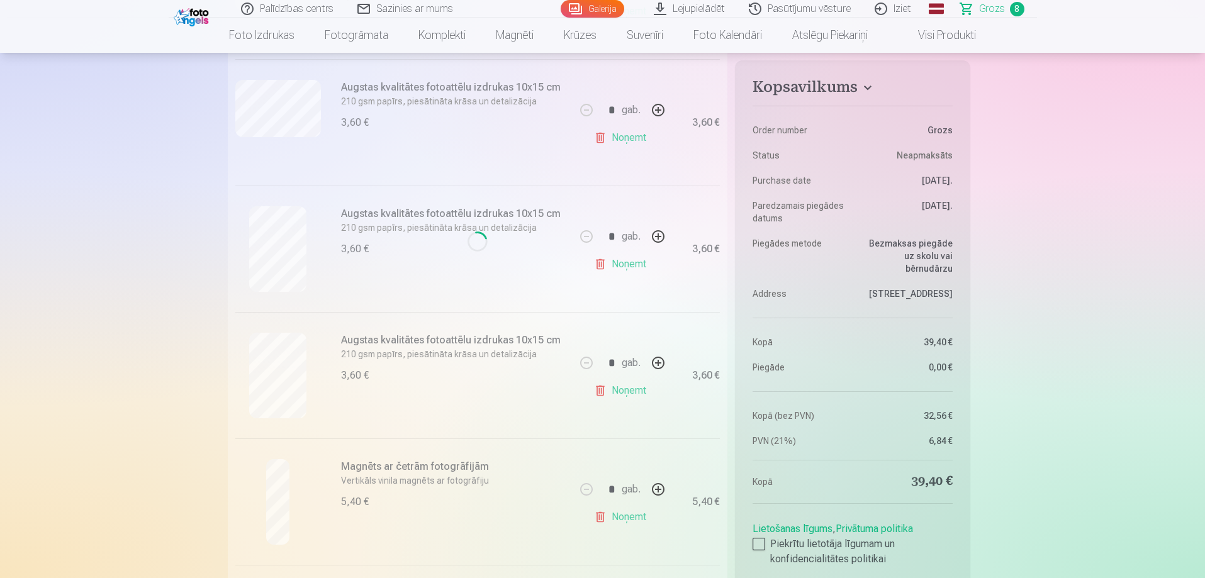
type input "*"
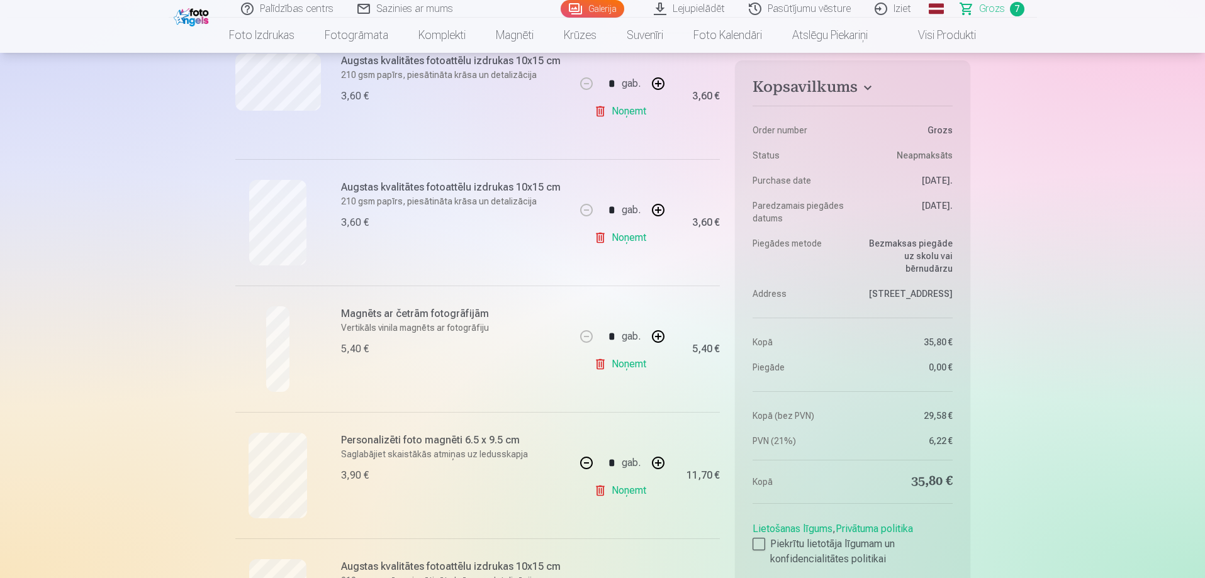
scroll to position [378, 0]
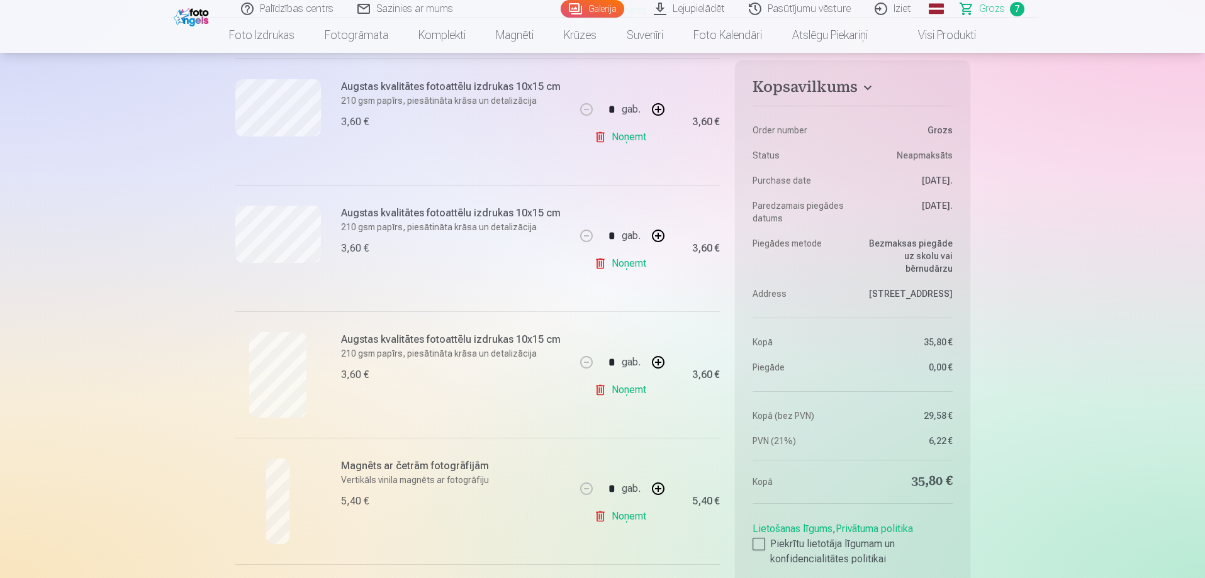
click at [632, 263] on link "Noņemt" at bounding box center [622, 263] width 57 height 25
type input "*"
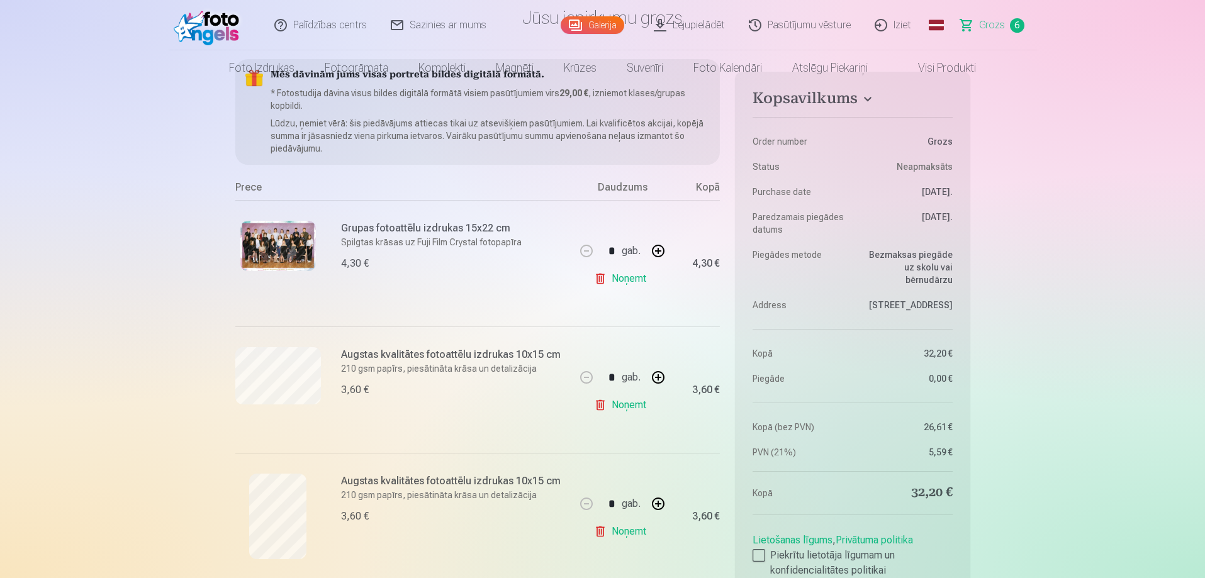
scroll to position [0, 0]
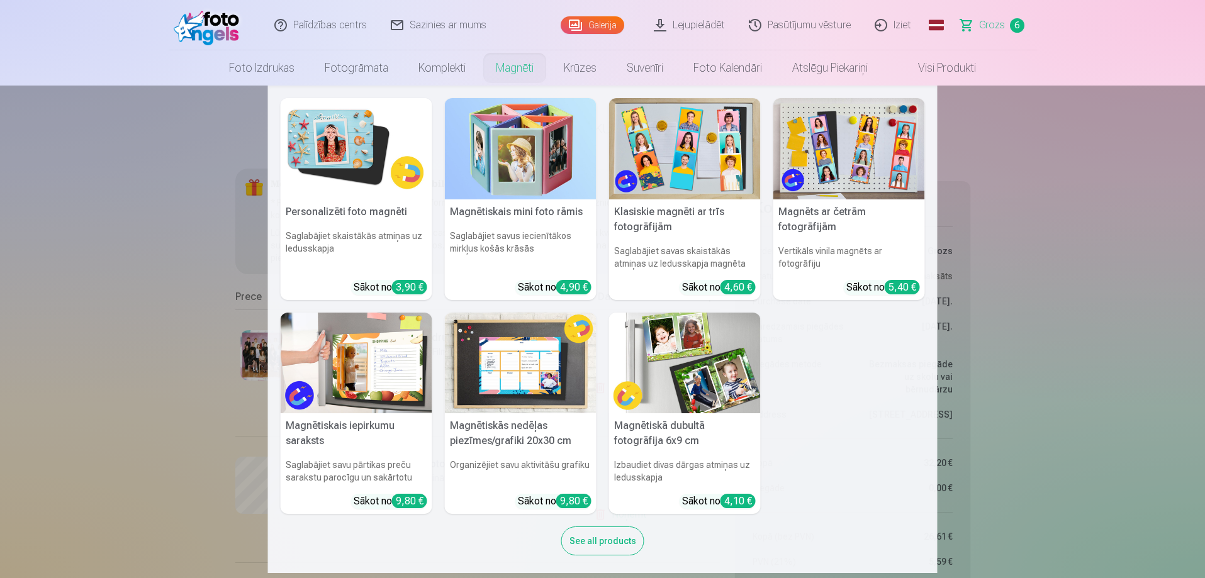
click at [508, 73] on link "Magnēti" at bounding box center [515, 67] width 68 height 35
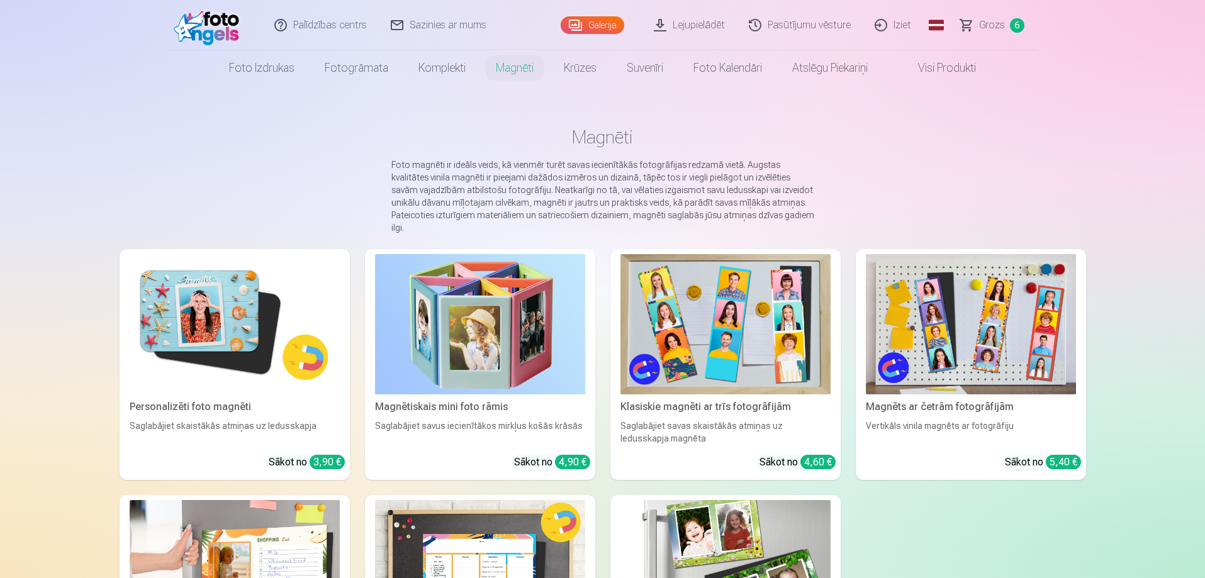
click at [274, 261] on img at bounding box center [235, 324] width 210 height 140
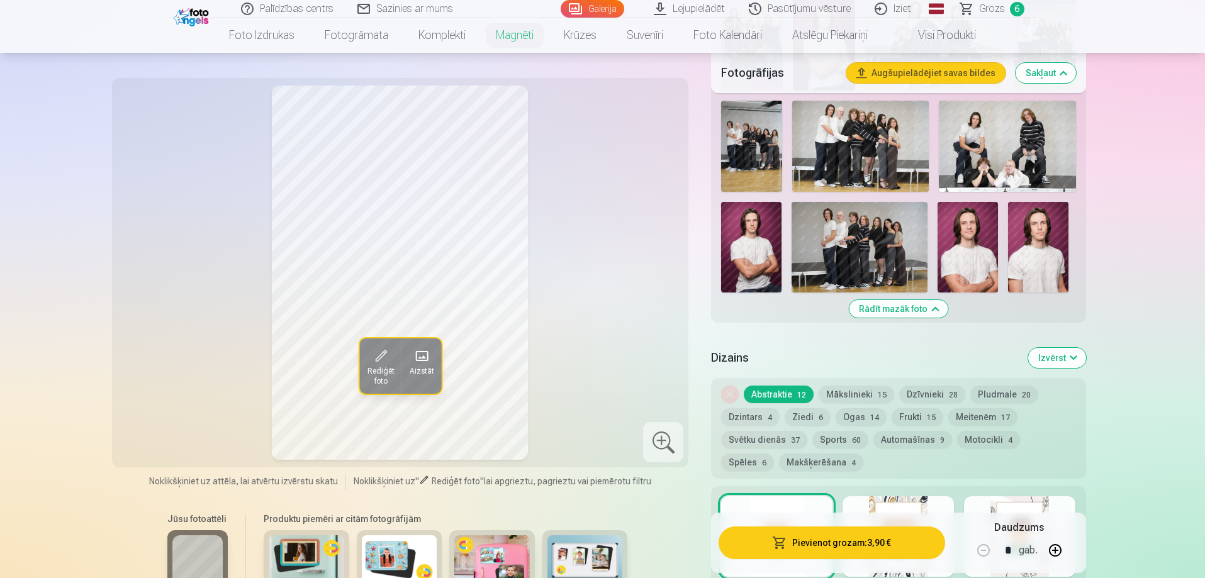
scroll to position [755, 0]
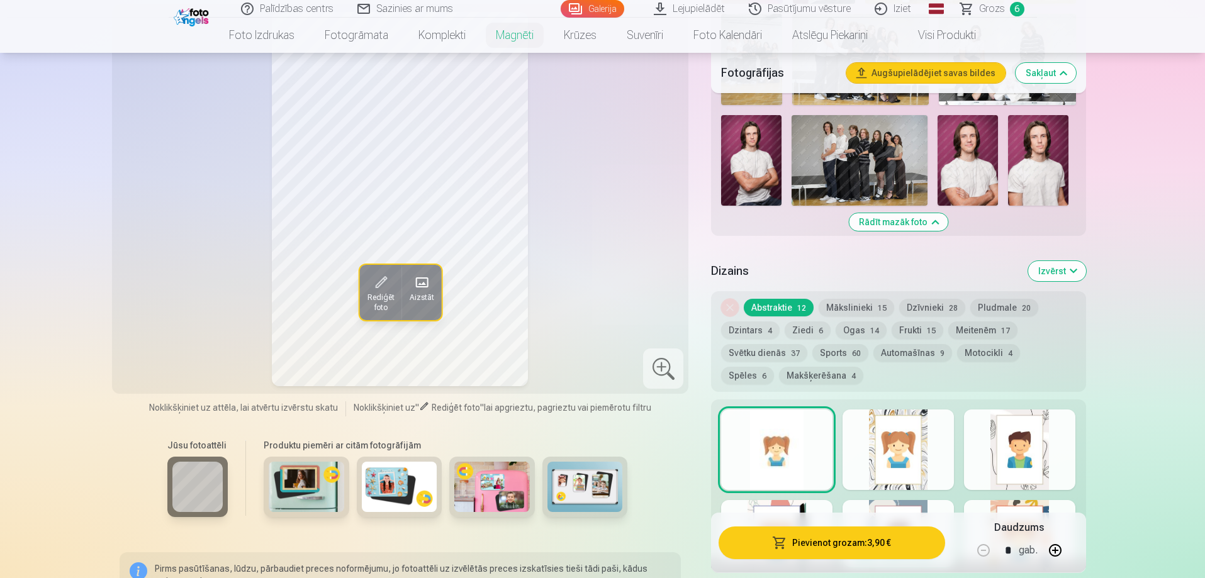
click at [770, 440] on div at bounding box center [776, 450] width 111 height 81
click at [769, 440] on div at bounding box center [776, 450] width 111 height 81
click at [921, 434] on div at bounding box center [898, 450] width 111 height 81
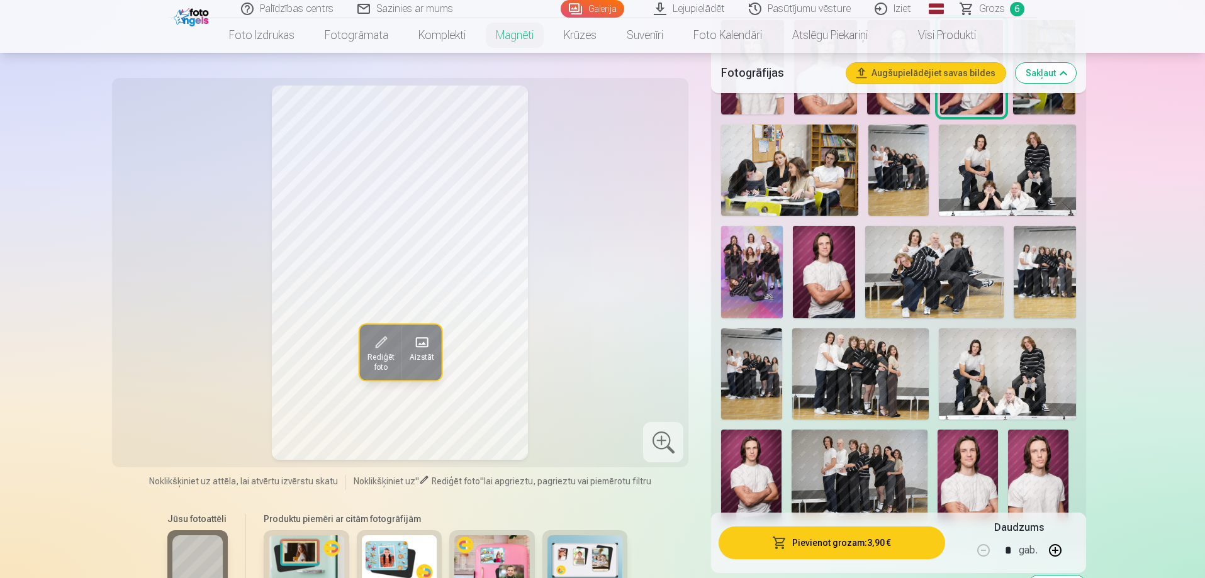
scroll to position [818, 0]
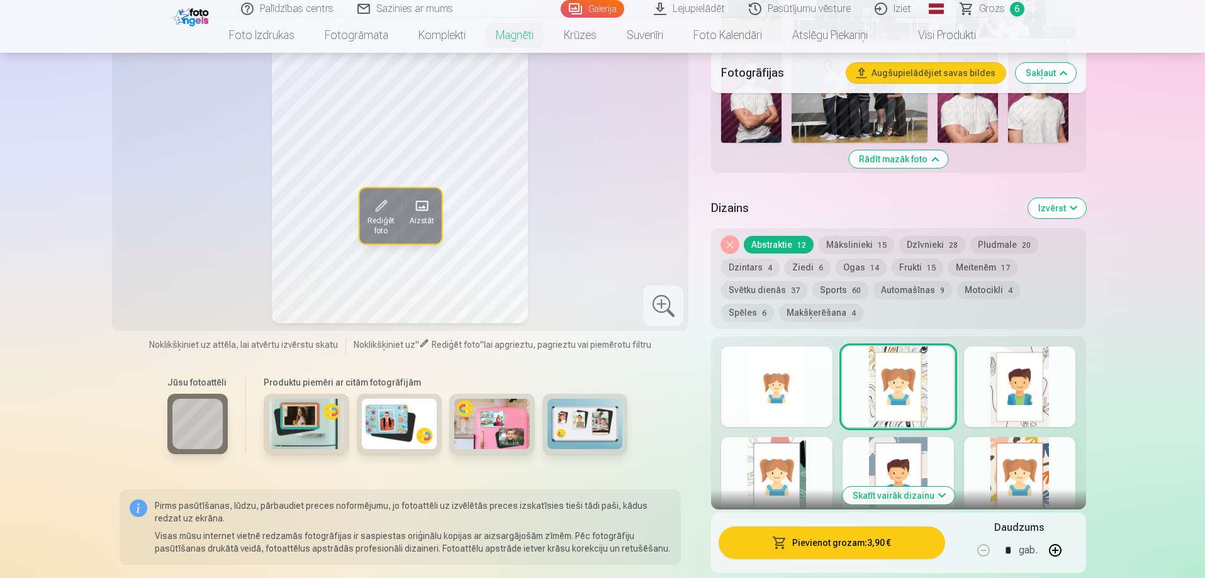
click at [1064, 398] on div at bounding box center [1019, 387] width 111 height 81
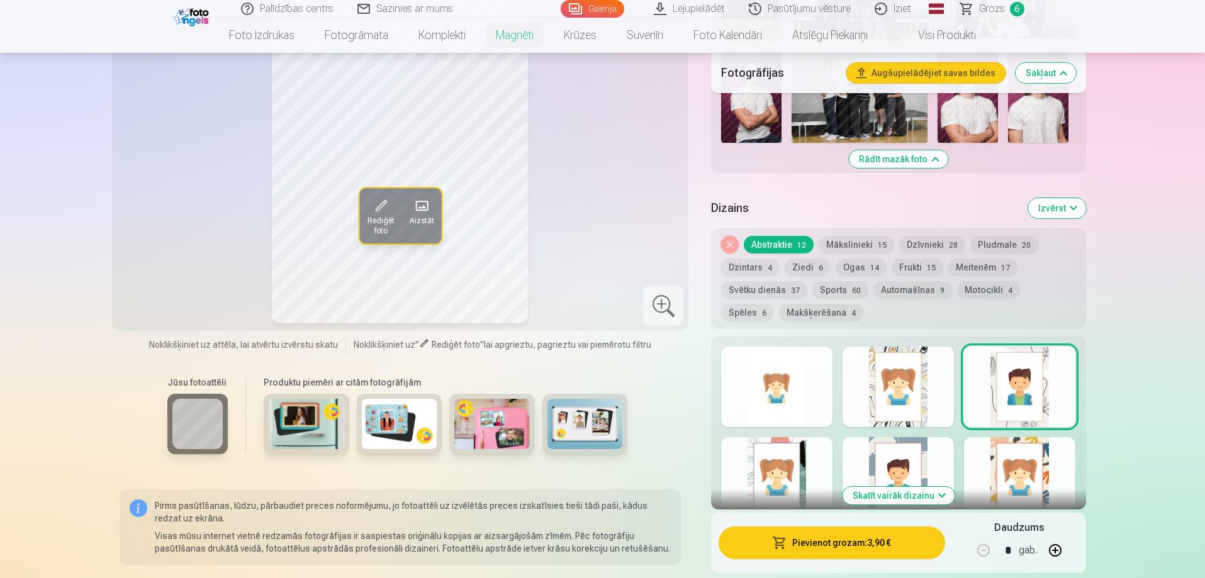
click at [779, 449] on div at bounding box center [776, 477] width 111 height 81
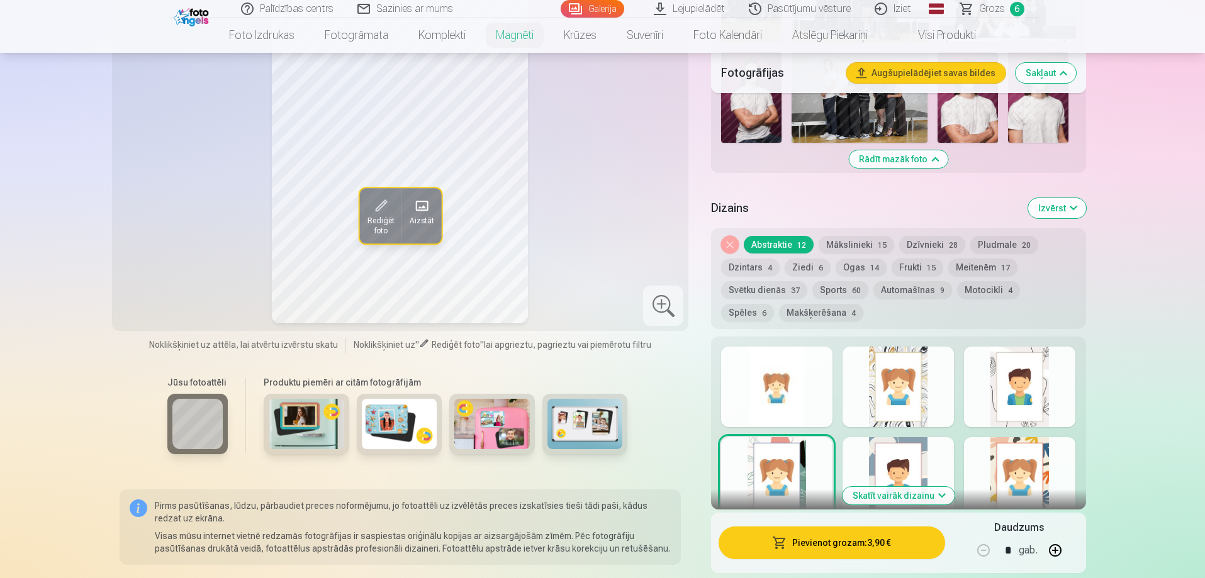
drag, startPoint x: 919, startPoint y: 440, endPoint x: 966, endPoint y: 440, distance: 47.8
click at [919, 440] on div at bounding box center [898, 477] width 111 height 81
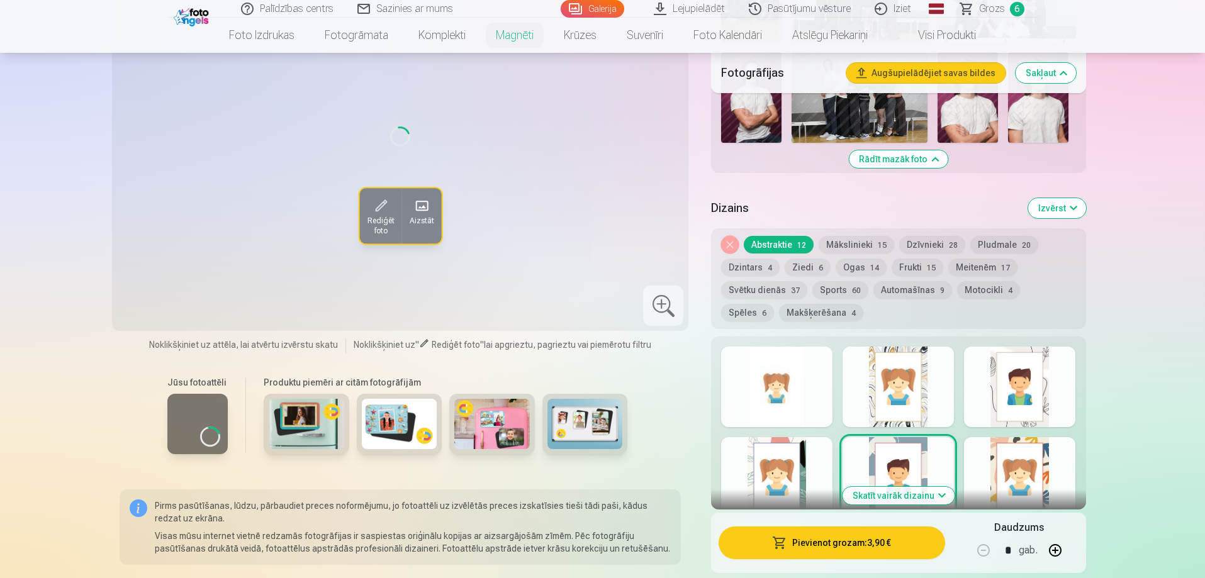
click at [1044, 455] on div at bounding box center [1019, 477] width 111 height 81
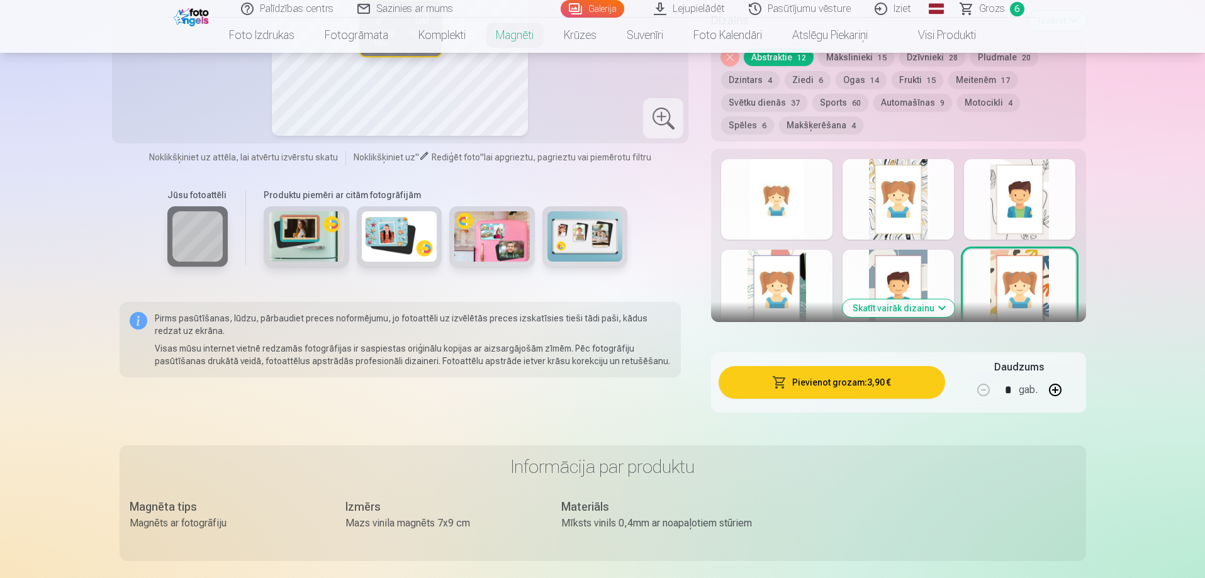
scroll to position [1007, 0]
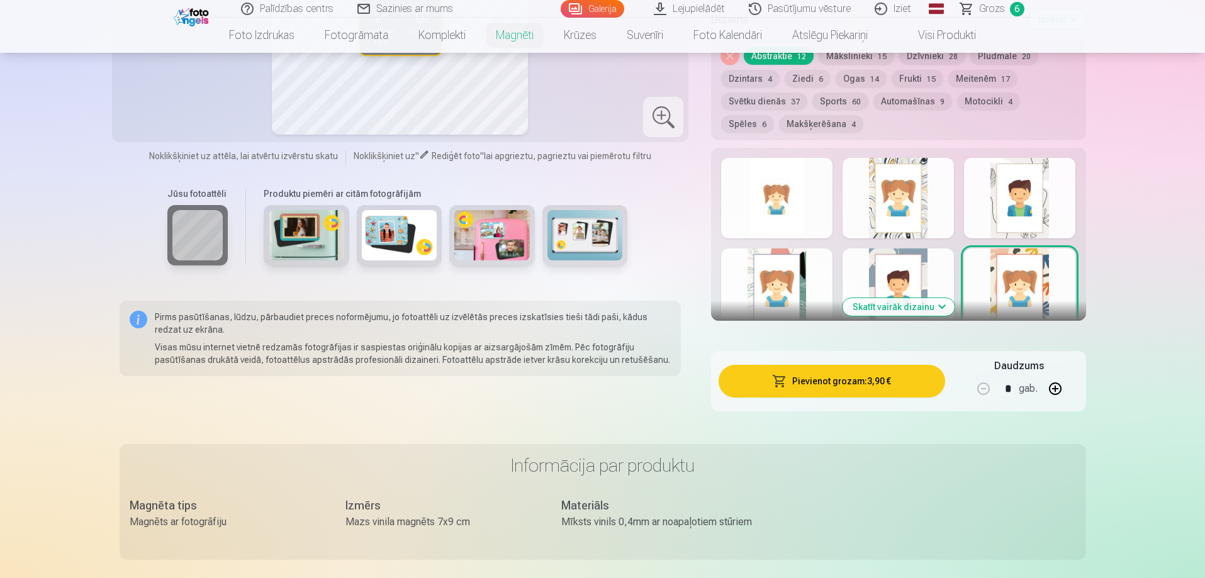
click at [906, 298] on button "Skatīt vairāk dizainu" at bounding box center [899, 307] width 112 height 18
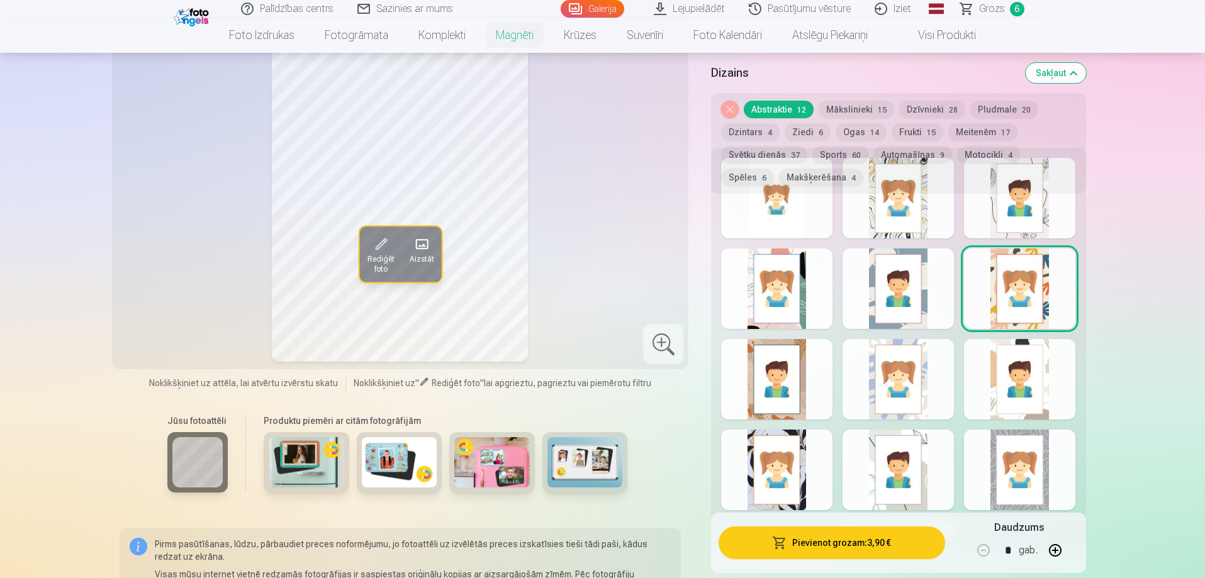
click at [788, 362] on div at bounding box center [776, 379] width 111 height 81
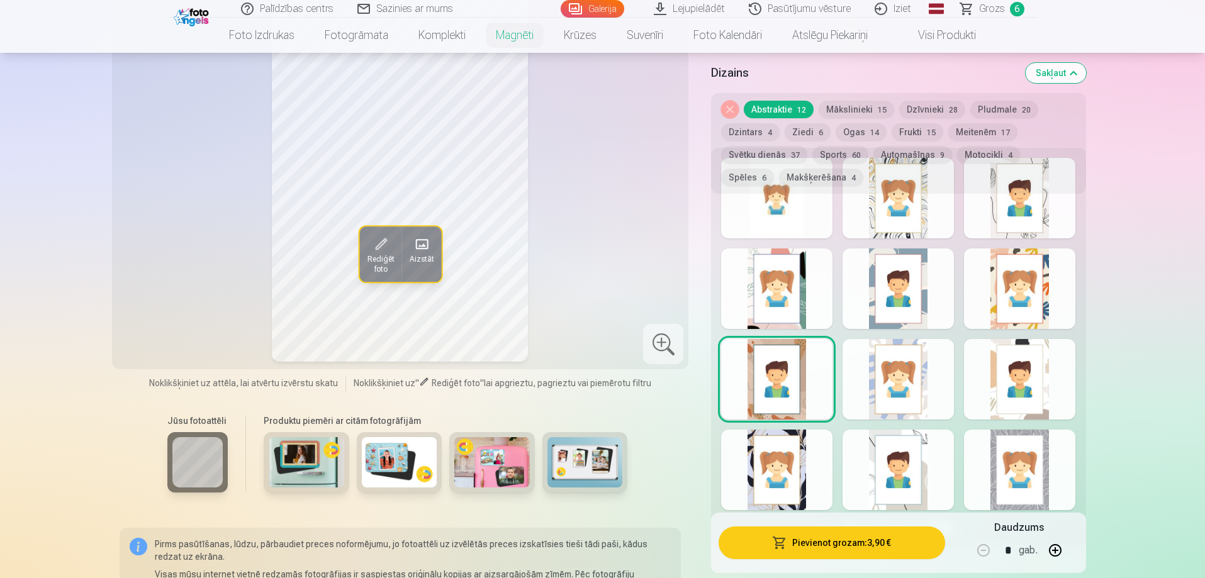
click at [863, 361] on div at bounding box center [898, 379] width 111 height 81
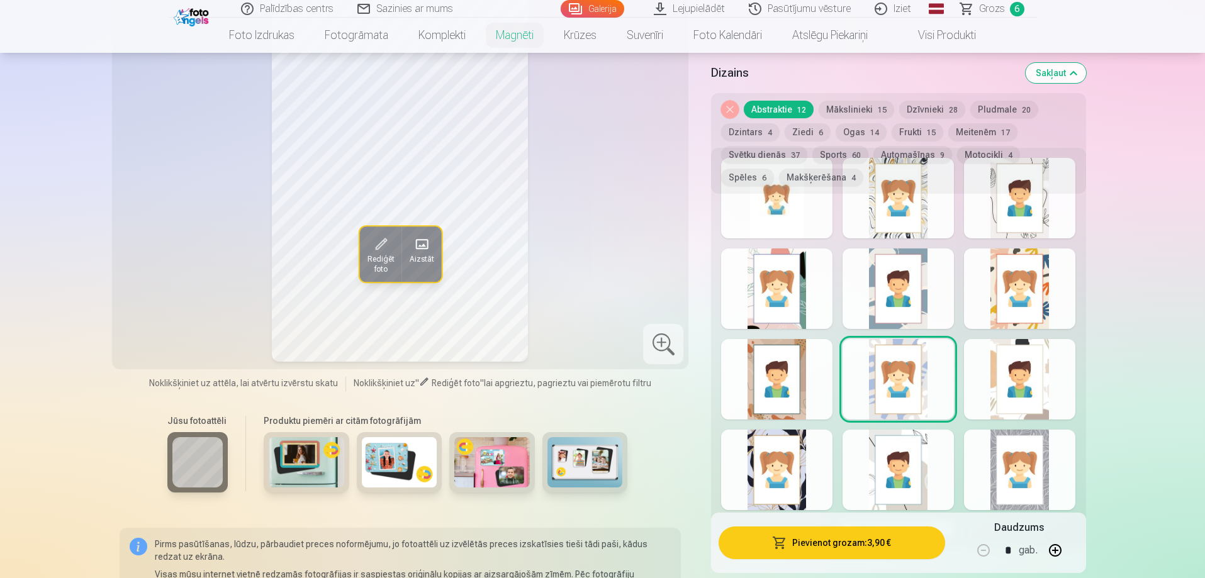
click at [1013, 357] on div at bounding box center [1019, 379] width 111 height 81
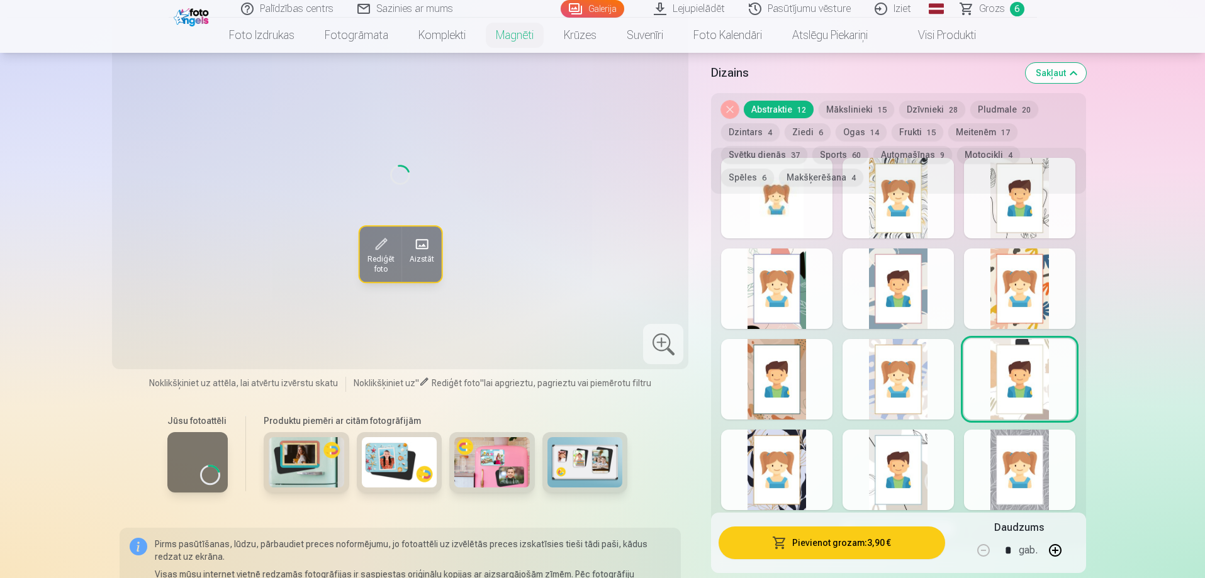
click at [1010, 448] on div at bounding box center [1019, 470] width 111 height 81
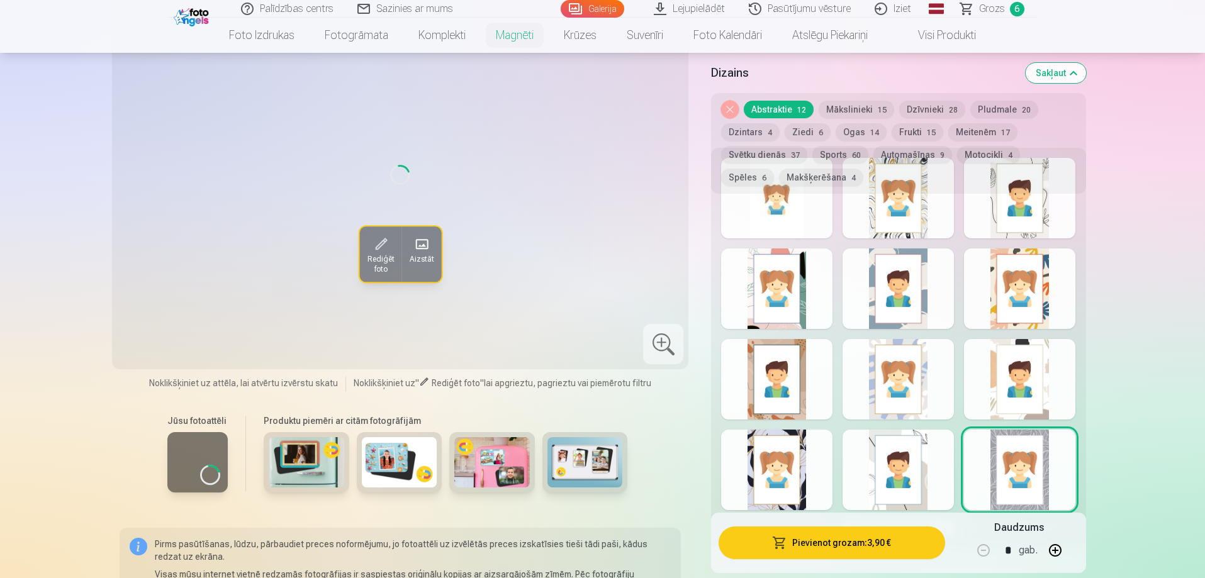
click at [899, 462] on div at bounding box center [898, 470] width 111 height 81
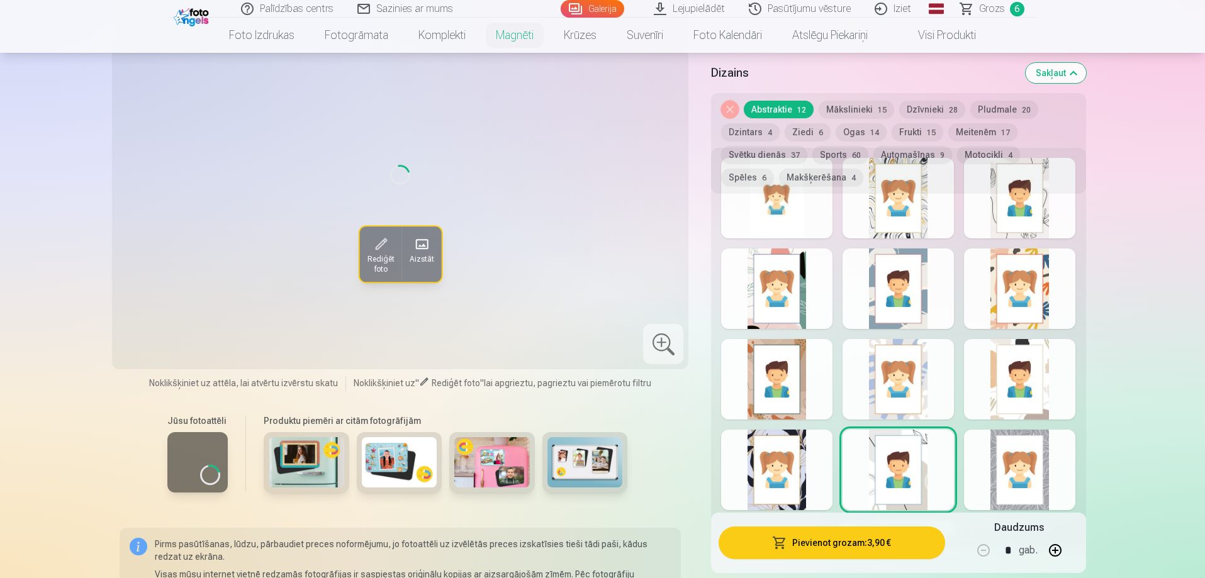
click at [790, 457] on div at bounding box center [776, 470] width 111 height 81
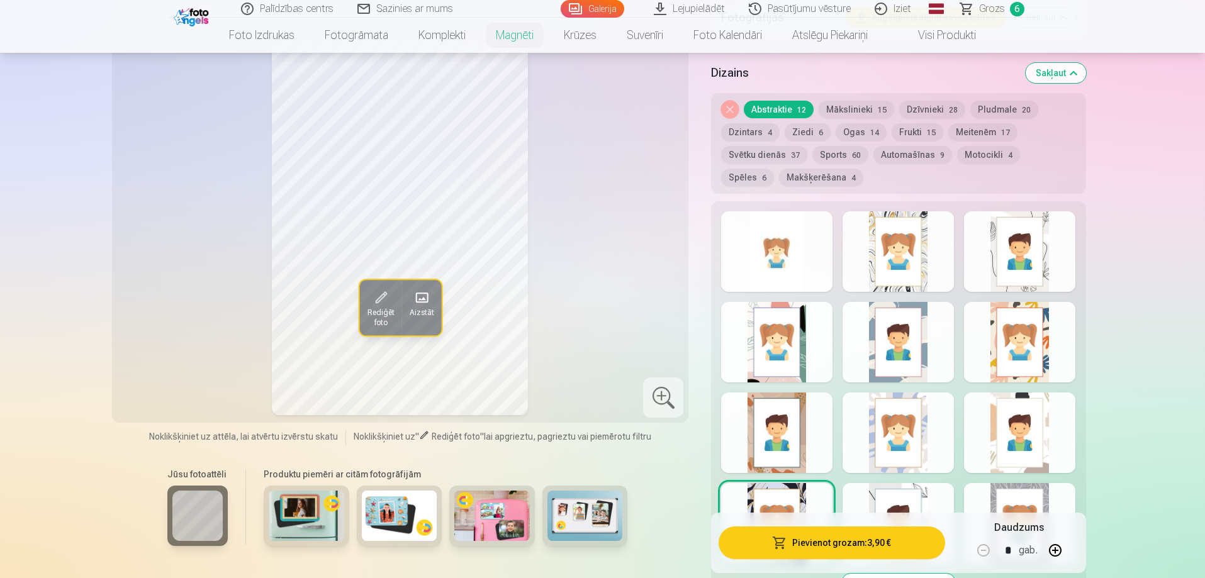
scroll to position [755, 0]
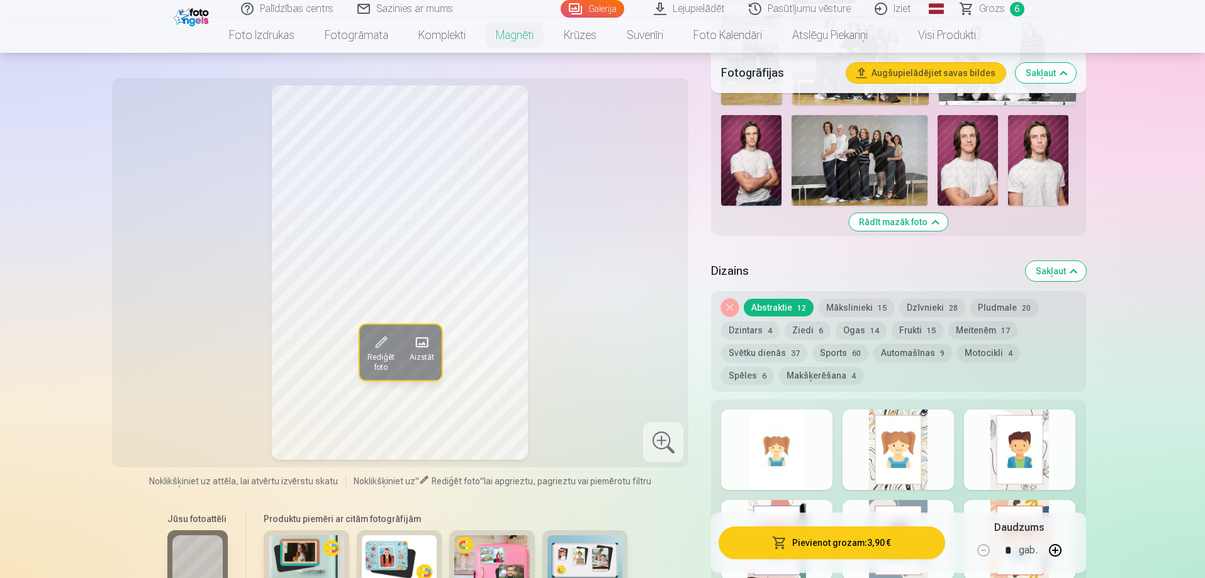
click at [849, 299] on button "Mākslinieki 15" at bounding box center [857, 308] width 76 height 18
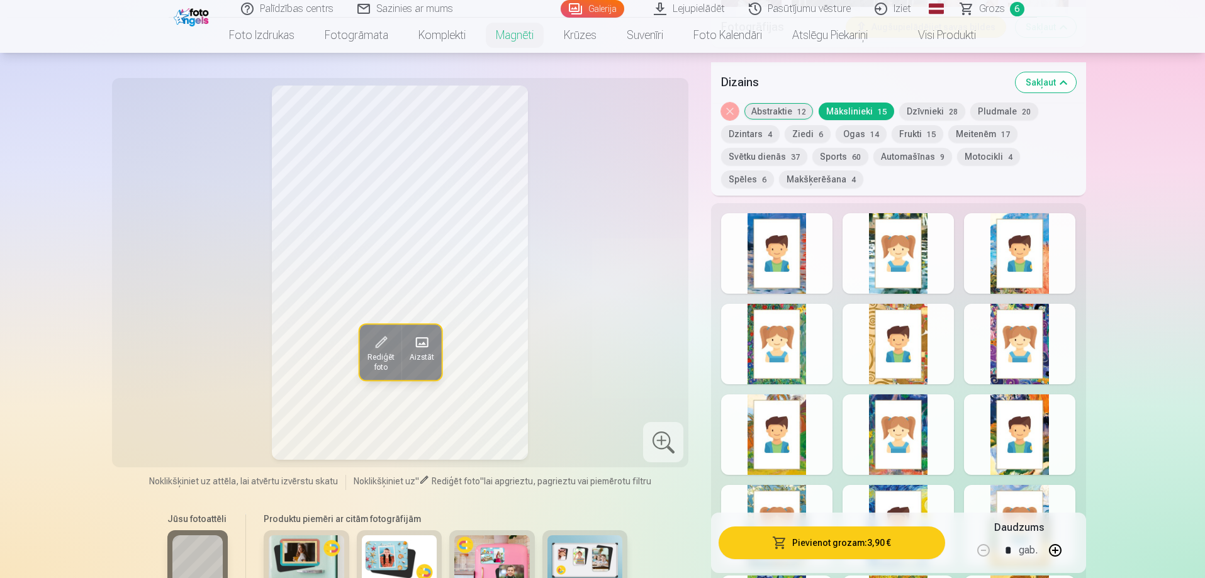
scroll to position [1133, 0]
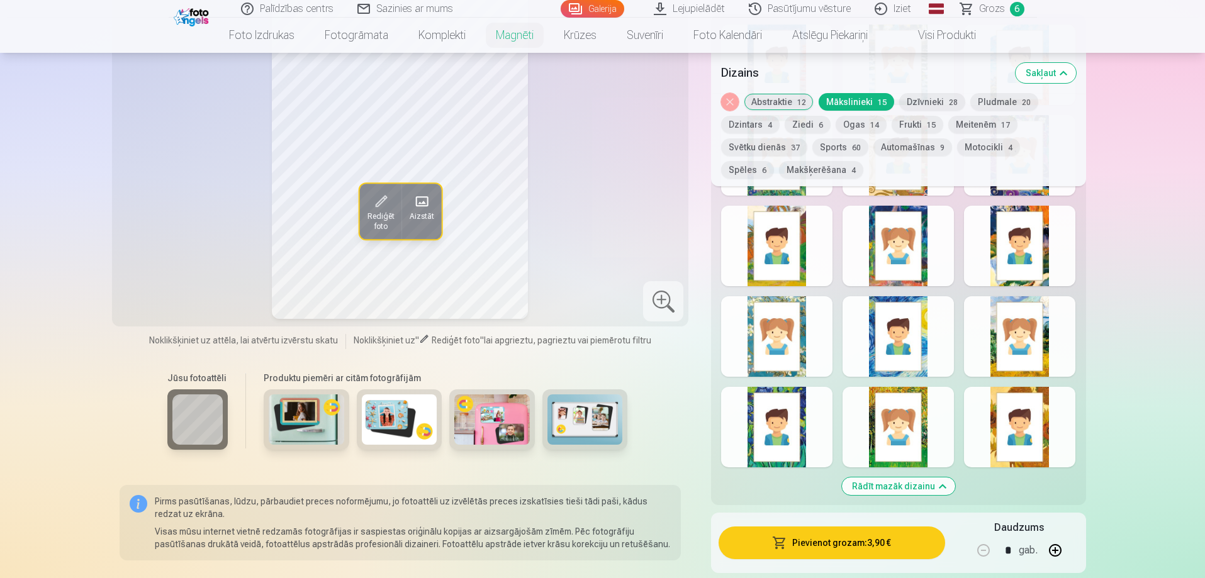
click at [781, 324] on div at bounding box center [776, 336] width 111 height 81
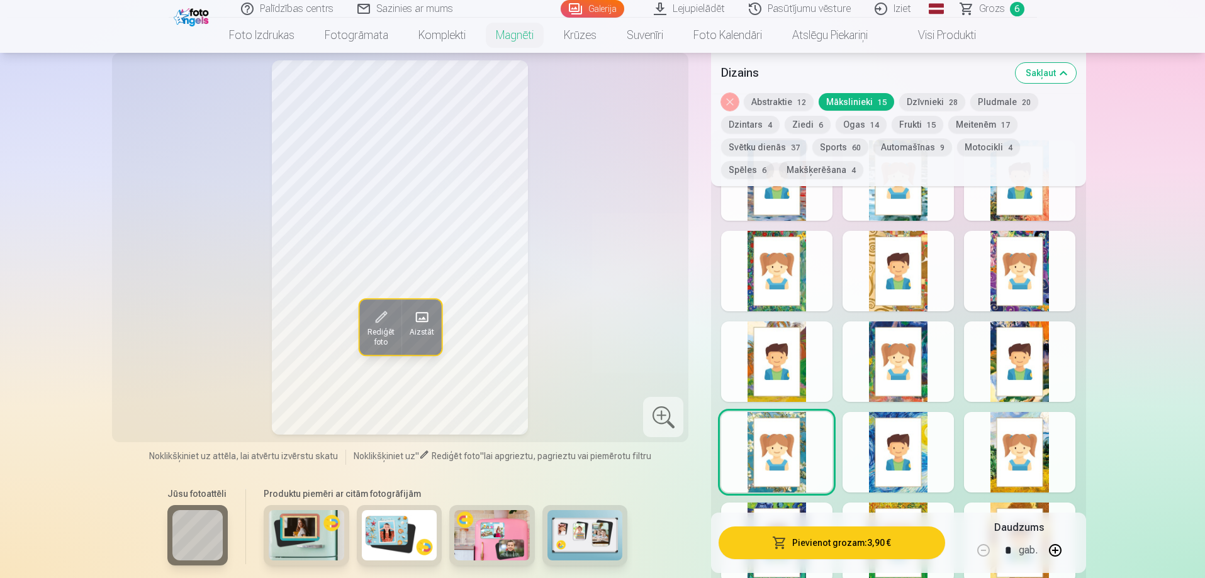
scroll to position [881, 0]
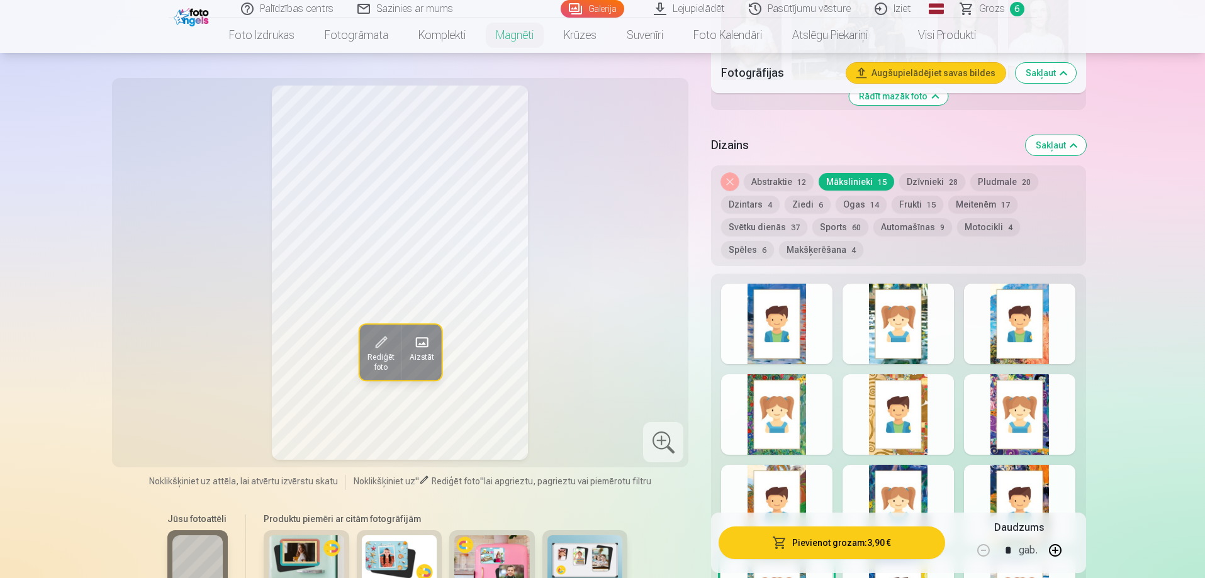
click at [911, 378] on div at bounding box center [898, 414] width 111 height 81
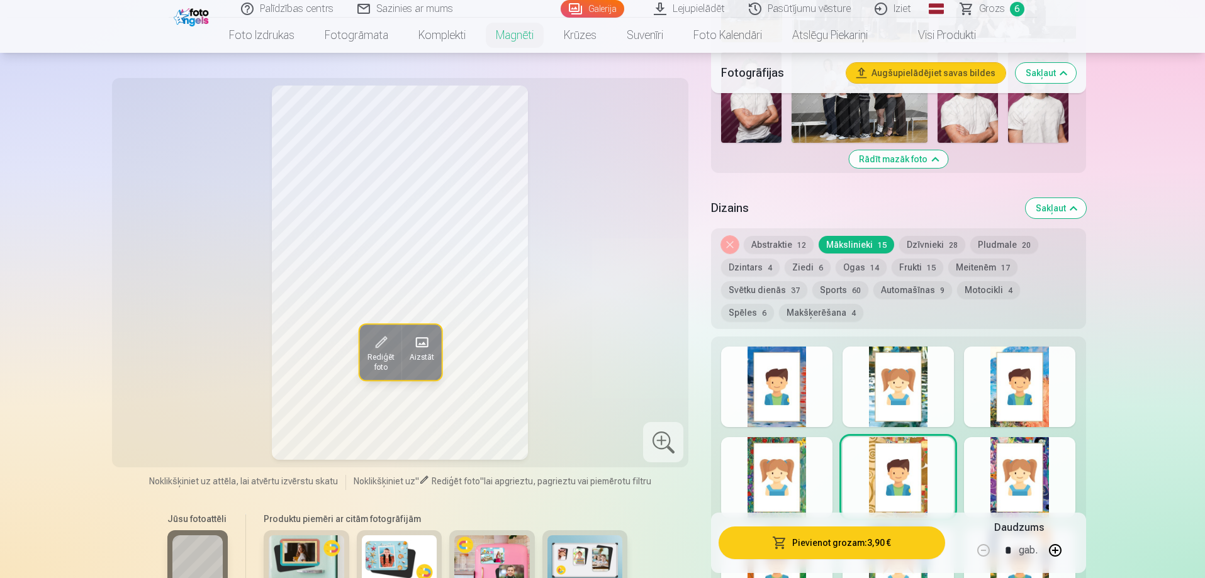
click at [937, 236] on button "Dzīvnieki 28" at bounding box center [932, 245] width 66 height 18
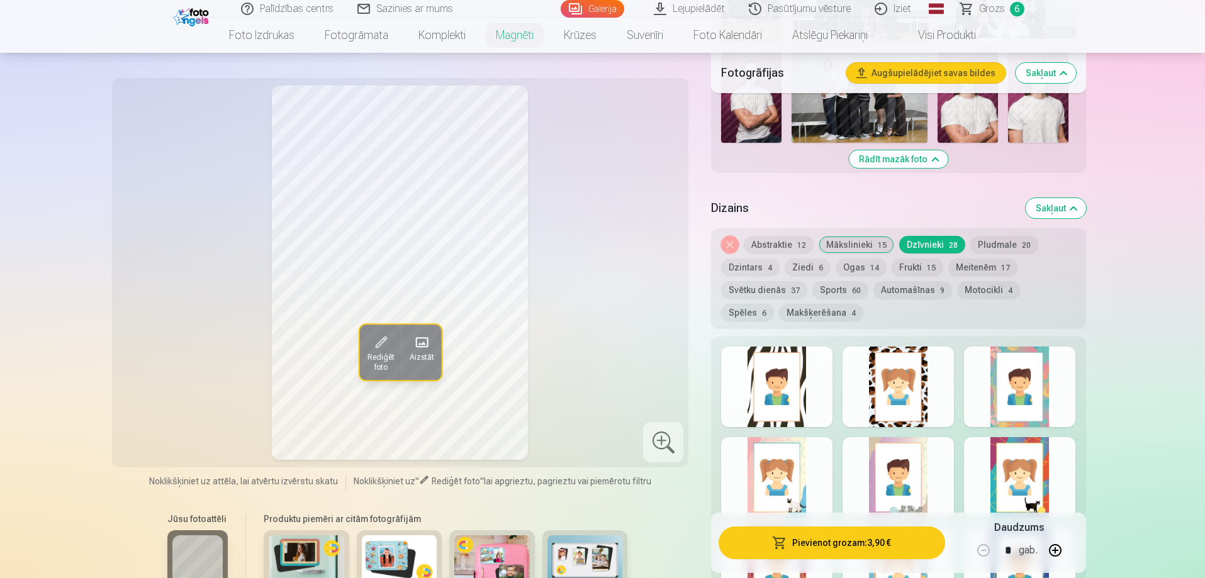
scroll to position [1007, 0]
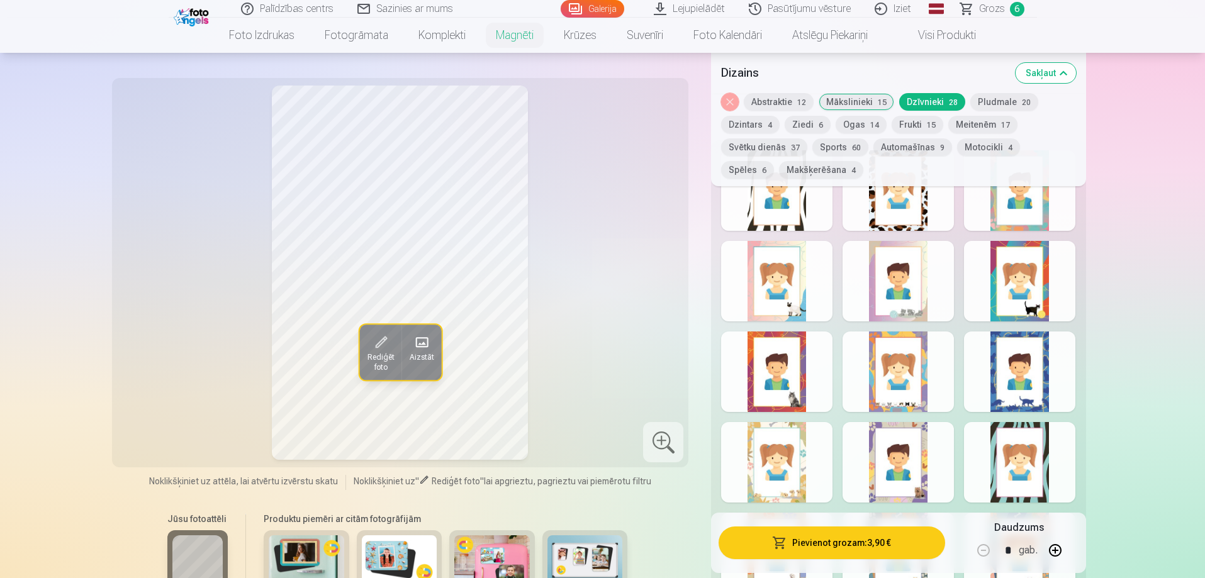
click at [909, 292] on div at bounding box center [898, 281] width 111 height 81
click at [887, 447] on div at bounding box center [898, 462] width 111 height 81
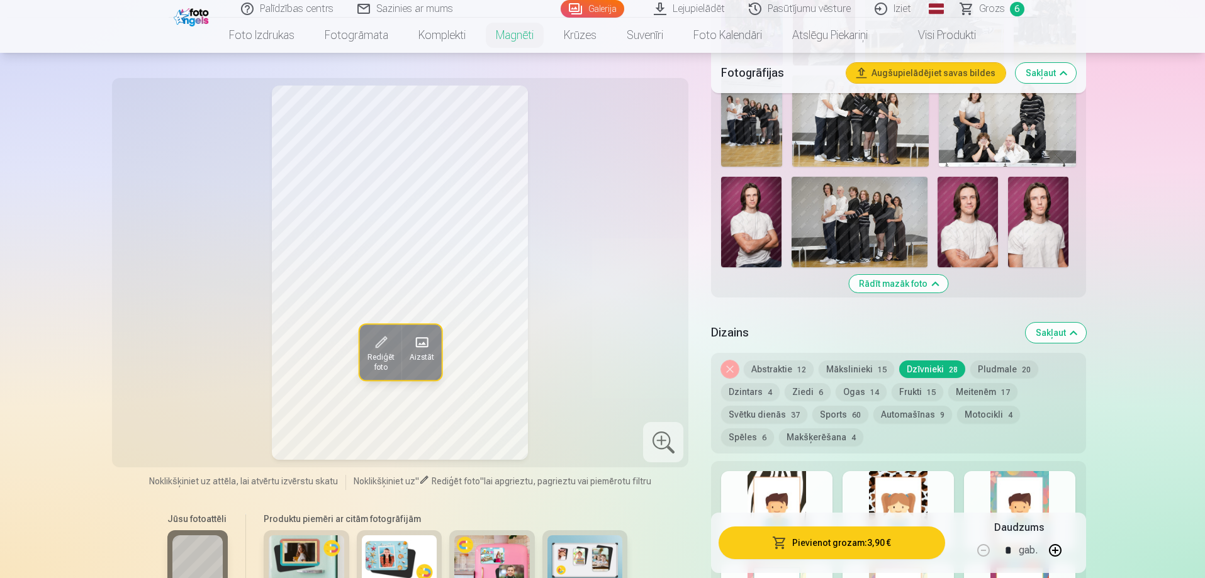
scroll to position [818, 0]
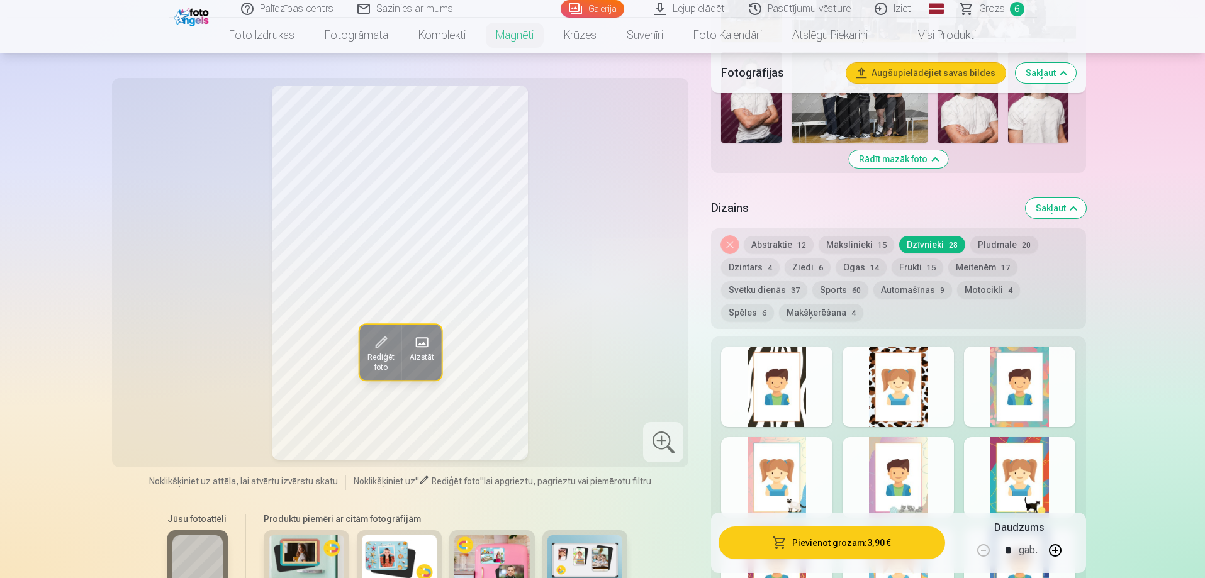
click at [990, 236] on button "Pludmale 20" at bounding box center [1004, 245] width 68 height 18
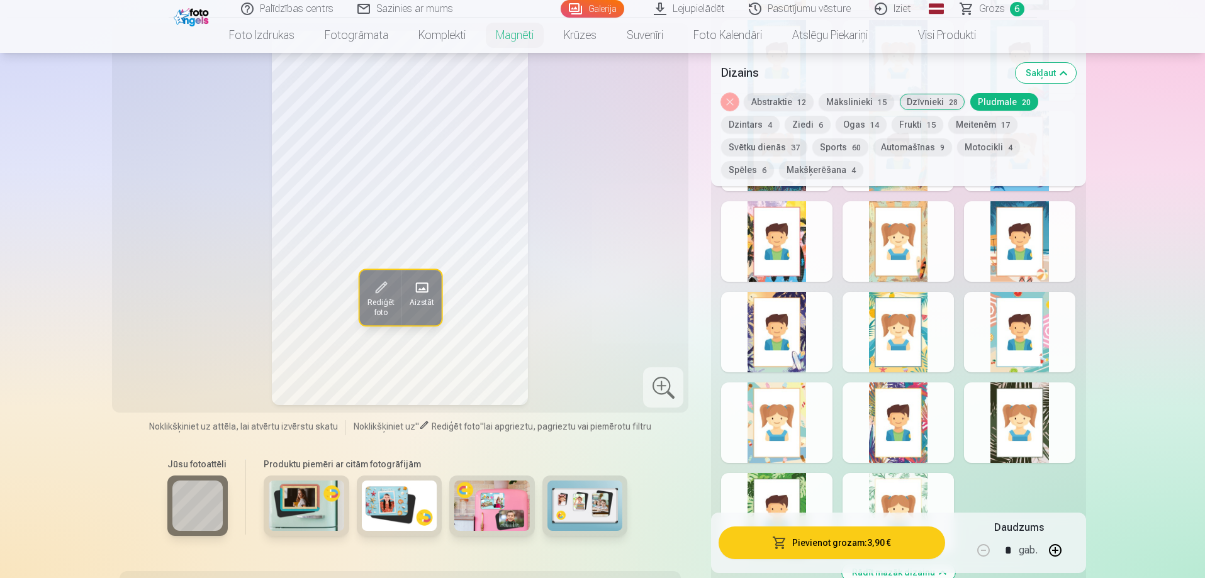
scroll to position [1070, 0]
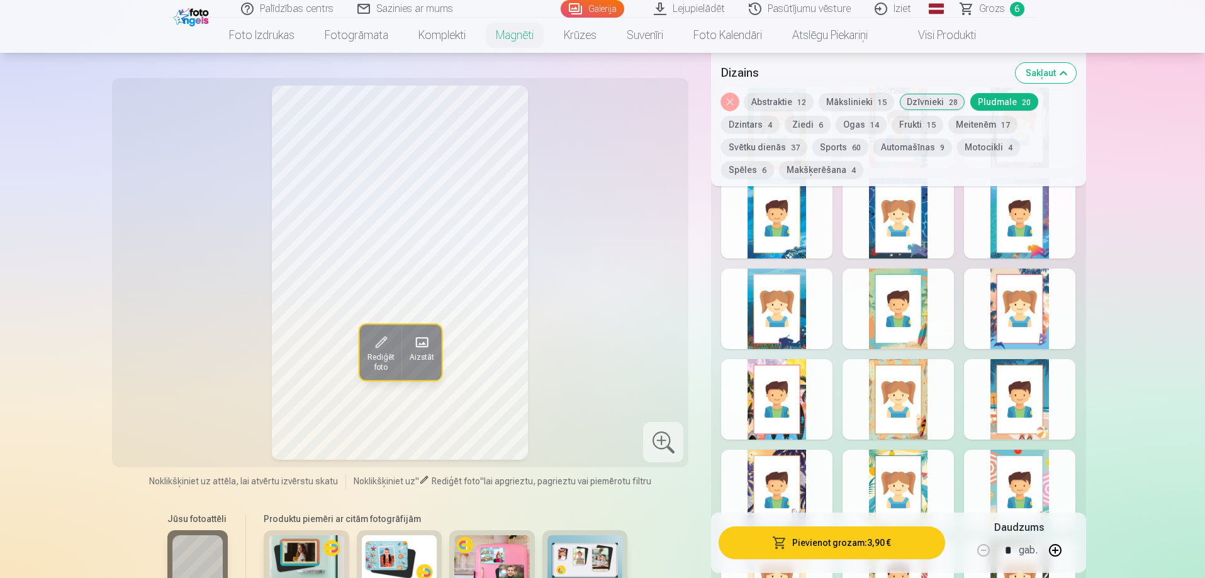
click at [754, 128] on button "Dzintars 4" at bounding box center [750, 125] width 59 height 18
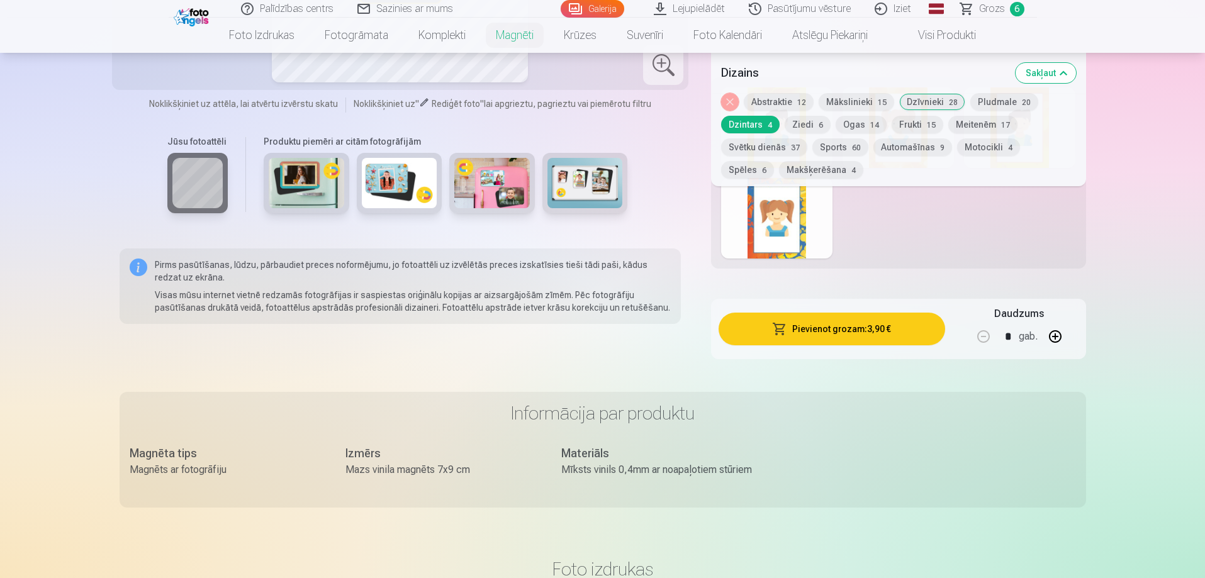
scroll to position [818, 0]
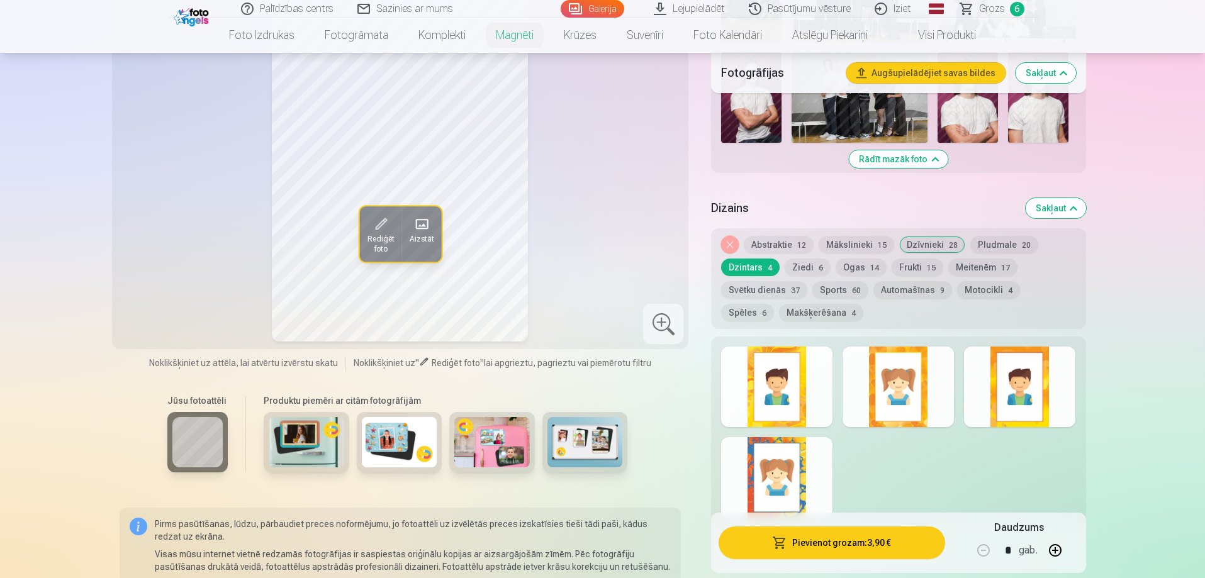
click at [921, 386] on div at bounding box center [898, 387] width 111 height 81
click at [819, 264] on span "6" at bounding box center [821, 268] width 4 height 9
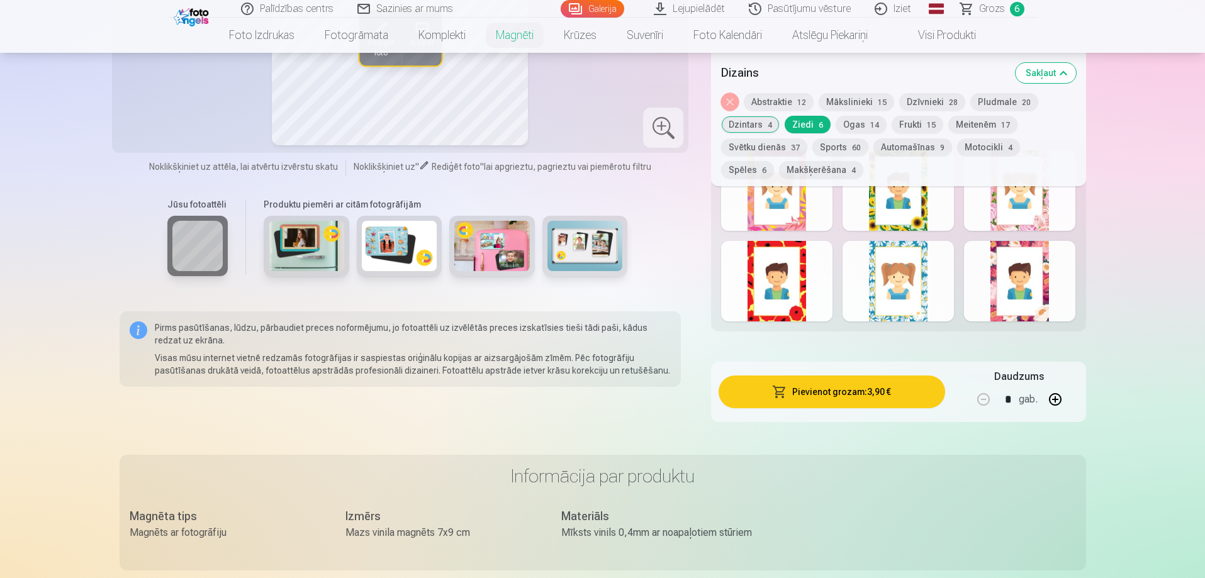
scroll to position [755, 0]
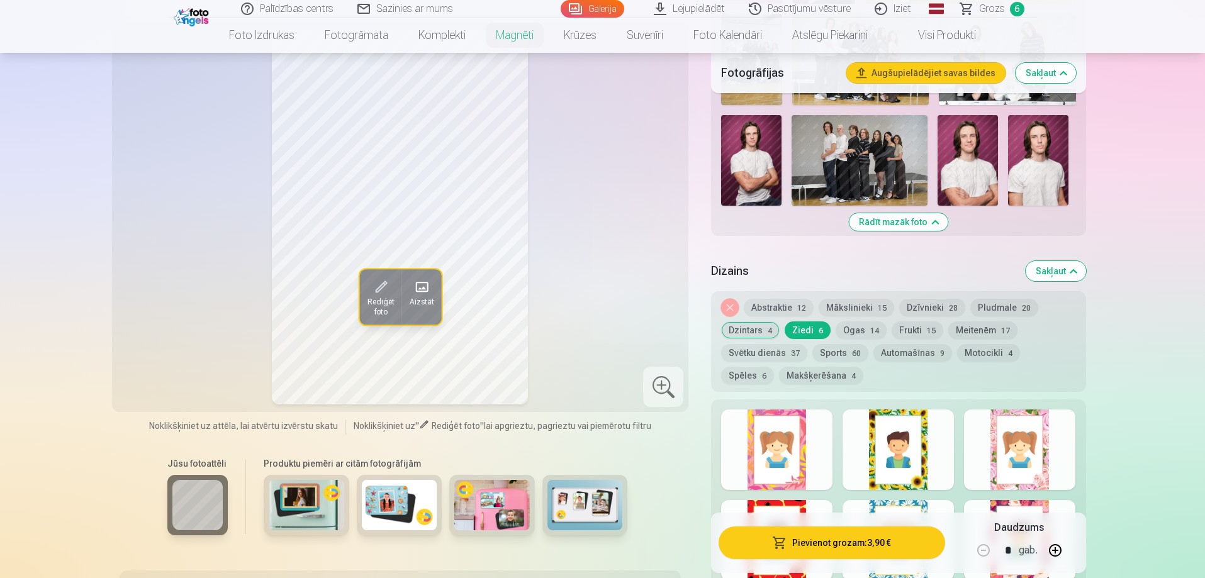
click at [870, 327] on span "14" at bounding box center [874, 331] width 9 height 9
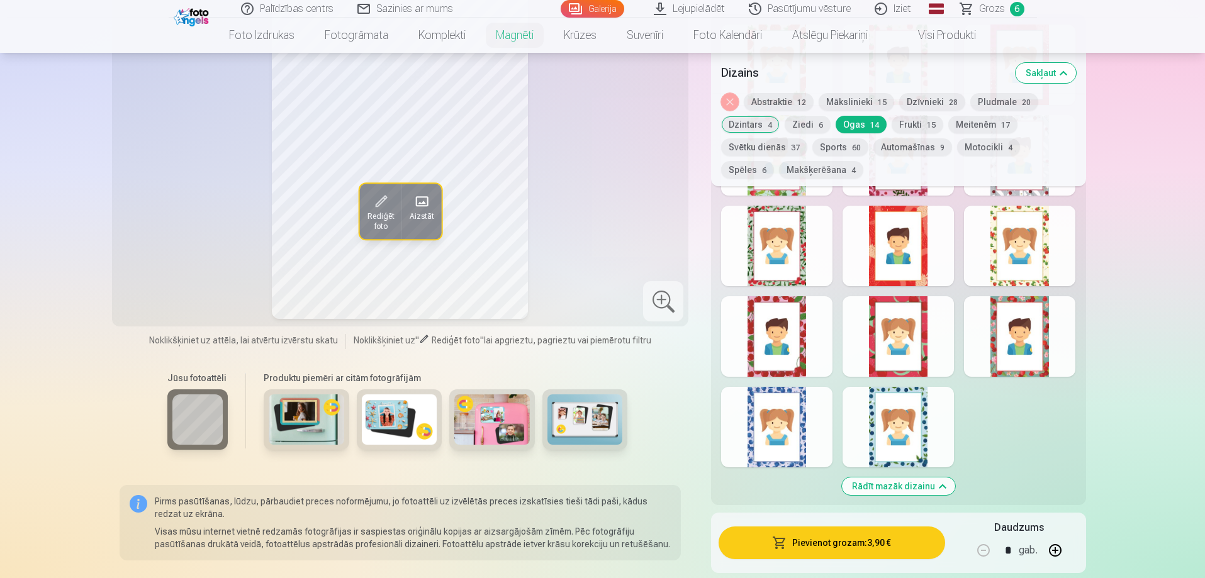
scroll to position [881, 0]
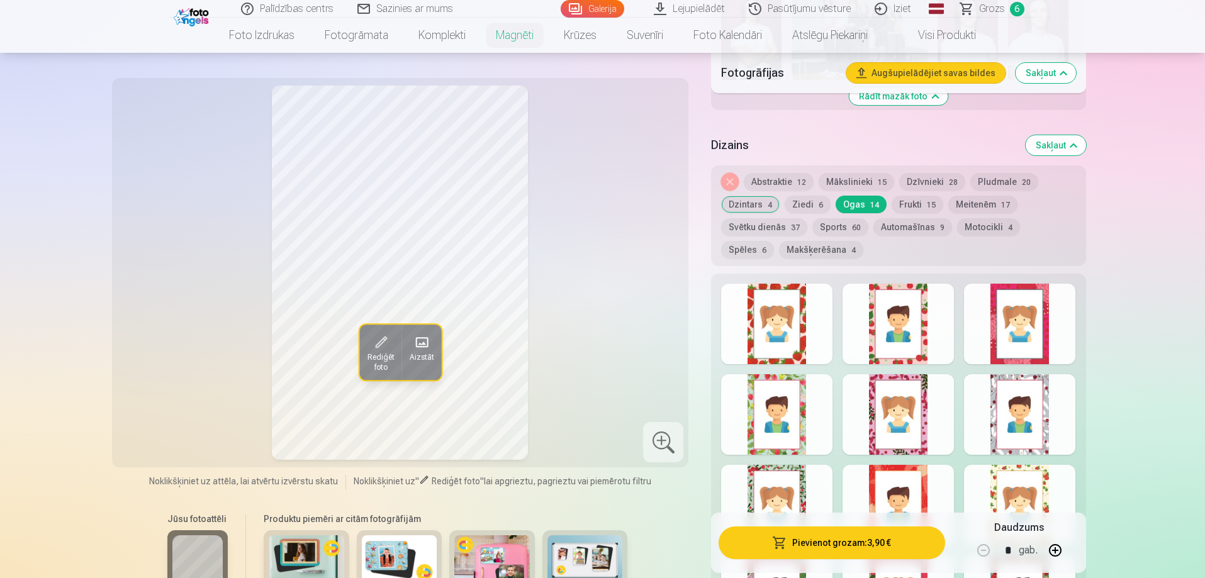
click at [912, 196] on button "Frukti 15" at bounding box center [918, 205] width 52 height 18
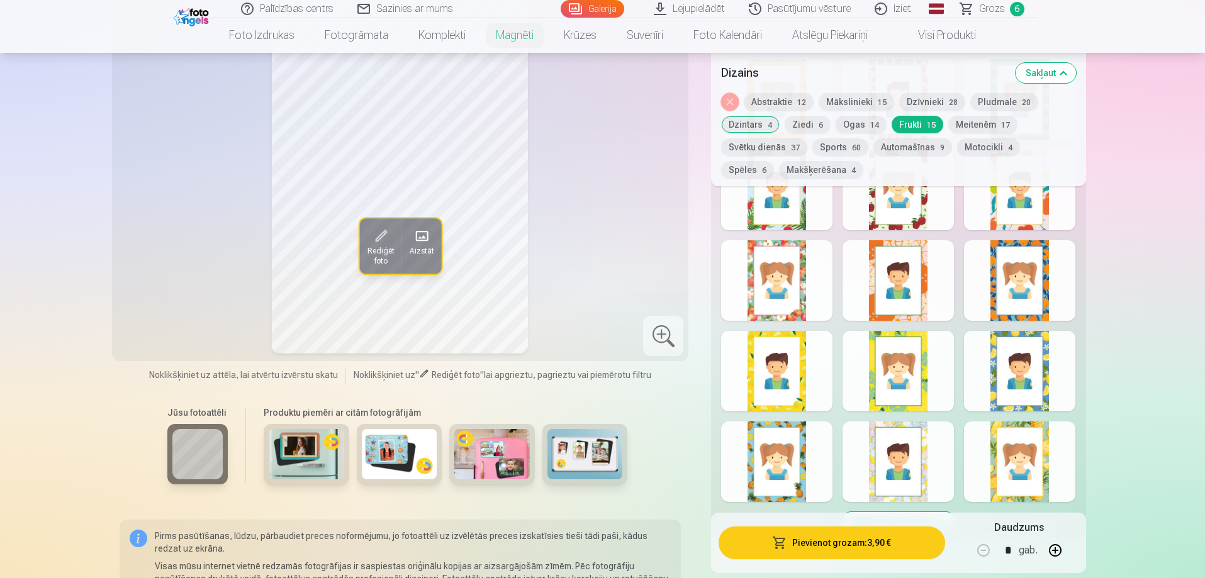
scroll to position [1007, 0]
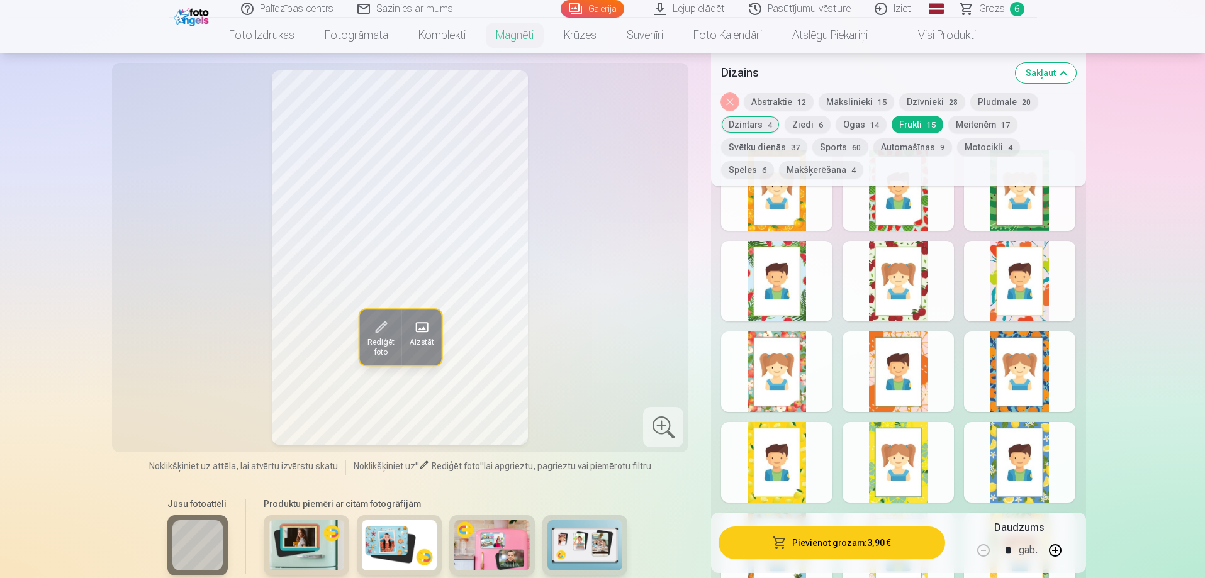
click at [983, 121] on button "Meitenēm 17" at bounding box center [982, 125] width 69 height 18
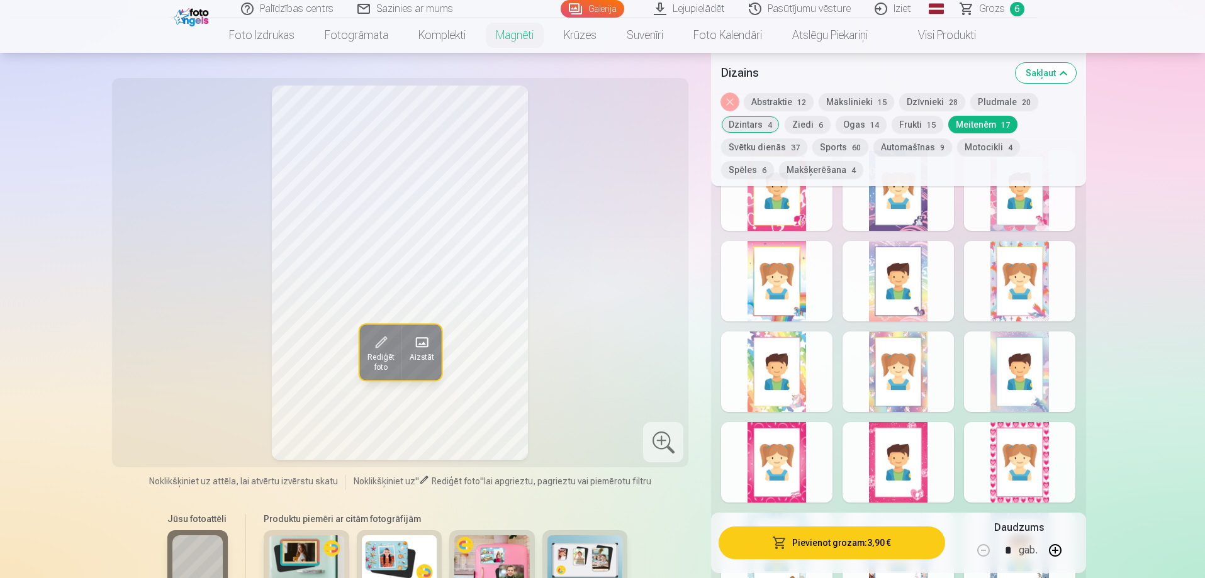
click at [766, 145] on button "Svētku dienās 37" at bounding box center [764, 147] width 86 height 18
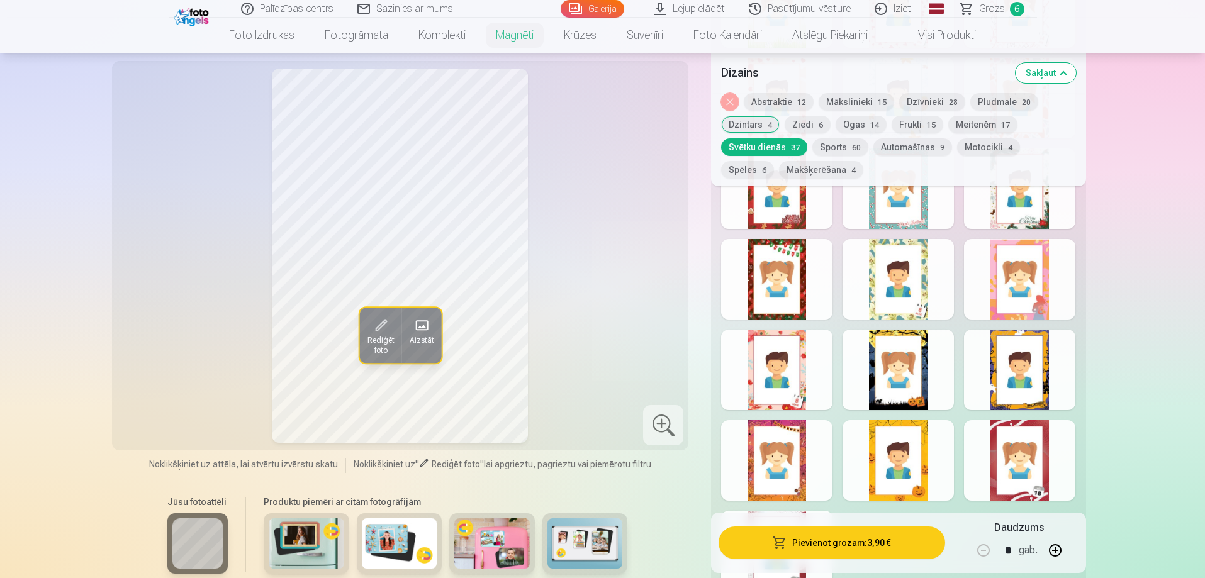
scroll to position [1888, 0]
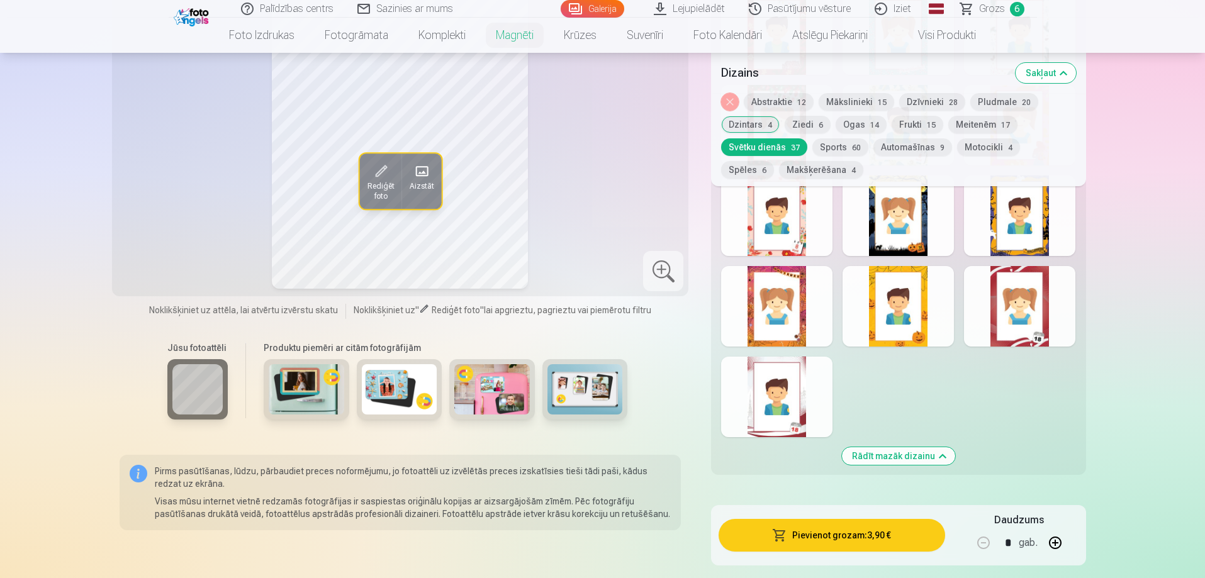
click at [1035, 320] on div at bounding box center [1019, 306] width 111 height 81
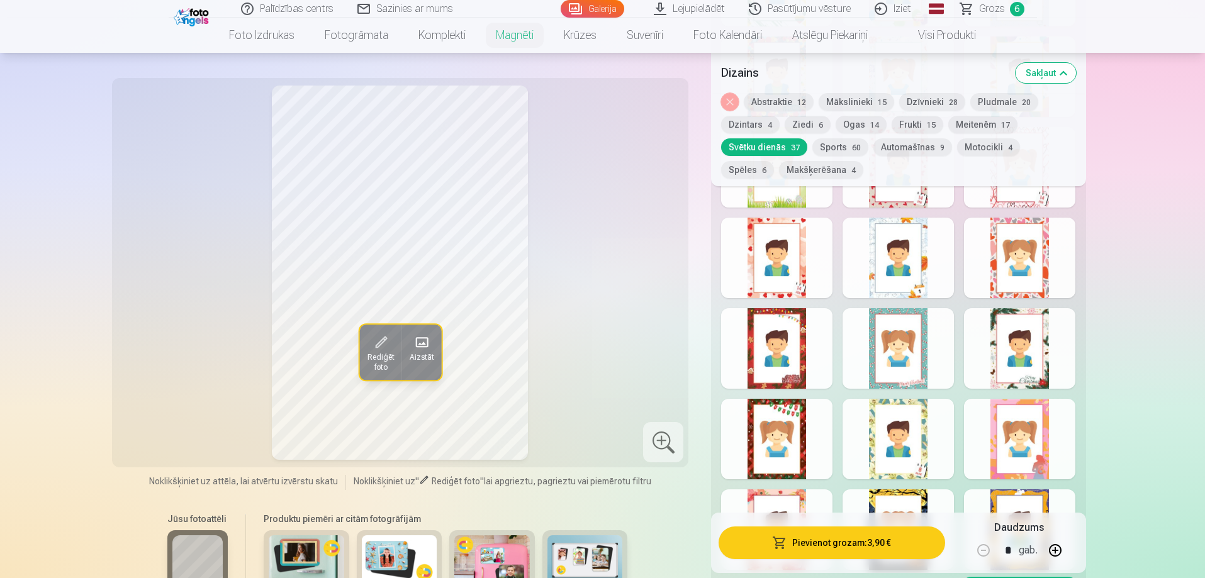
scroll to position [1573, 0]
click at [792, 352] on div at bounding box center [776, 349] width 111 height 81
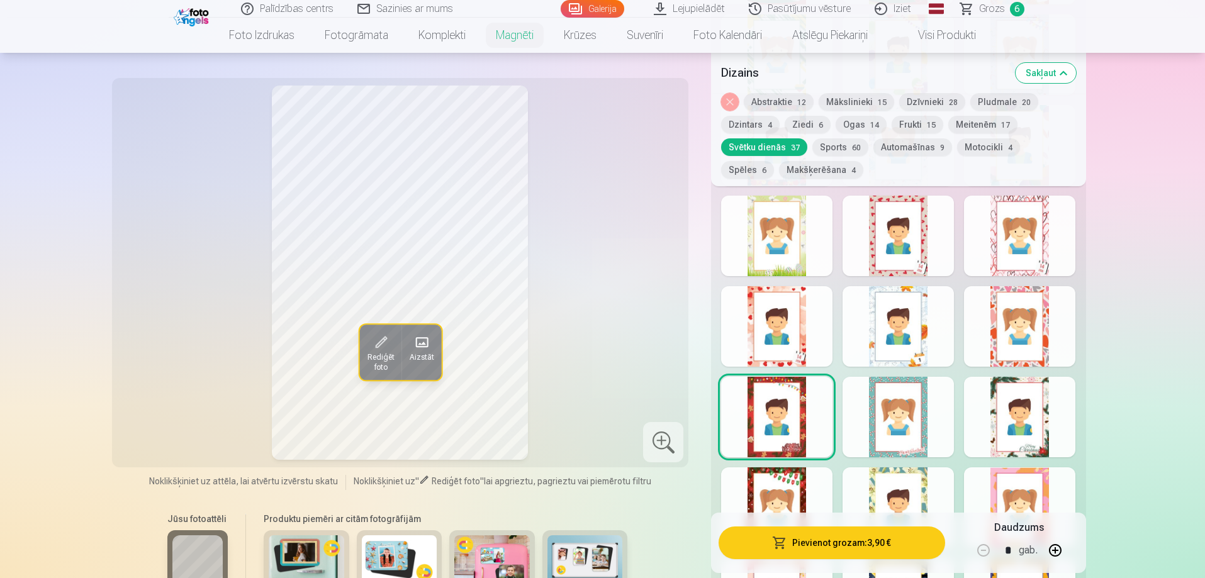
scroll to position [1384, 0]
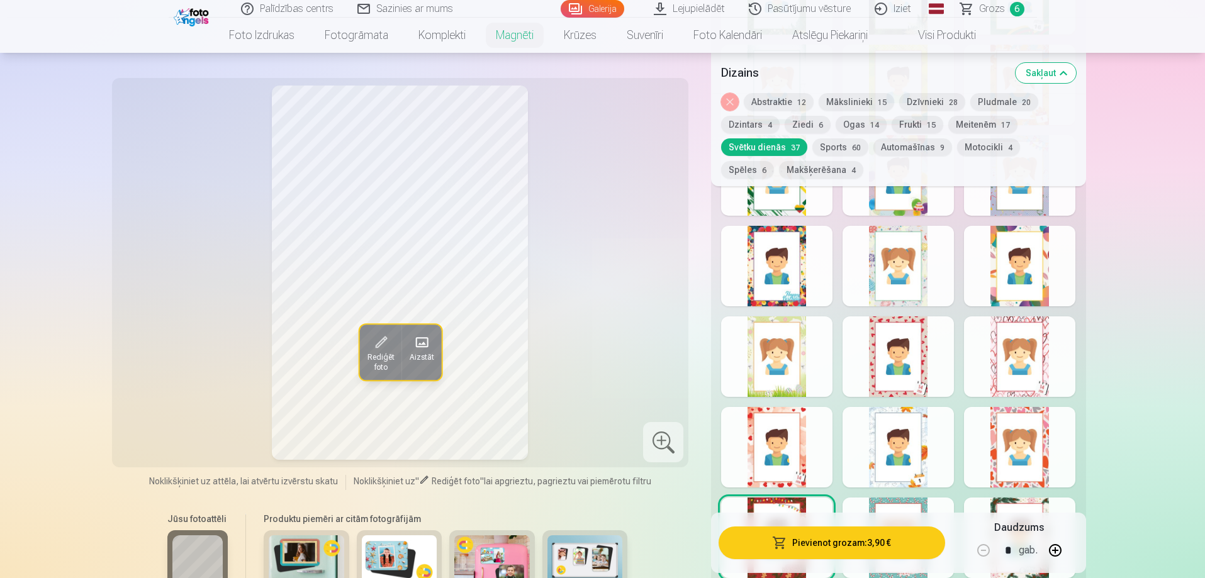
click at [793, 432] on div at bounding box center [776, 447] width 111 height 81
click at [790, 272] on div at bounding box center [776, 266] width 111 height 81
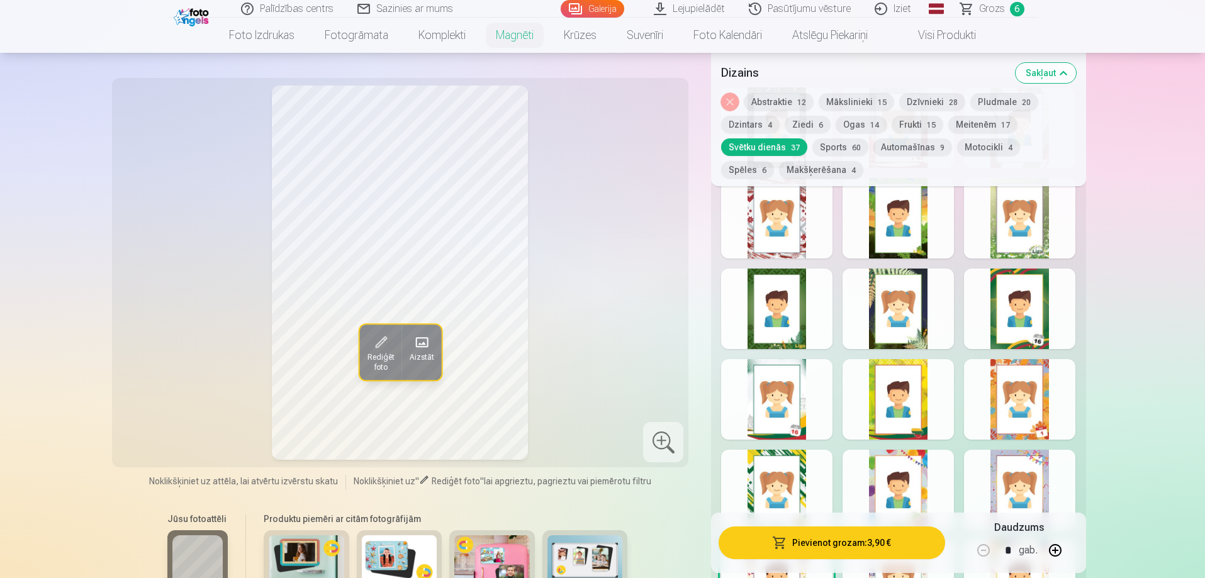
click at [827, 153] on button "Sports 60" at bounding box center [840, 147] width 56 height 18
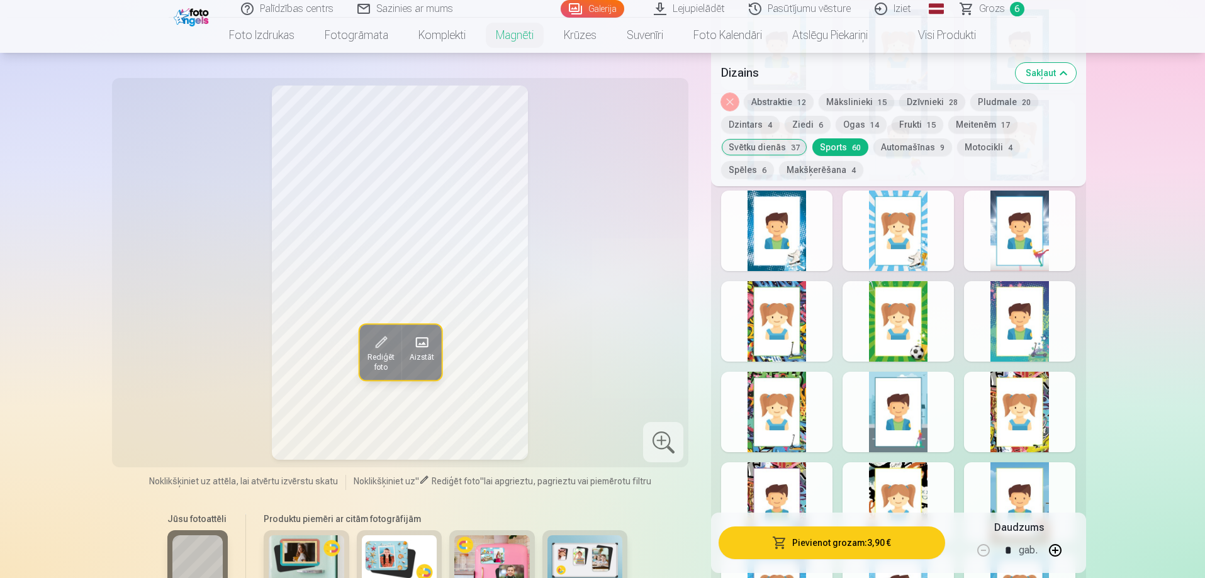
scroll to position [1888, 0]
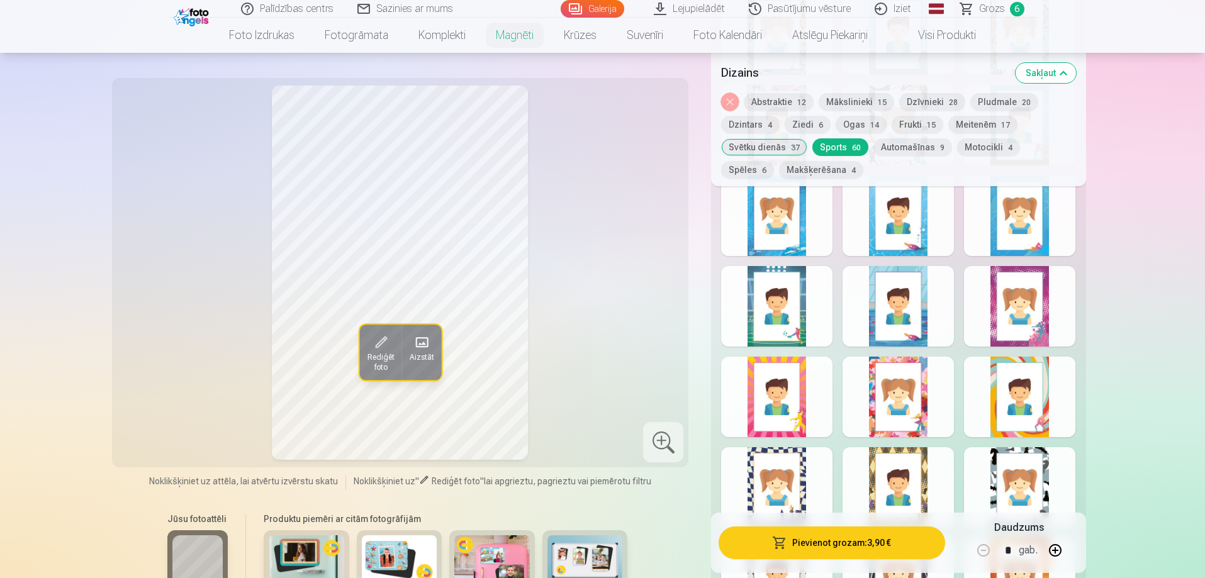
click at [921, 149] on button "Automašīnas 9" at bounding box center [912, 147] width 79 height 18
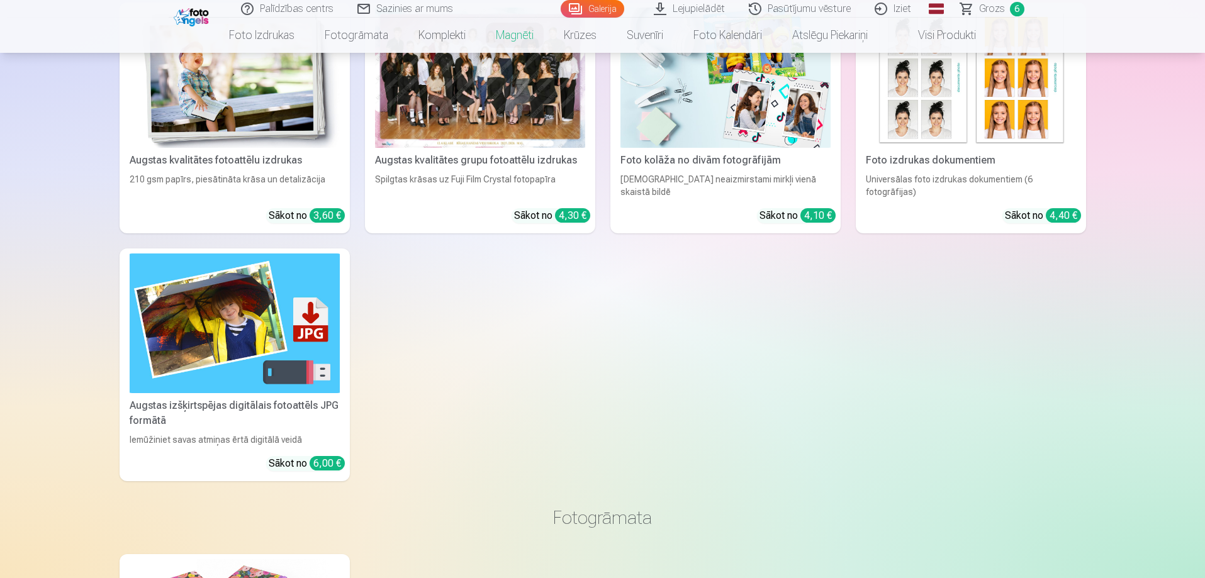
scroll to position [1573, 0]
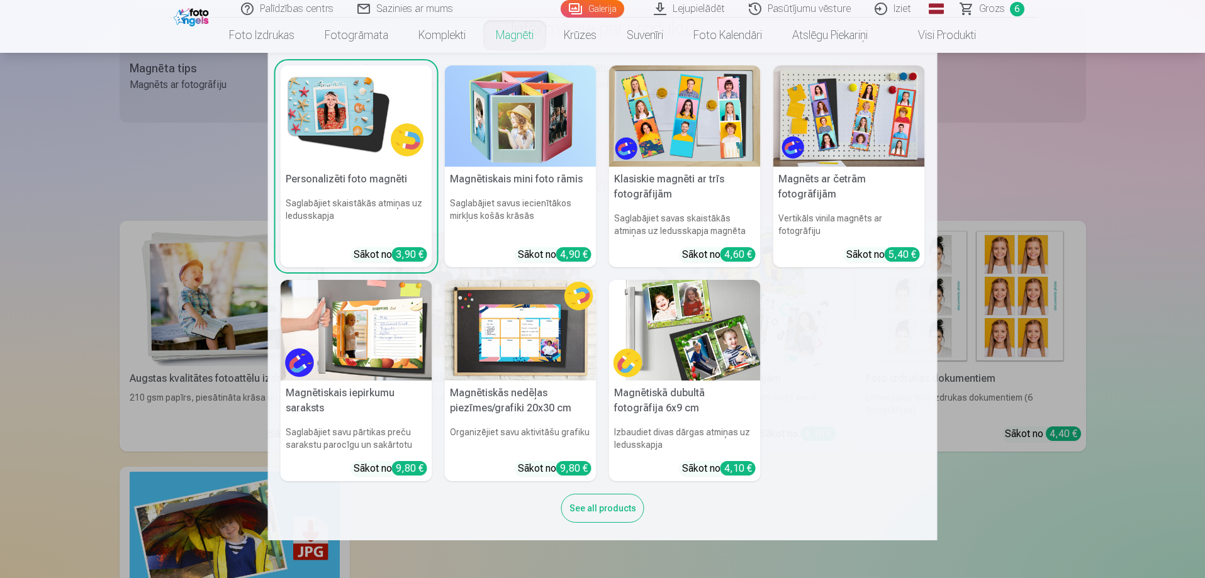
click at [370, 116] on img at bounding box center [357, 115] width 152 height 101
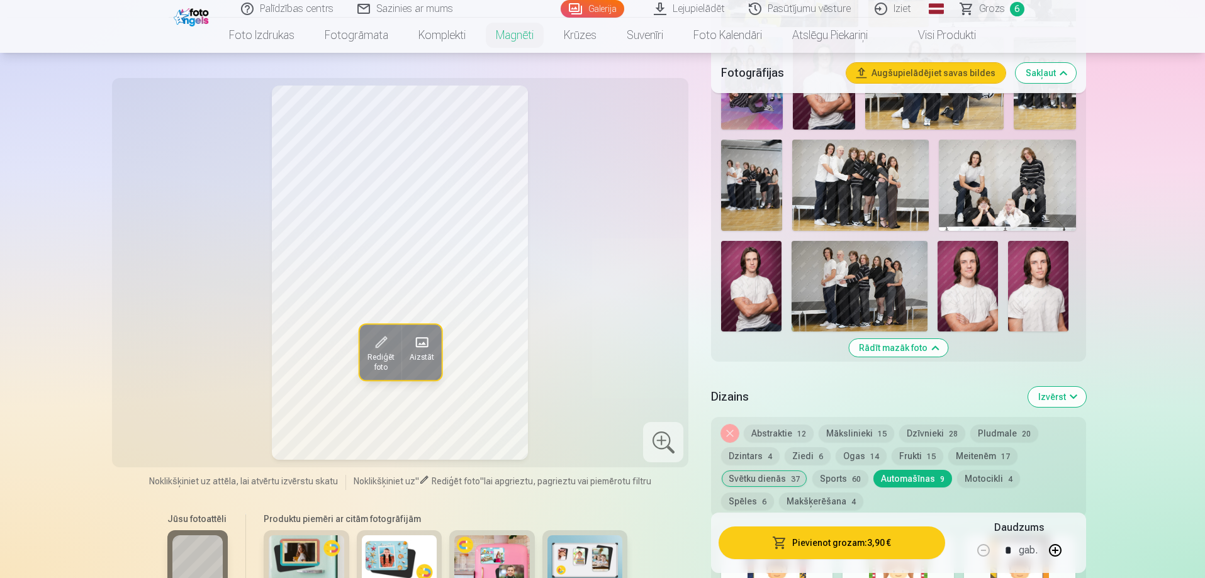
scroll to position [881, 0]
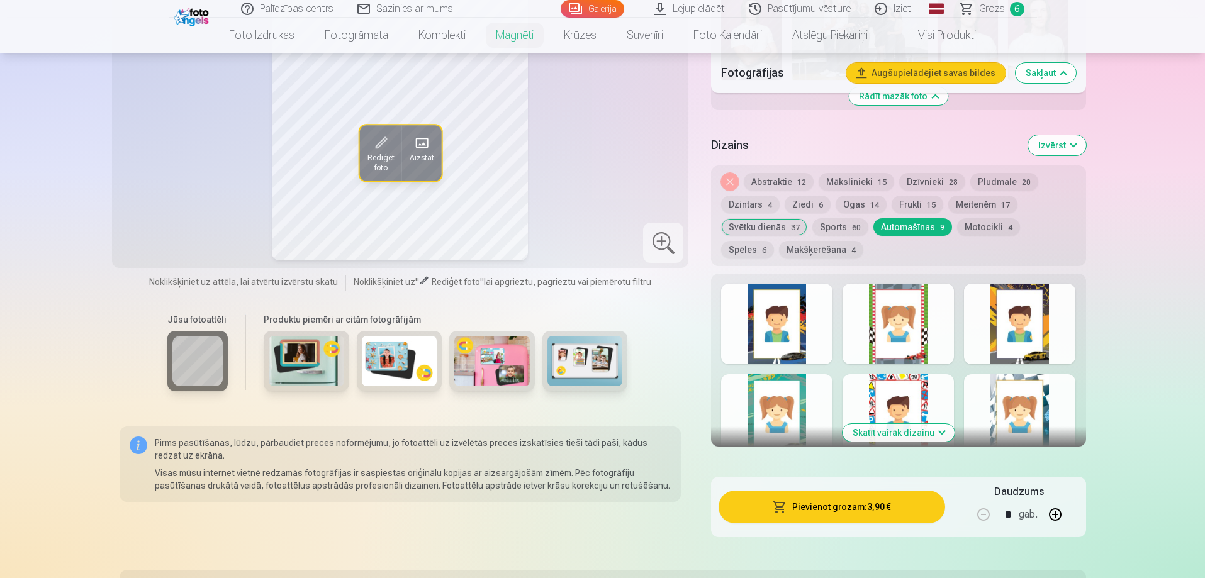
click at [895, 218] on button "Automašīnas 9" at bounding box center [912, 227] width 79 height 18
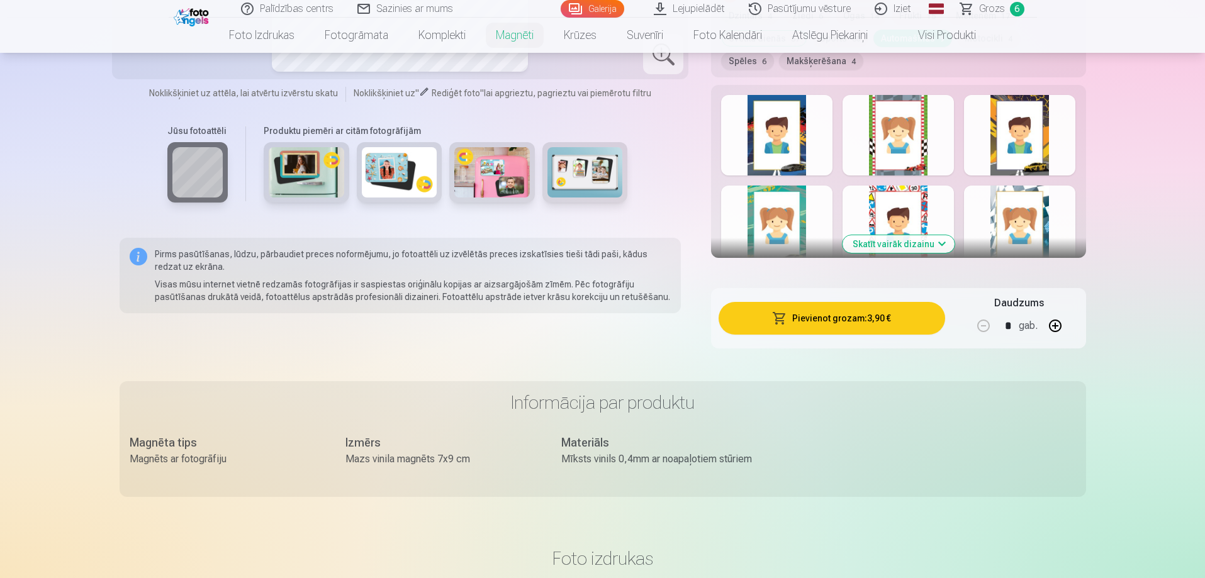
click at [918, 235] on button "Skatīt vairāk dizainu" at bounding box center [899, 244] width 112 height 18
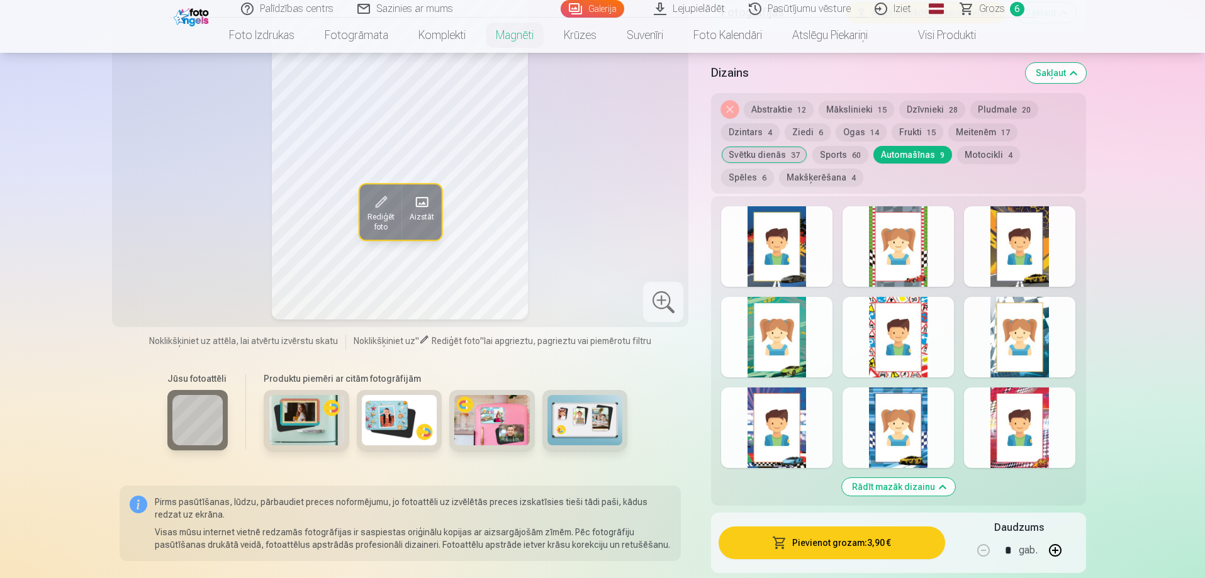
scroll to position [818, 0]
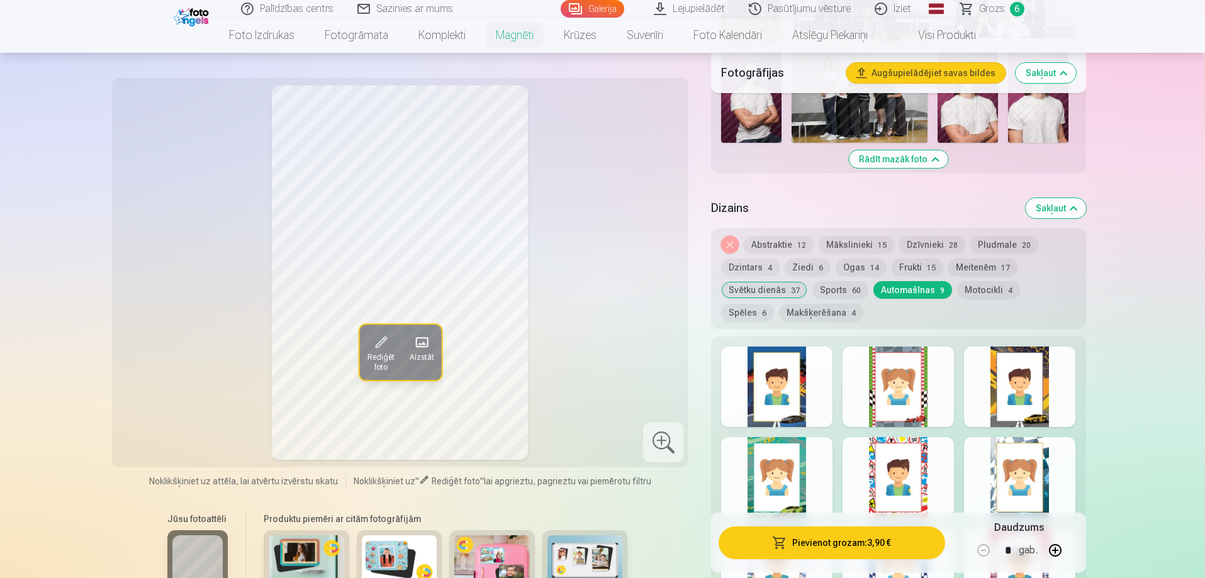
click at [983, 281] on button "Motocikli 4" at bounding box center [988, 290] width 63 height 18
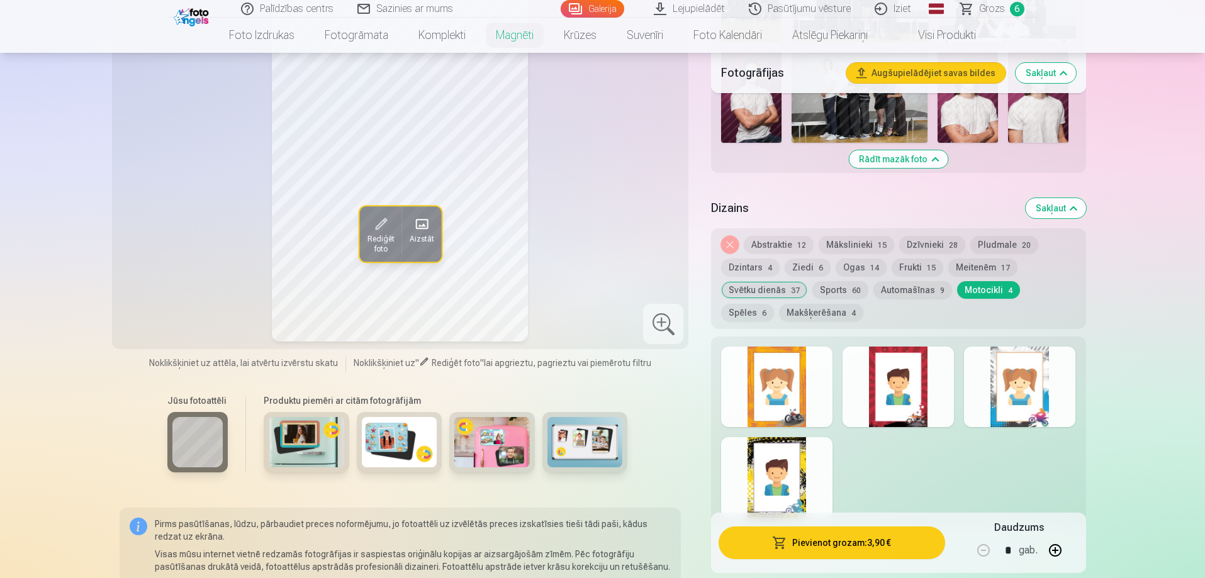
click at [774, 304] on button "Spēles 6" at bounding box center [747, 313] width 53 height 18
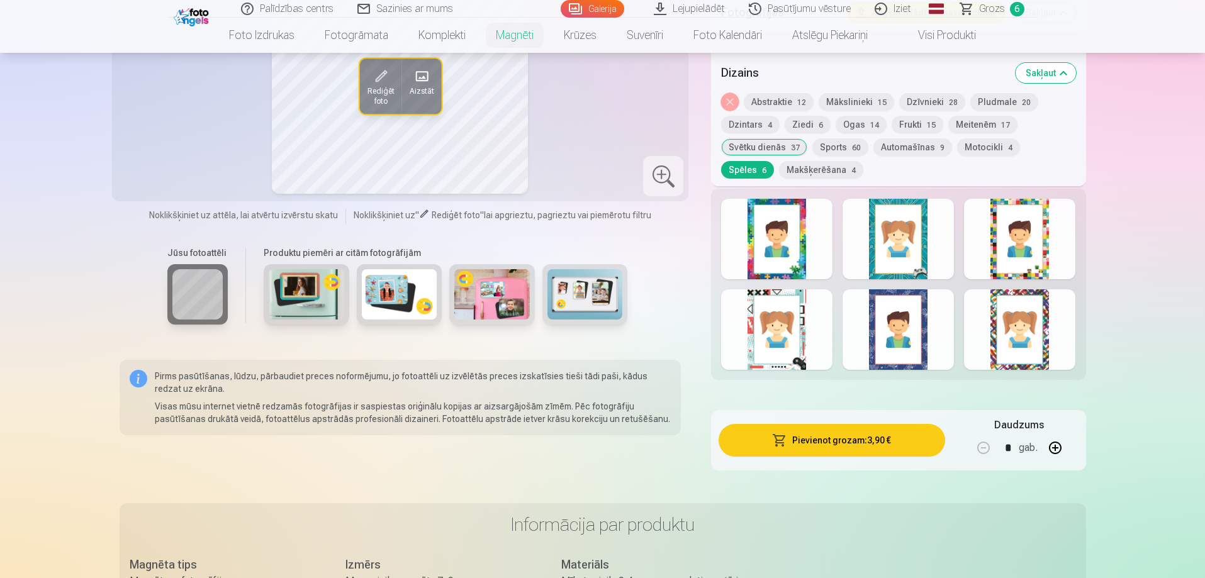
scroll to position [755, 0]
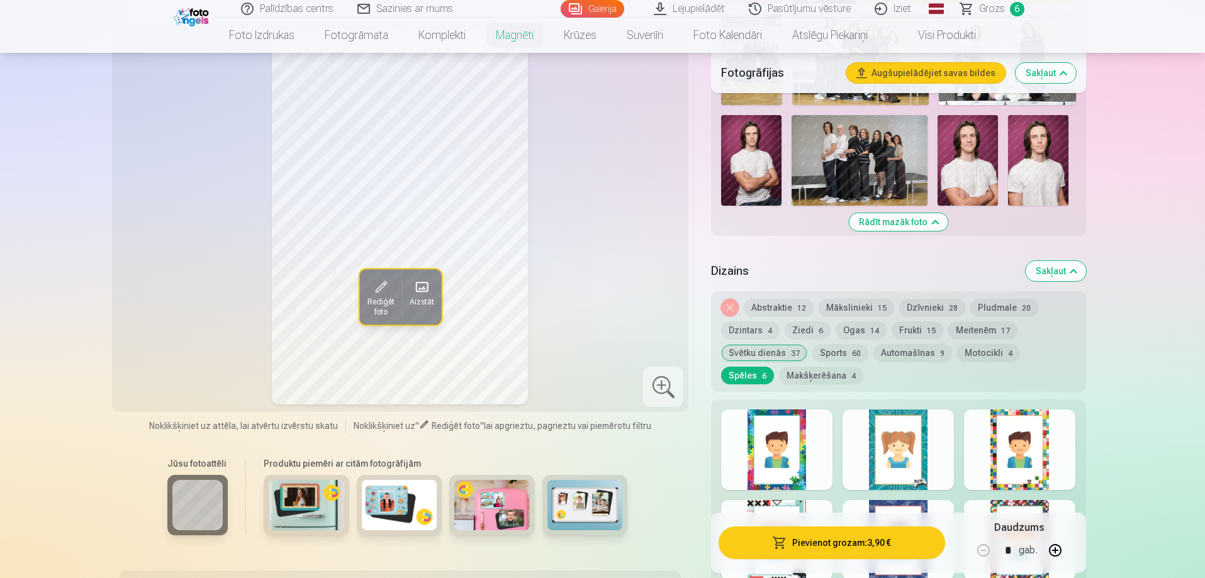
click at [1037, 500] on div at bounding box center [1019, 540] width 111 height 81
click at [779, 367] on button "Makšķerēšana 4" at bounding box center [821, 376] width 84 height 18
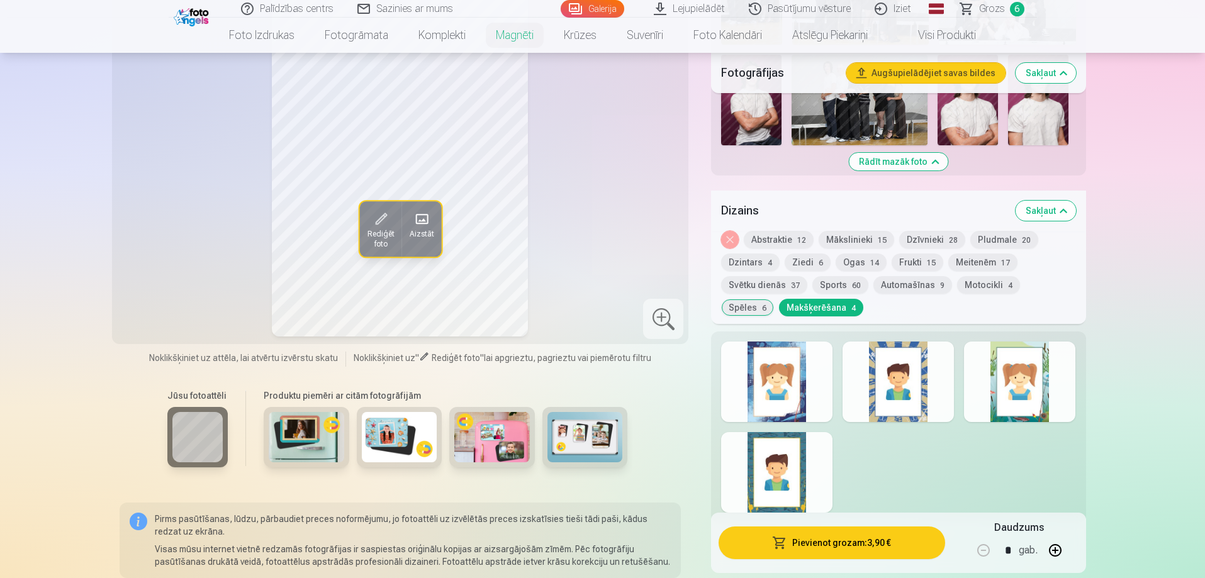
scroll to position [629, 0]
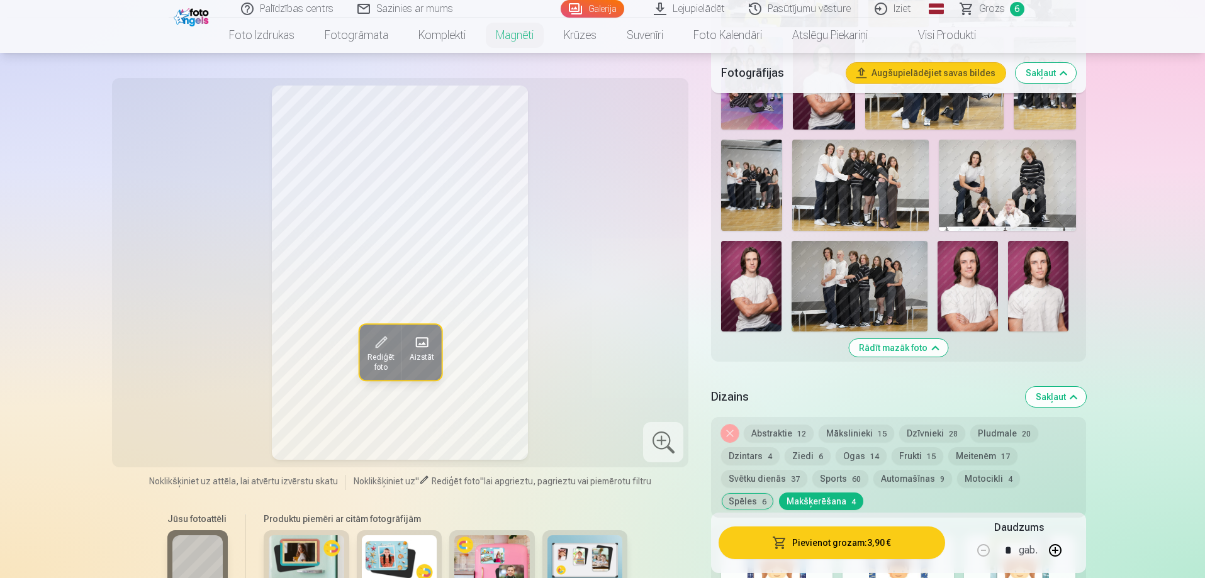
click at [992, 12] on span "Grozs" at bounding box center [992, 8] width 26 height 15
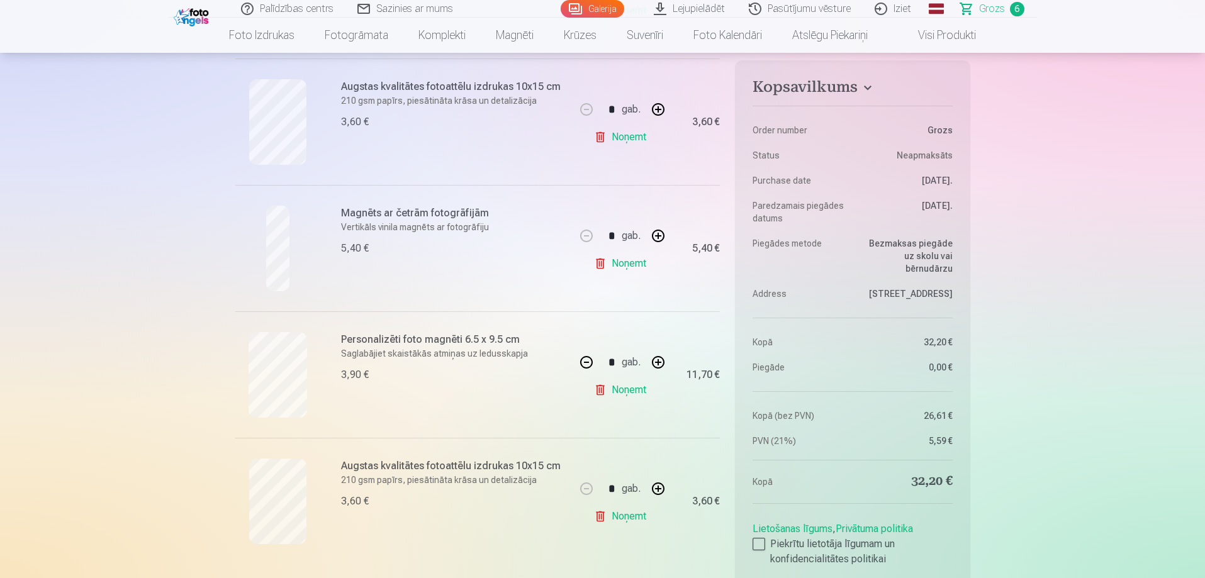
scroll to position [692, 0]
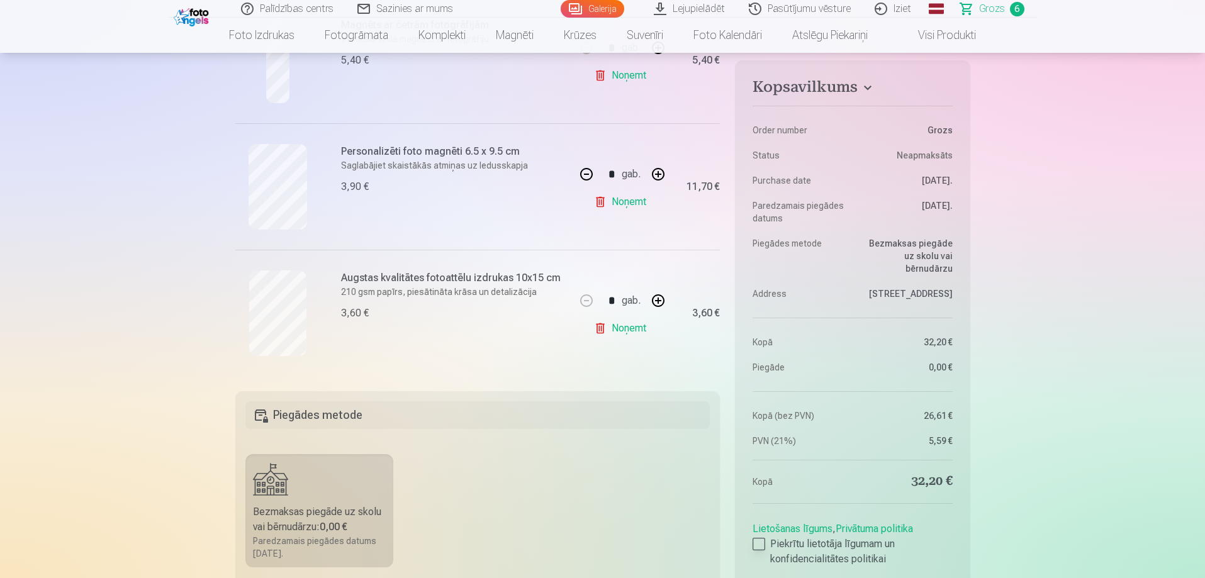
click at [757, 547] on div at bounding box center [759, 544] width 13 height 13
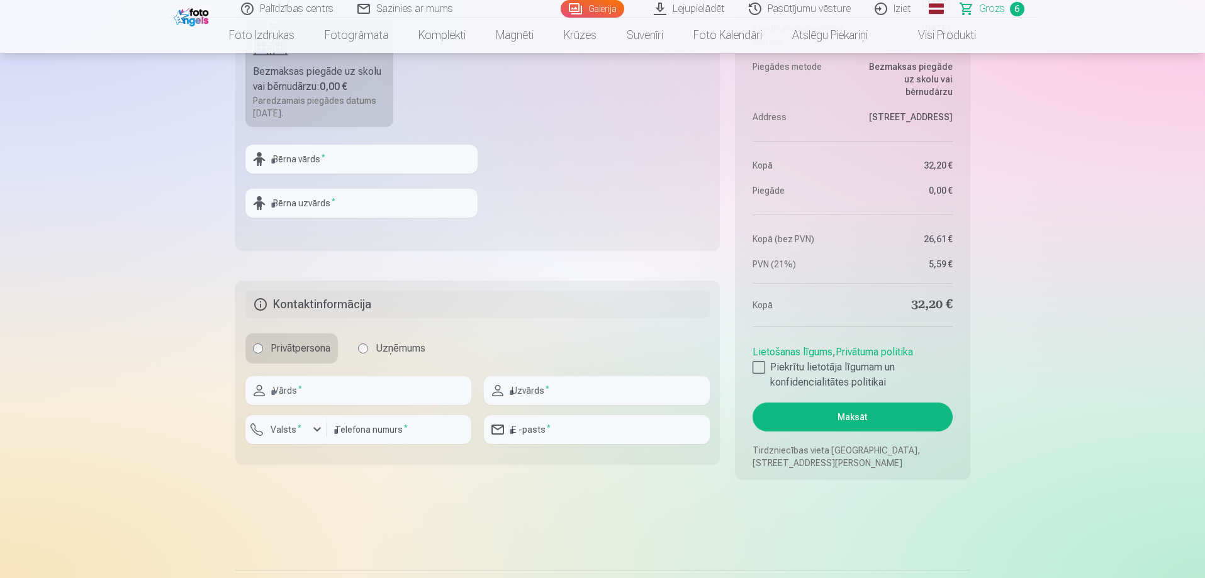
scroll to position [944, 0]
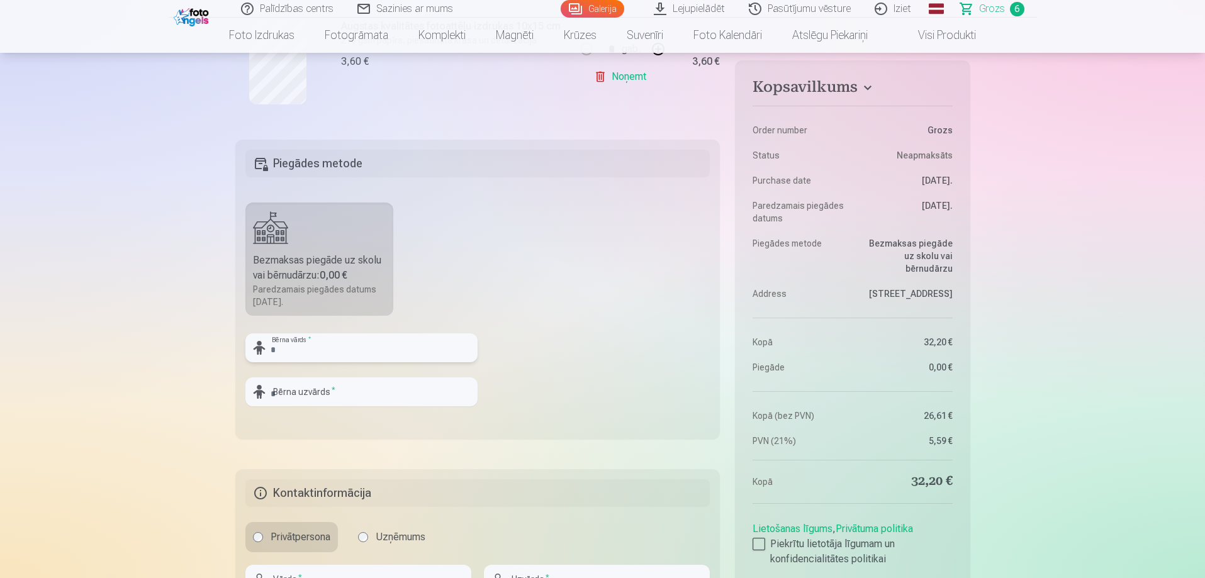
click at [387, 349] on input "text" at bounding box center [361, 347] width 232 height 29
type input "*"
type input "******"
click at [369, 389] on input "text" at bounding box center [361, 392] width 232 height 29
type input "********"
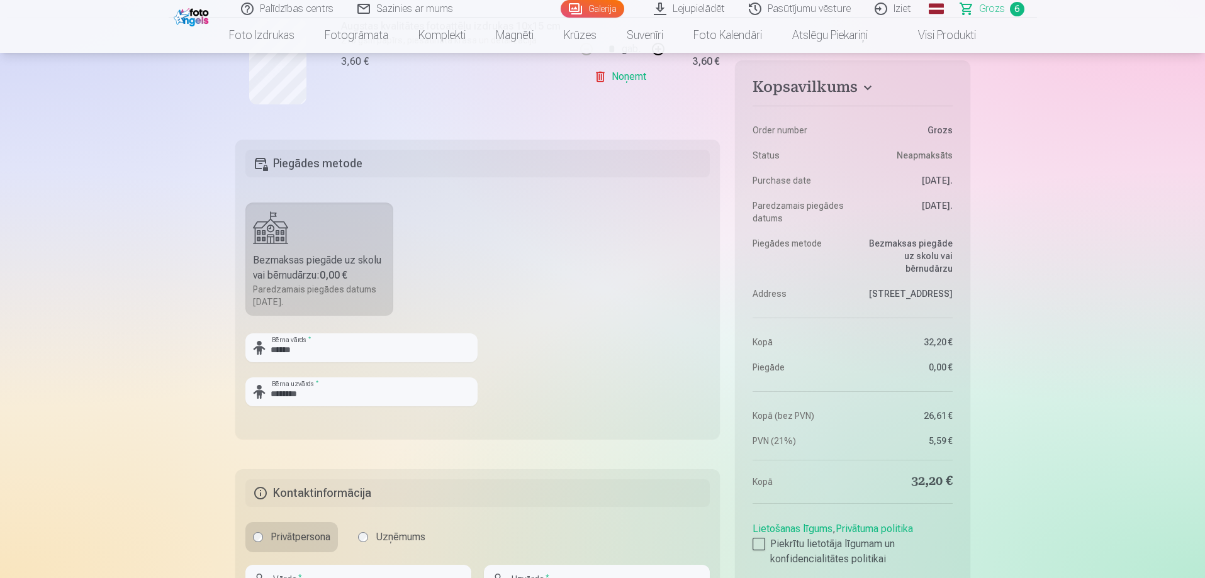
click at [657, 396] on fieldset "Piegādes metode Bezmaksas piegāde uz skolu vai bērnudārzu : 0,00 € Paredzamais …" at bounding box center [477, 290] width 485 height 300
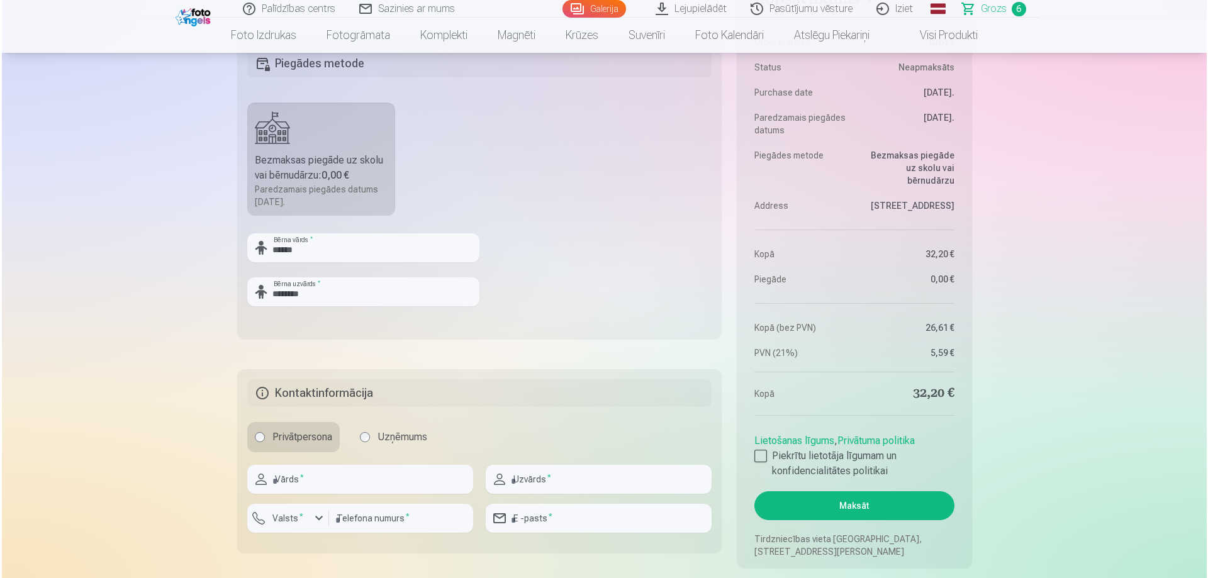
scroll to position [1133, 0]
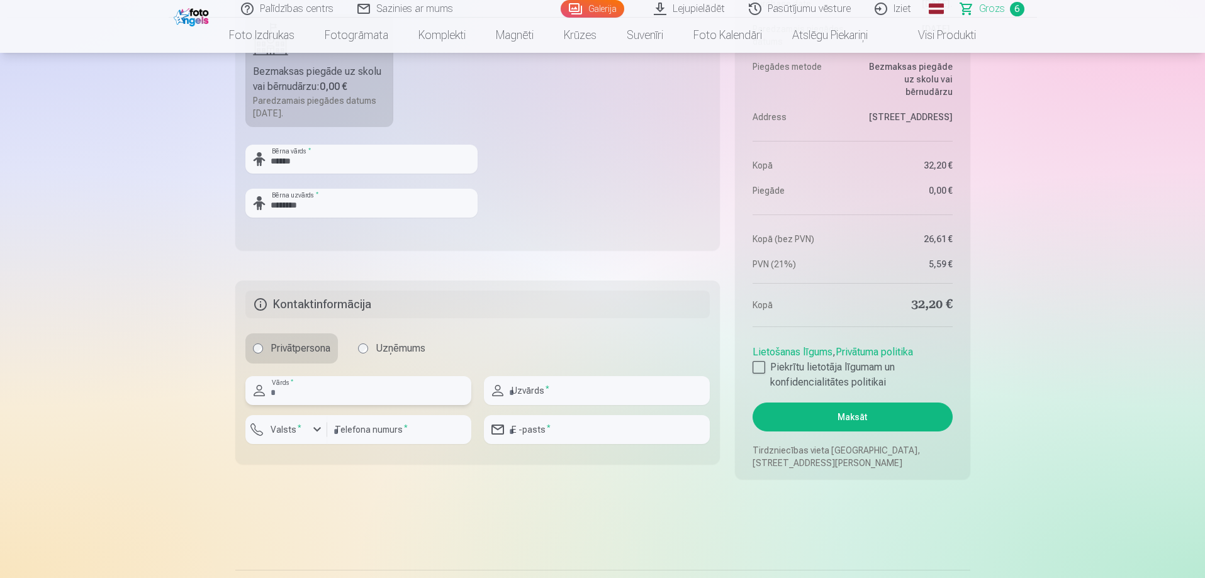
click at [395, 398] on input "text" at bounding box center [358, 390] width 226 height 29
type input "********"
click at [598, 408] on div at bounding box center [597, 410] width 226 height 10
click at [597, 391] on input "text" at bounding box center [597, 390] width 226 height 29
type input "********"
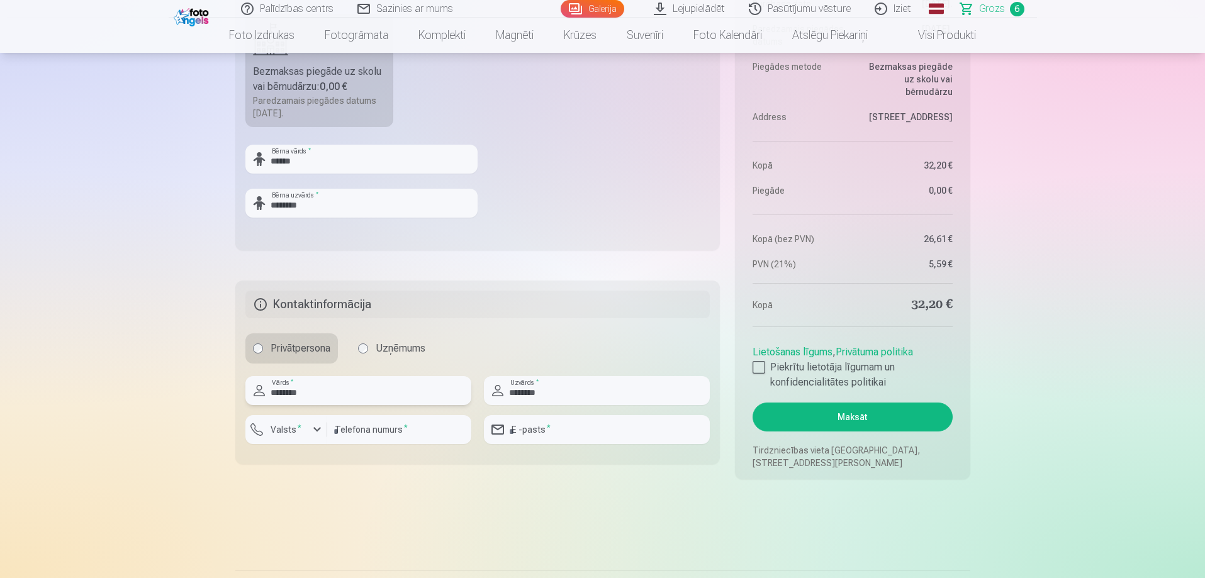
drag, startPoint x: 329, startPoint y: 390, endPoint x: 239, endPoint y: 391, distance: 90.0
click at [239, 391] on fieldset "Kontaktinformācija Privātpersona Uzņēmums ******** Vārds * ******** Uzvārds * V…" at bounding box center [477, 373] width 485 height 184
type input "*"
click at [369, 398] on input "text" at bounding box center [358, 390] width 226 height 29
type input "******"
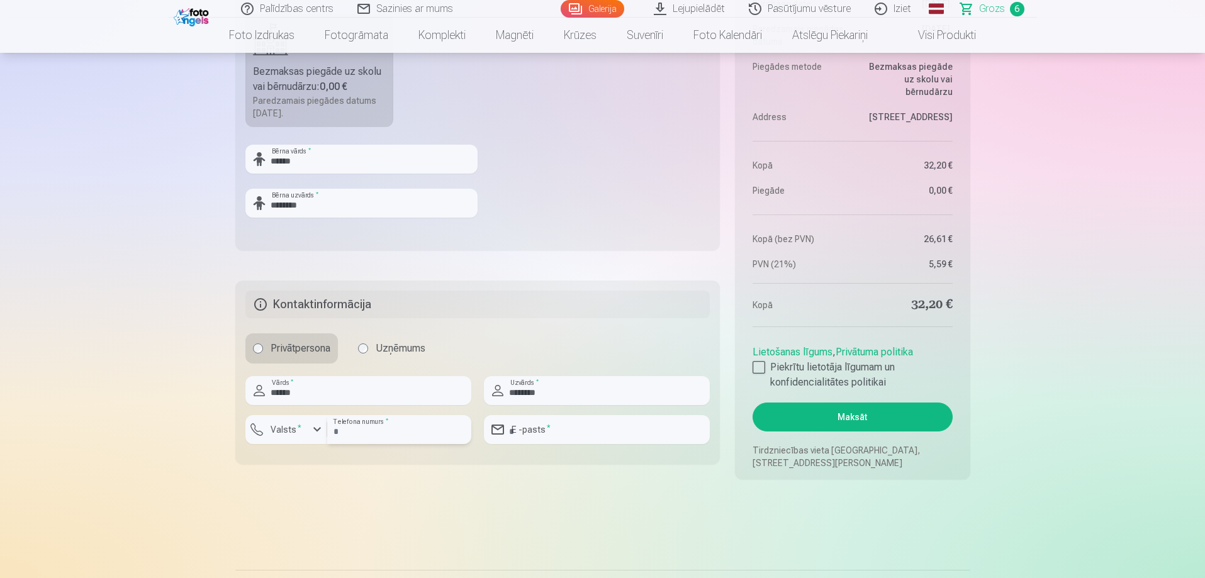
click at [357, 432] on input "number" at bounding box center [399, 429] width 144 height 29
type input "********"
click at [550, 437] on input "email" at bounding box center [597, 429] width 226 height 29
type input "**********"
click at [825, 413] on button "Maksāt" at bounding box center [852, 417] width 199 height 29
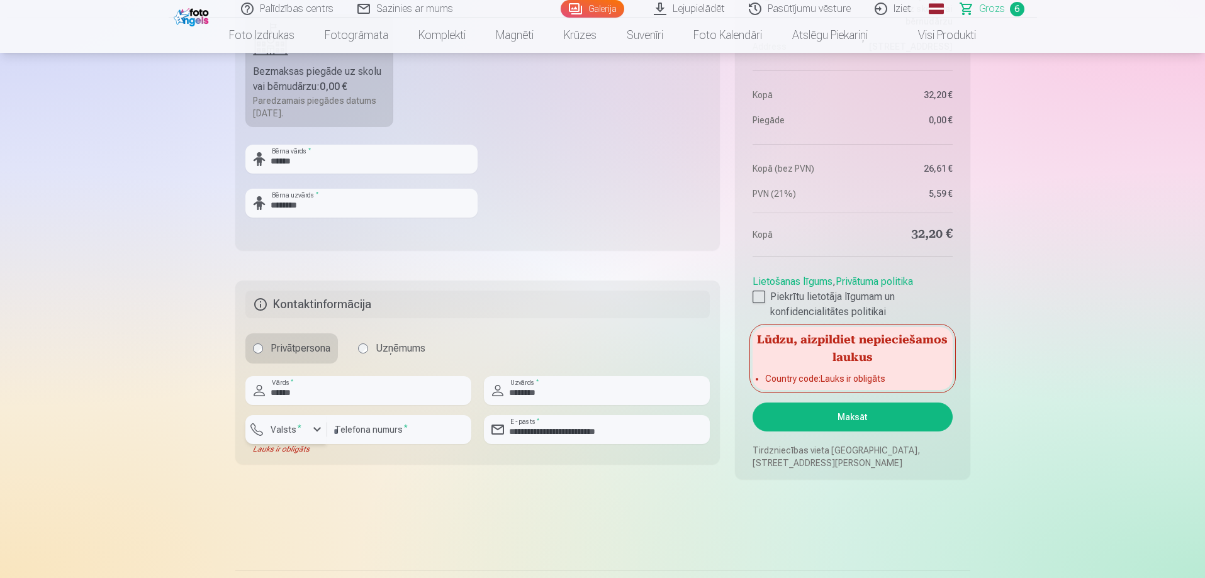
click at [313, 428] on div "button" at bounding box center [317, 429] width 15 height 15
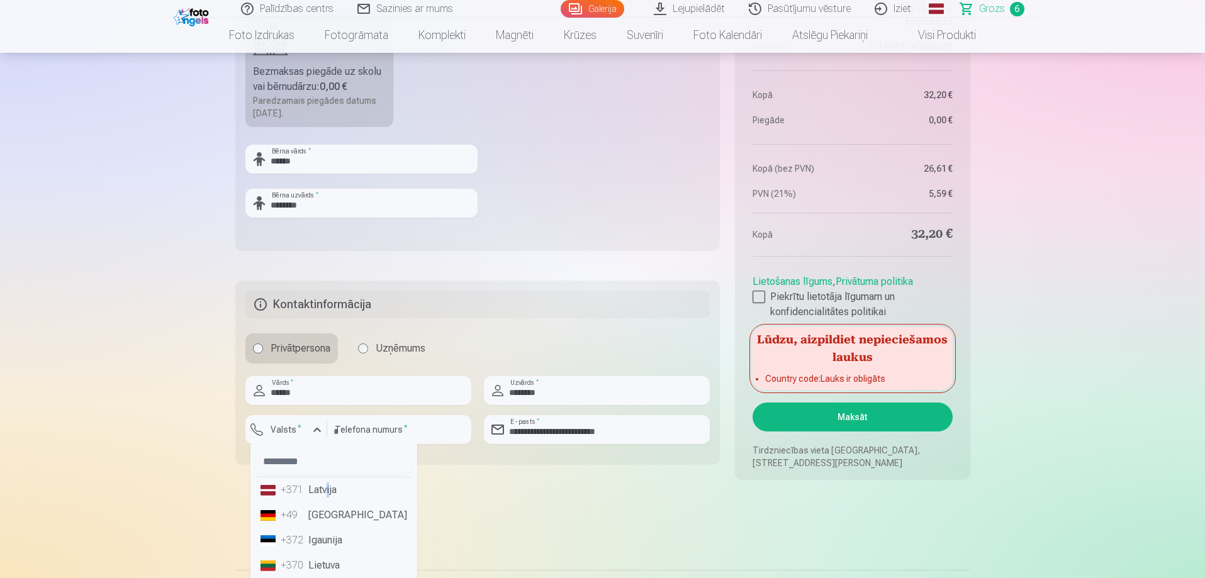
click at [328, 488] on li "+371 Latvija" at bounding box center [333, 490] width 157 height 25
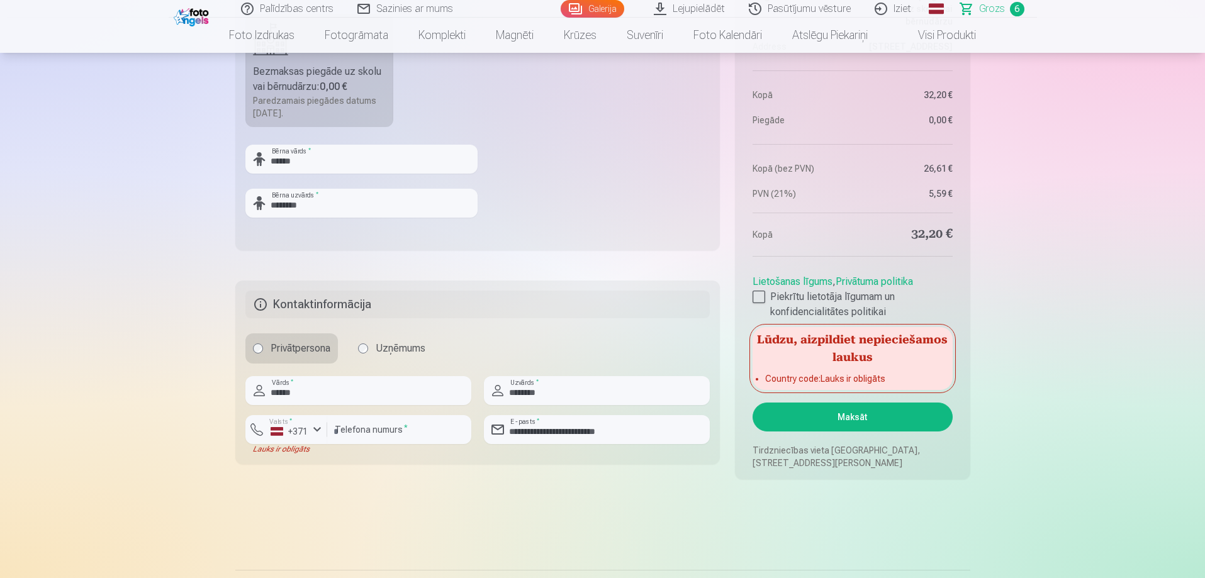
click at [901, 409] on button "Maksāt" at bounding box center [852, 417] width 199 height 29
